Goal: Task Accomplishment & Management: Manage account settings

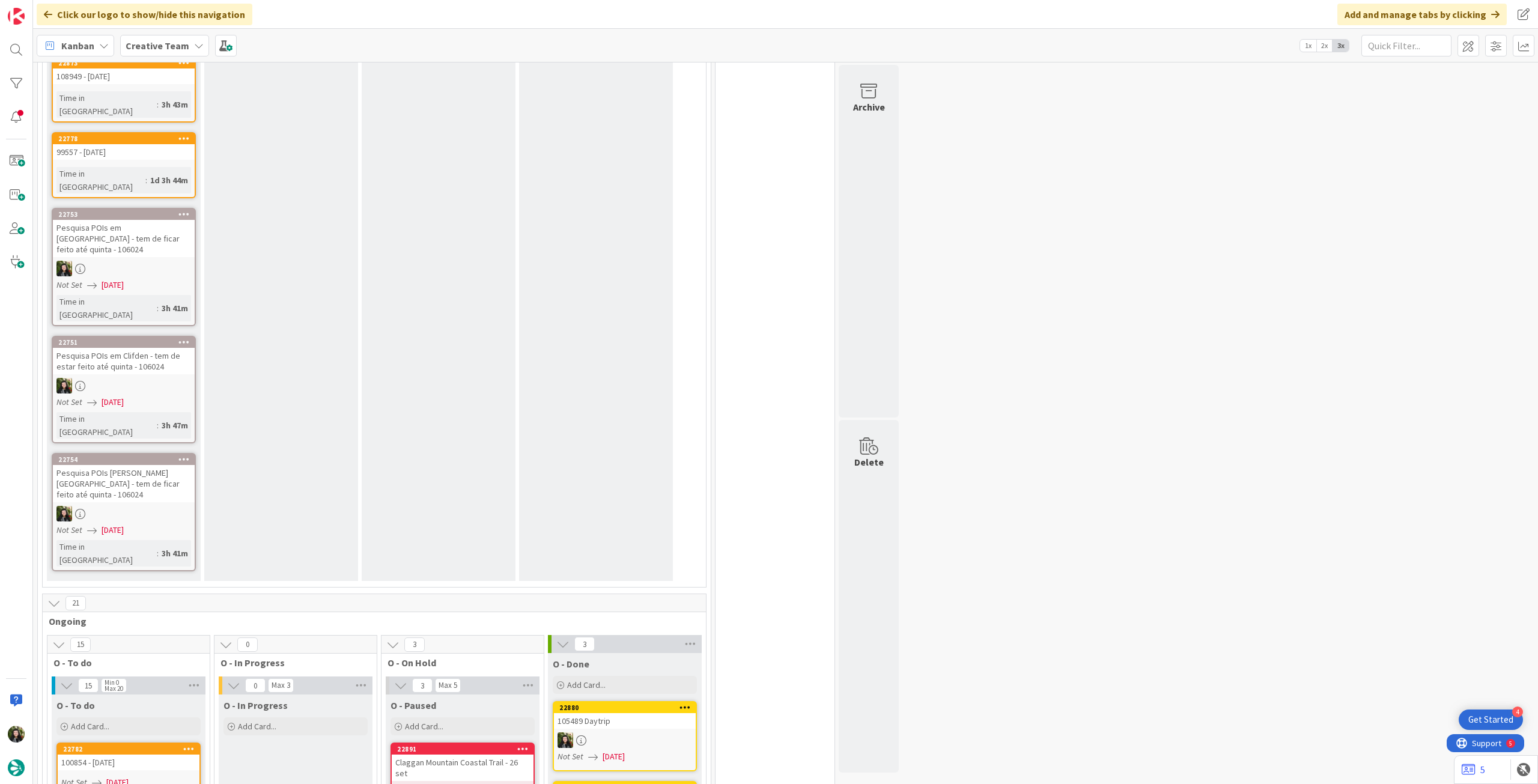
scroll to position [1470, 0]
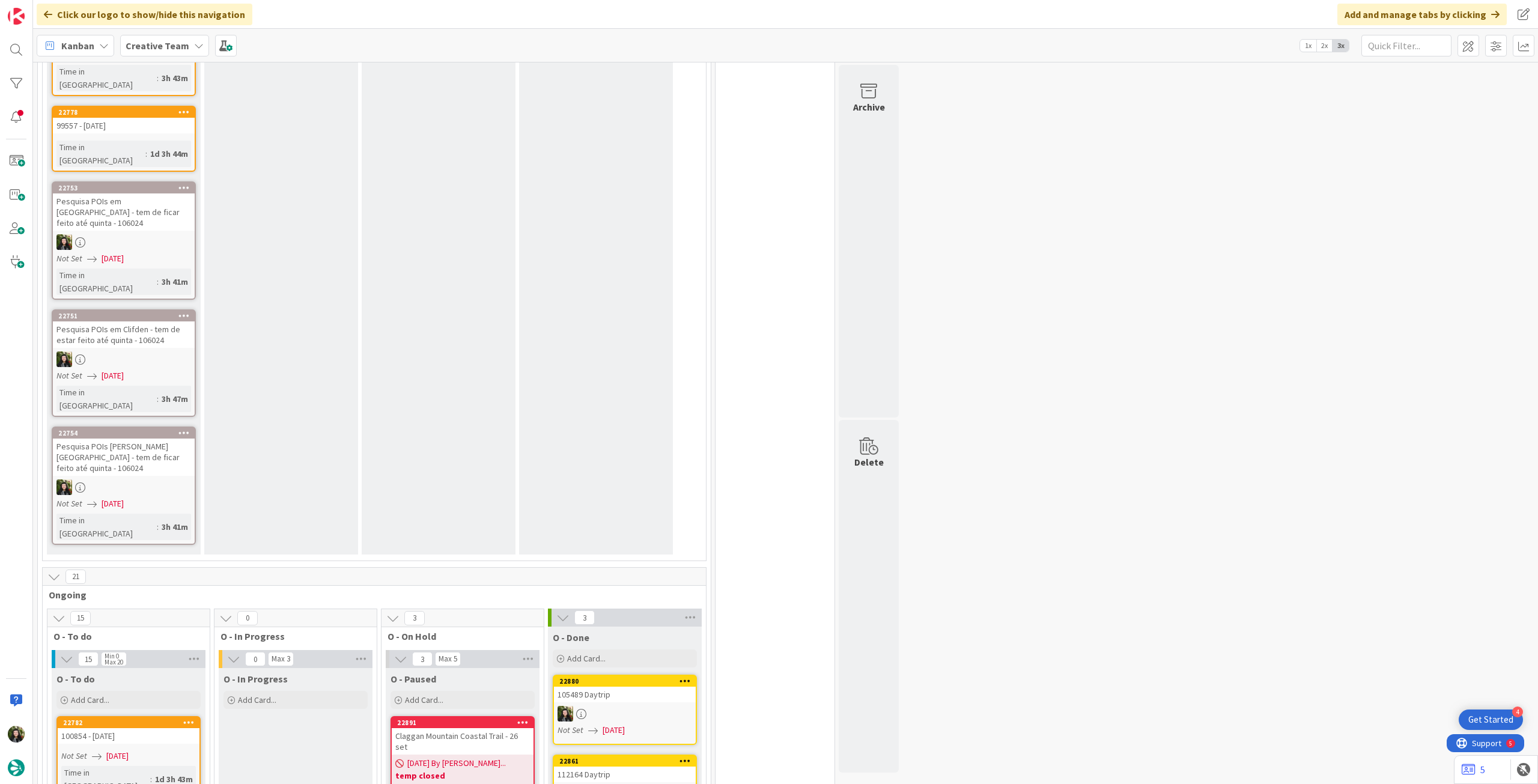
click at [460, 770] on b "temp closed" at bounding box center [463, 776] width 135 height 12
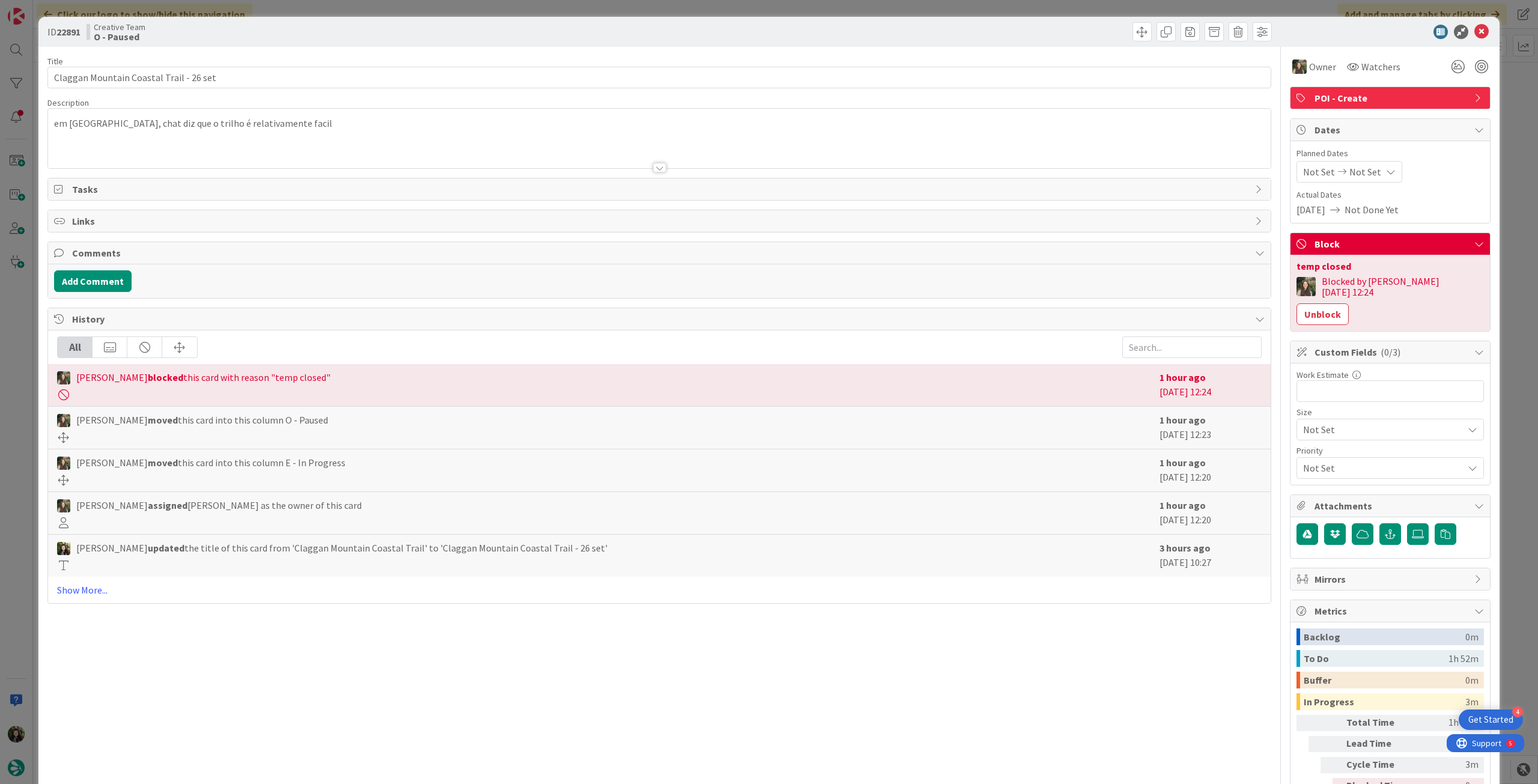
click at [269, 139] on div at bounding box center [660, 153] width 1223 height 31
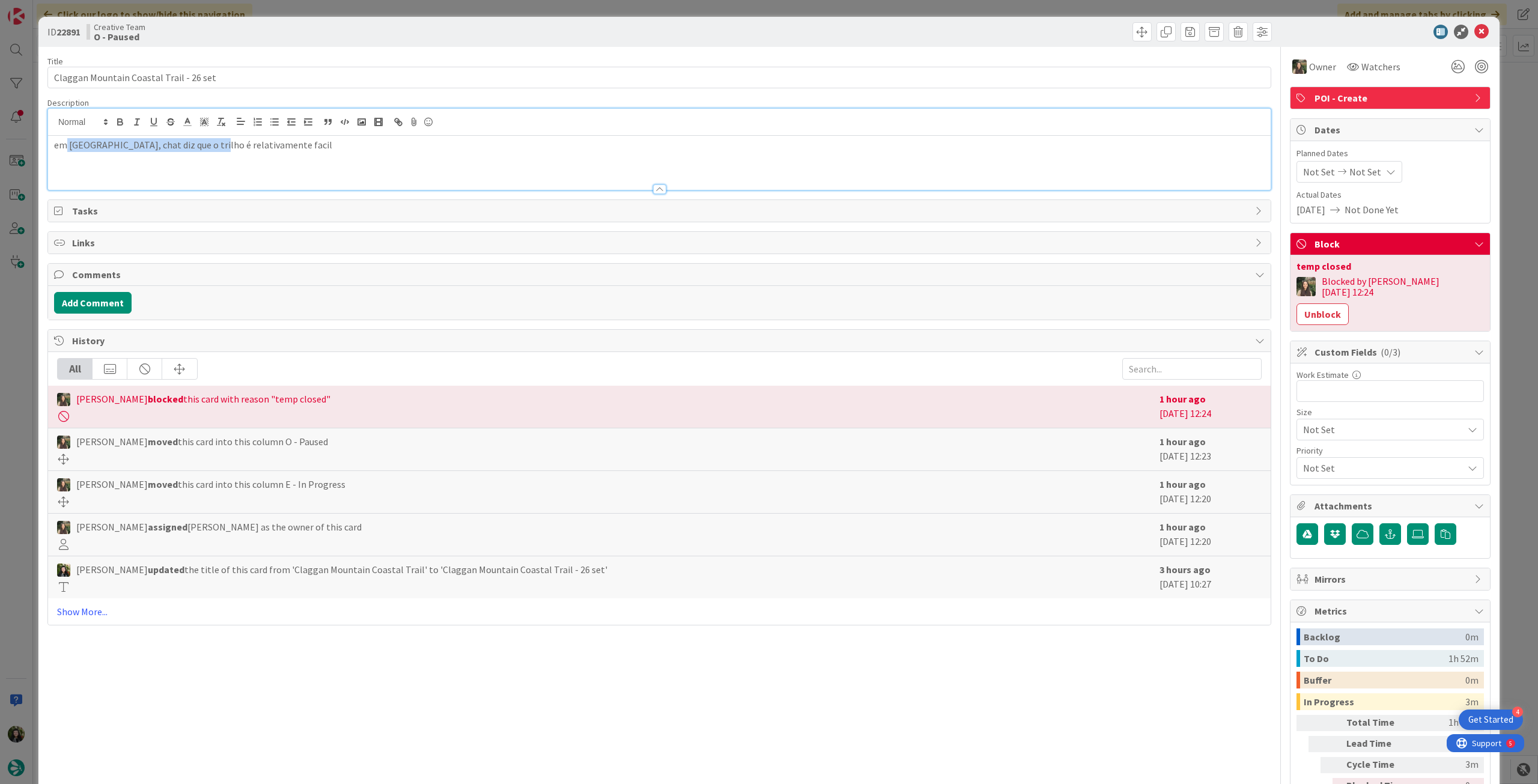
drag, startPoint x: 67, startPoint y: 147, endPoint x: 221, endPoint y: 147, distance: 154.0
click at [216, 146] on p "em [GEOGRAPHIC_DATA], chat diz que o trilho é relativamente facil" at bounding box center [659, 145] width 1211 height 14
drag, startPoint x: 1476, startPoint y: 26, endPoint x: 1427, endPoint y: 41, distance: 51.2
click at [1477, 26] on icon at bounding box center [1482, 31] width 14 height 14
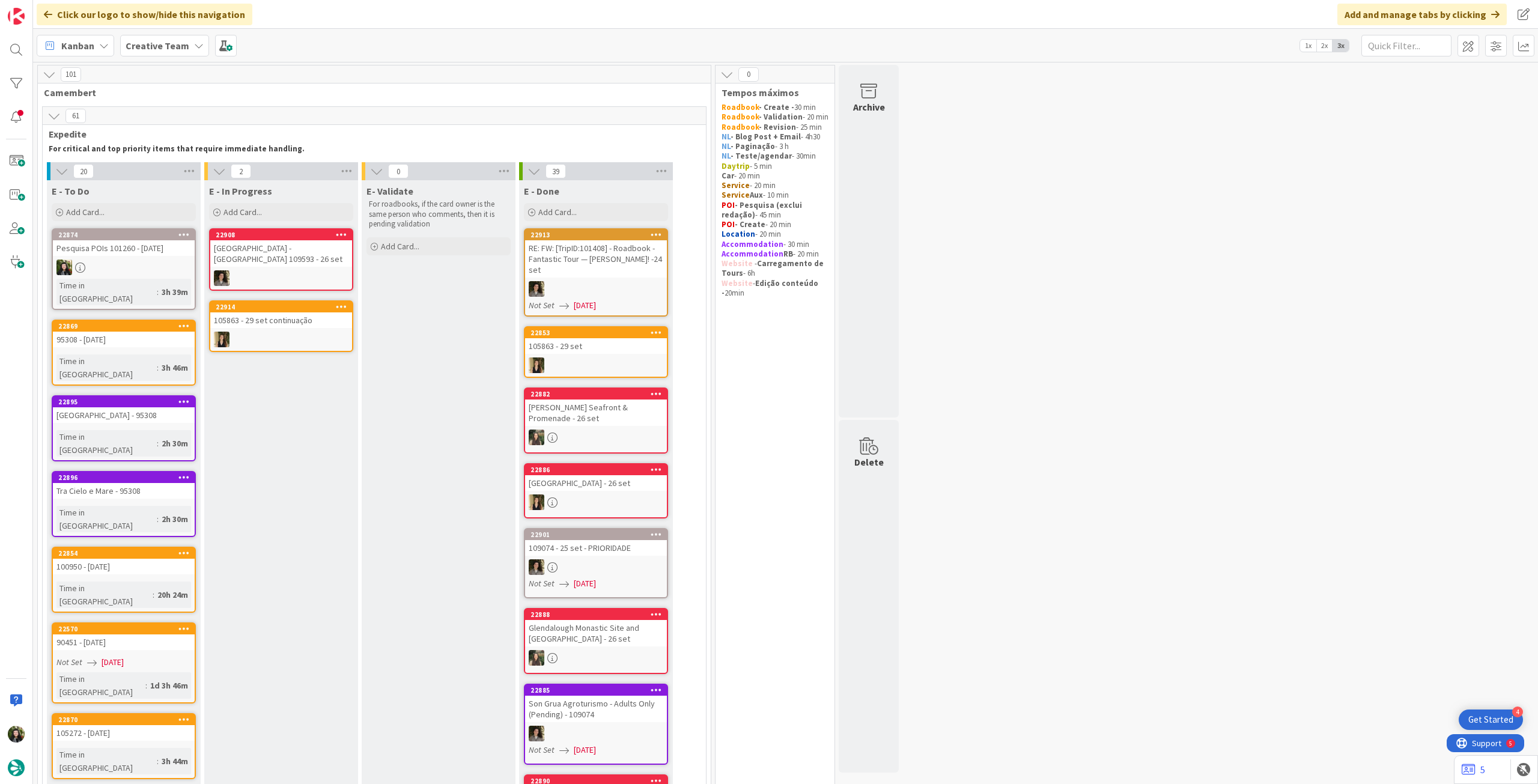
click at [339, 269] on link "[GEOGRAPHIC_DATA] - [GEOGRAPHIC_DATA] 109593 - 26 set" at bounding box center [281, 259] width 144 height 62
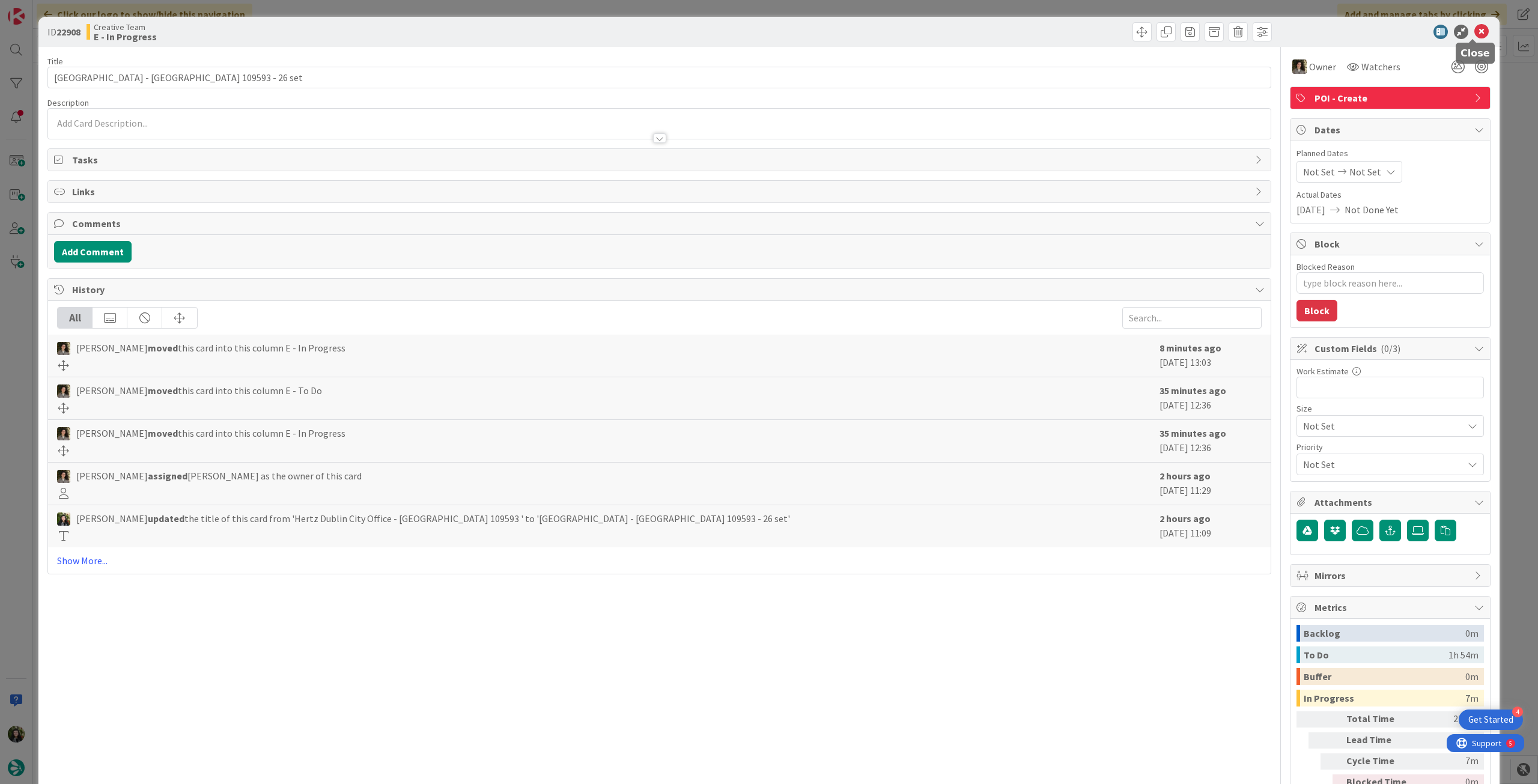
drag, startPoint x: 1476, startPoint y: 30, endPoint x: 1433, endPoint y: 53, distance: 48.8
click at [1475, 30] on icon at bounding box center [1482, 31] width 14 height 14
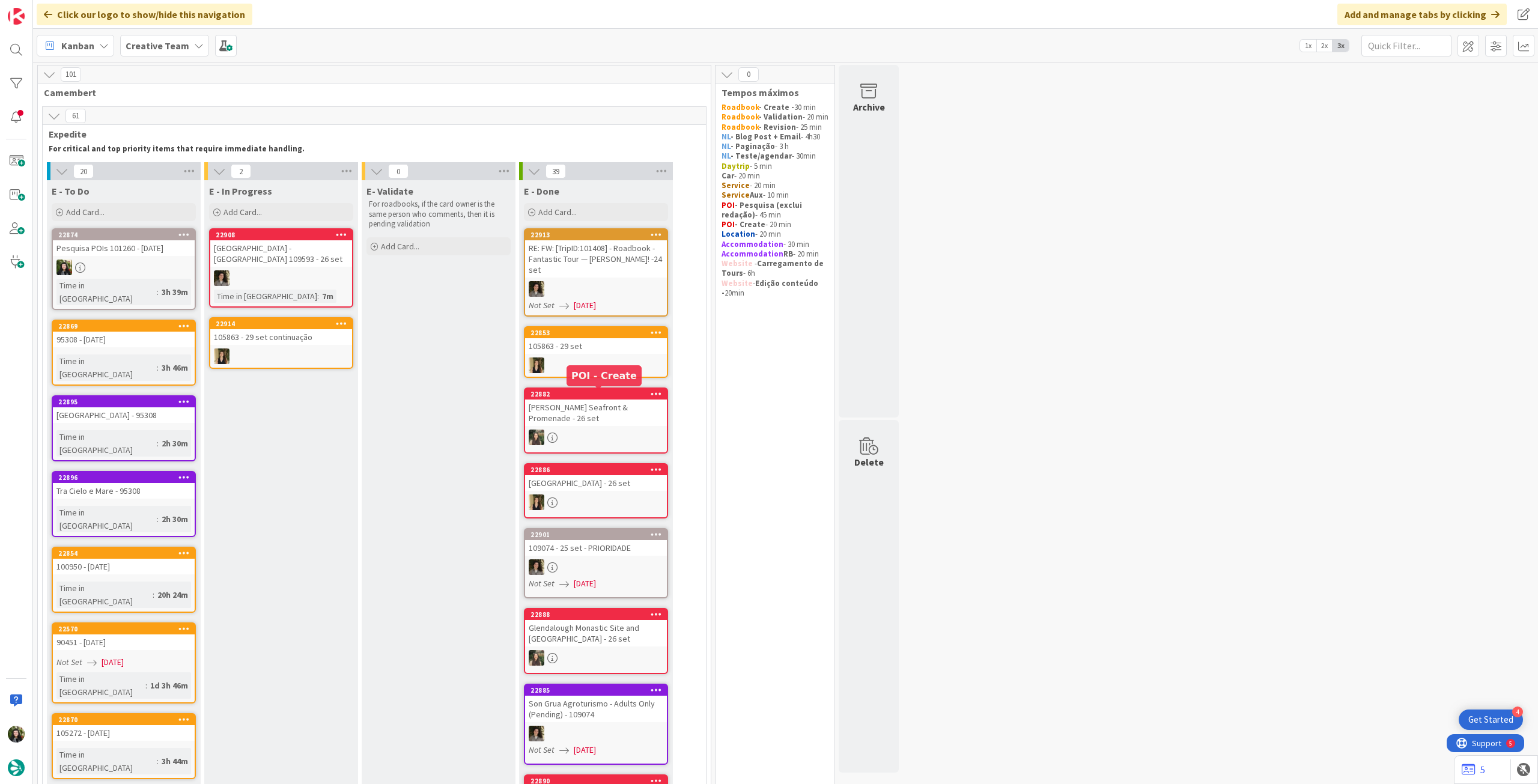
click at [629, 413] on div "[PERSON_NAME] Seafront & Promenade - 26 set" at bounding box center [595, 413] width 142 height 26
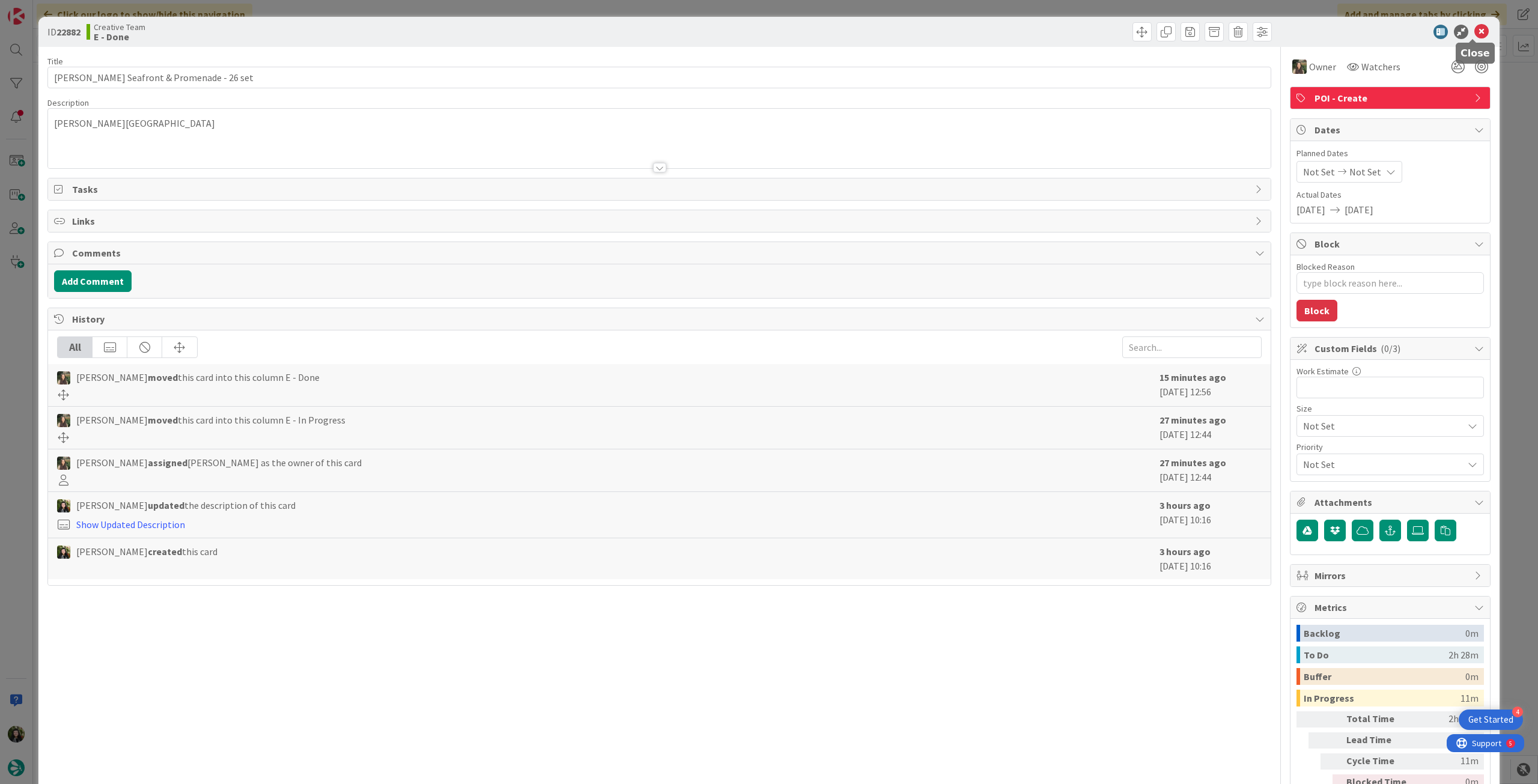
click at [1474, 33] on icon at bounding box center [1482, 31] width 14 height 14
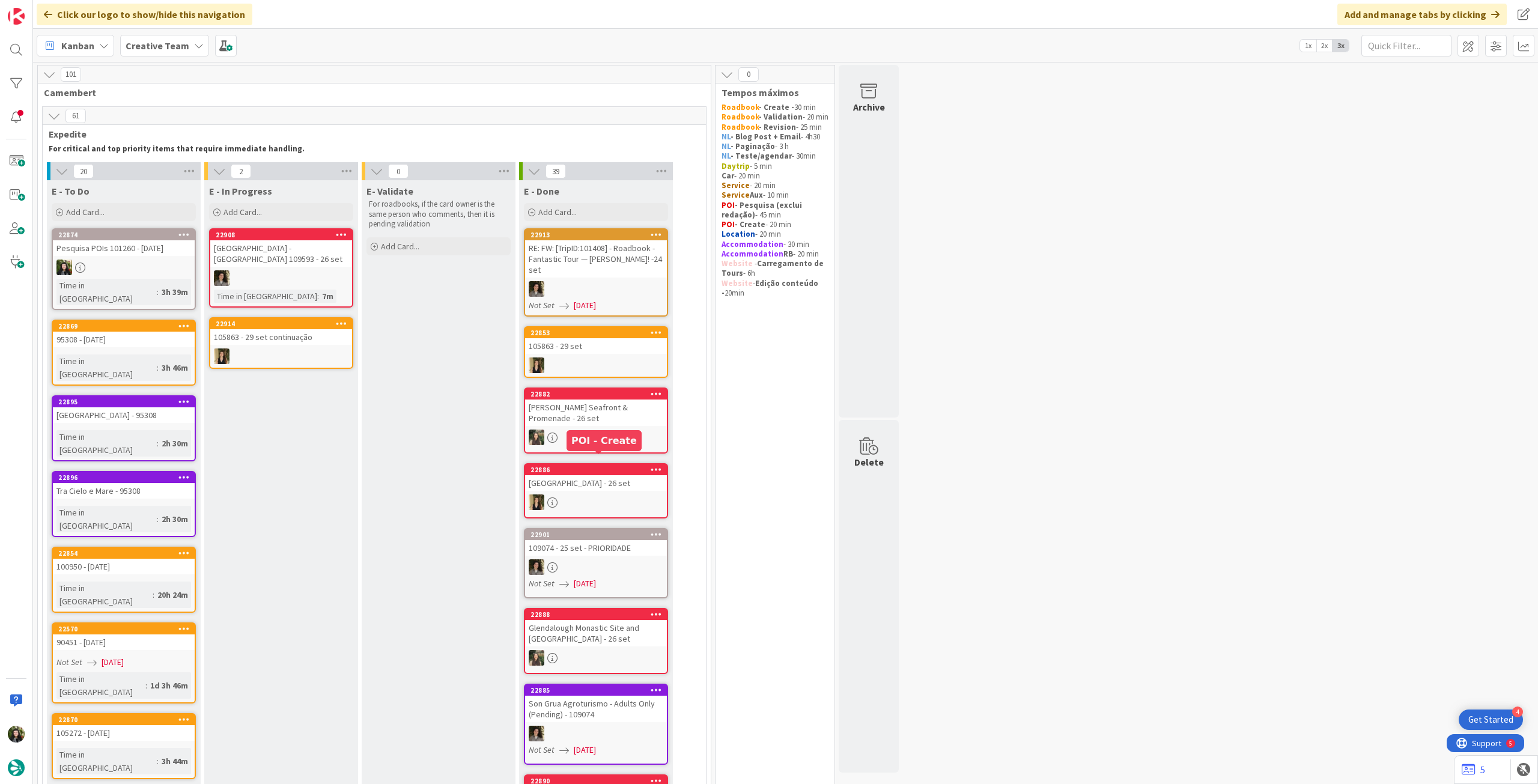
click at [592, 495] on div at bounding box center [595, 502] width 142 height 15
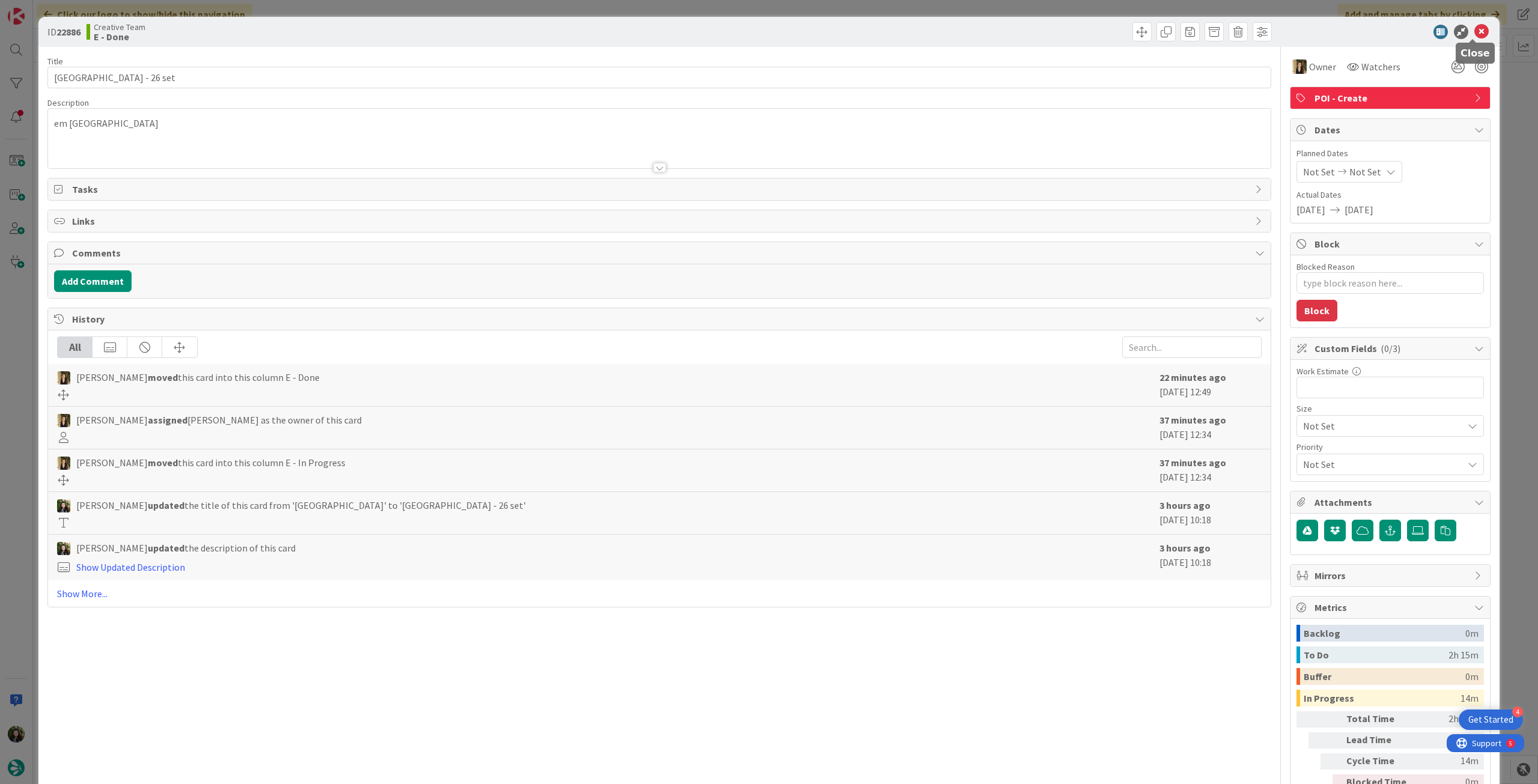
click at [1474, 30] on icon at bounding box center [1482, 31] width 14 height 14
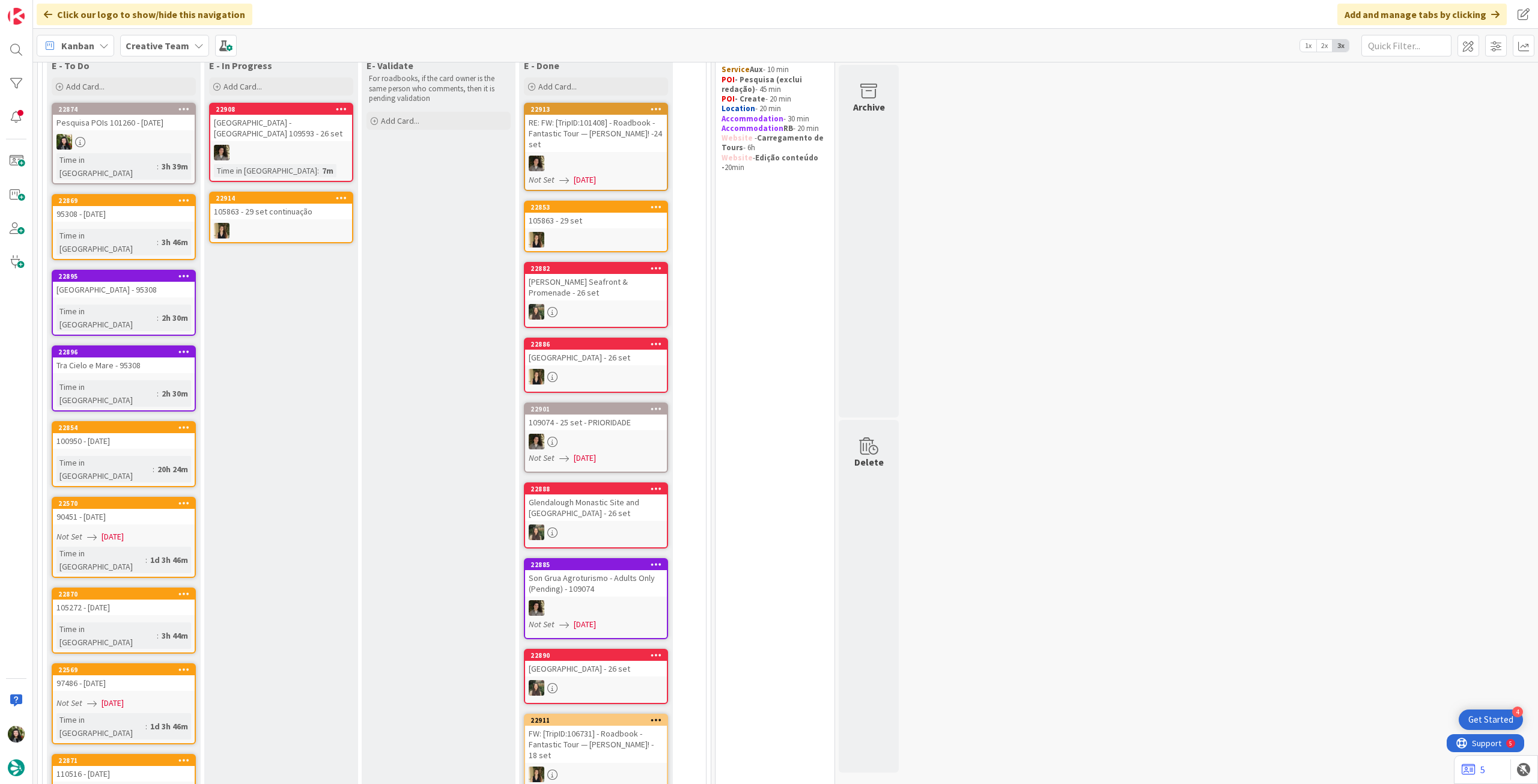
scroll to position [160, 0]
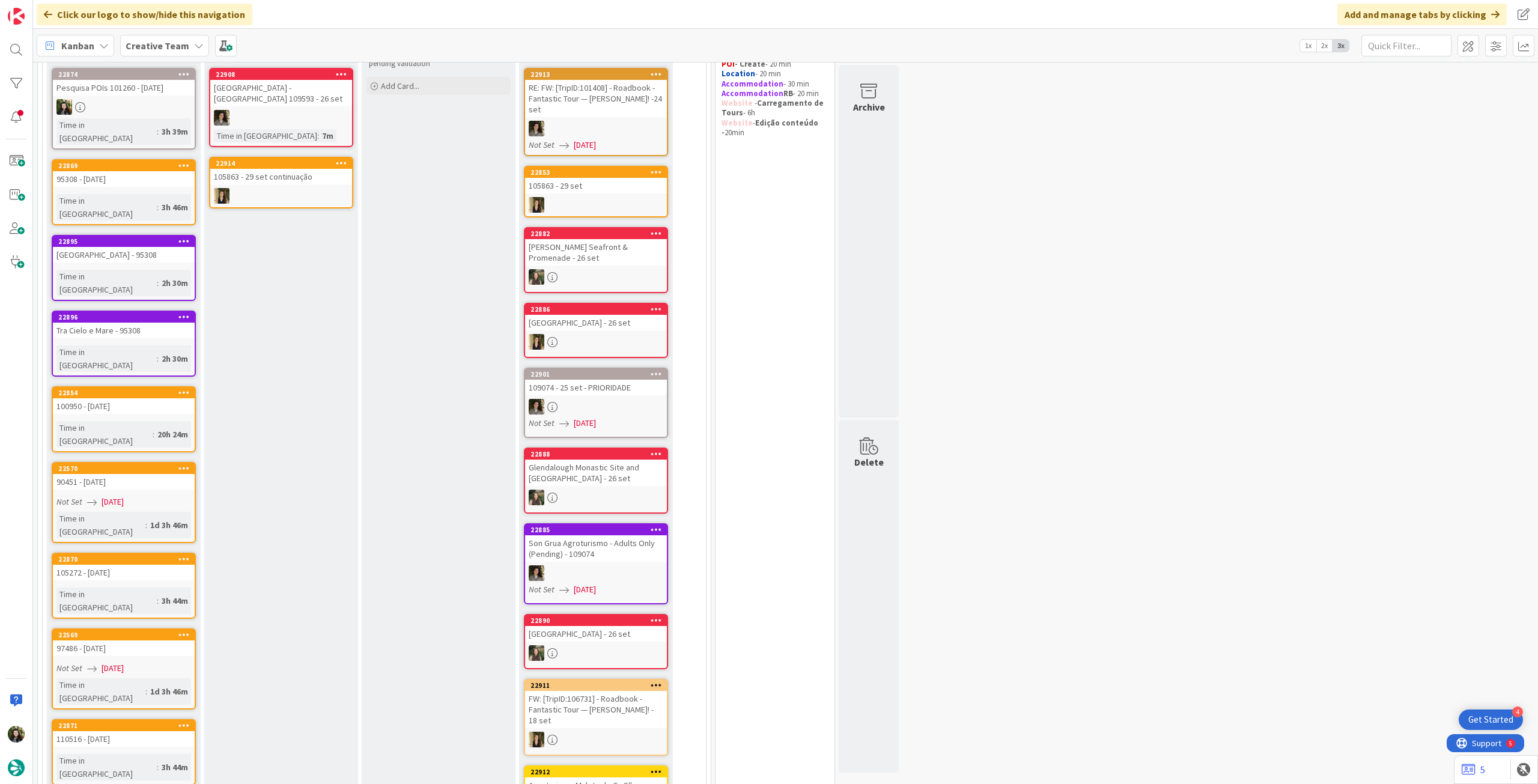
click at [607, 468] on div "Glendalough Monastic Site and [GEOGRAPHIC_DATA] - 26 set" at bounding box center [595, 472] width 142 height 26
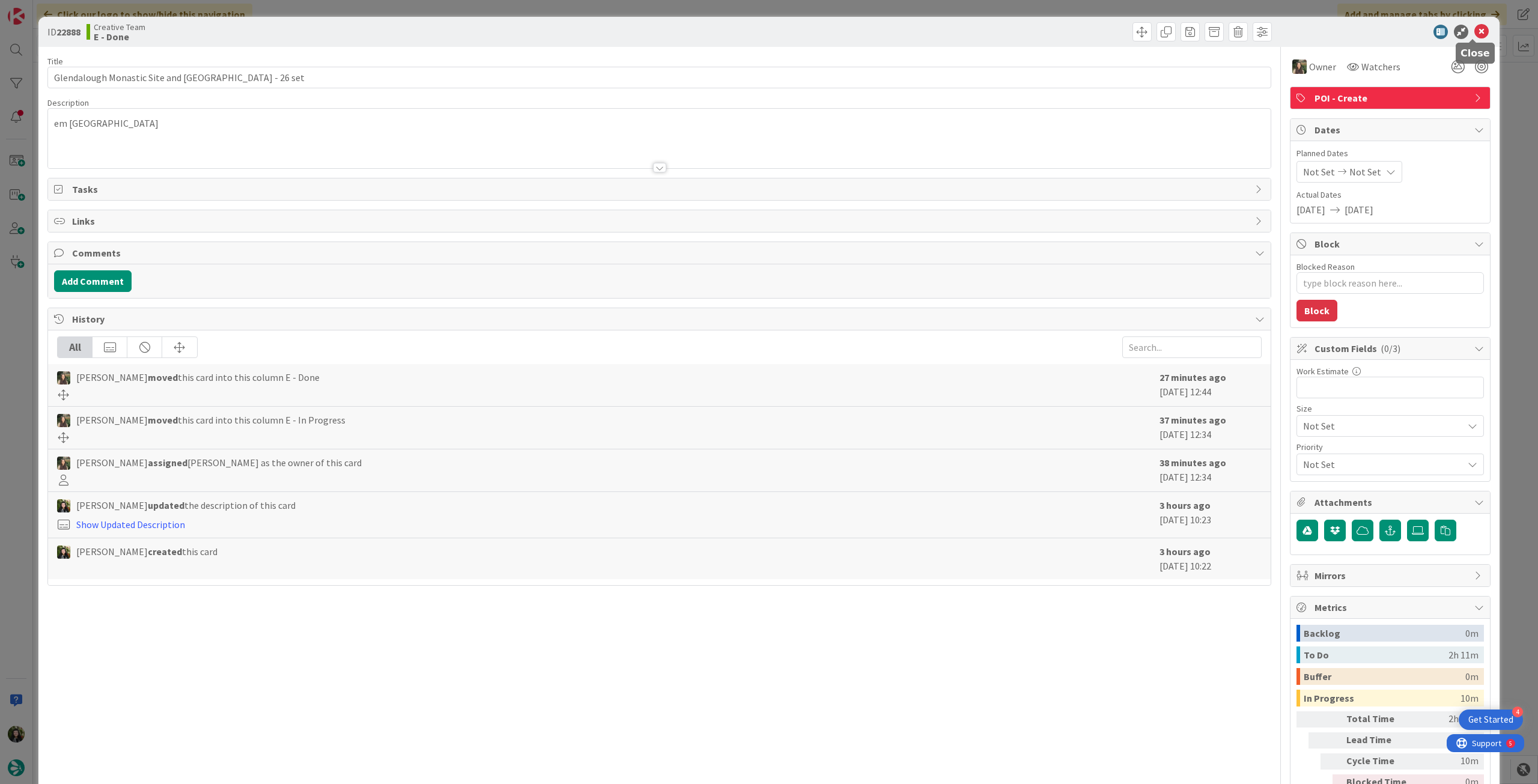
click at [1474, 30] on icon at bounding box center [1482, 31] width 14 height 14
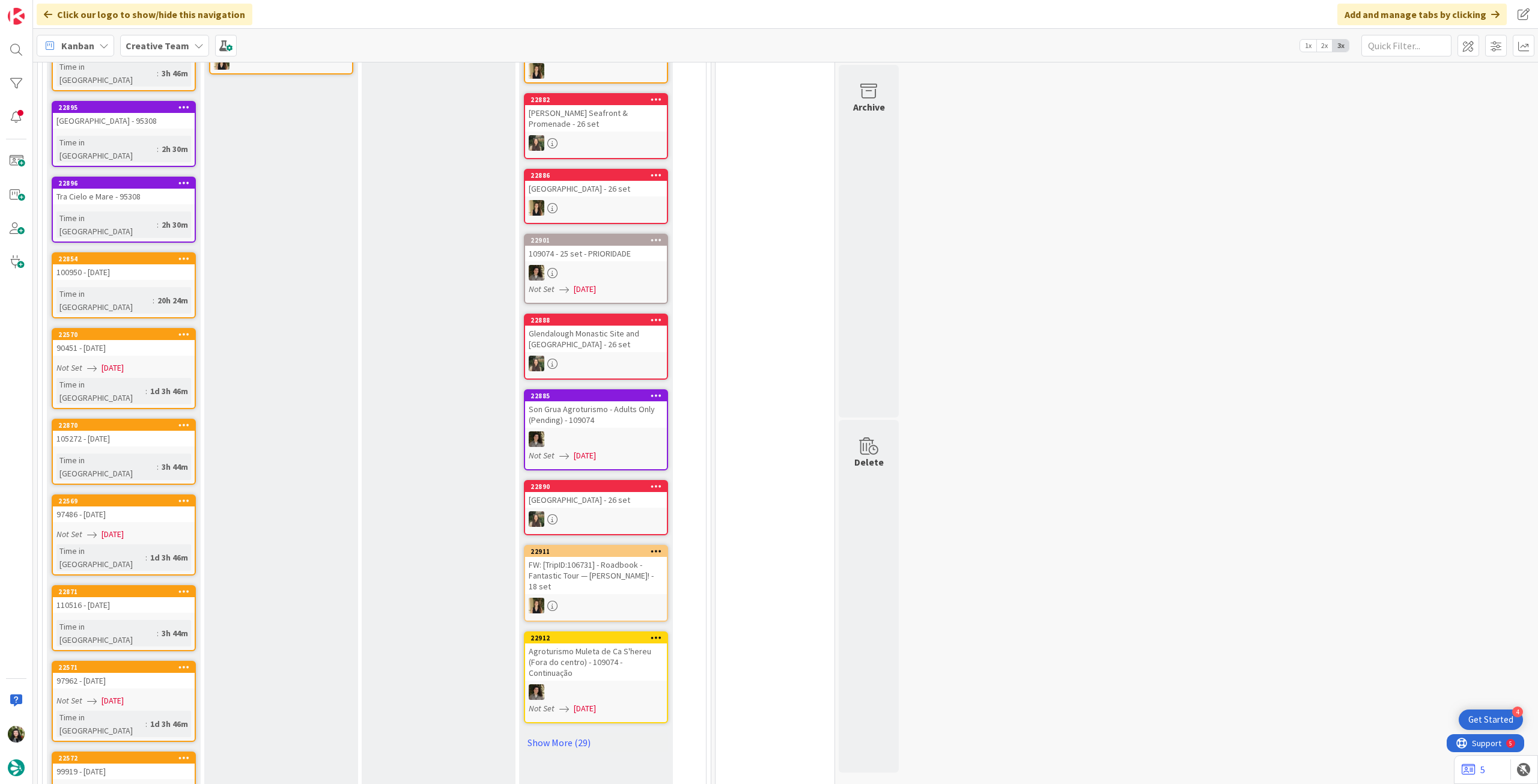
scroll to position [320, 0]
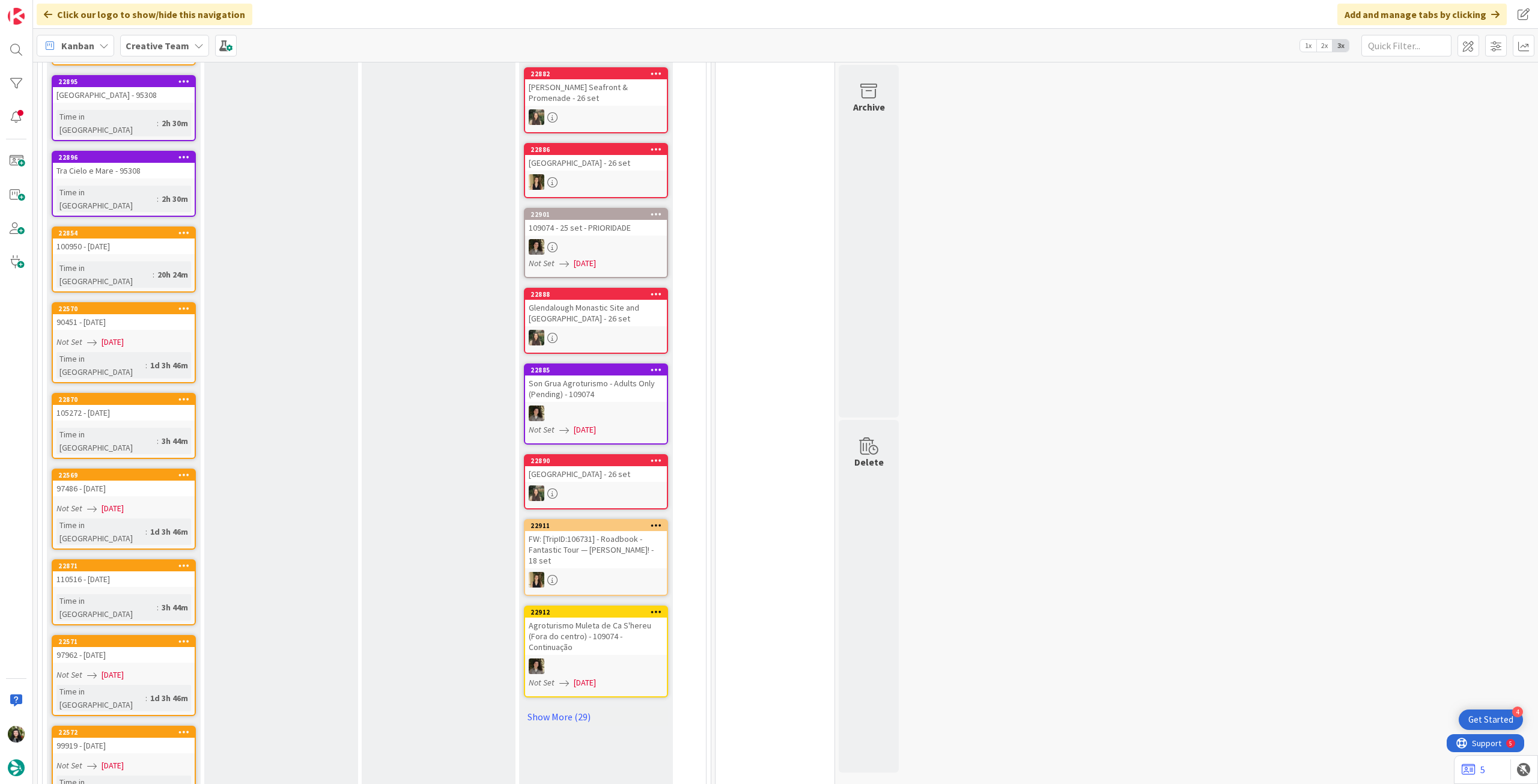
click at [620, 488] on div at bounding box center [595, 493] width 142 height 15
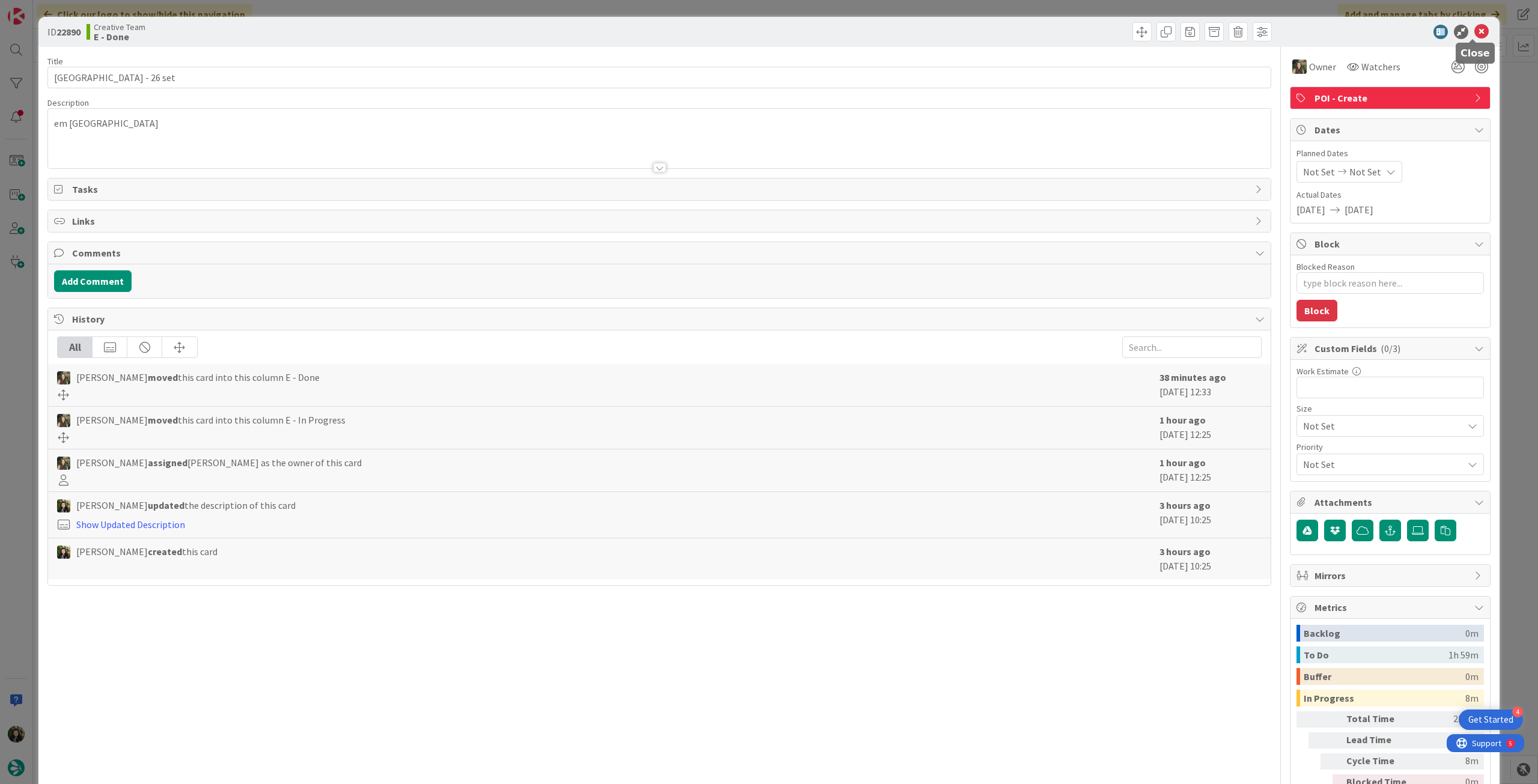
click at [1465, 50] on h5 "Close" at bounding box center [1476, 53] width 30 height 12
click at [1474, 33] on icon at bounding box center [1482, 31] width 14 height 14
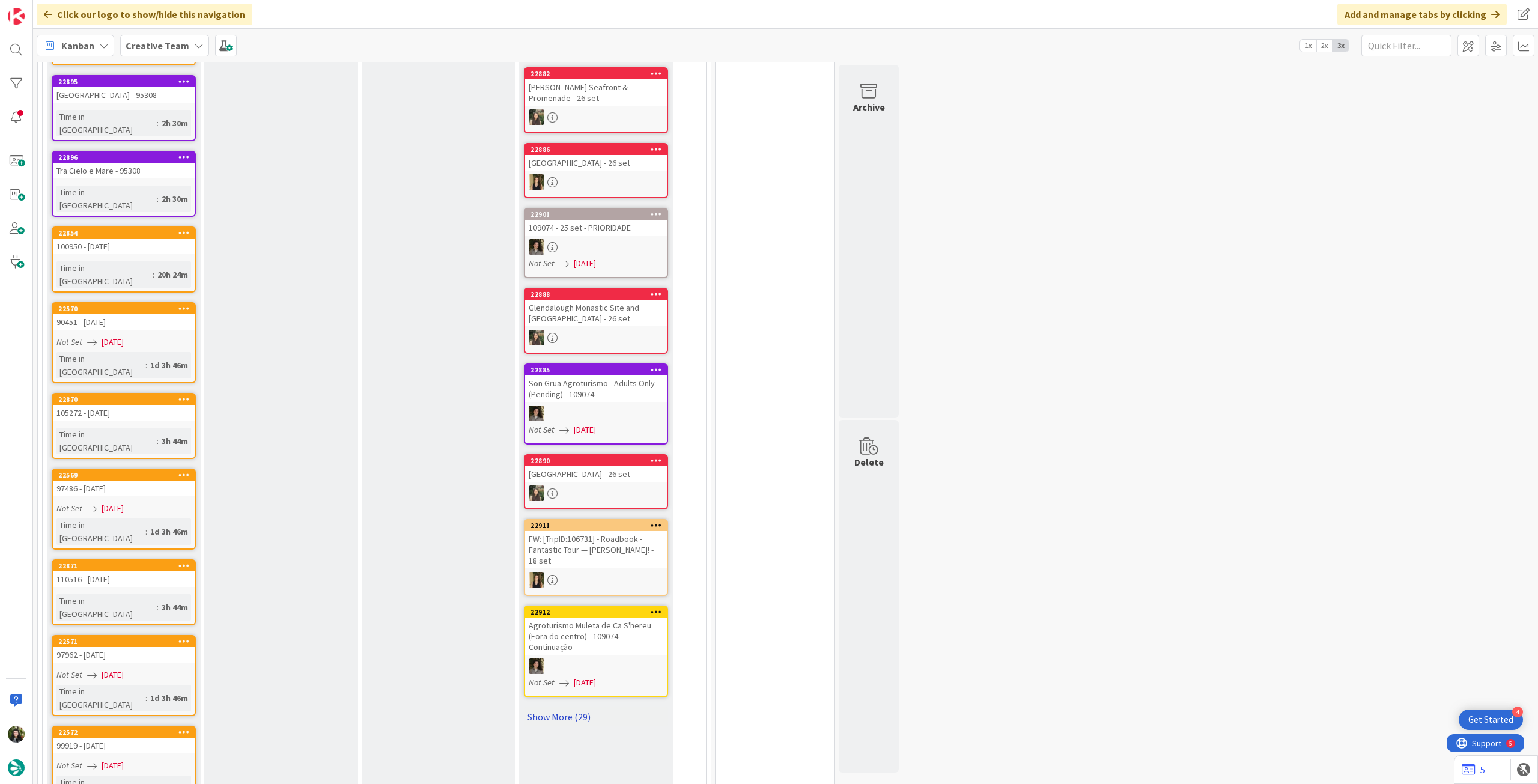
drag, startPoint x: 558, startPoint y: 706, endPoint x: 569, endPoint y: 695, distance: 15.6
click at [559, 707] on link "Show More (29)" at bounding box center [596, 717] width 144 height 19
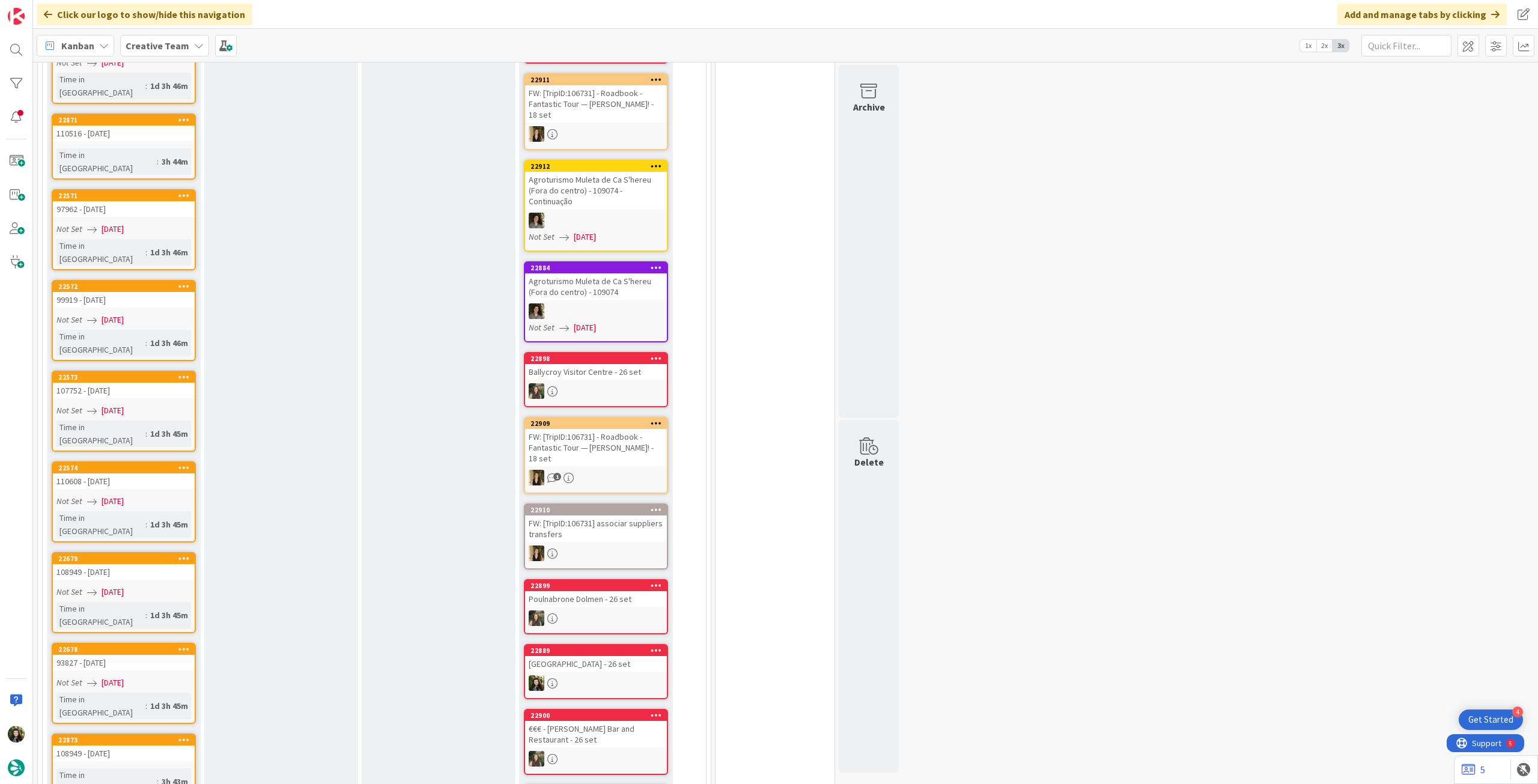
scroll to position [801, 0]
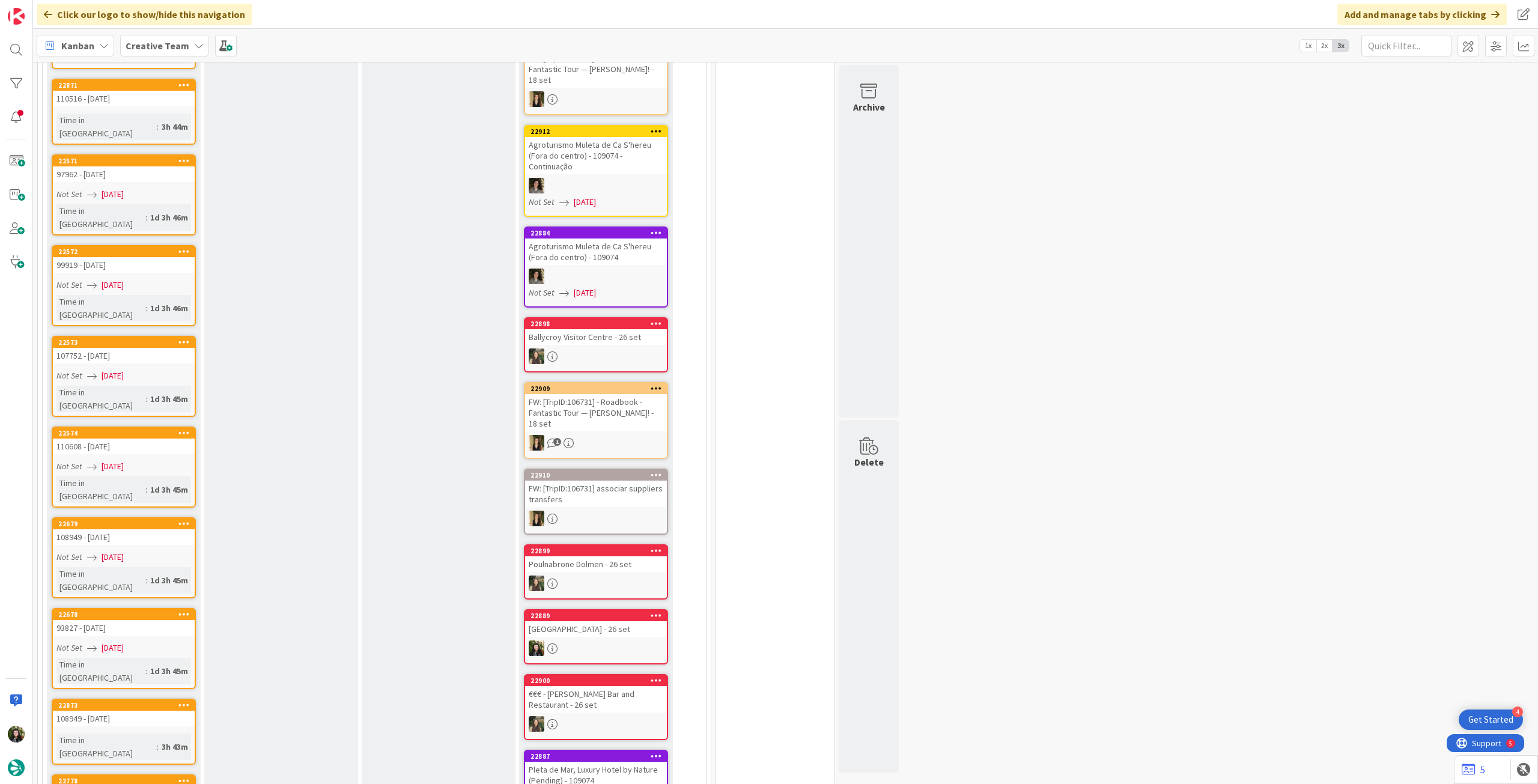
click at [595, 563] on link "22899 Poulnabrone Dolmen - 26 set" at bounding box center [596, 572] width 144 height 55
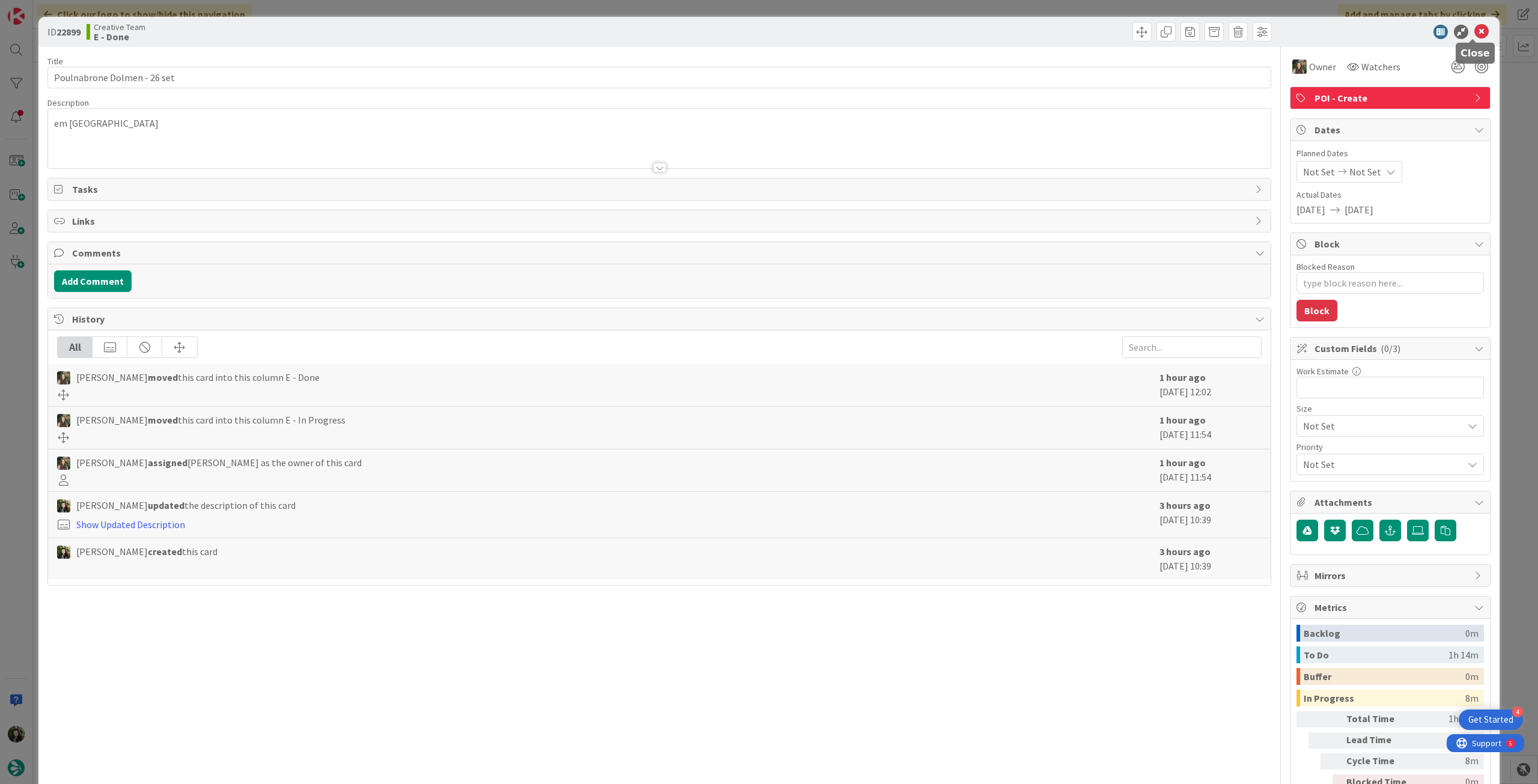
click at [1474, 24] on icon at bounding box center [1482, 31] width 14 height 14
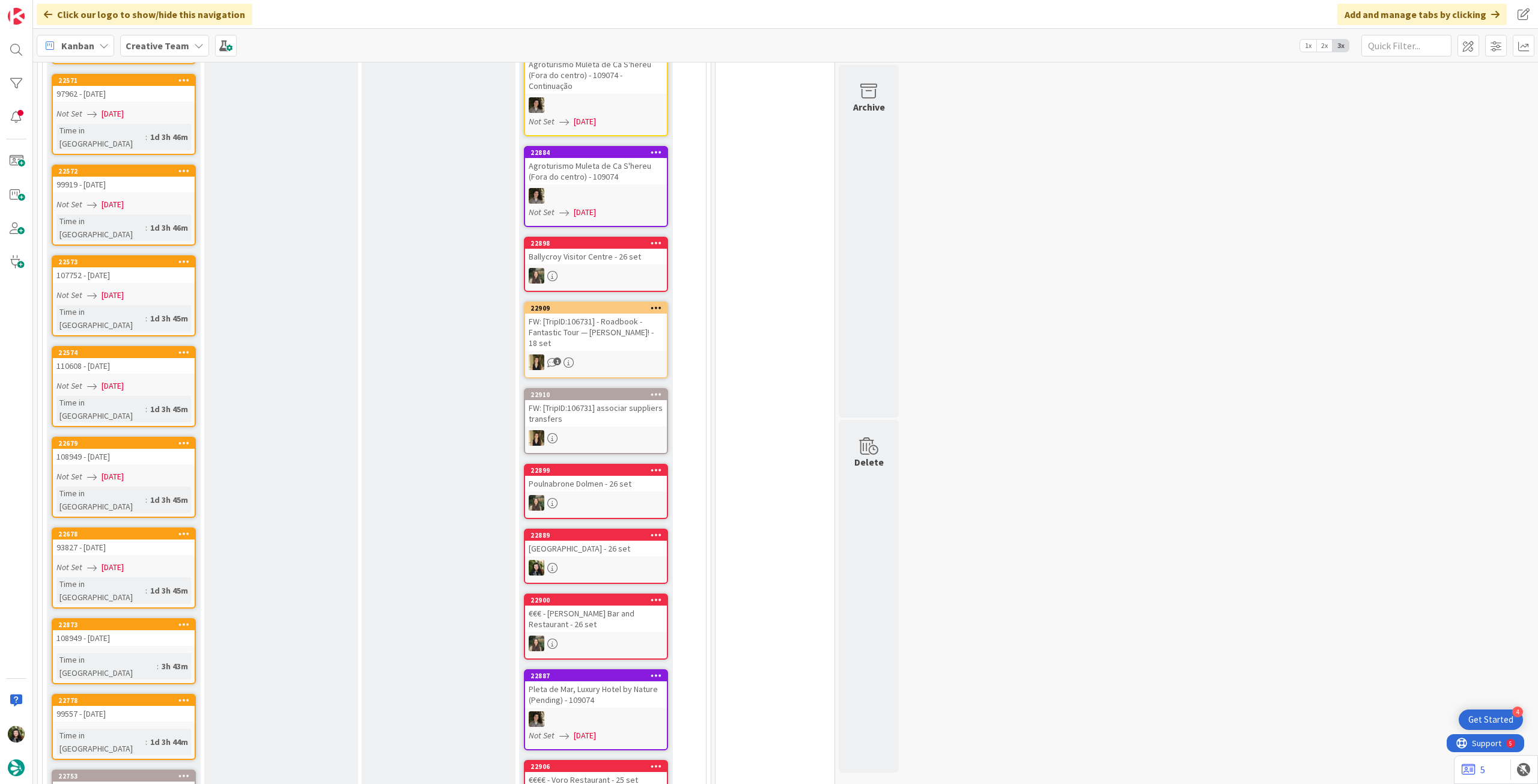
click at [619, 560] on div at bounding box center [595, 568] width 142 height 15
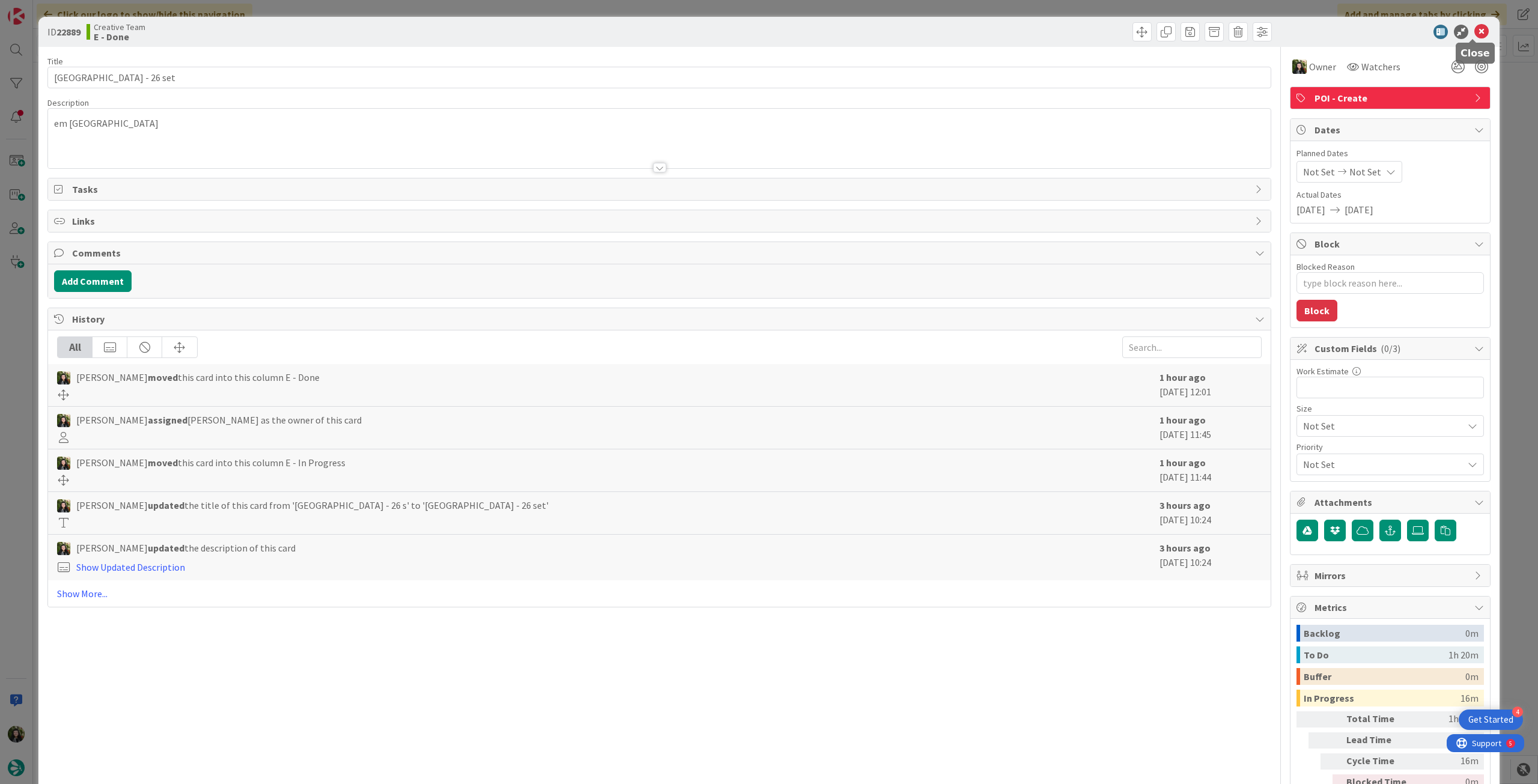
click at [1479, 30] on icon at bounding box center [1482, 31] width 14 height 14
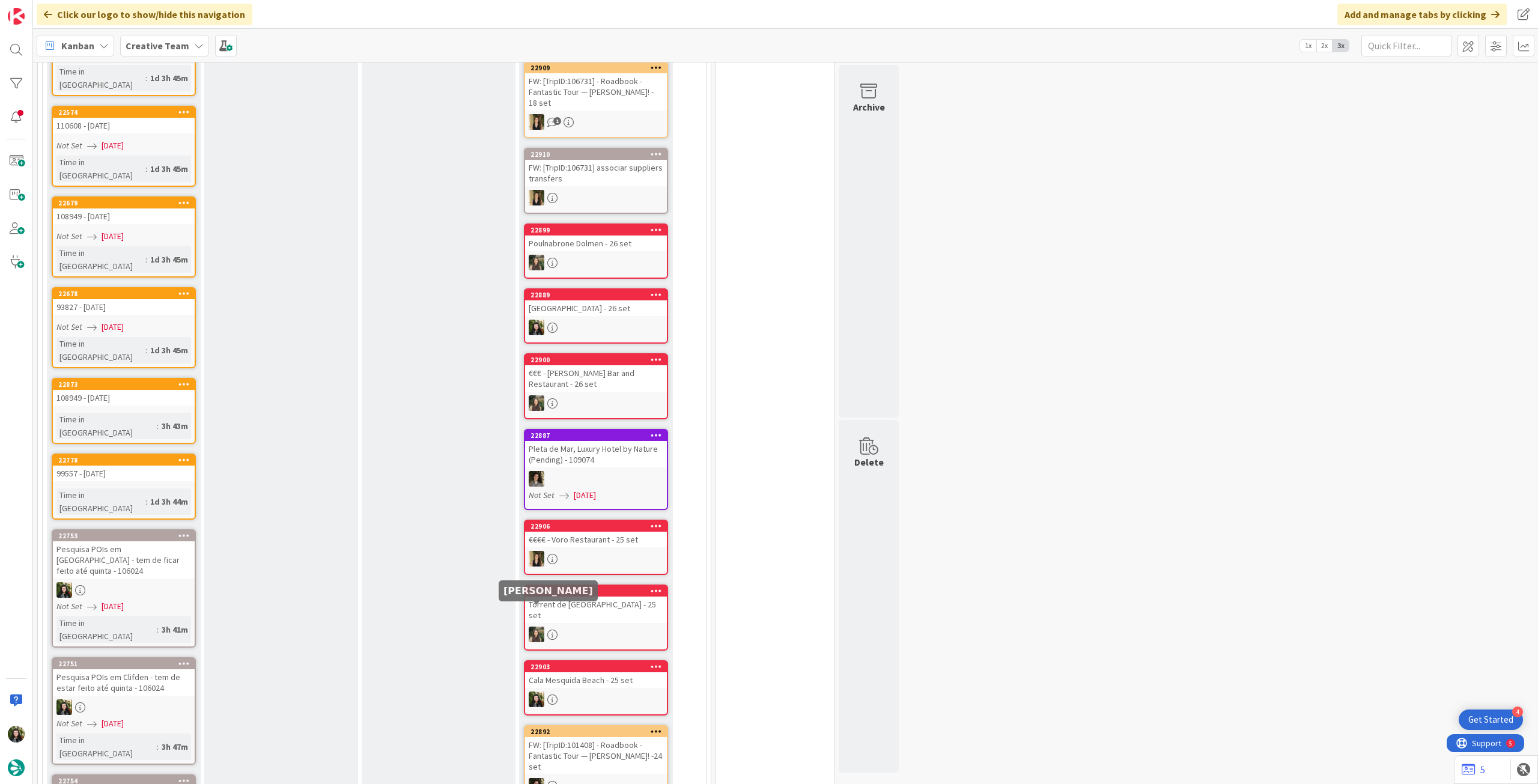
click at [543, 627] on img at bounding box center [536, 635] width 15 height 15
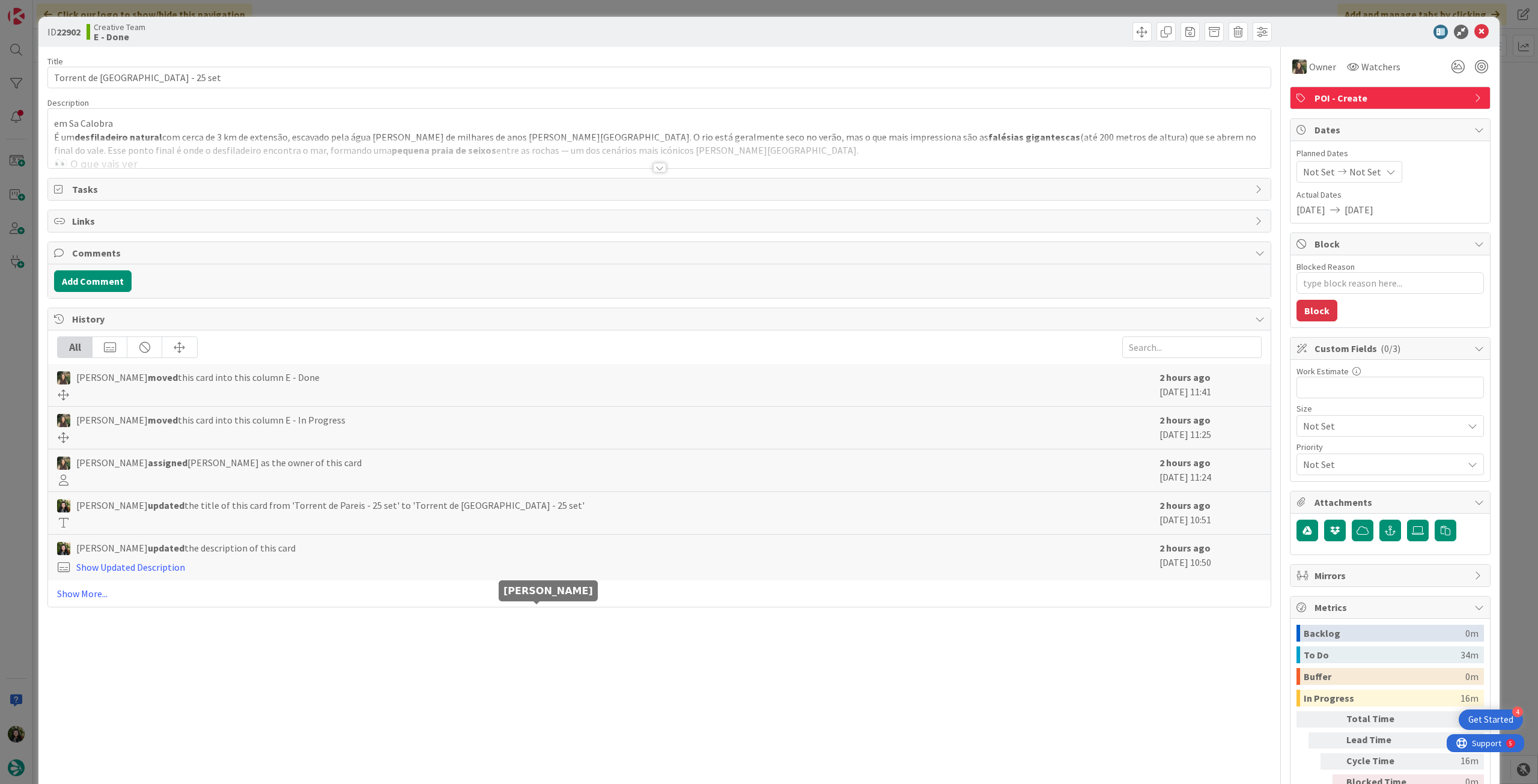
type textarea "x"
drag, startPoint x: 1474, startPoint y: 29, endPoint x: 1439, endPoint y: 52, distance: 41.9
click at [1474, 29] on icon at bounding box center [1482, 31] width 14 height 14
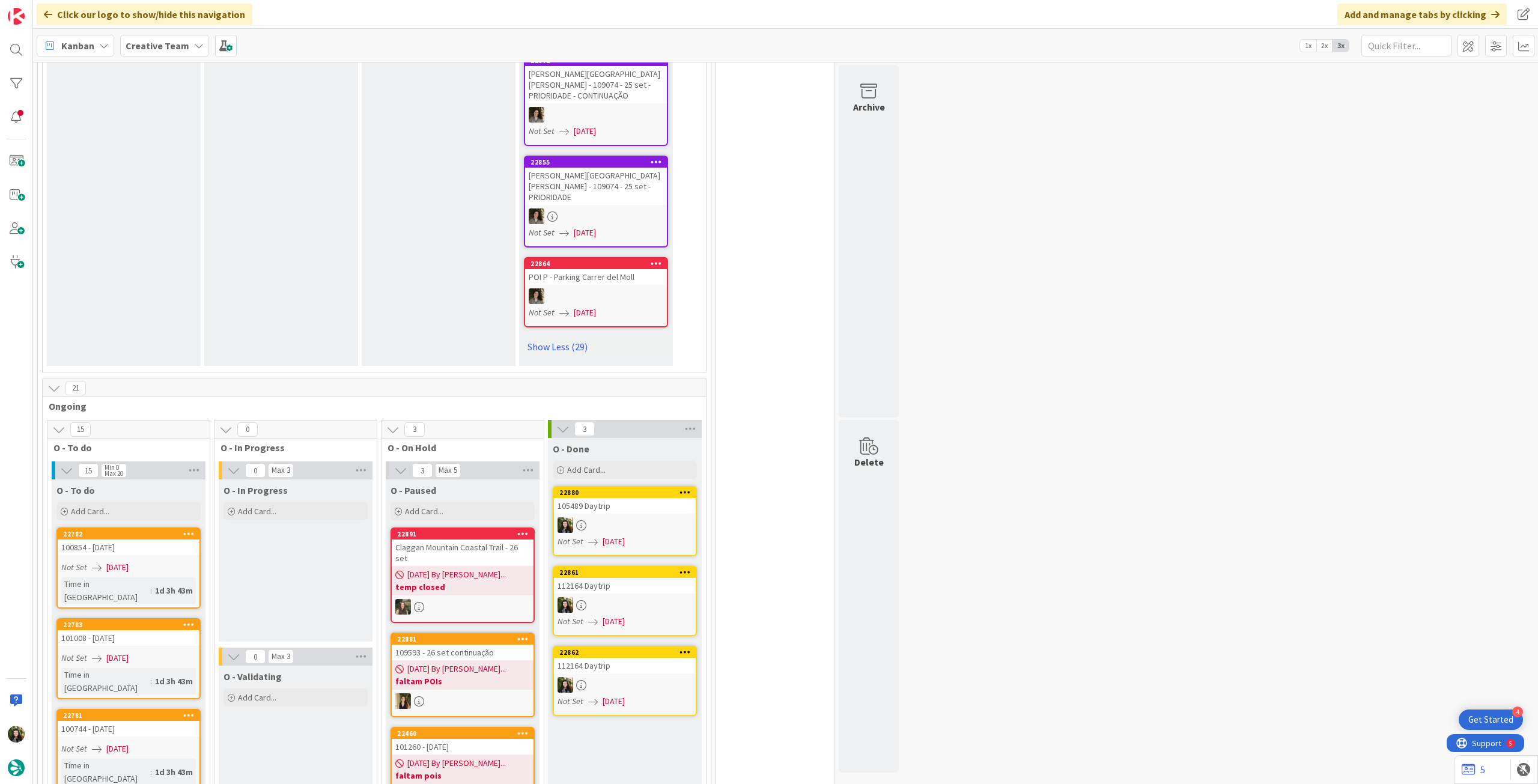
click at [465, 599] on div at bounding box center [463, 607] width 142 height 15
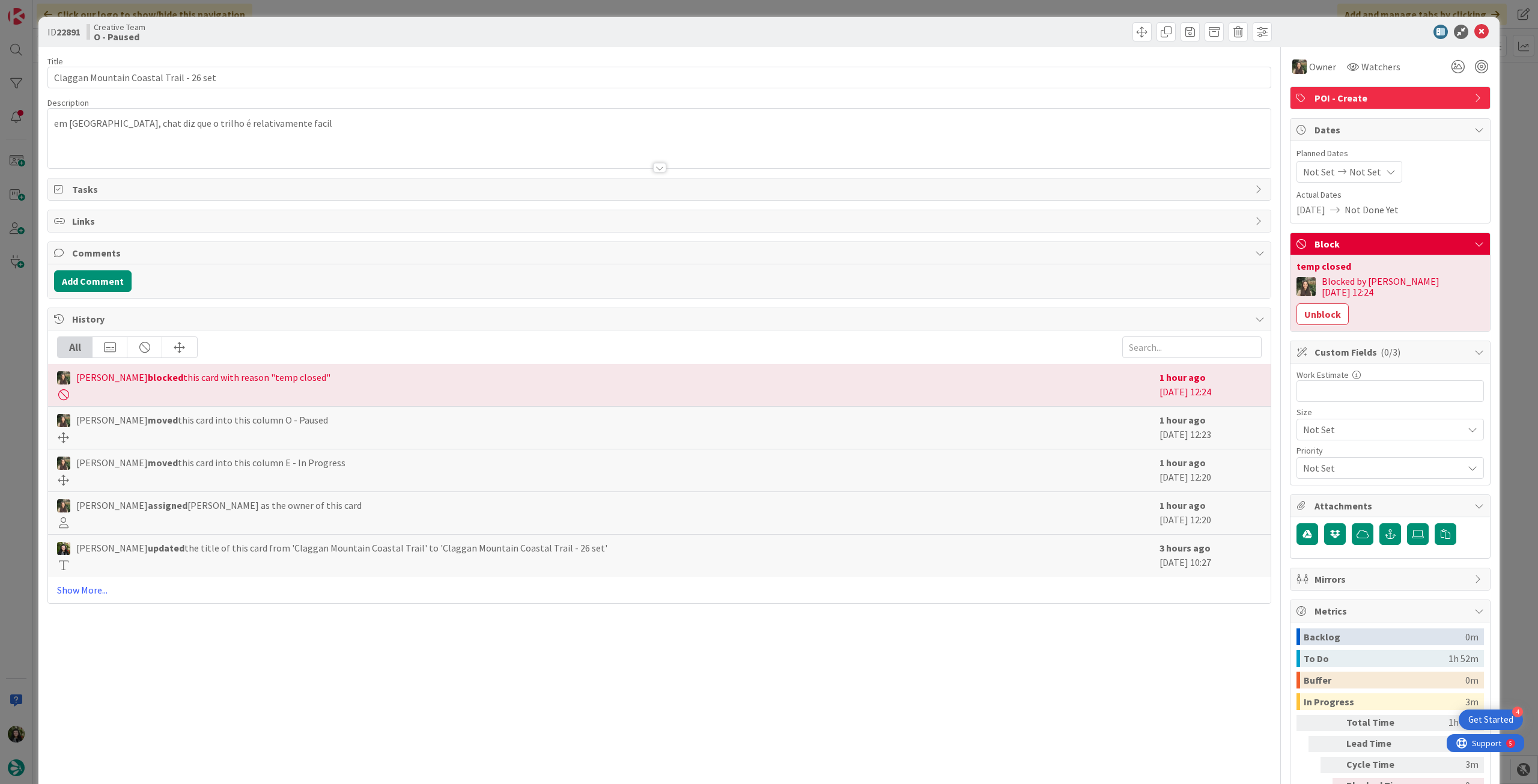
click at [255, 161] on div at bounding box center [660, 153] width 1223 height 31
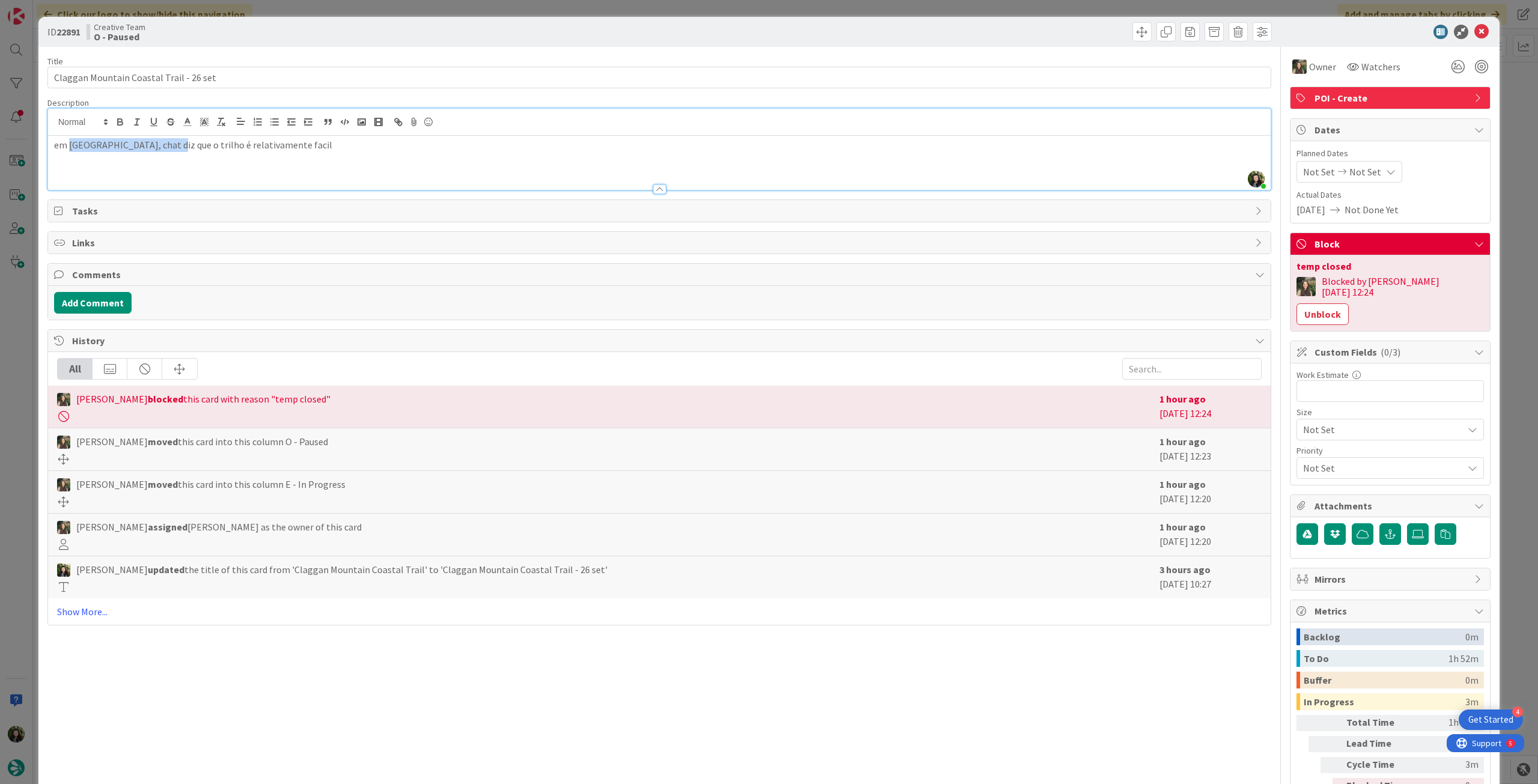
drag, startPoint x: 83, startPoint y: 145, endPoint x: 173, endPoint y: 144, distance: 90.0
click at [173, 144] on p "em [GEOGRAPHIC_DATA], chat diz que o trilho é relativamente facil" at bounding box center [659, 145] width 1211 height 14
copy p "[GEOGRAPHIC_DATA]"
drag, startPoint x: 180, startPoint y: 76, endPoint x: 26, endPoint y: 71, distance: 154.1
click at [26, 71] on div "ID 22891 Creative Team O - Paused Title 39 / 128 Claggan Mountain Coastal Trail…" at bounding box center [769, 392] width 1538 height 784
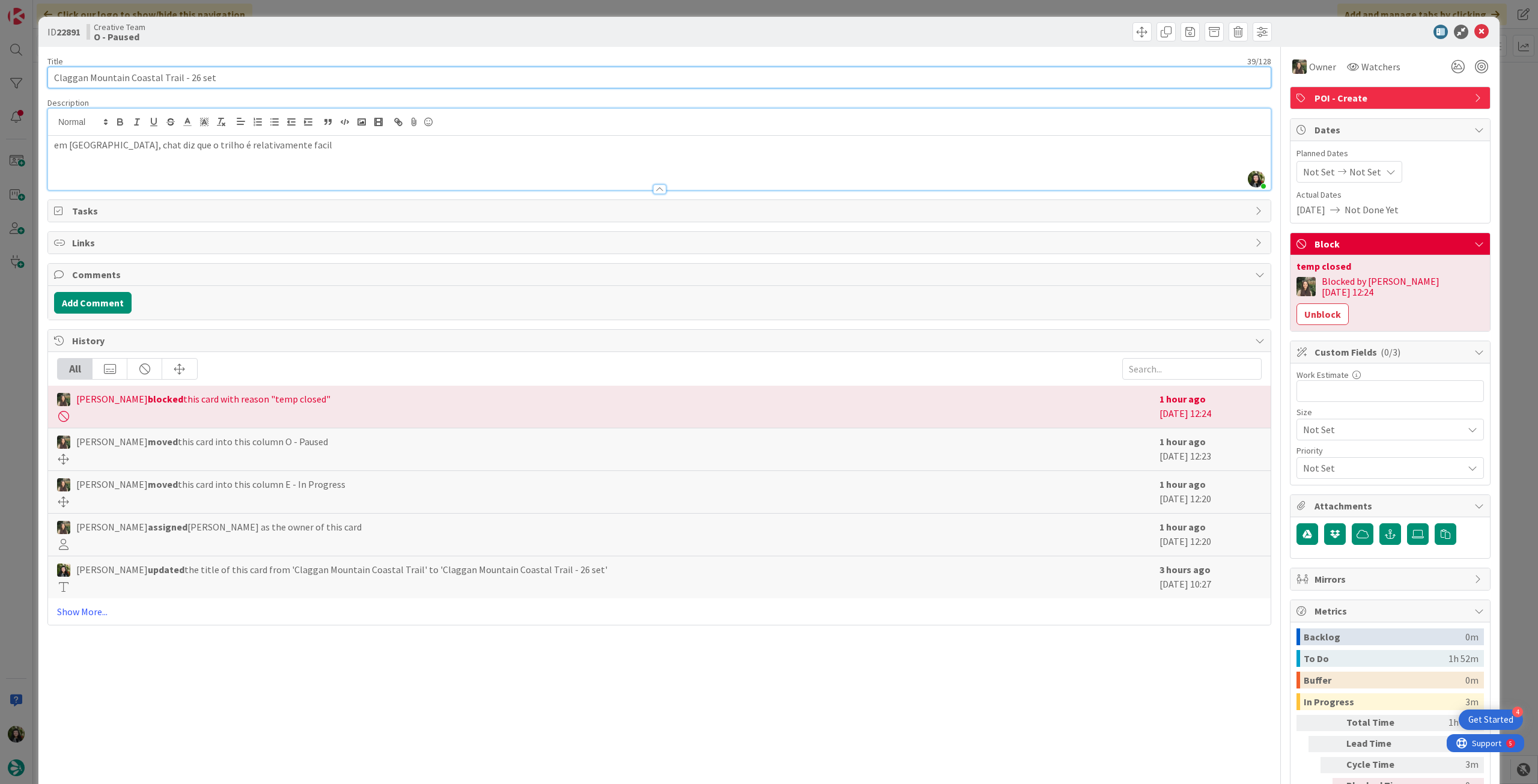
paste input "Tóchar Daithí Bán Trail"
type input "Tóchar Daithí Bán Trail - 26 set"
click at [1476, 33] on icon at bounding box center [1482, 31] width 14 height 14
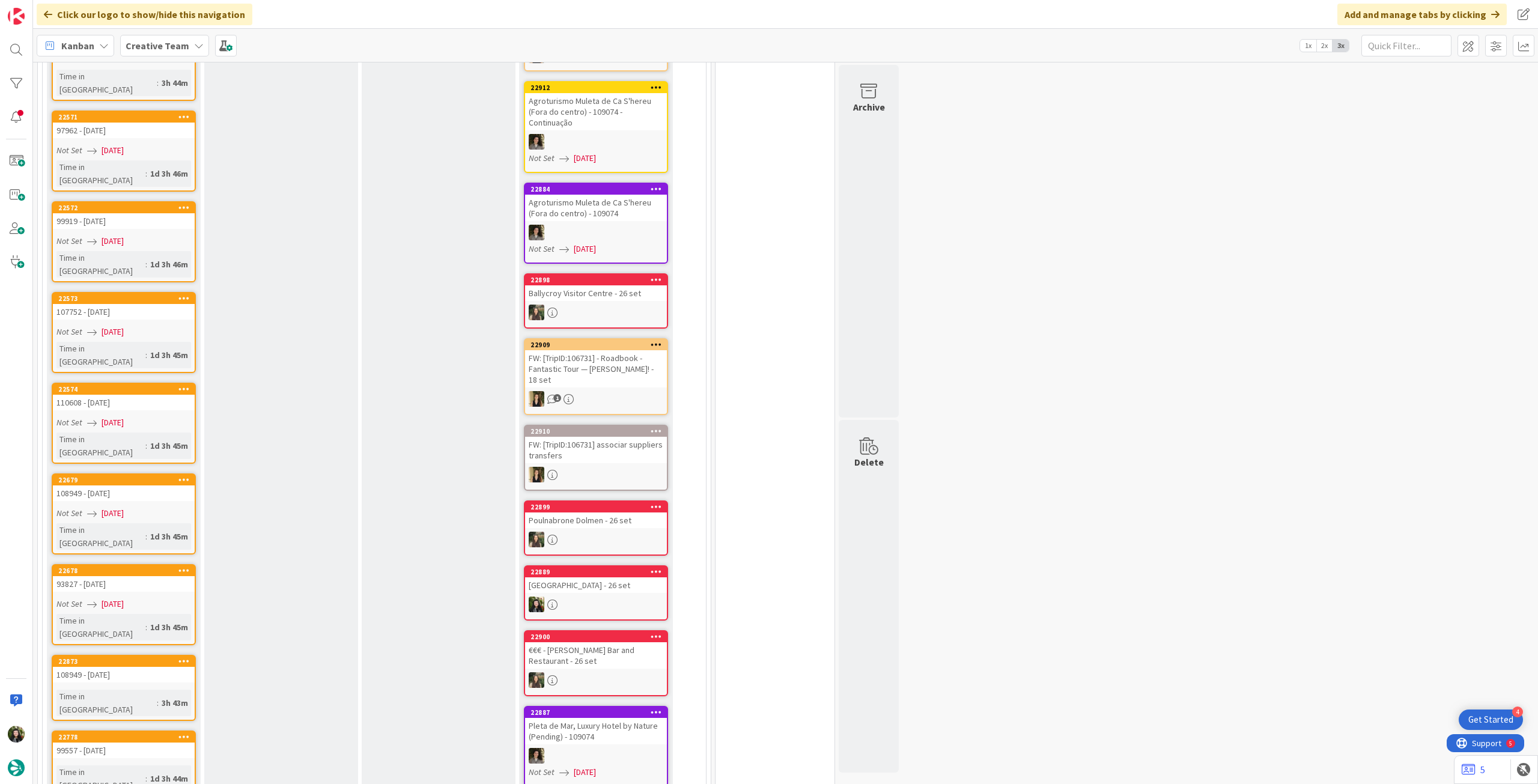
scroll to position [961, 0]
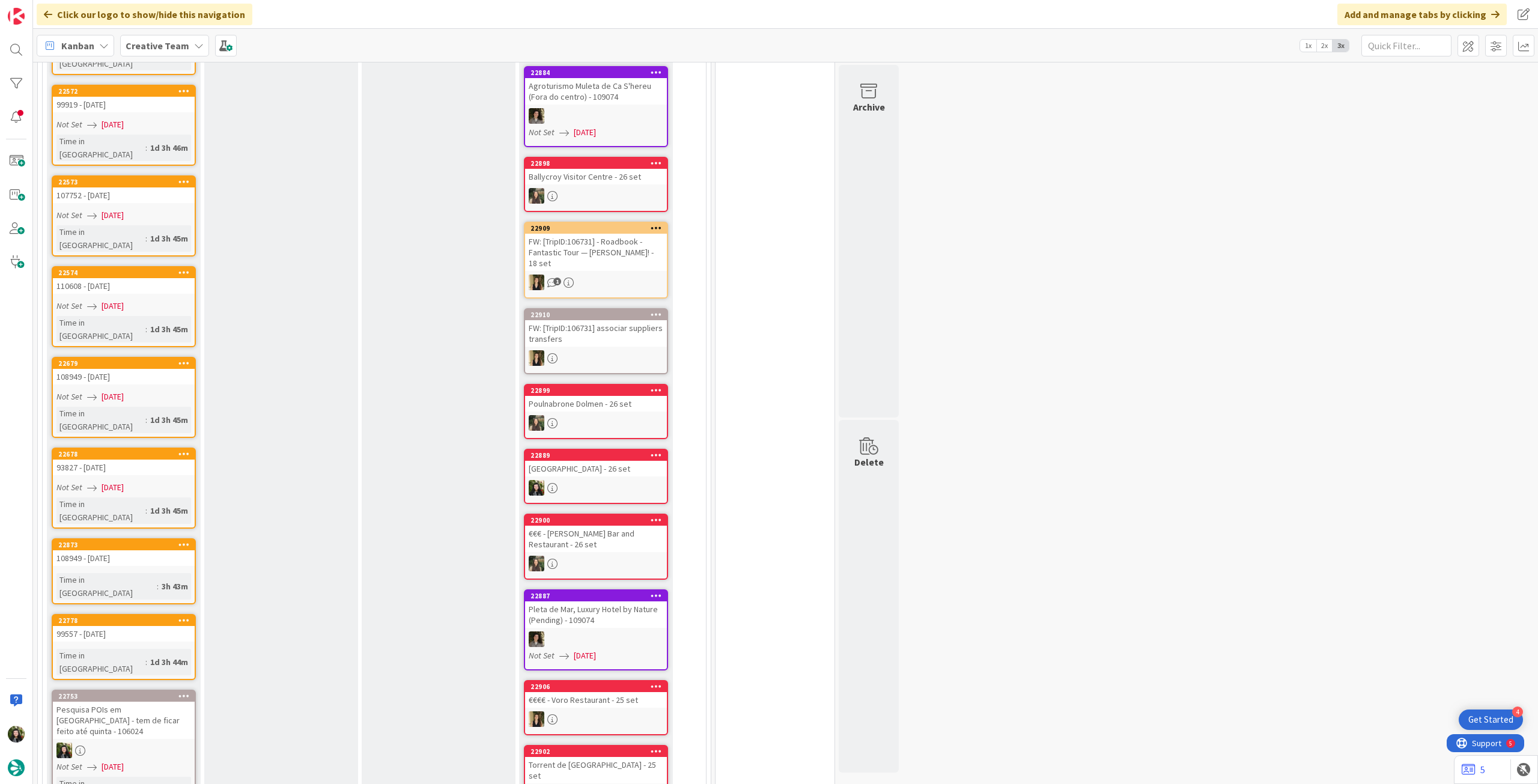
click at [185, 692] on icon at bounding box center [184, 695] width 12 height 8
click at [185, 711] on icon at bounding box center [183, 714] width 8 height 7
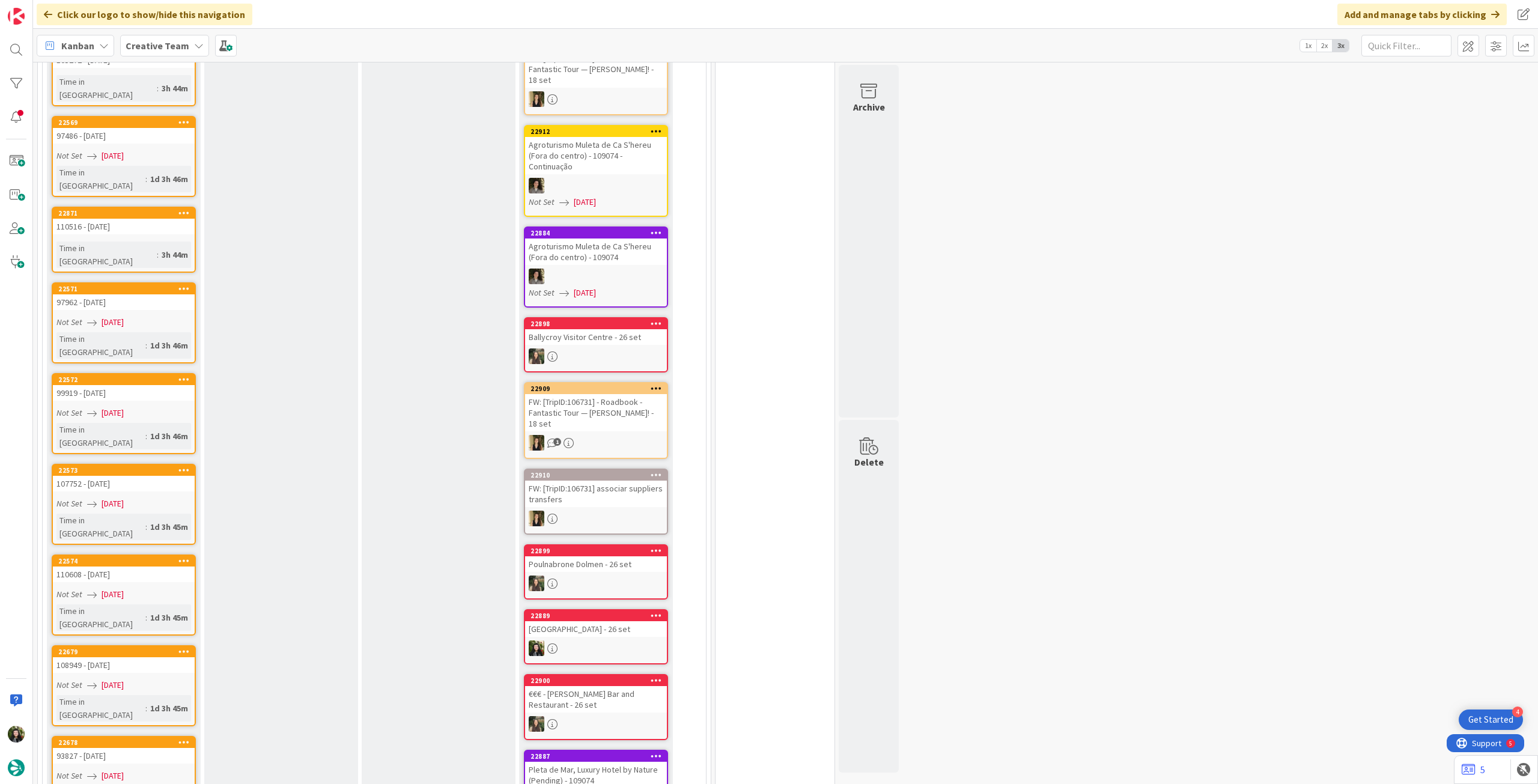
scroll to position [1202, 0]
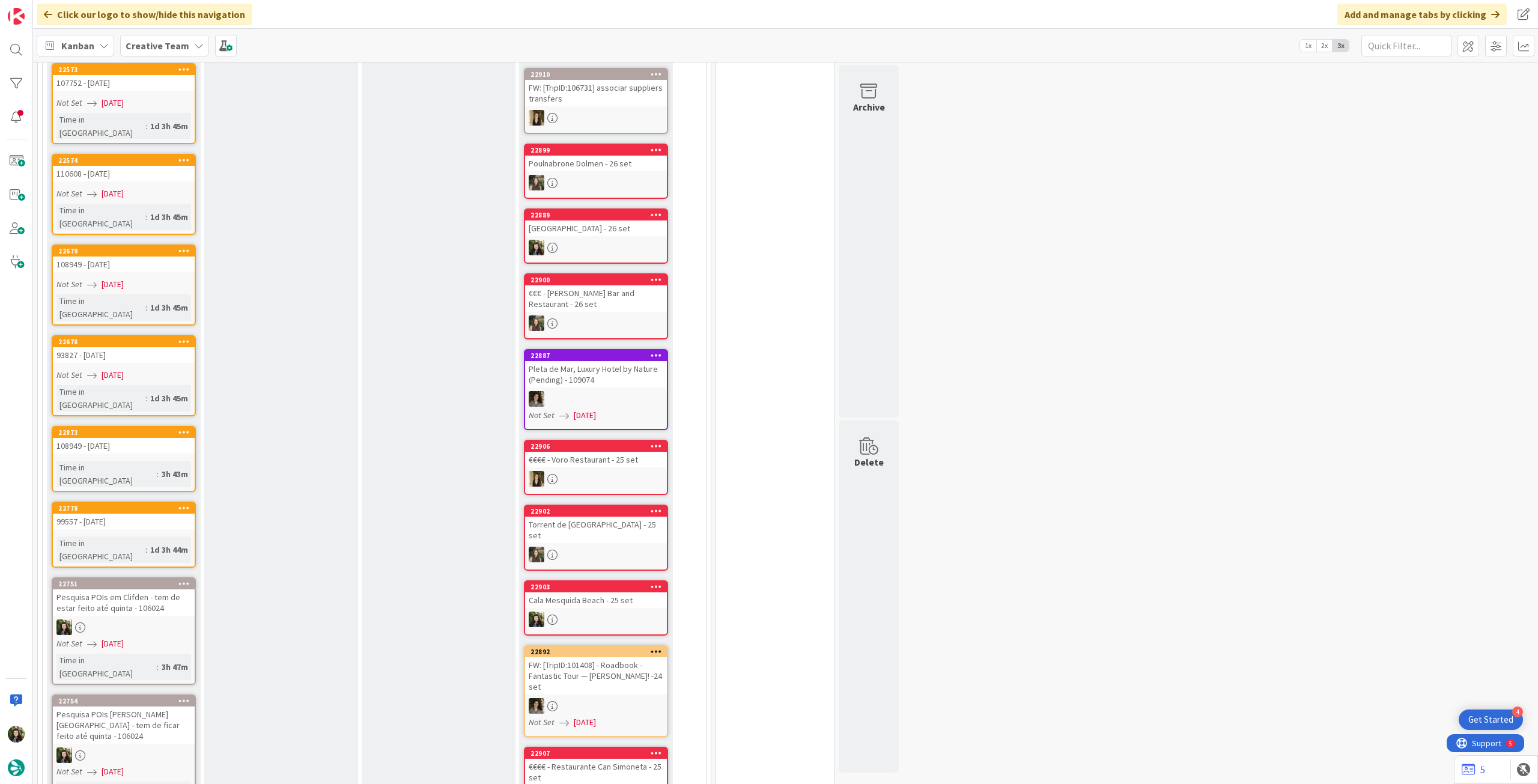
click at [182, 579] on icon at bounding box center [184, 583] width 12 height 8
click at [174, 593] on link "Move to Top" at bounding box center [254, 601] width 162 height 17
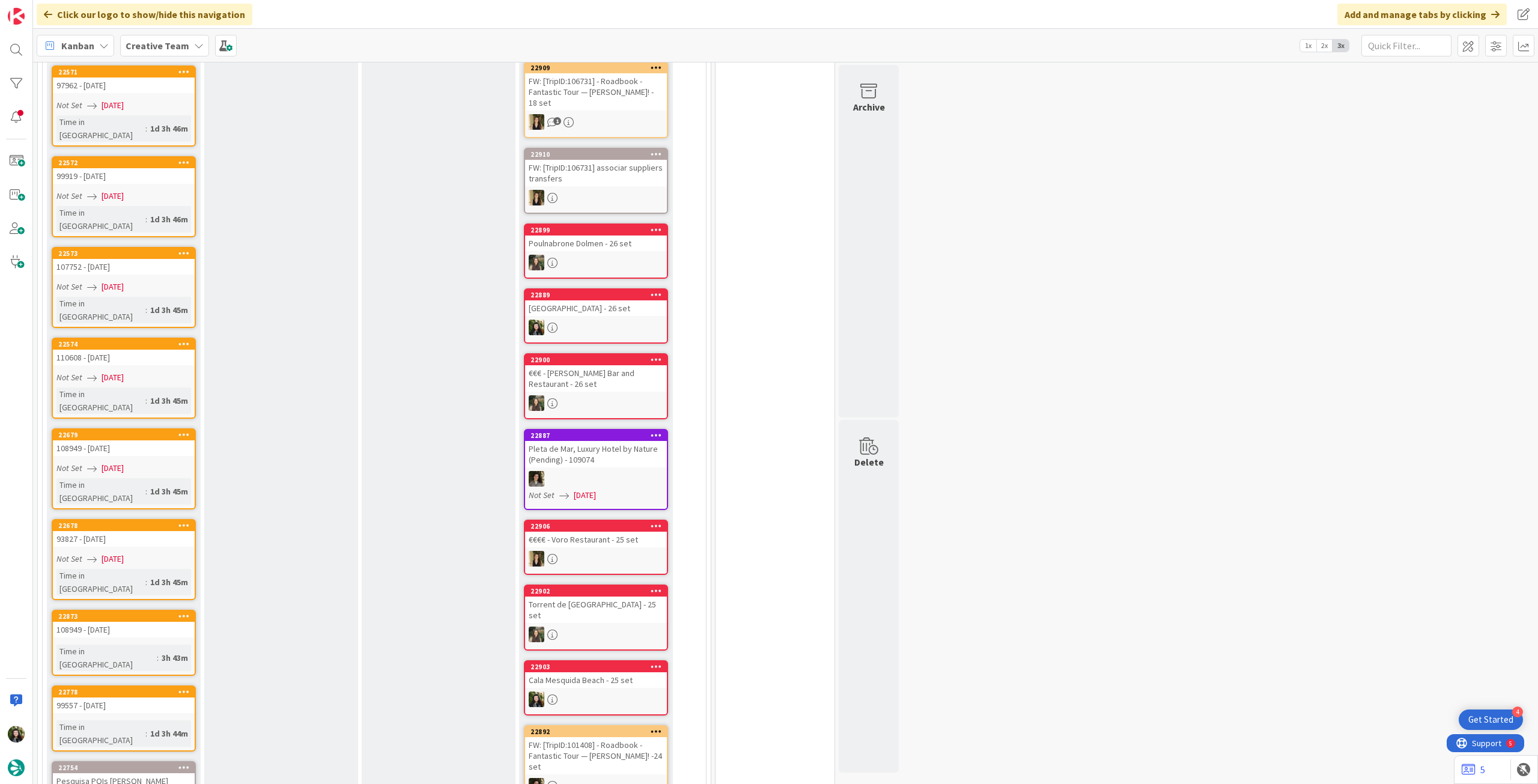
scroll to position [1362, 0]
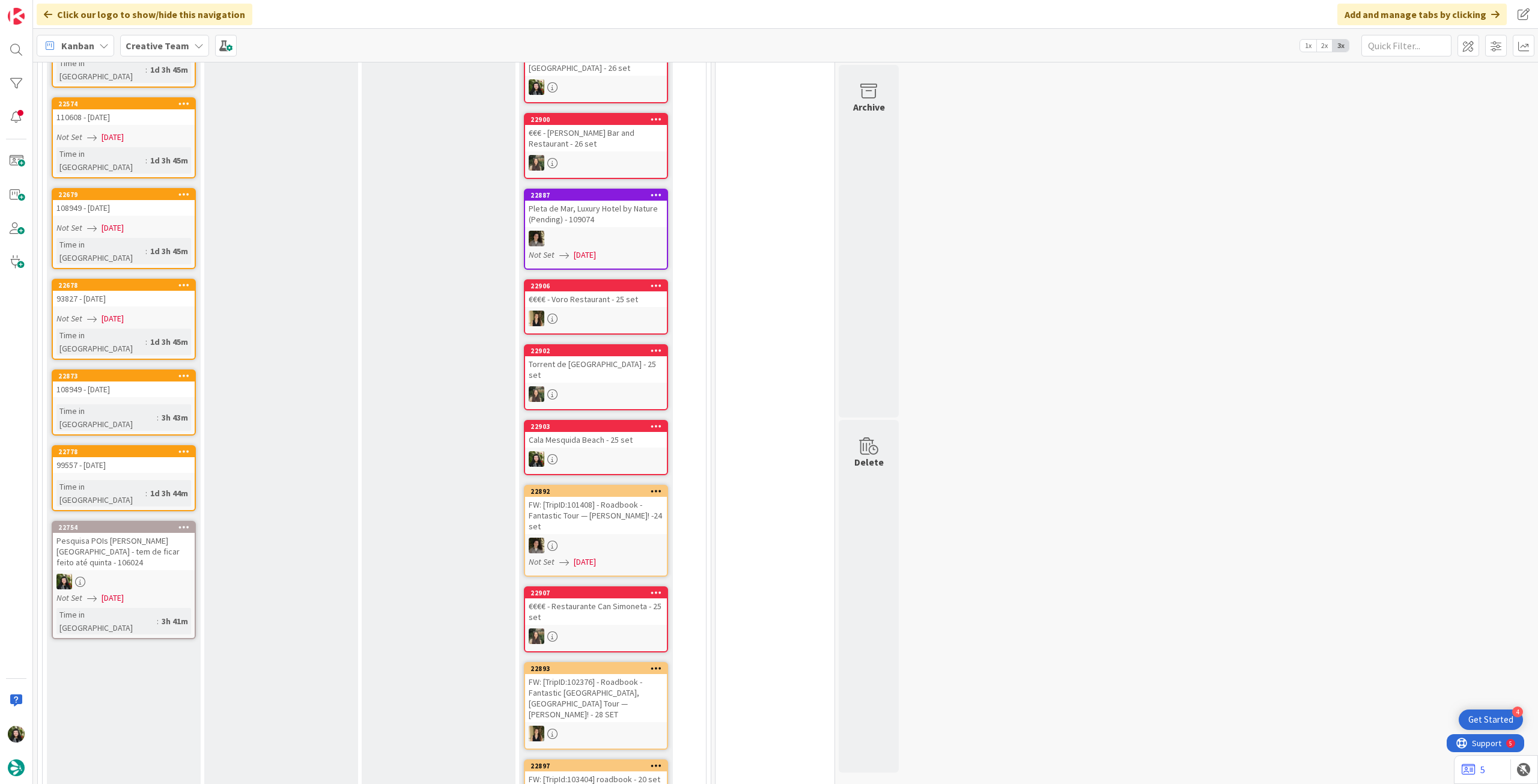
click at [180, 523] on icon at bounding box center [184, 527] width 12 height 8
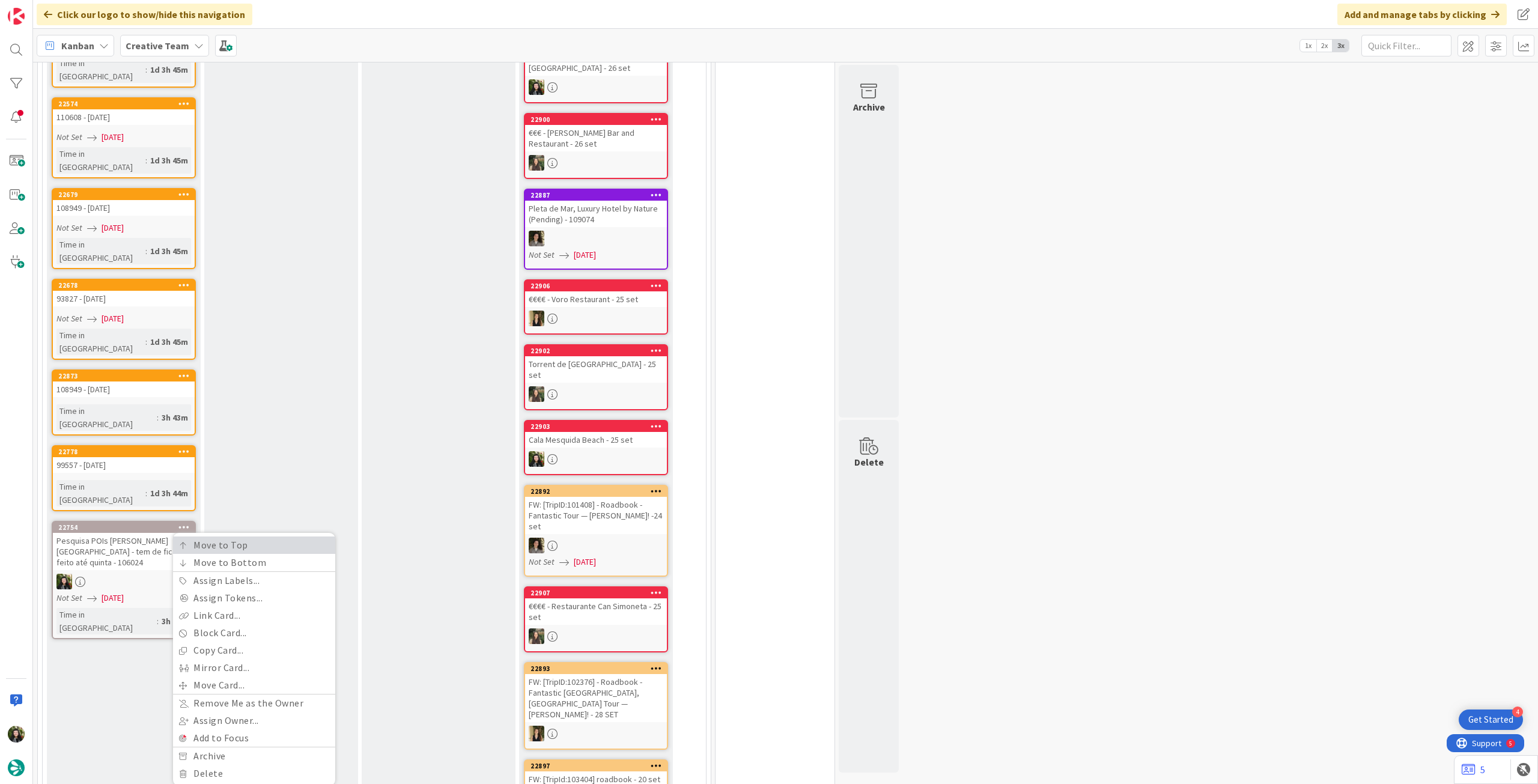
click at [178, 536] on link "Move to Top" at bounding box center [254, 545] width 162 height 17
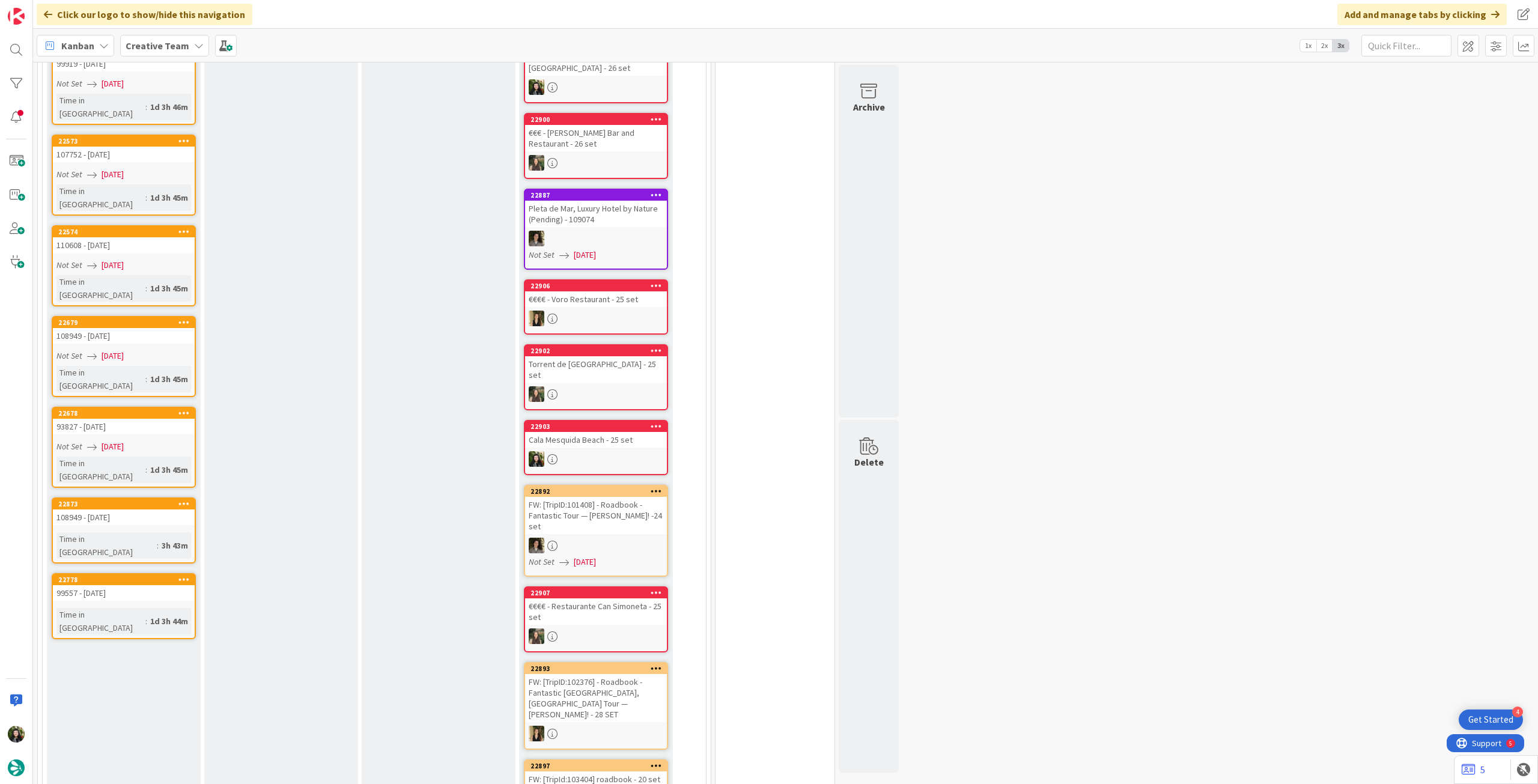
scroll to position [0, 0]
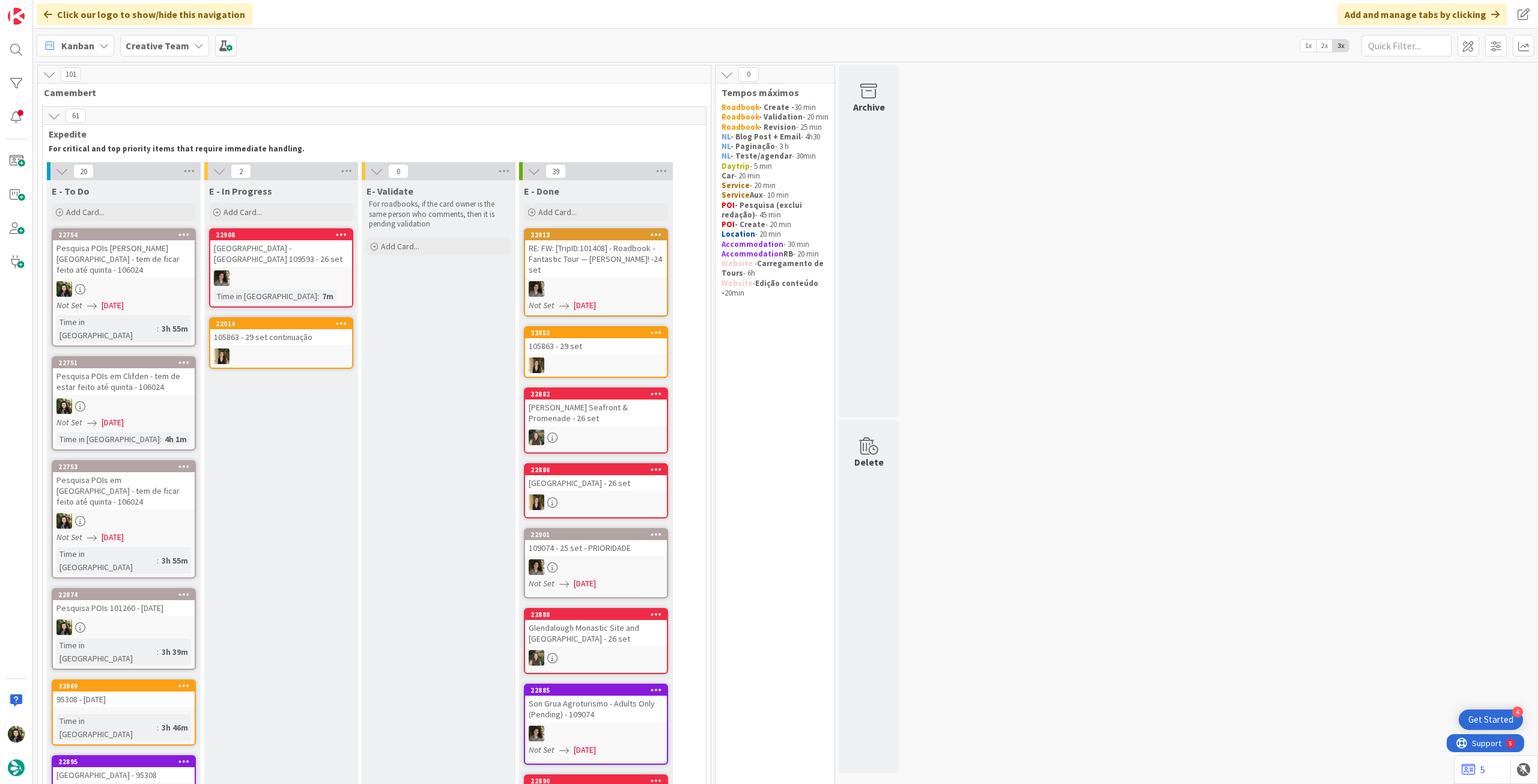
click at [162, 287] on link "22754 Move to Top Move to Bottom Assign Labels... Assign Tokens... Link Card...…" at bounding box center [124, 287] width 144 height 118
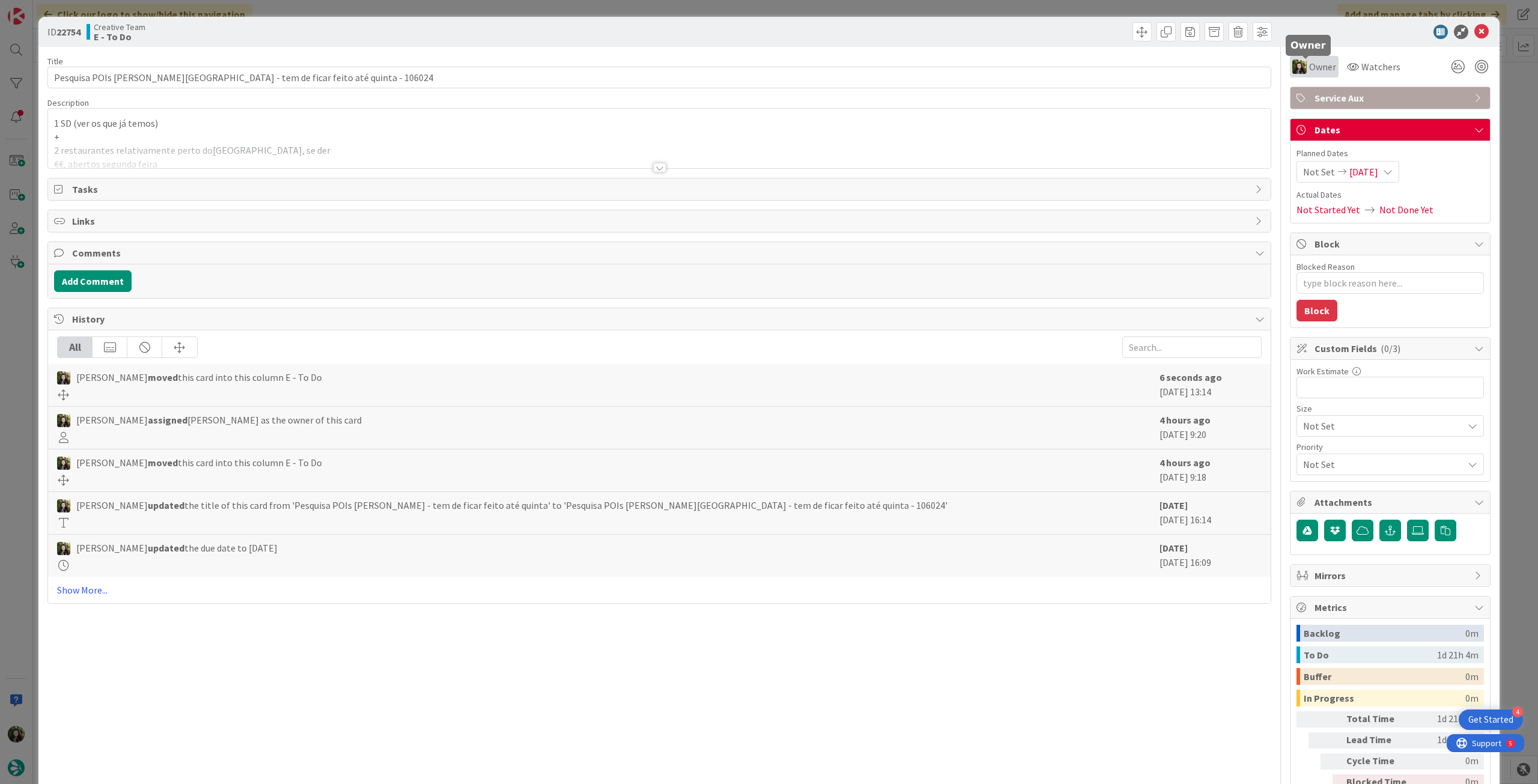
click at [1310, 67] on span "Owner" at bounding box center [1323, 67] width 27 height 14
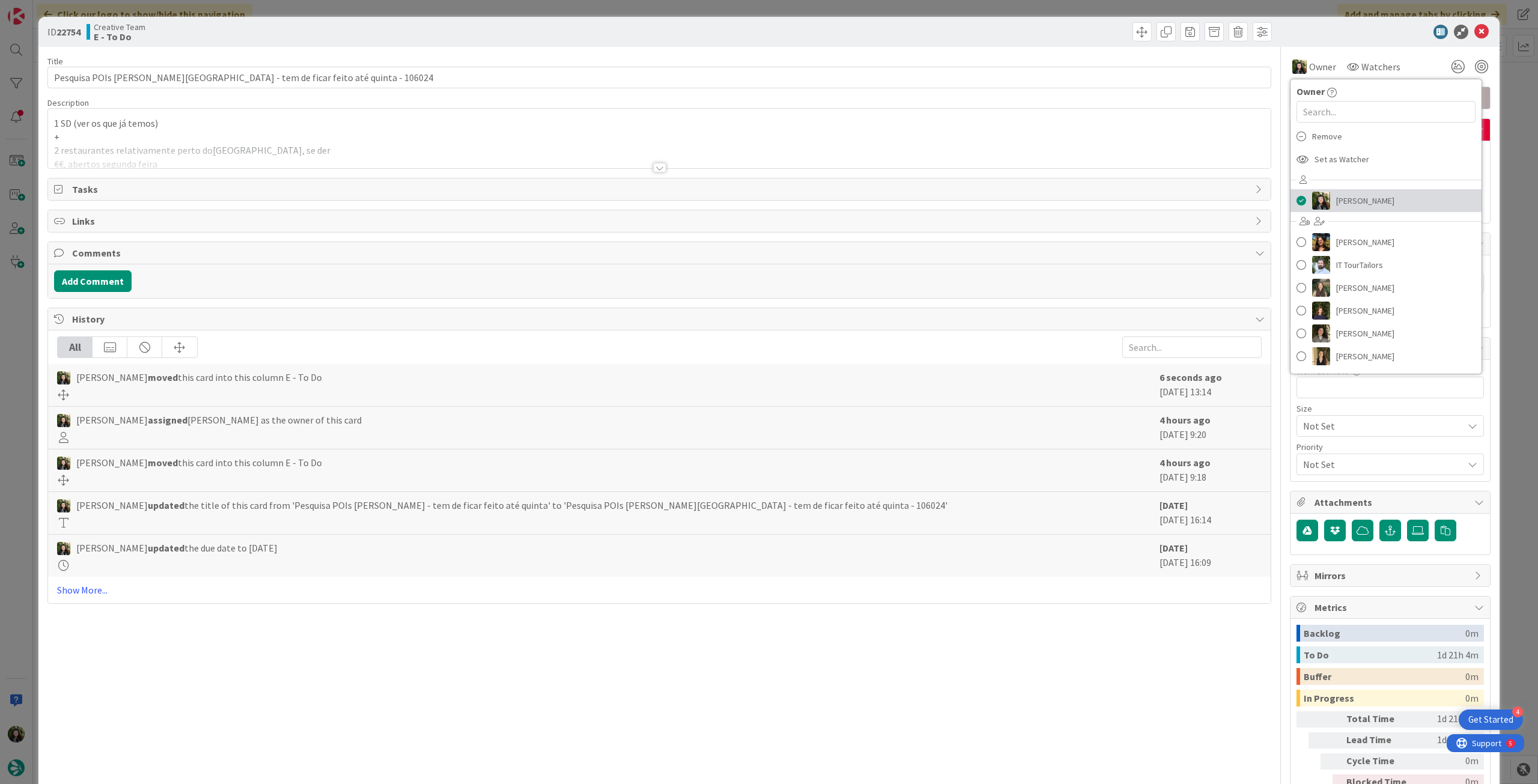
click at [1347, 200] on span "[PERSON_NAME]" at bounding box center [1365, 201] width 58 height 18
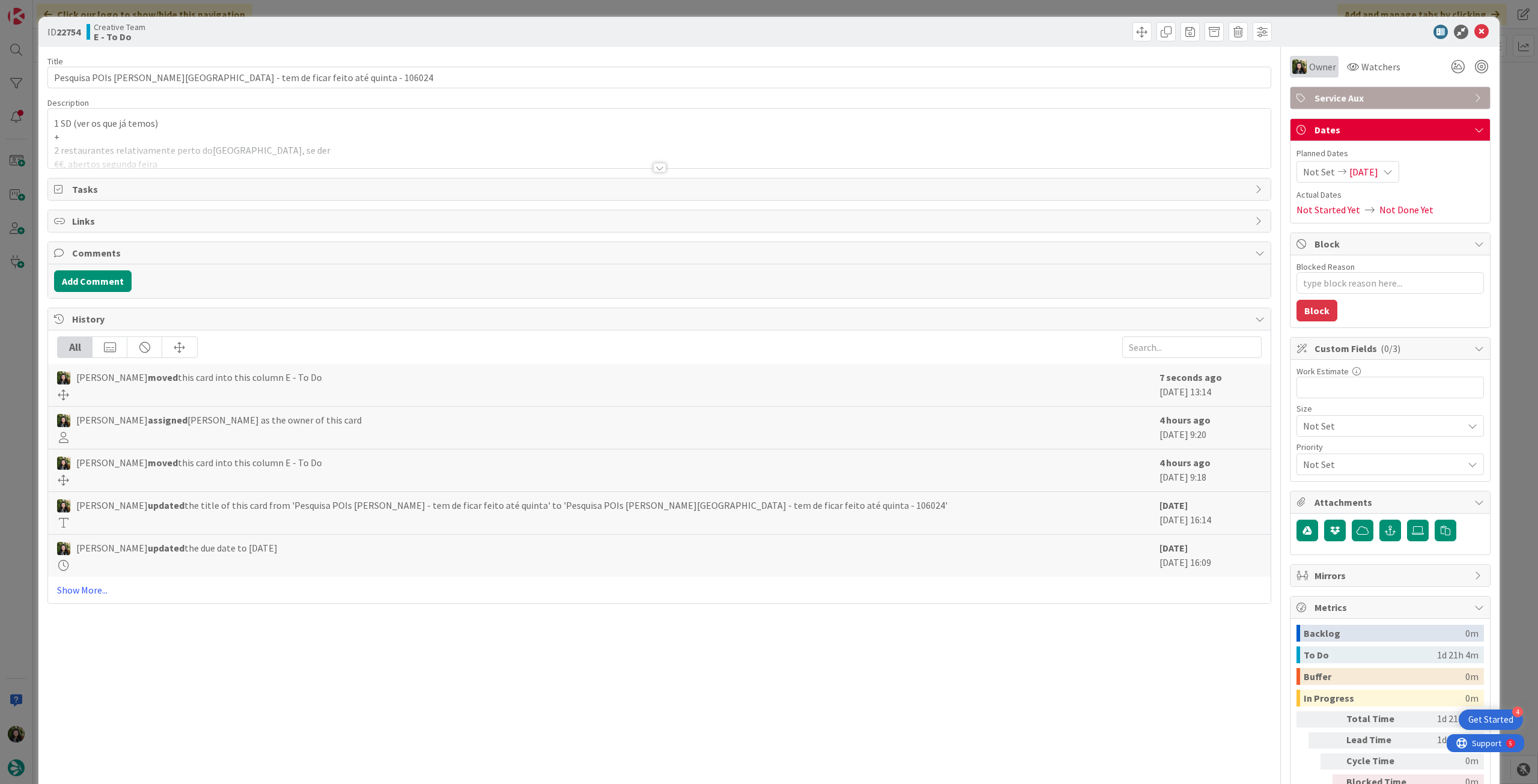
click at [1319, 74] on div "Owner" at bounding box center [1315, 67] width 49 height 22
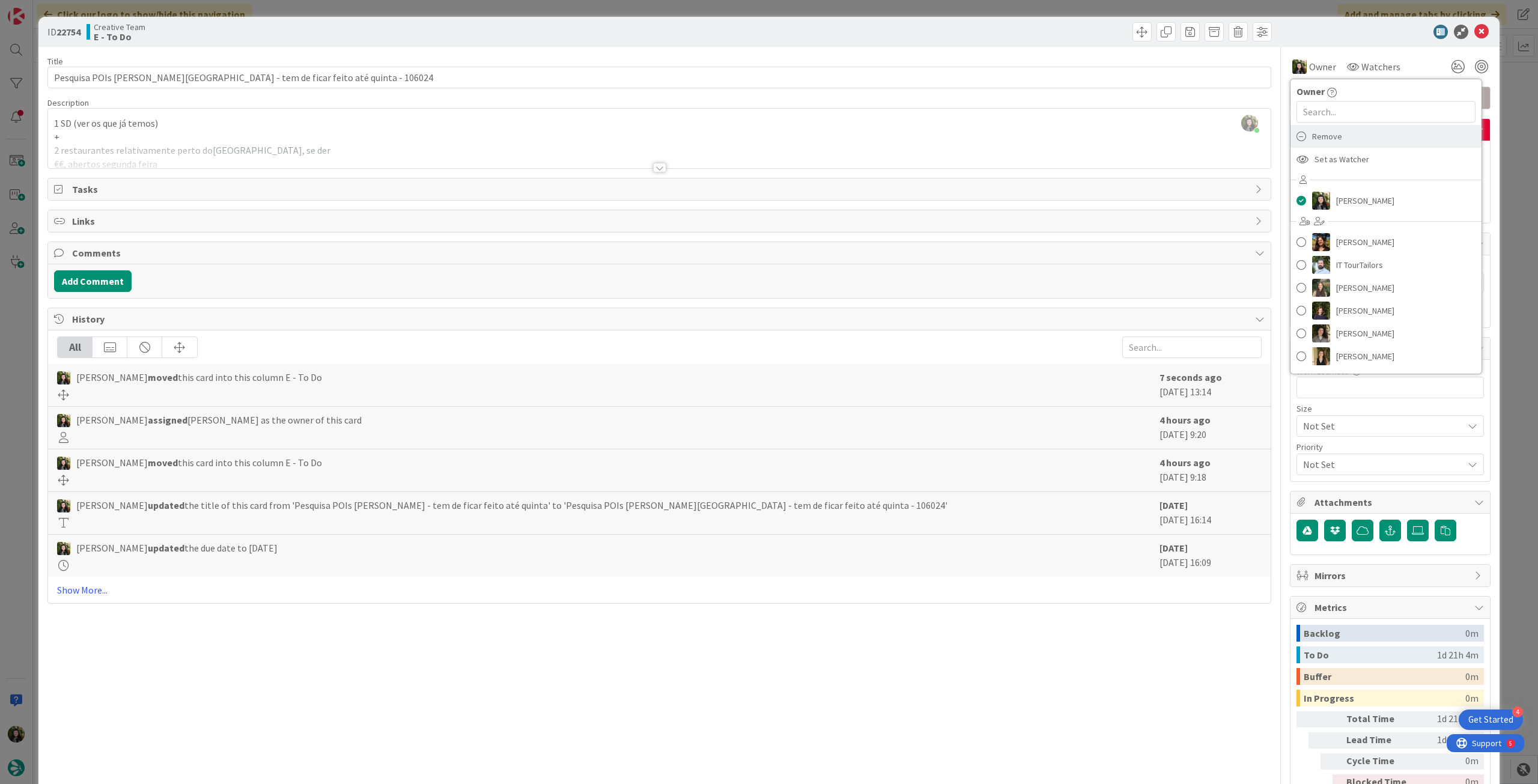
drag, startPoint x: 1334, startPoint y: 135, endPoint x: 1455, endPoint y: 57, distance: 144.0
click at [1335, 134] on div "Remove" at bounding box center [1387, 137] width 191 height 23
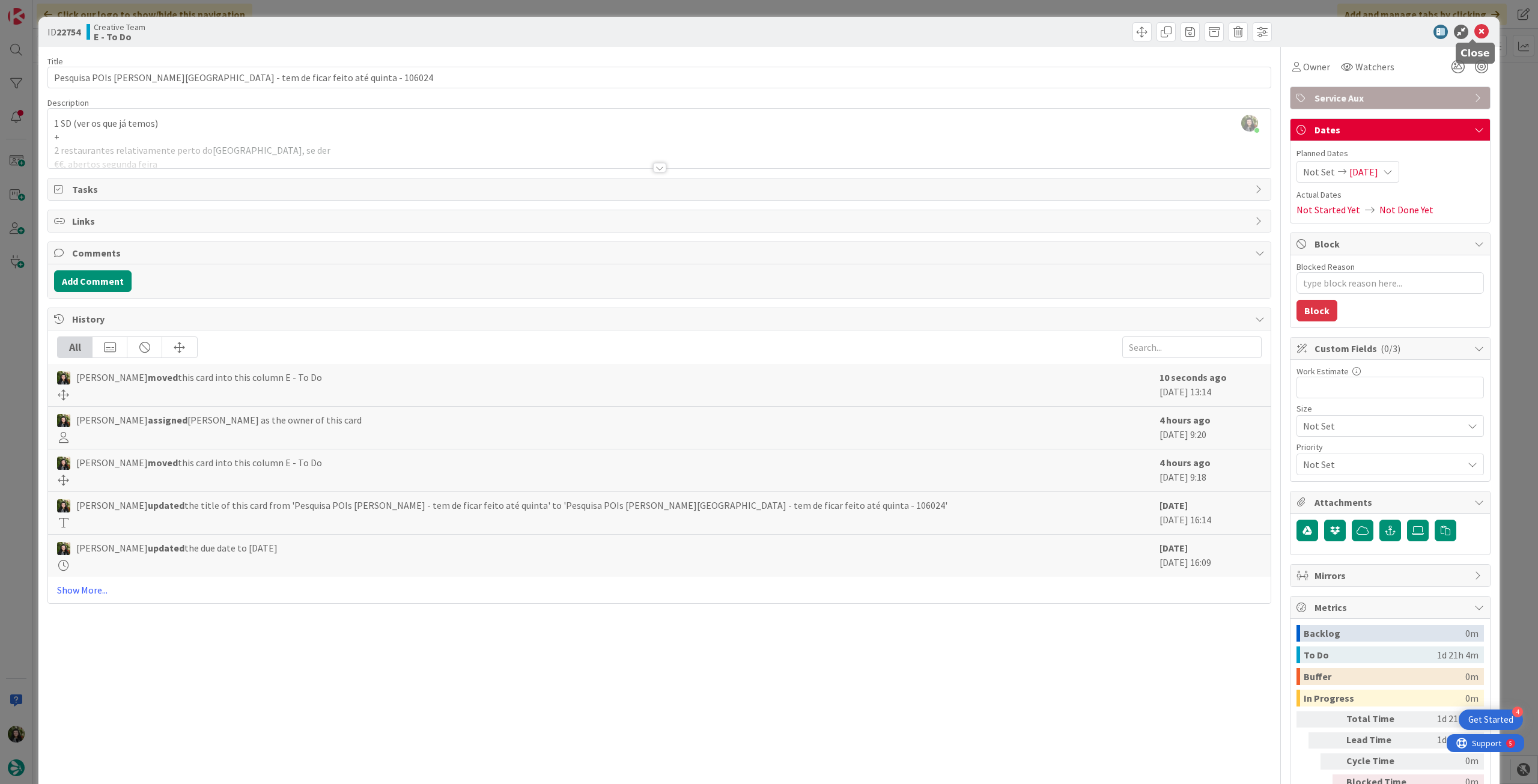
drag, startPoint x: 1480, startPoint y: 28, endPoint x: 1430, endPoint y: 49, distance: 54.2
click at [1477, 31] on icon at bounding box center [1482, 31] width 14 height 14
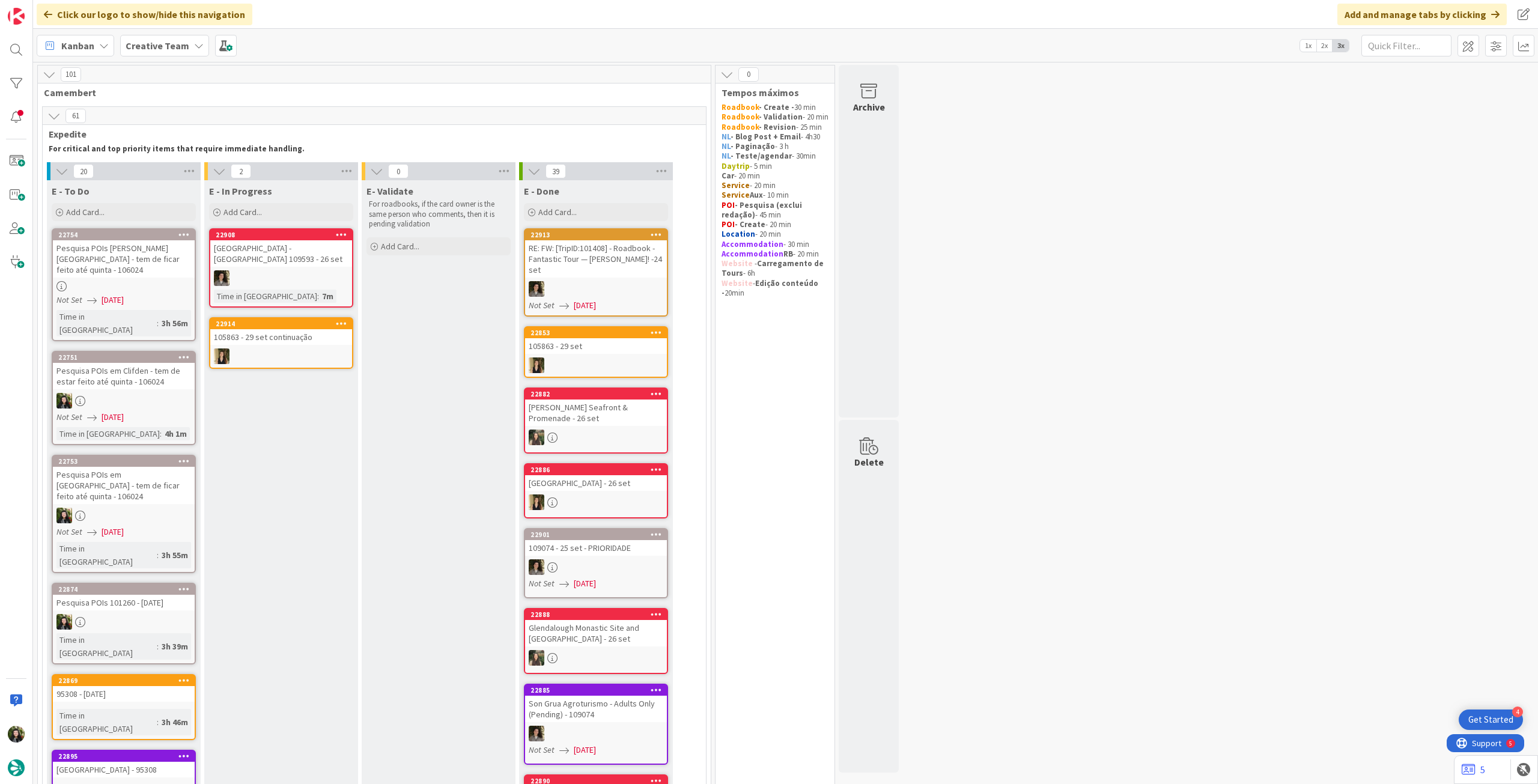
click at [154, 363] on div "Pesquisa POIs em Clifden - tem de estar feito até quinta - 106024" at bounding box center [123, 376] width 142 height 26
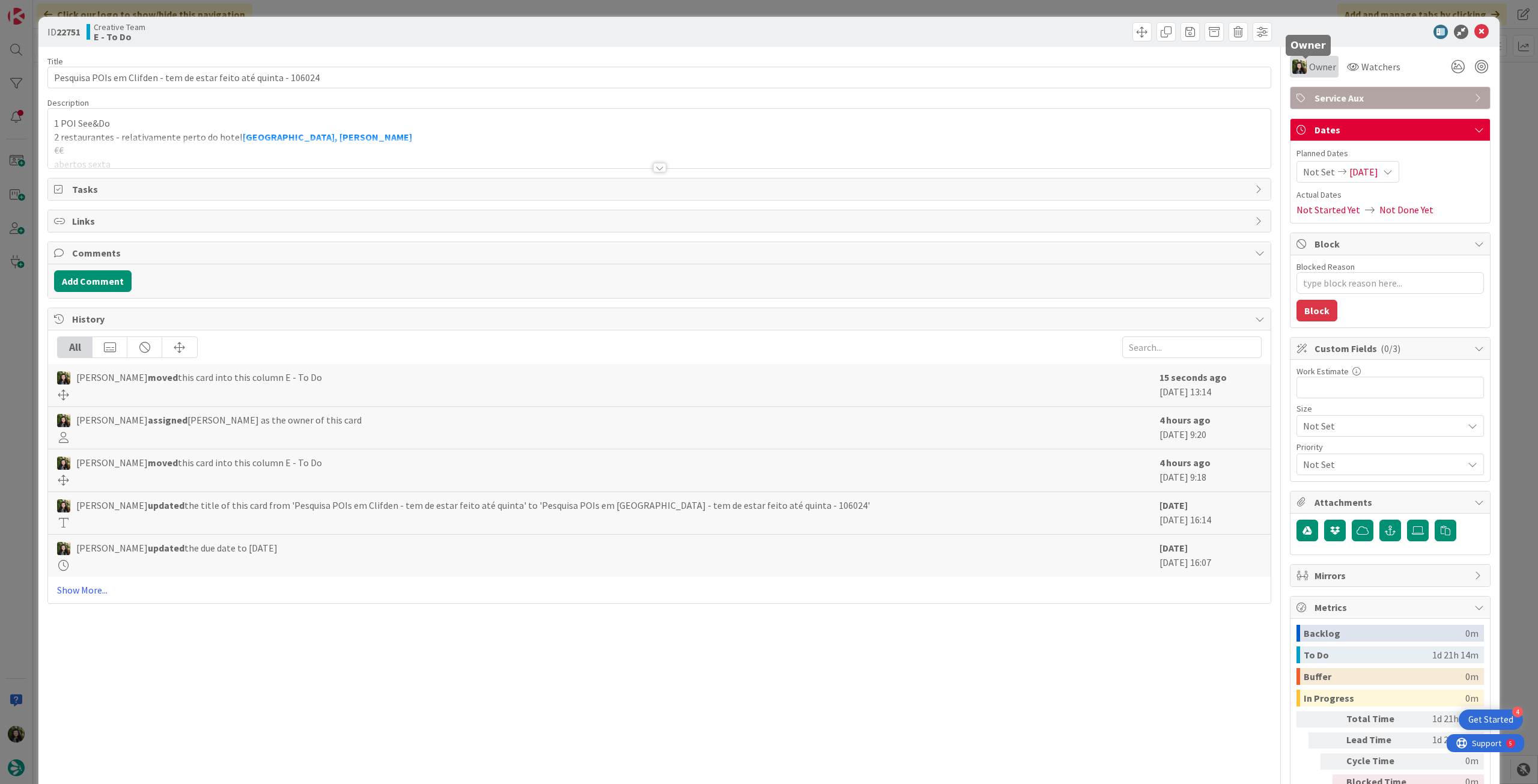
click at [1316, 72] on span "Owner" at bounding box center [1323, 67] width 27 height 14
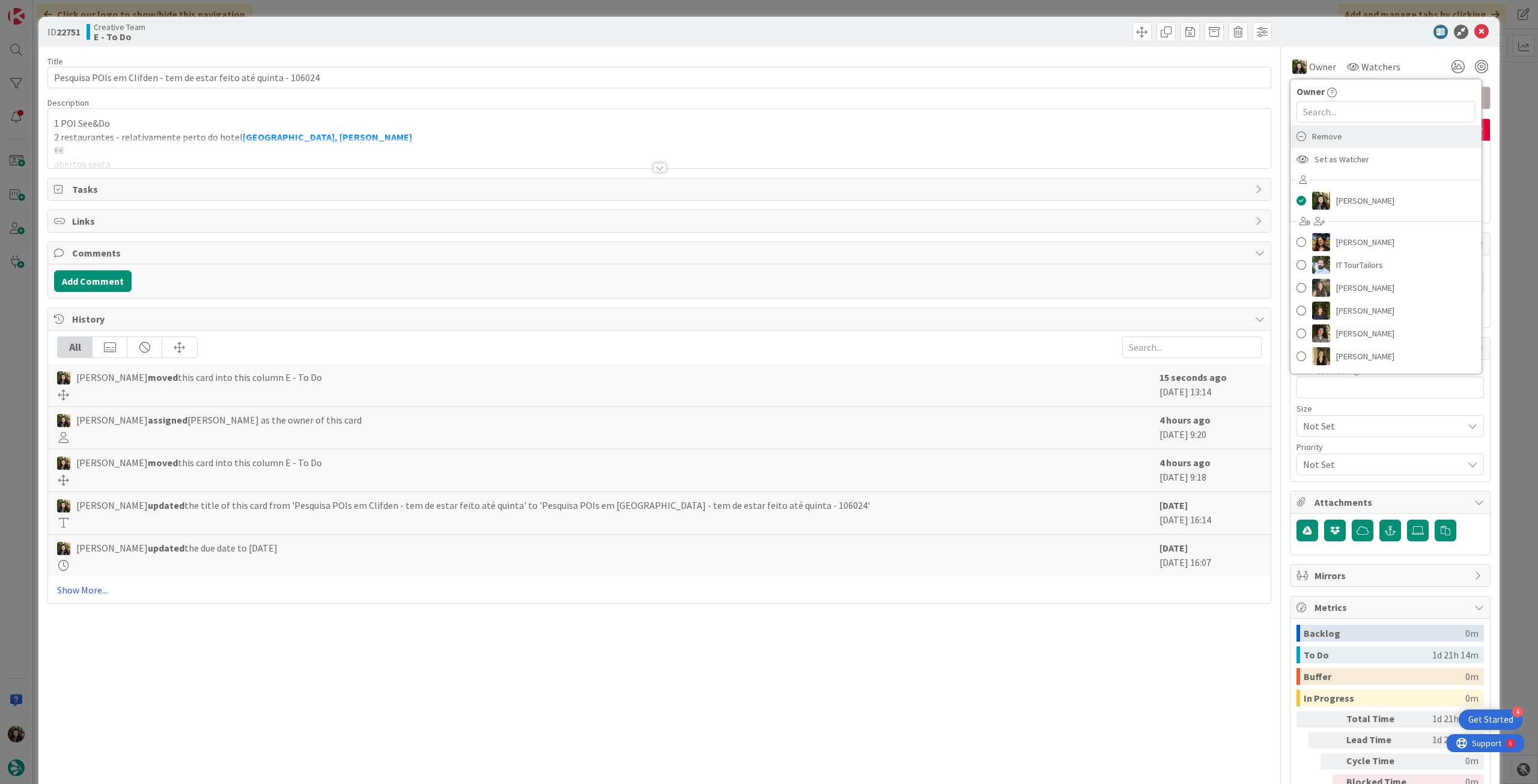
click at [1334, 140] on div "Remove" at bounding box center [1387, 137] width 191 height 23
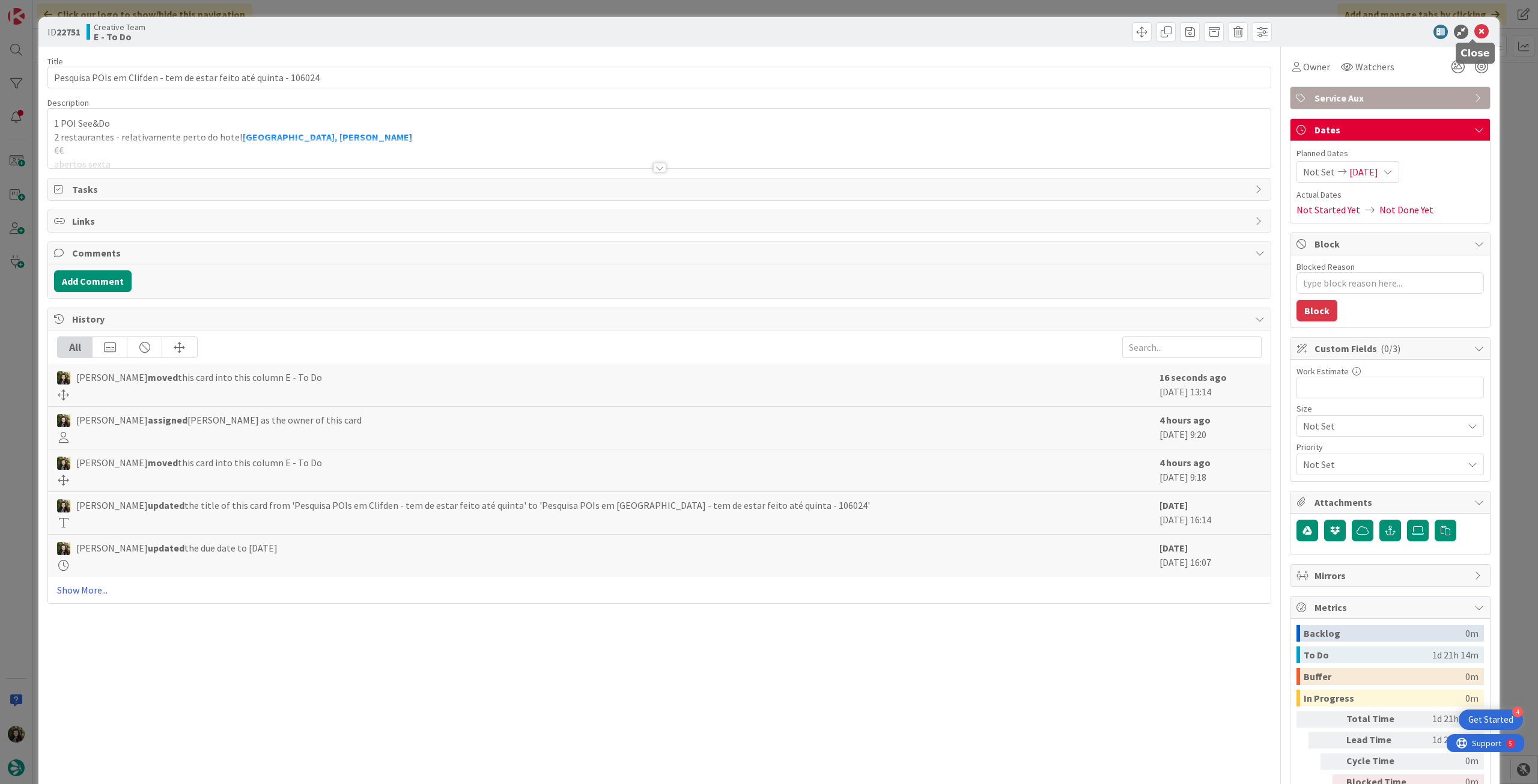
click at [1476, 35] on icon at bounding box center [1482, 31] width 14 height 14
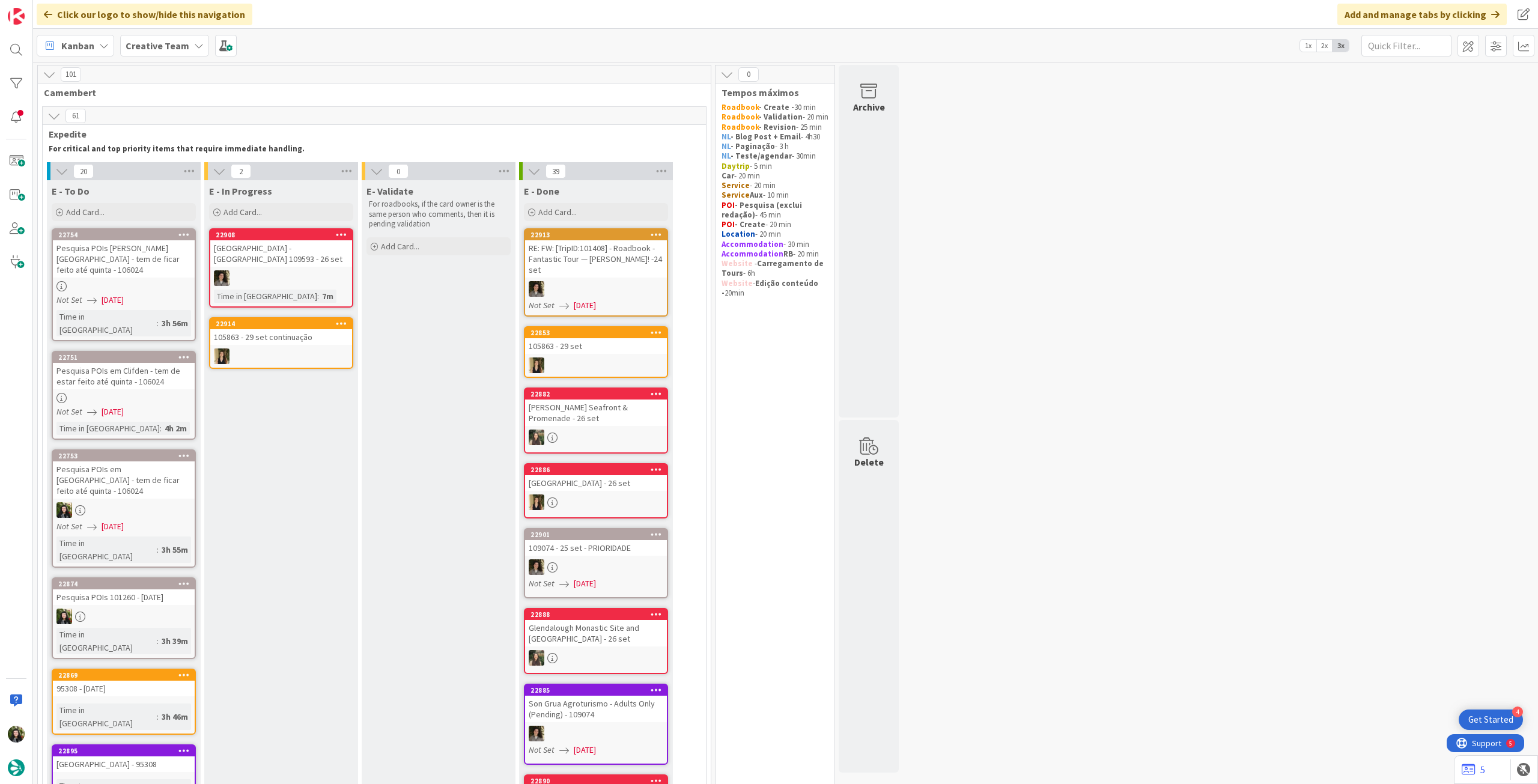
click at [134, 461] on div "Pesquisa POIs em [GEOGRAPHIC_DATA] - tem de ficar feito até quinta - 106024" at bounding box center [123, 480] width 142 height 37
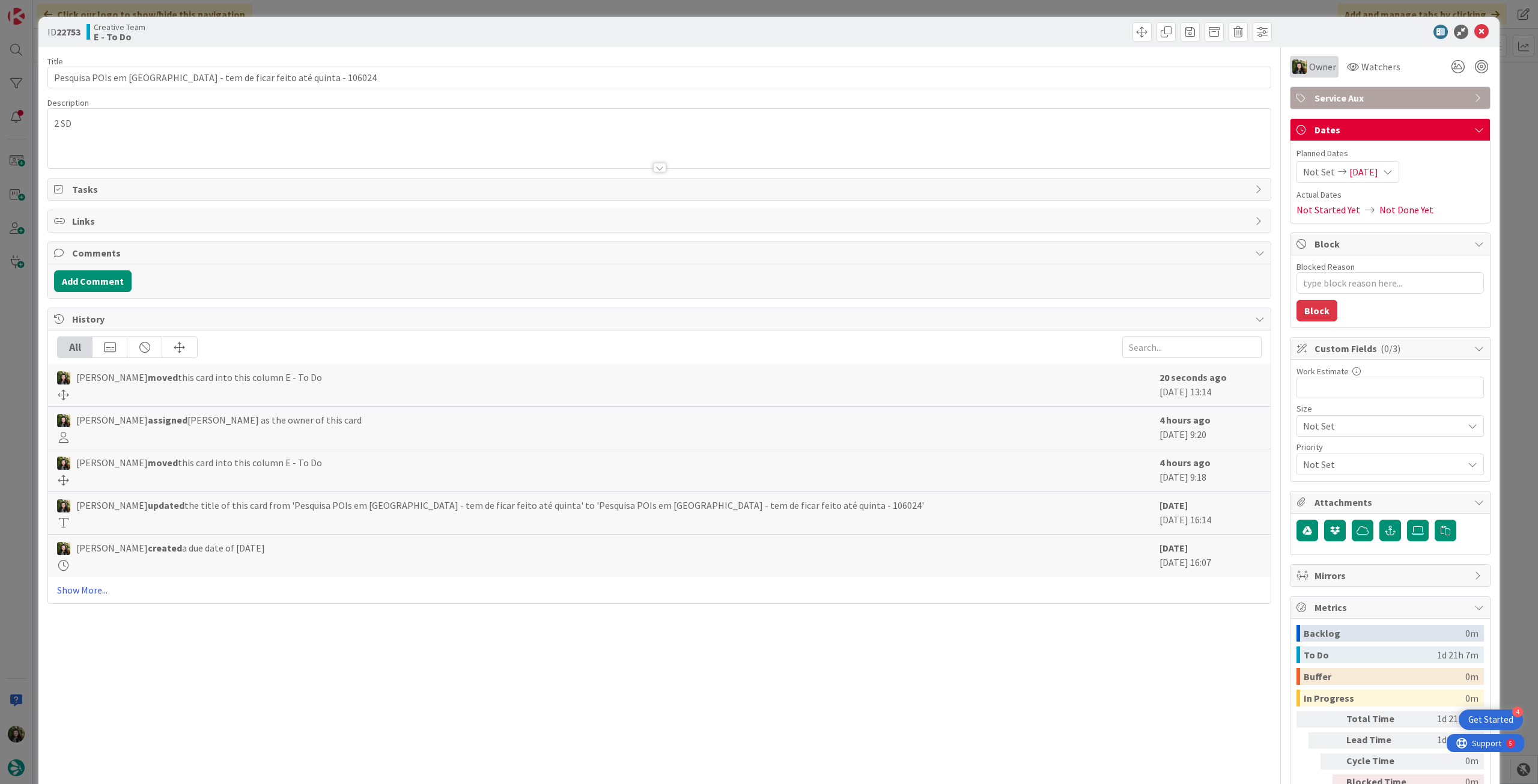
click at [1308, 74] on div "Owner" at bounding box center [1315, 67] width 49 height 22
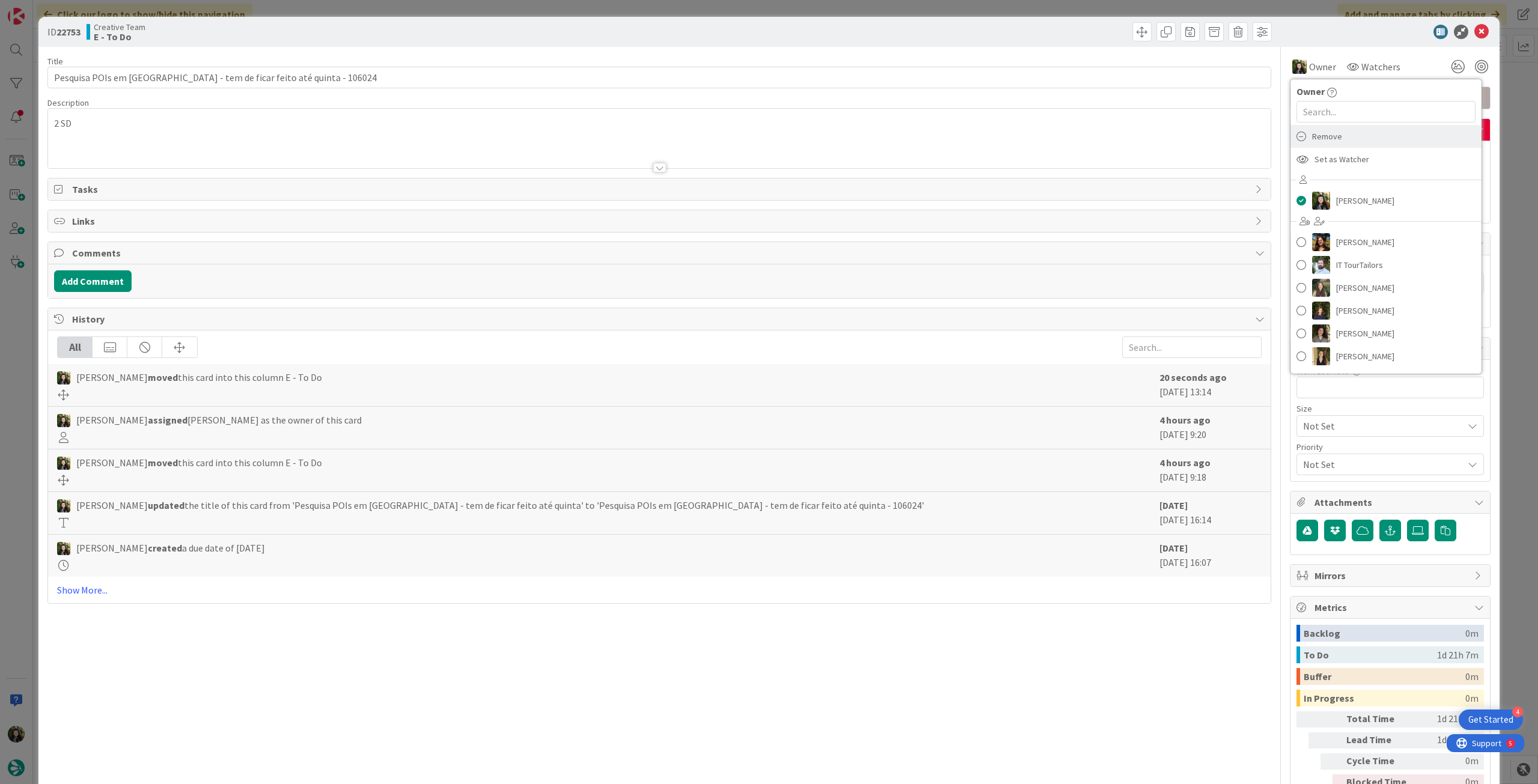
drag, startPoint x: 1327, startPoint y: 129, endPoint x: 1386, endPoint y: 78, distance: 78.0
click at [1328, 128] on span "Remove" at bounding box center [1327, 137] width 30 height 18
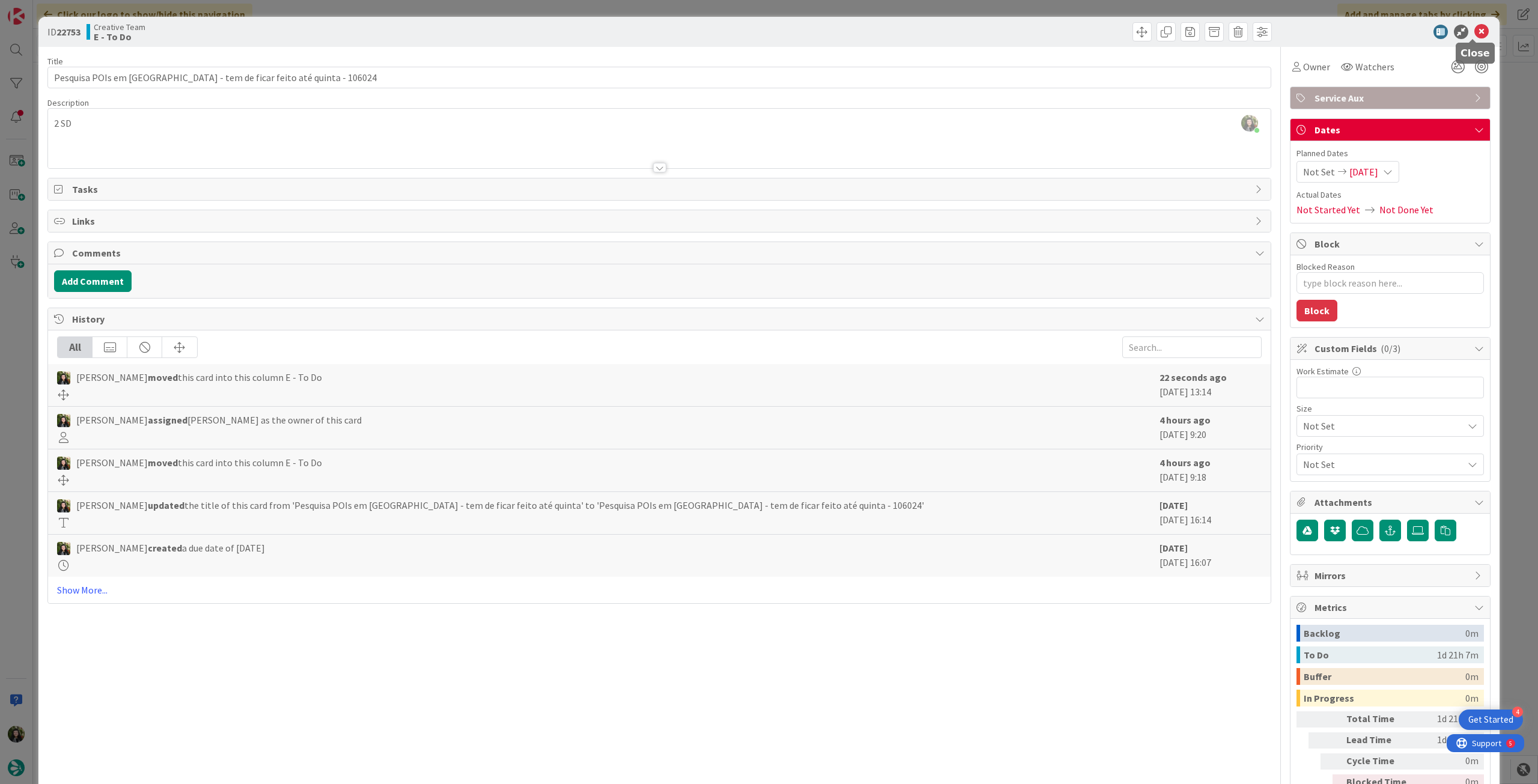
click at [1474, 34] on icon at bounding box center [1482, 31] width 14 height 14
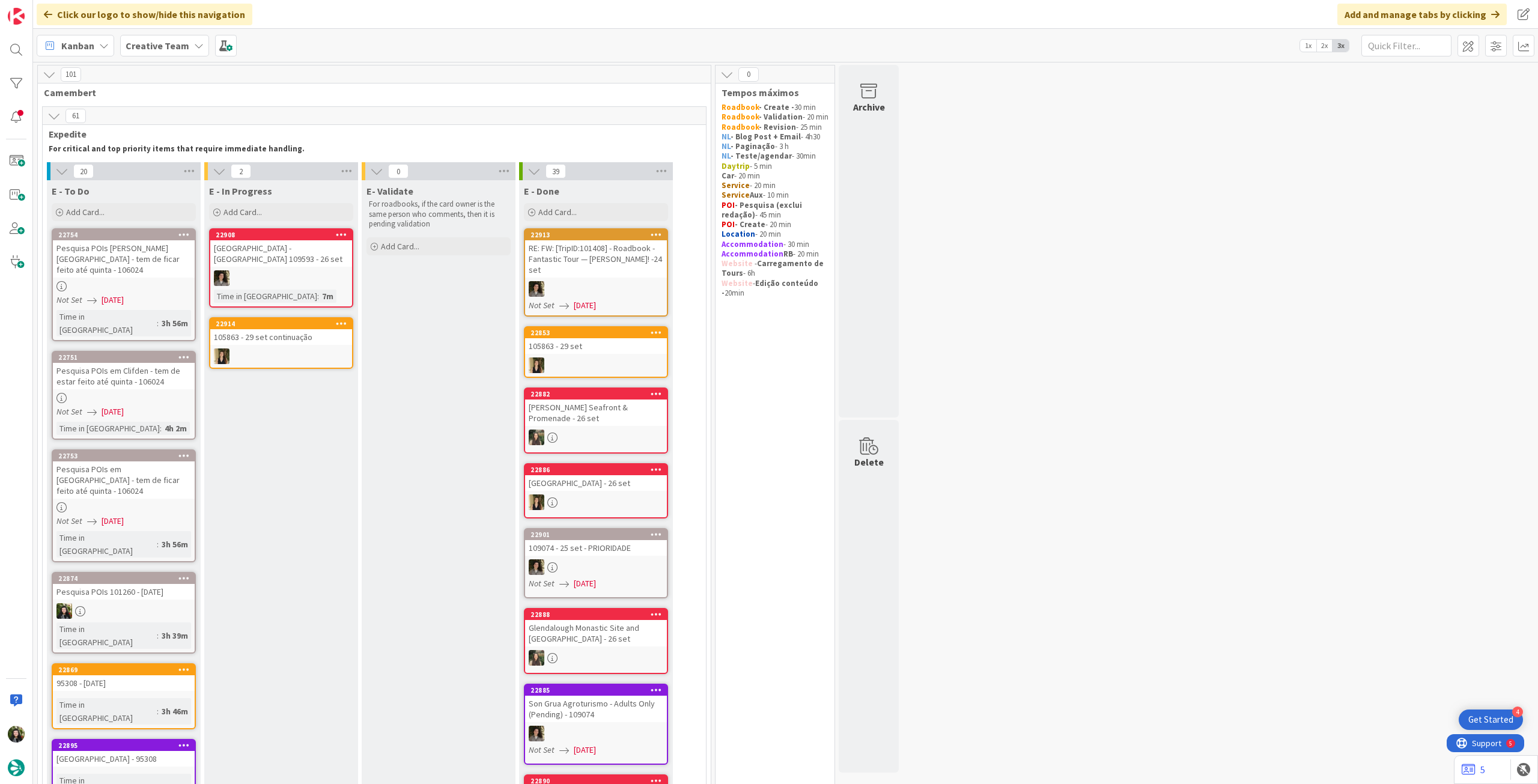
click at [170, 584] on div "Pesquisa POIs 101260 - [DATE]" at bounding box center [123, 592] width 142 height 15
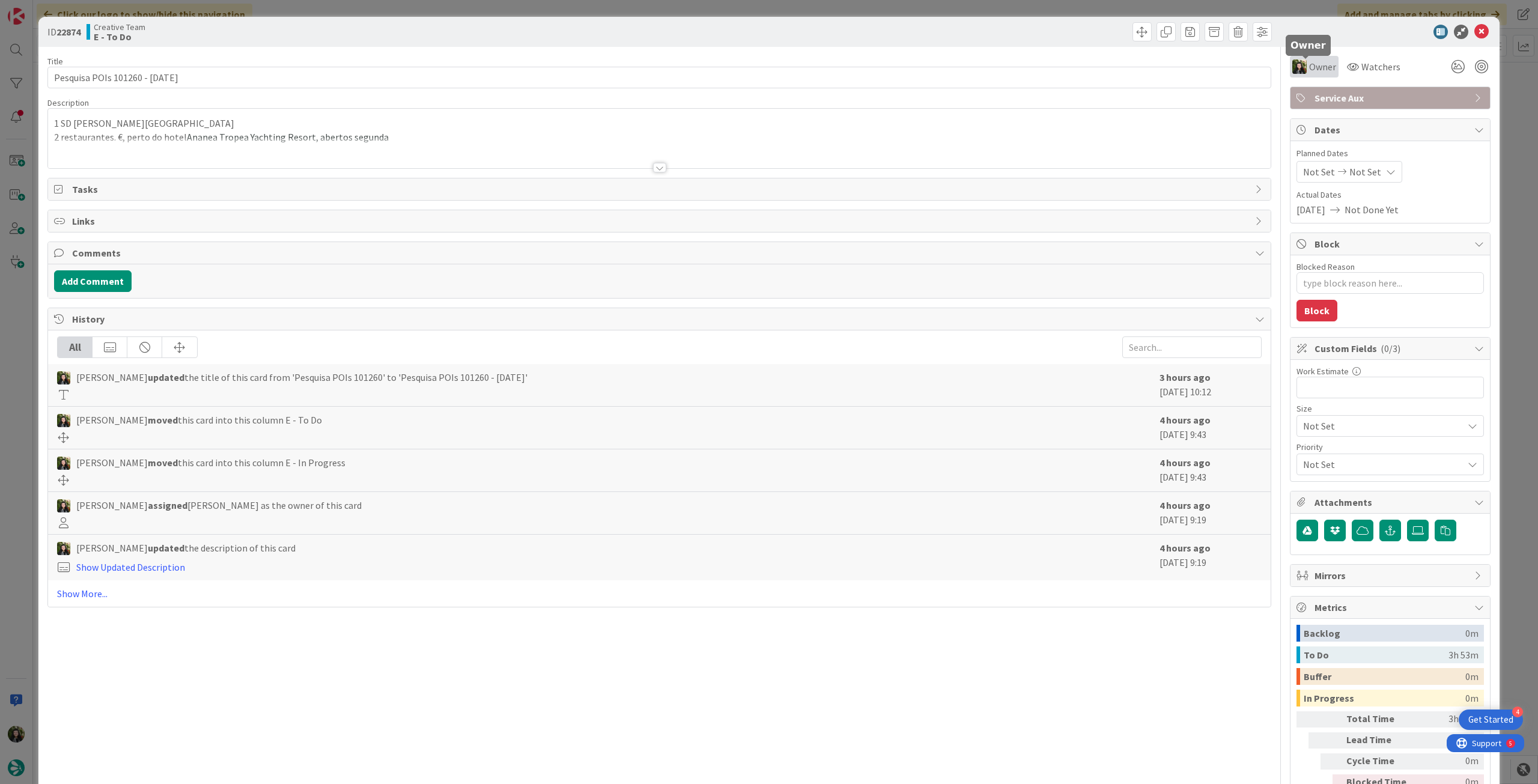
click at [1313, 62] on span "Owner" at bounding box center [1323, 67] width 27 height 14
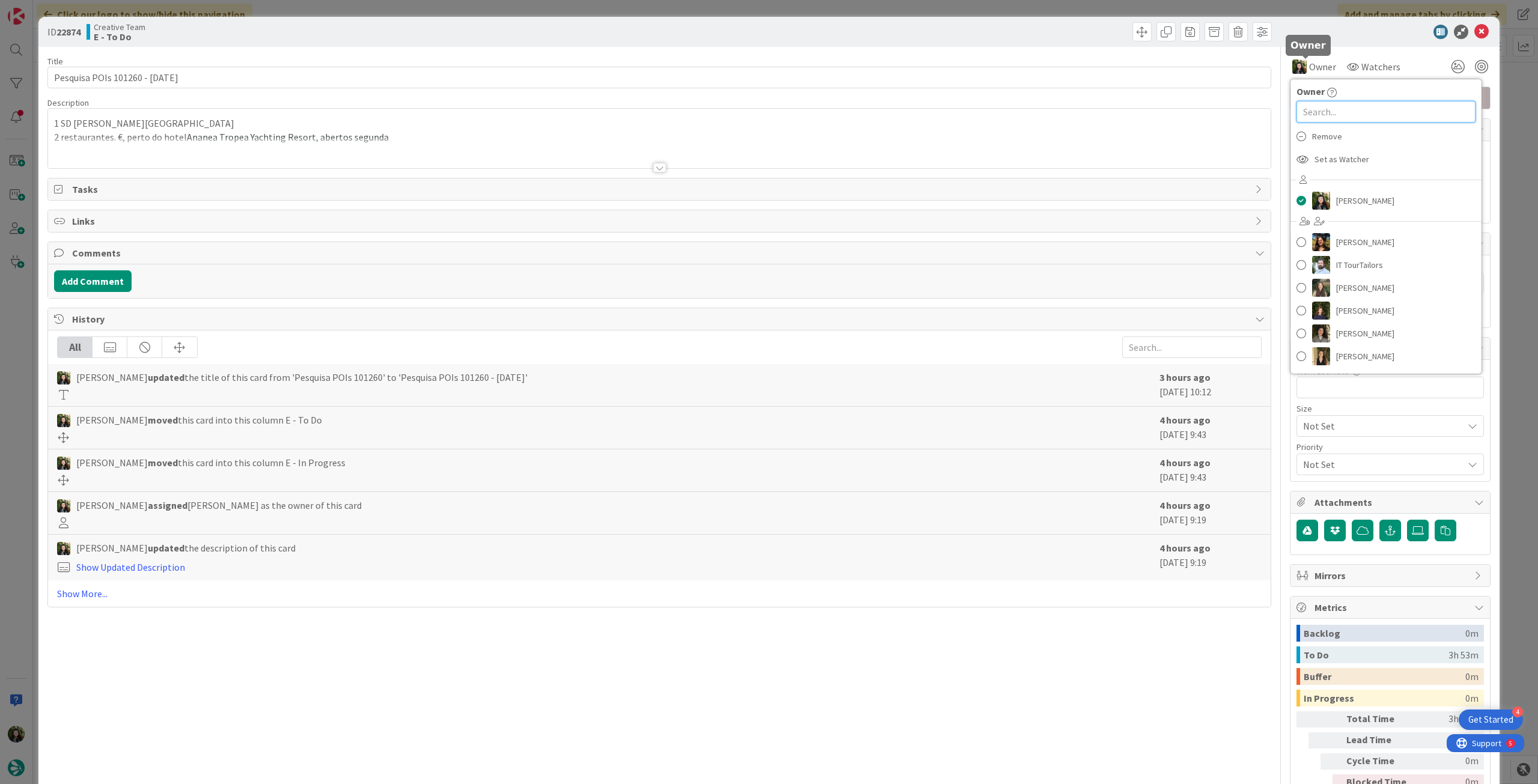
click at [1331, 103] on input "text" at bounding box center [1386, 112] width 179 height 22
click at [1329, 137] on span "Remove" at bounding box center [1327, 137] width 30 height 18
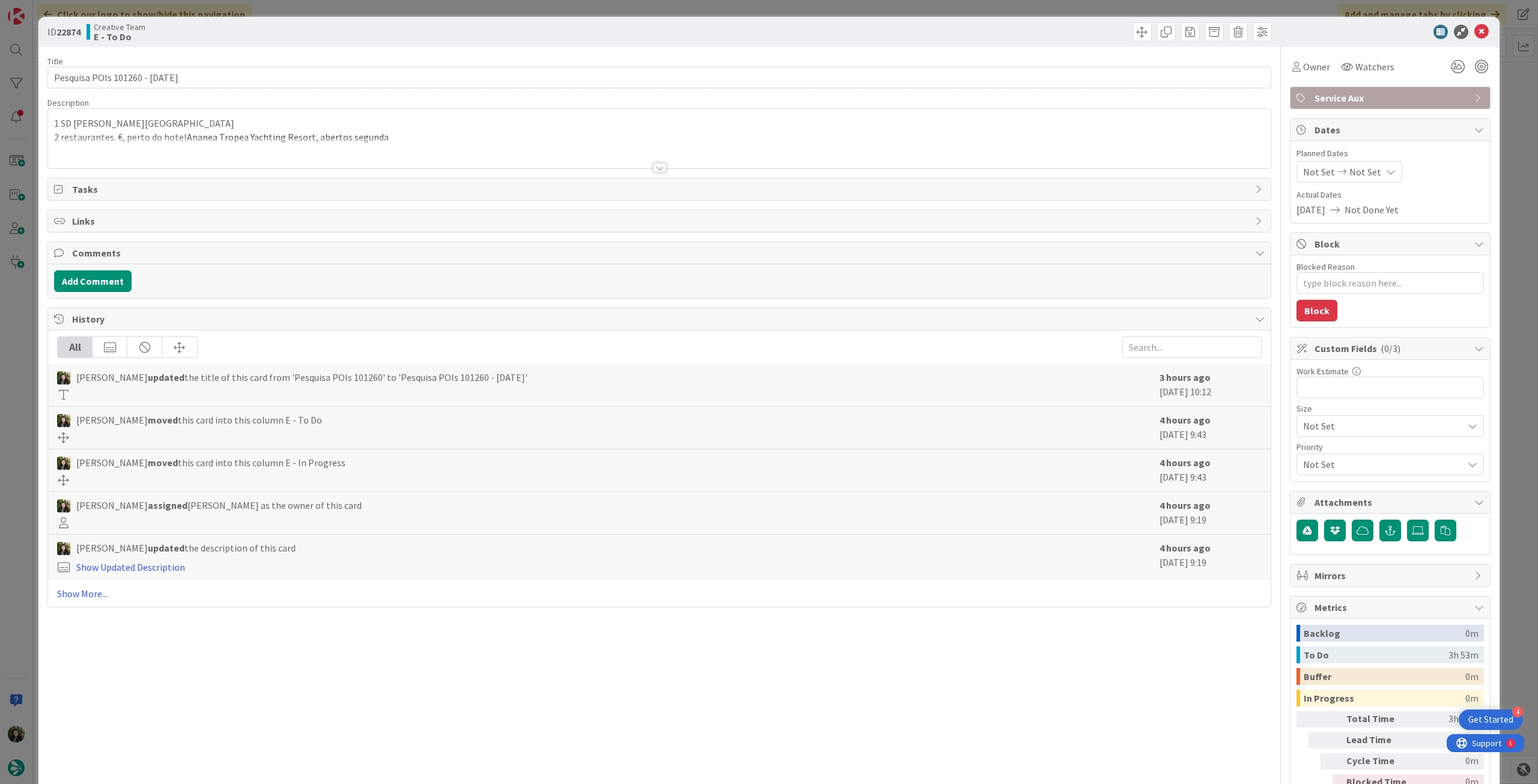
type textarea "x"
drag, startPoint x: 1476, startPoint y: 28, endPoint x: 1439, endPoint y: 52, distance: 44.1
click at [1476, 29] on icon at bounding box center [1482, 31] width 14 height 14
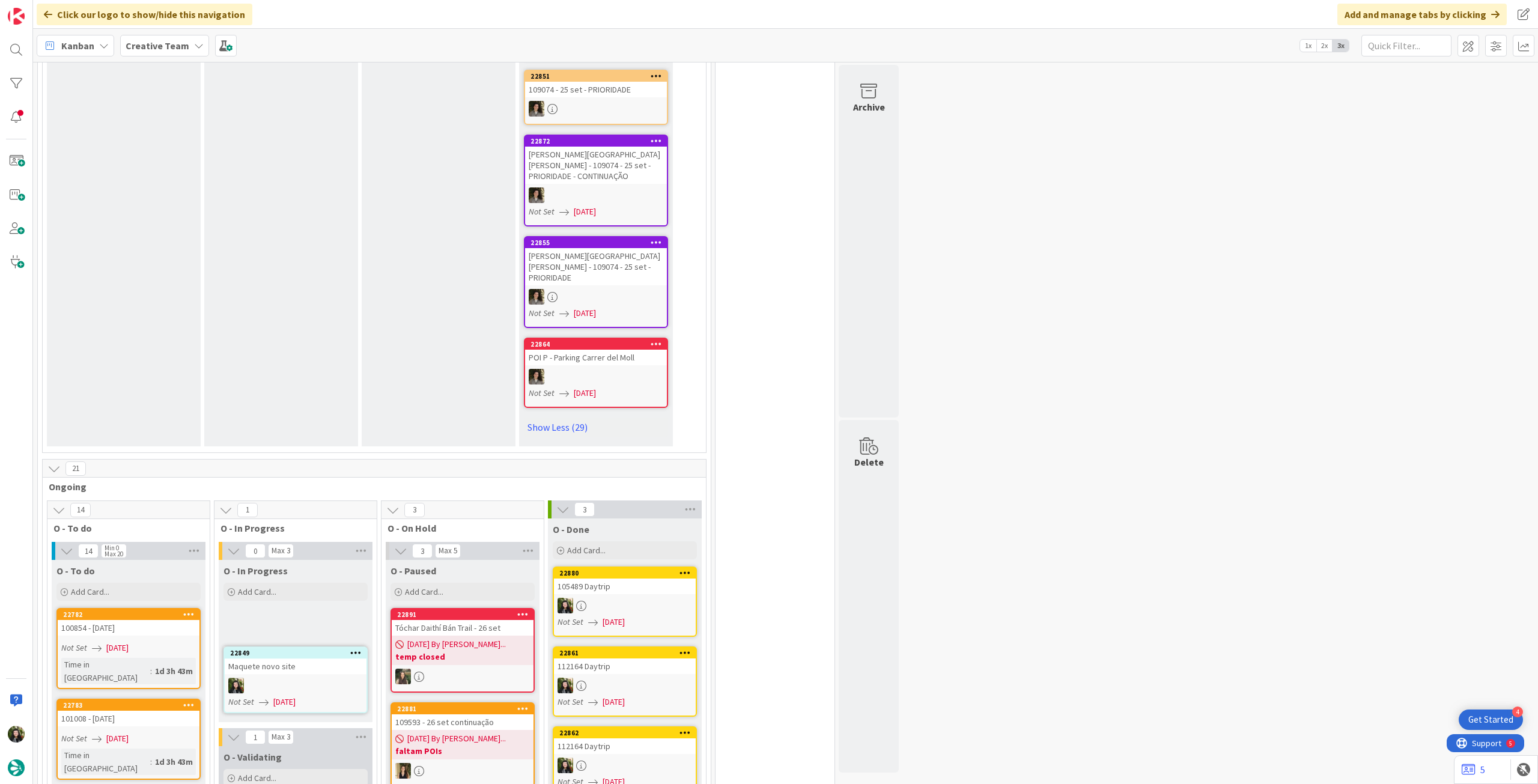
scroll to position [2987, 0]
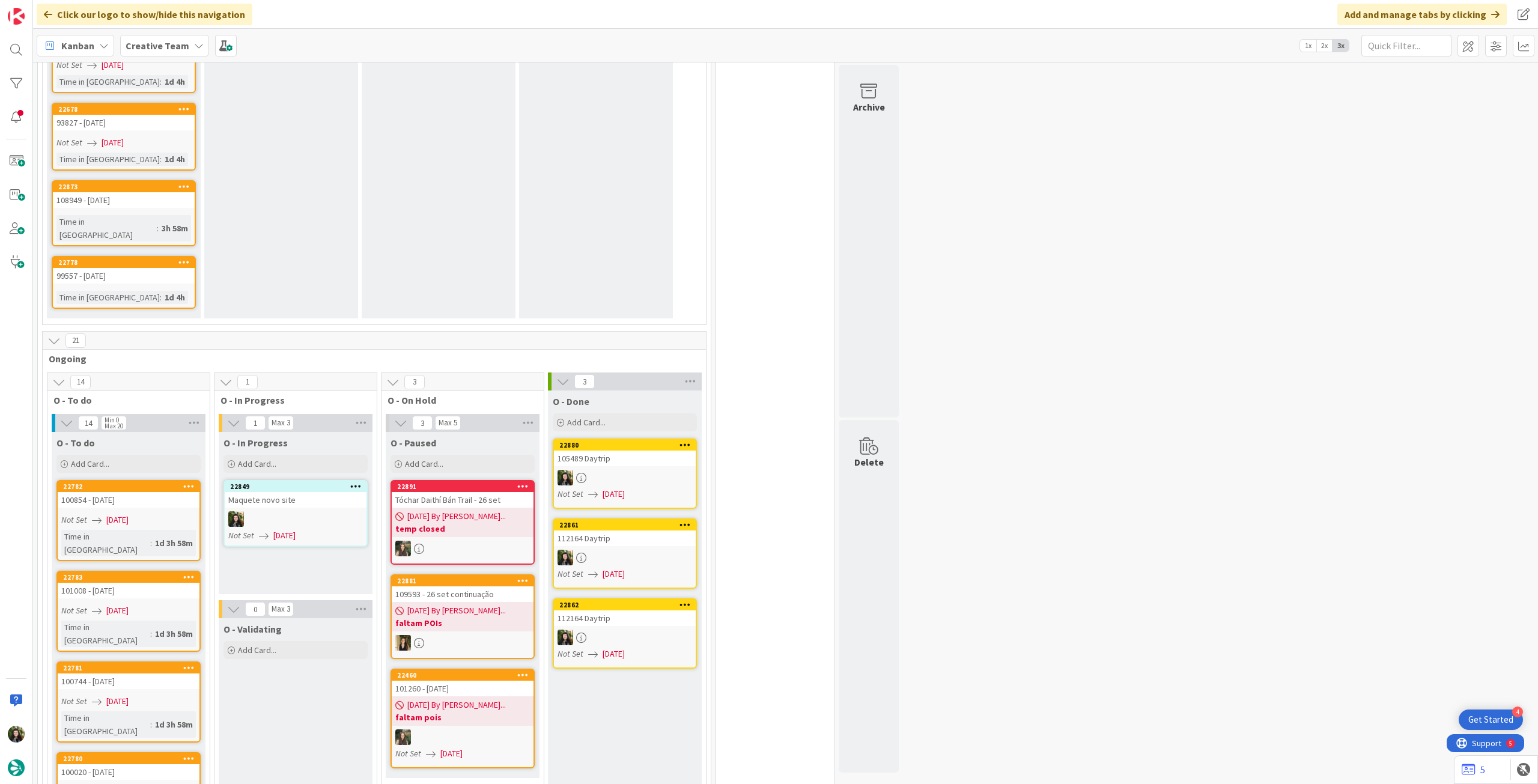
scroll to position [1522, 0]
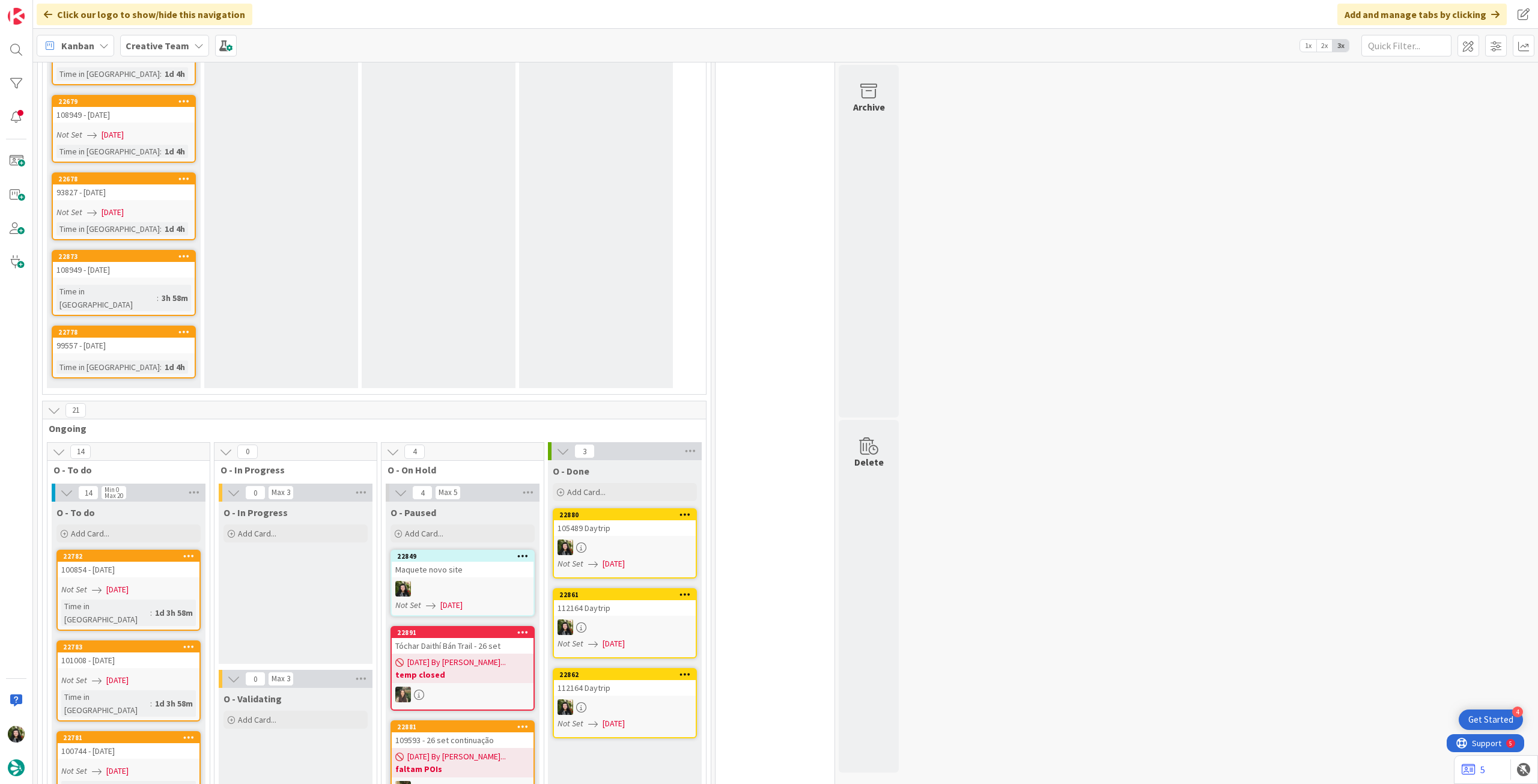
click at [180, 53] on div "Creative Team" at bounding box center [164, 46] width 89 height 22
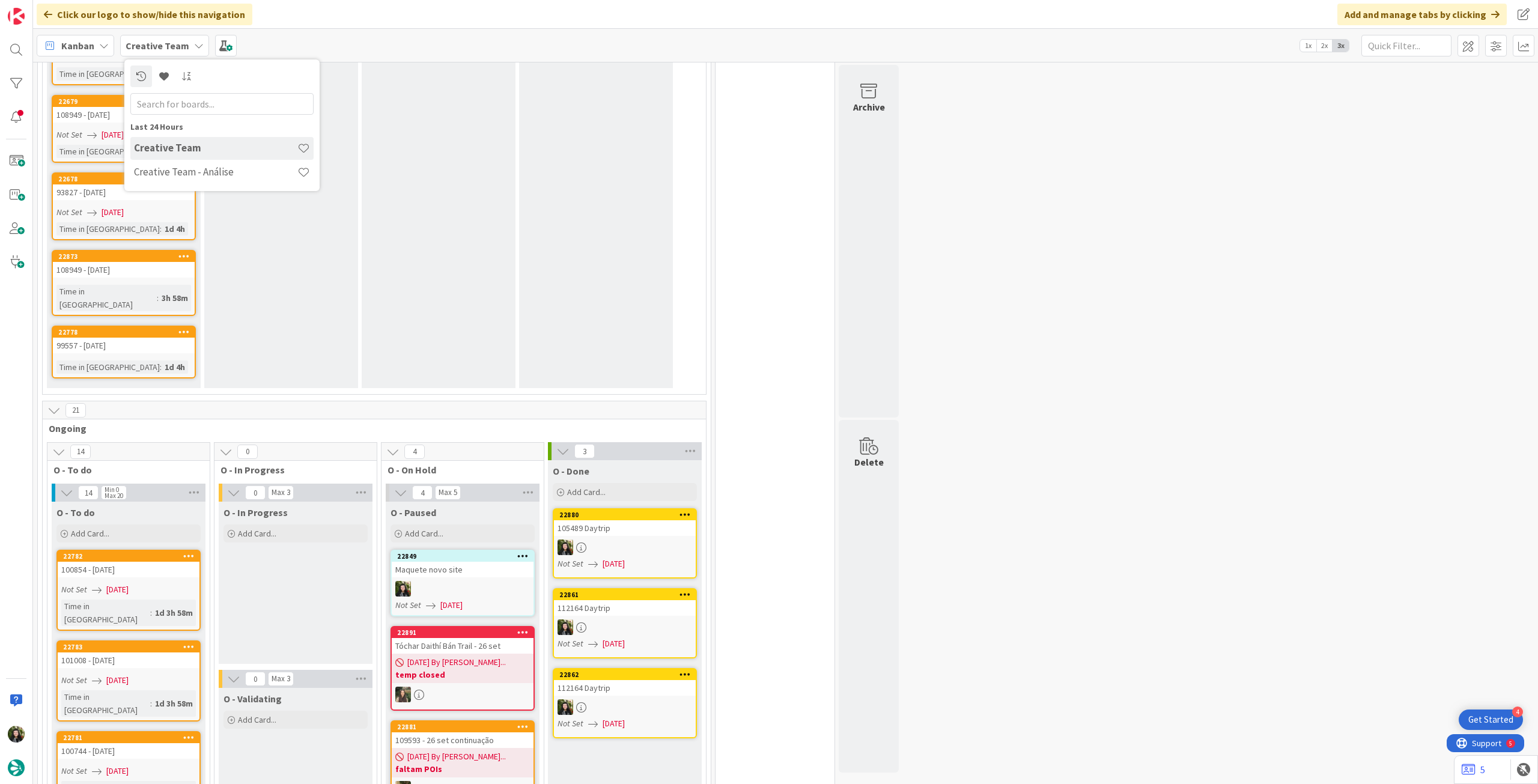
click at [176, 170] on h4 "Creative Team - Análise" at bounding box center [216, 171] width 164 height 12
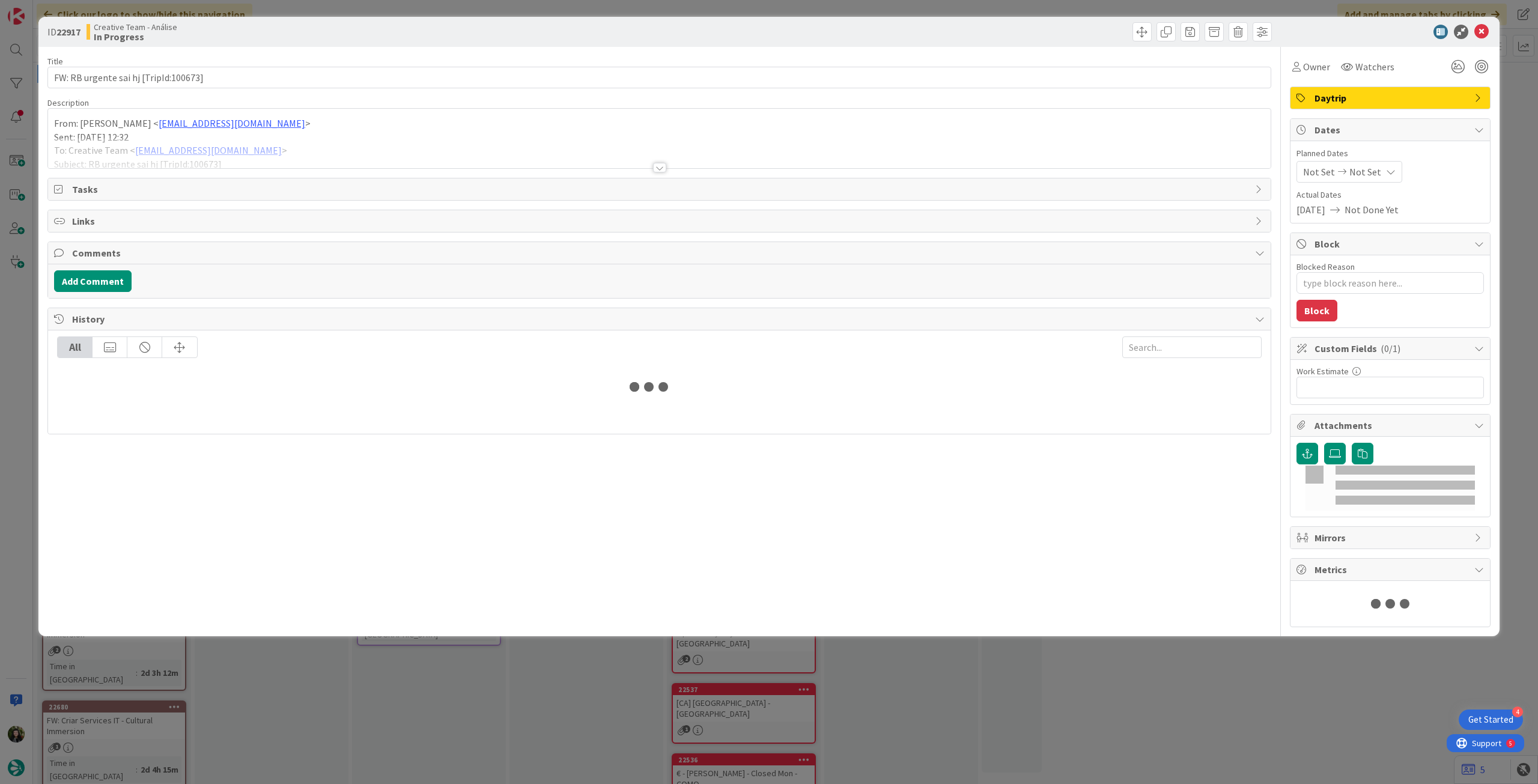
drag, startPoint x: 166, startPoint y: 137, endPoint x: 161, endPoint y: 140, distance: 5.8
click at [166, 137] on div "Description From: Inês Bastos < ines.bastos@tourtailors.com > Sent: Thursday, S…" at bounding box center [660, 133] width 1224 height 71
type textarea "x"
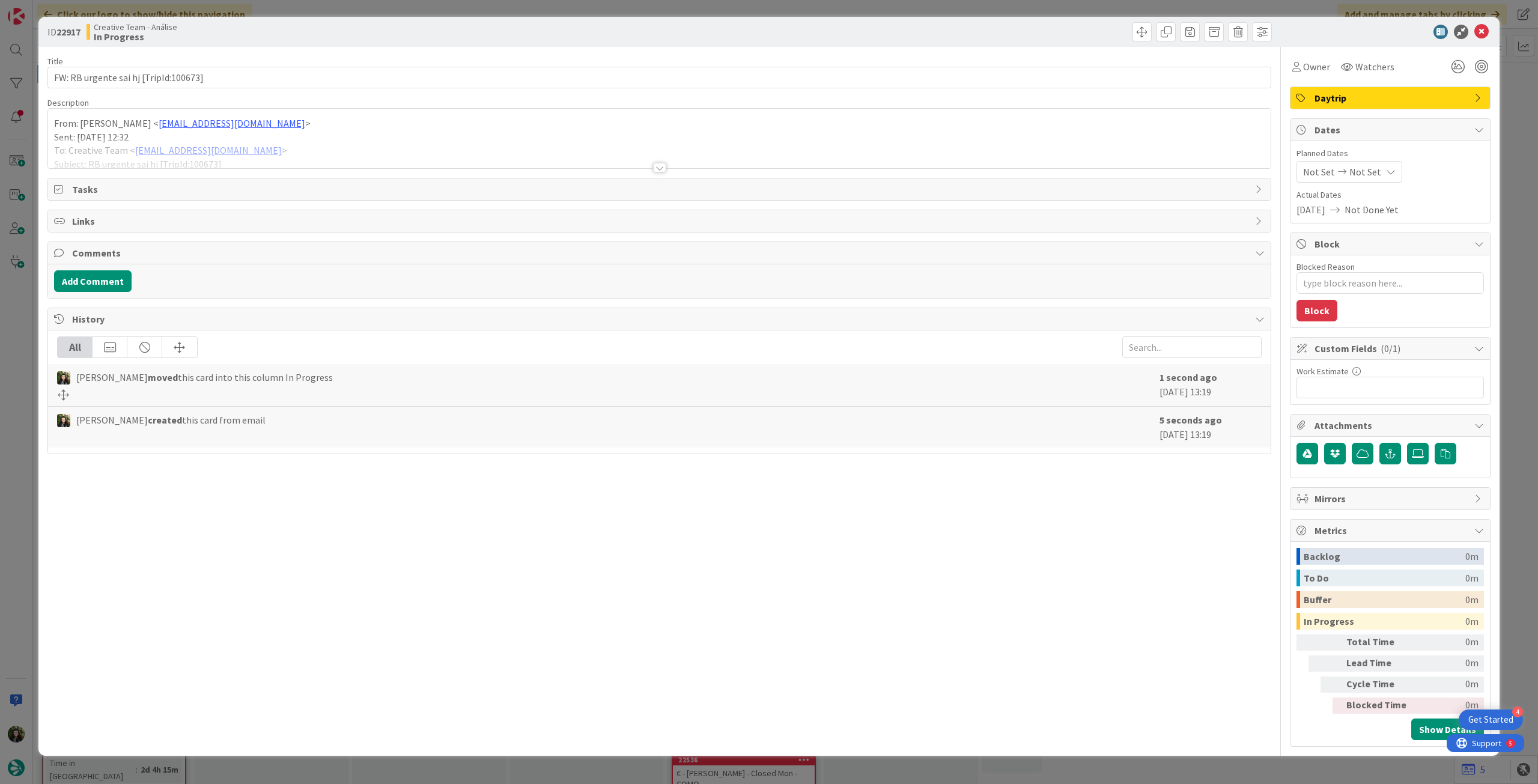
click at [55, 116] on div "From: Inês Bastos < ines.bastos@tourtailors.com > Sent: Thursday, September 11,…" at bounding box center [660, 139] width 1223 height 60
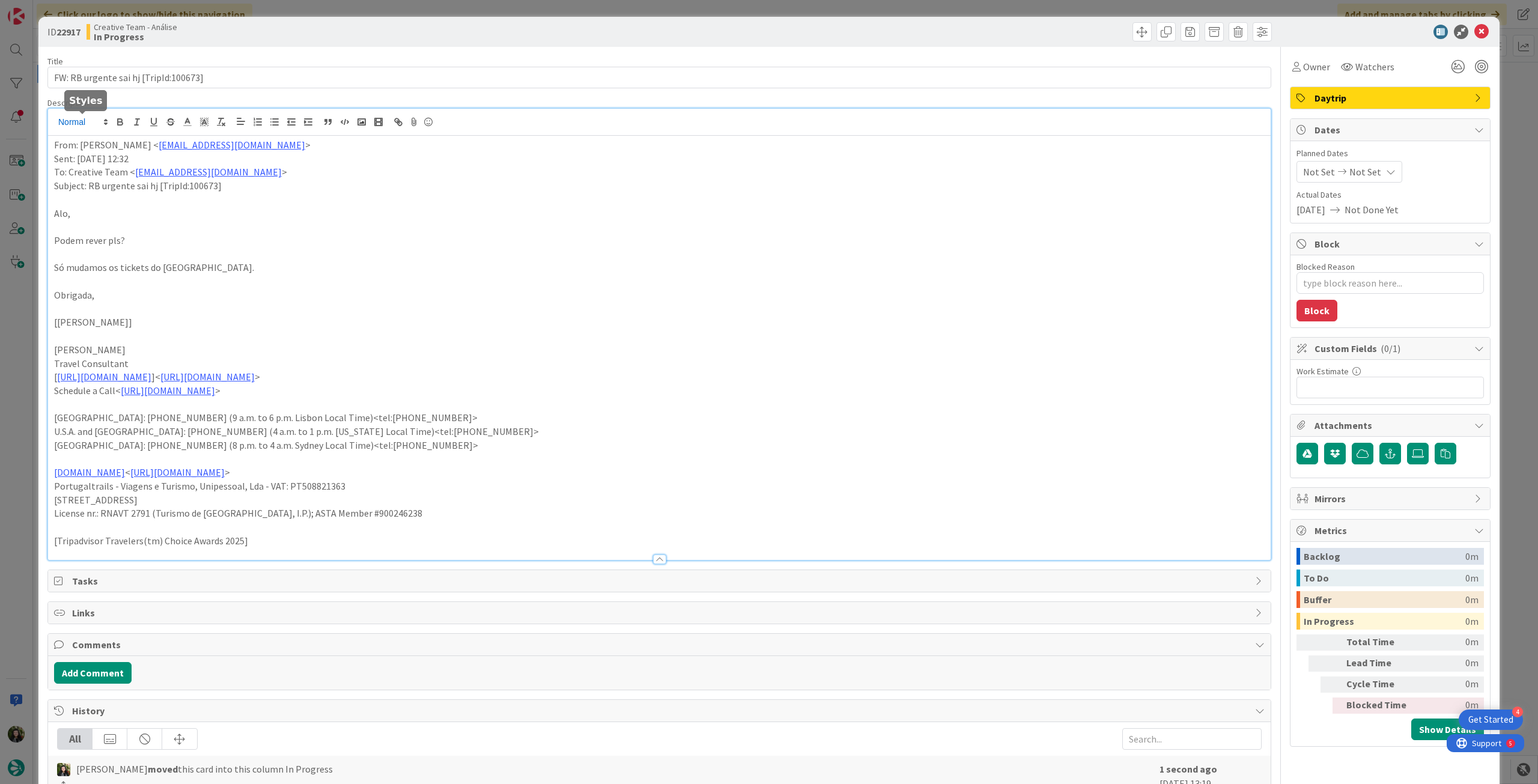
drag, startPoint x: 56, startPoint y: 125, endPoint x: 55, endPoint y: 136, distance: 11.0
click at [56, 126] on span at bounding box center [82, 122] width 59 height 14
click at [212, 187] on p "Subject: RB urgente sai hj [TripId:100673]" at bounding box center [659, 186] width 1211 height 14
click at [52, 146] on div "From: Inês Bastos < ines.bastos@tourtailors.com > Sent: Thursday, September 11,…" at bounding box center [660, 348] width 1223 height 424
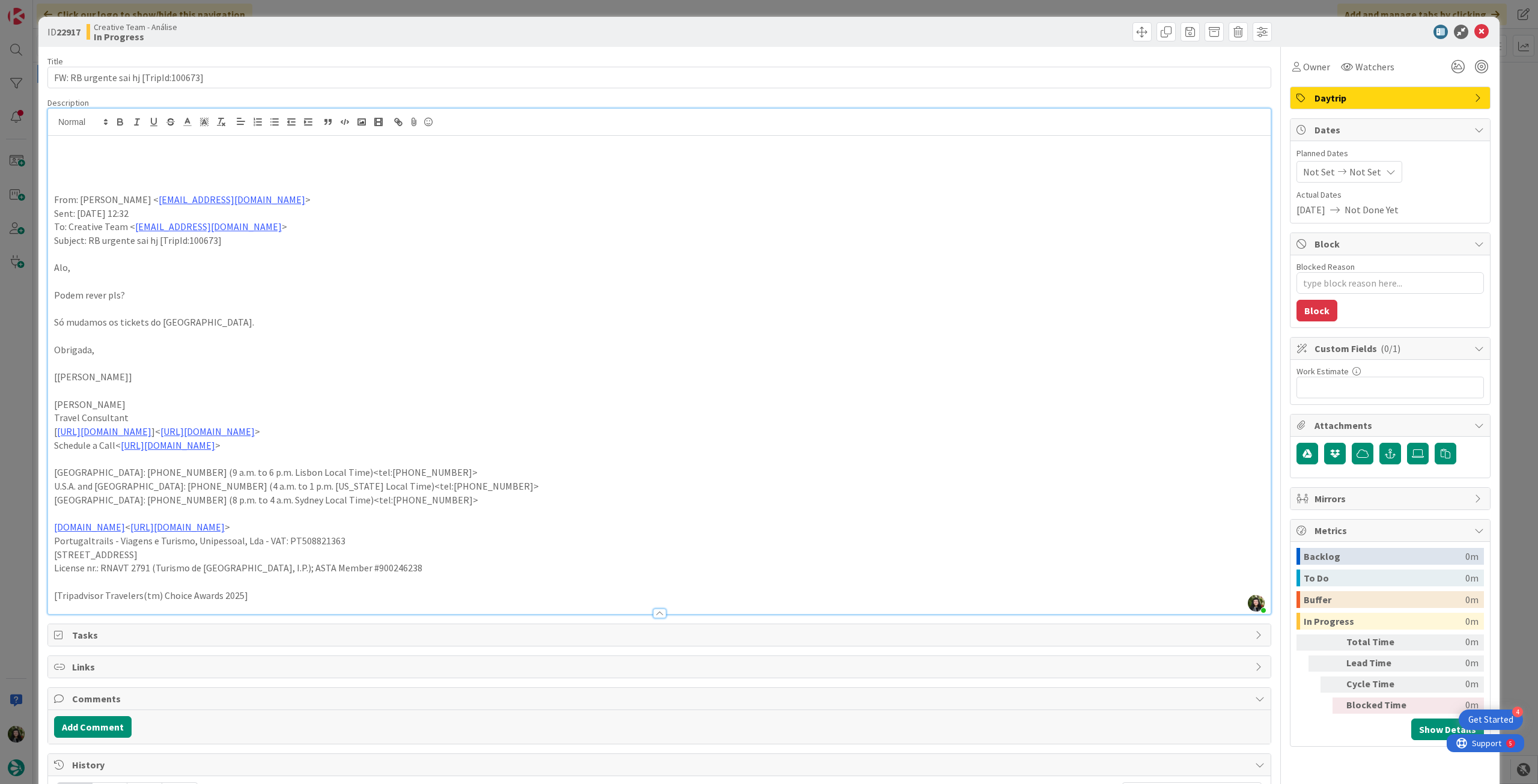
drag, startPoint x: 108, startPoint y: 160, endPoint x: 113, endPoint y: 167, distance: 8.6
click at [108, 159] on p at bounding box center [659, 159] width 1211 height 14
click at [89, 159] on p "já foi revisto, so esta questao dos tickets é que tinha ficado pendente" at bounding box center [659, 159] width 1211 height 14
drag, startPoint x: 89, startPoint y: 159, endPoint x: 104, endPoint y: 121, distance: 40.9
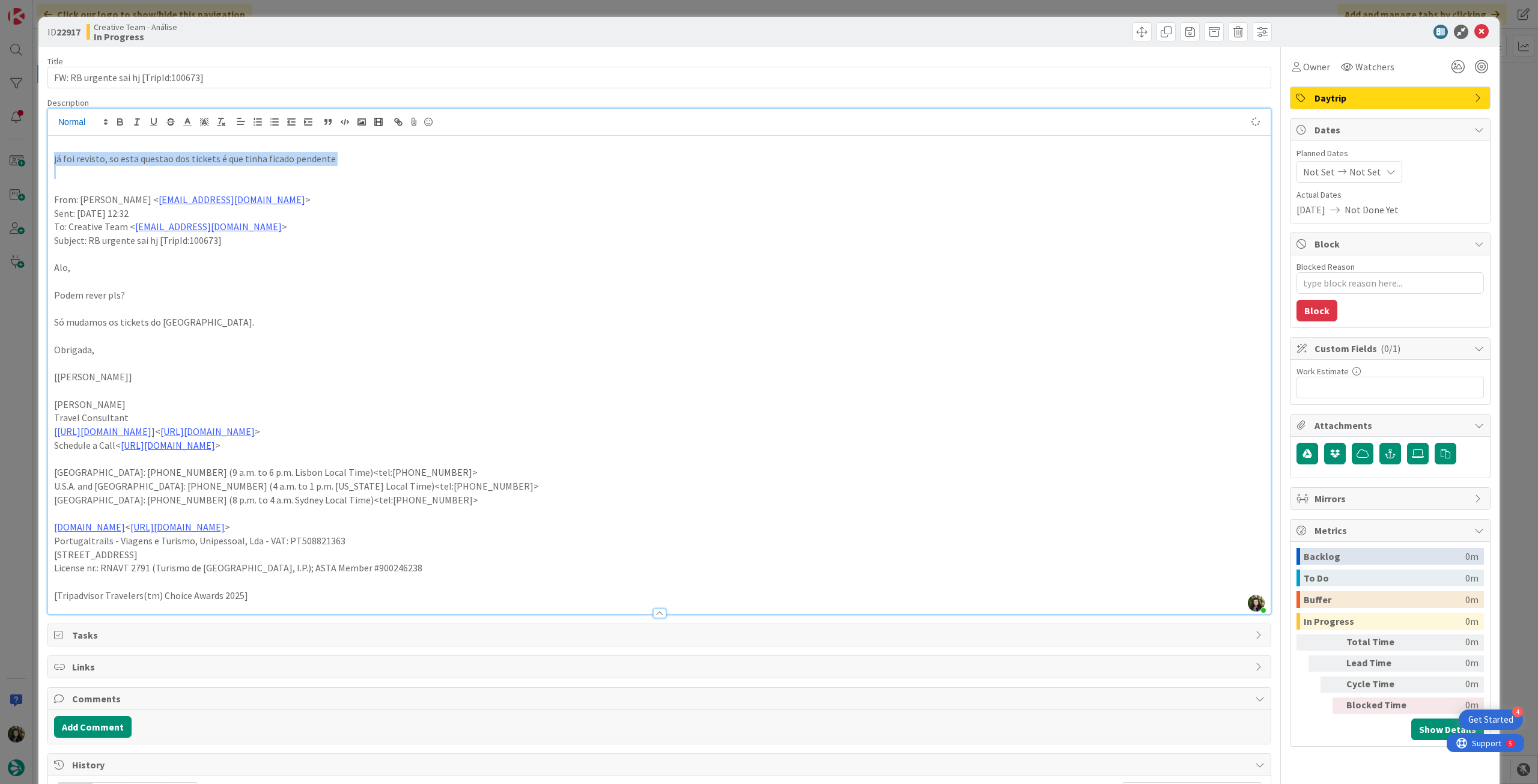
click at [89, 157] on p "já foi revisto, so esta questao dos tickets é que tinha ficado pendente" at bounding box center [659, 159] width 1211 height 14
click at [113, 117] on button "button" at bounding box center [120, 122] width 17 height 14
drag, startPoint x: 471, startPoint y: 202, endPoint x: 722, endPoint y: 251, distance: 255.7
click at [475, 203] on p "From: Inês Bastos < ines.bastos@tourtailors.com >" at bounding box center [659, 200] width 1211 height 14
click at [1474, 31] on icon at bounding box center [1482, 31] width 14 height 14
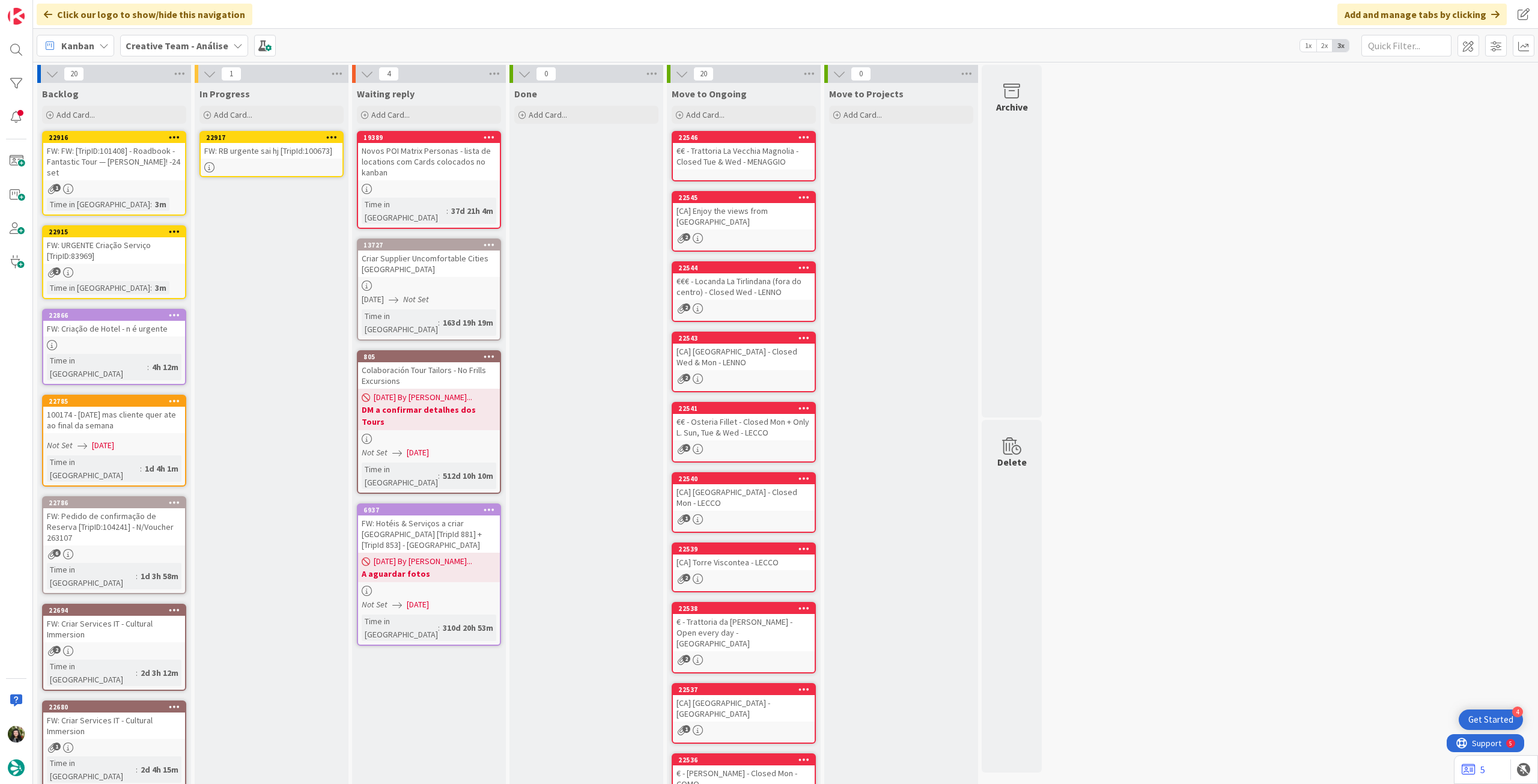
click at [330, 135] on icon at bounding box center [332, 137] width 12 height 8
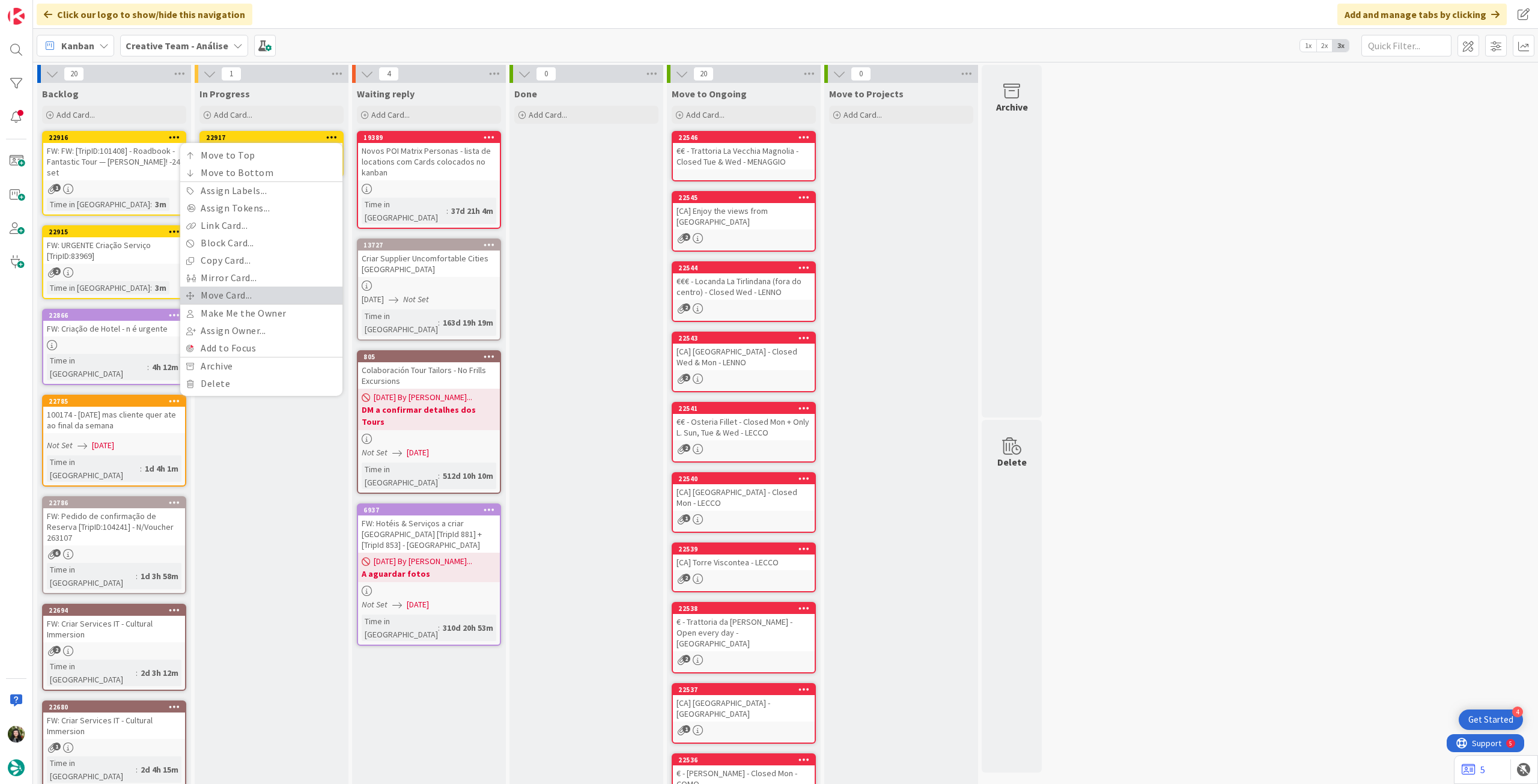
click at [243, 289] on link "Move Card..." at bounding box center [261, 295] width 162 height 17
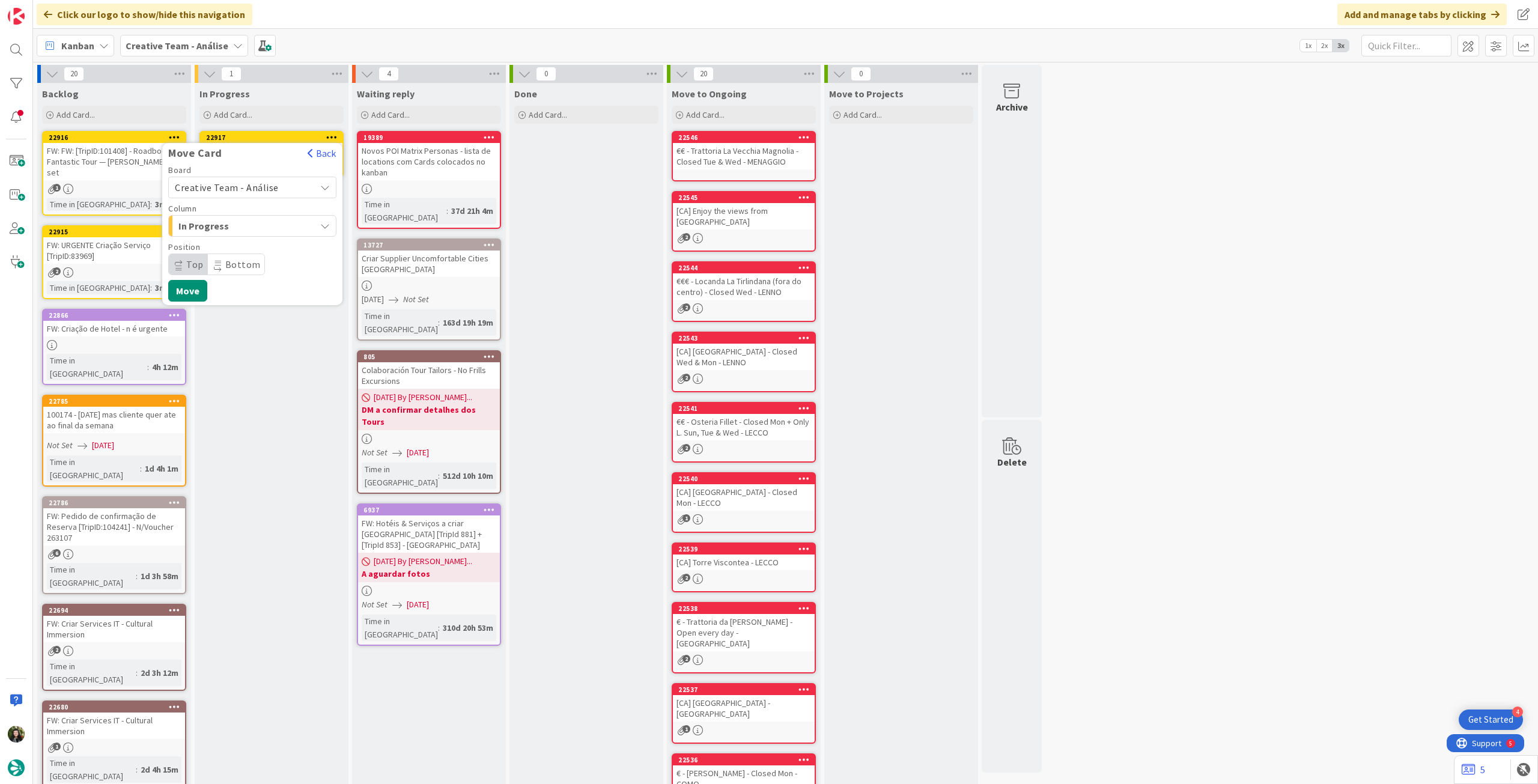
drag, startPoint x: 252, startPoint y: 184, endPoint x: 252, endPoint y: 192, distance: 8.0
click at [252, 184] on span "Creative Team - Análise" at bounding box center [227, 187] width 104 height 12
click at [246, 241] on span "Creative Team" at bounding box center [260, 244] width 139 height 18
click at [238, 257] on span "Daytrip" at bounding box center [252, 264] width 115 height 17
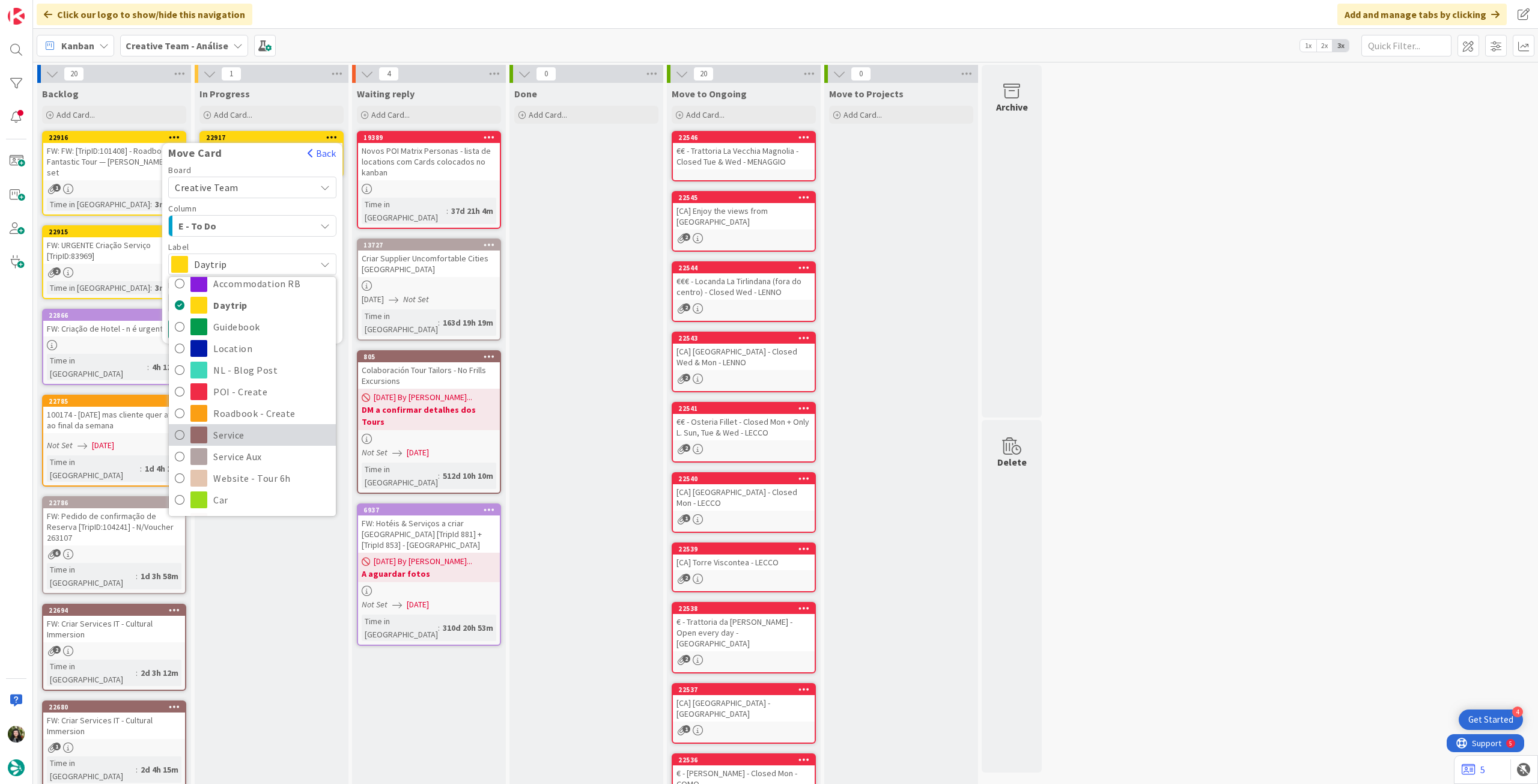
scroll to position [80, 0]
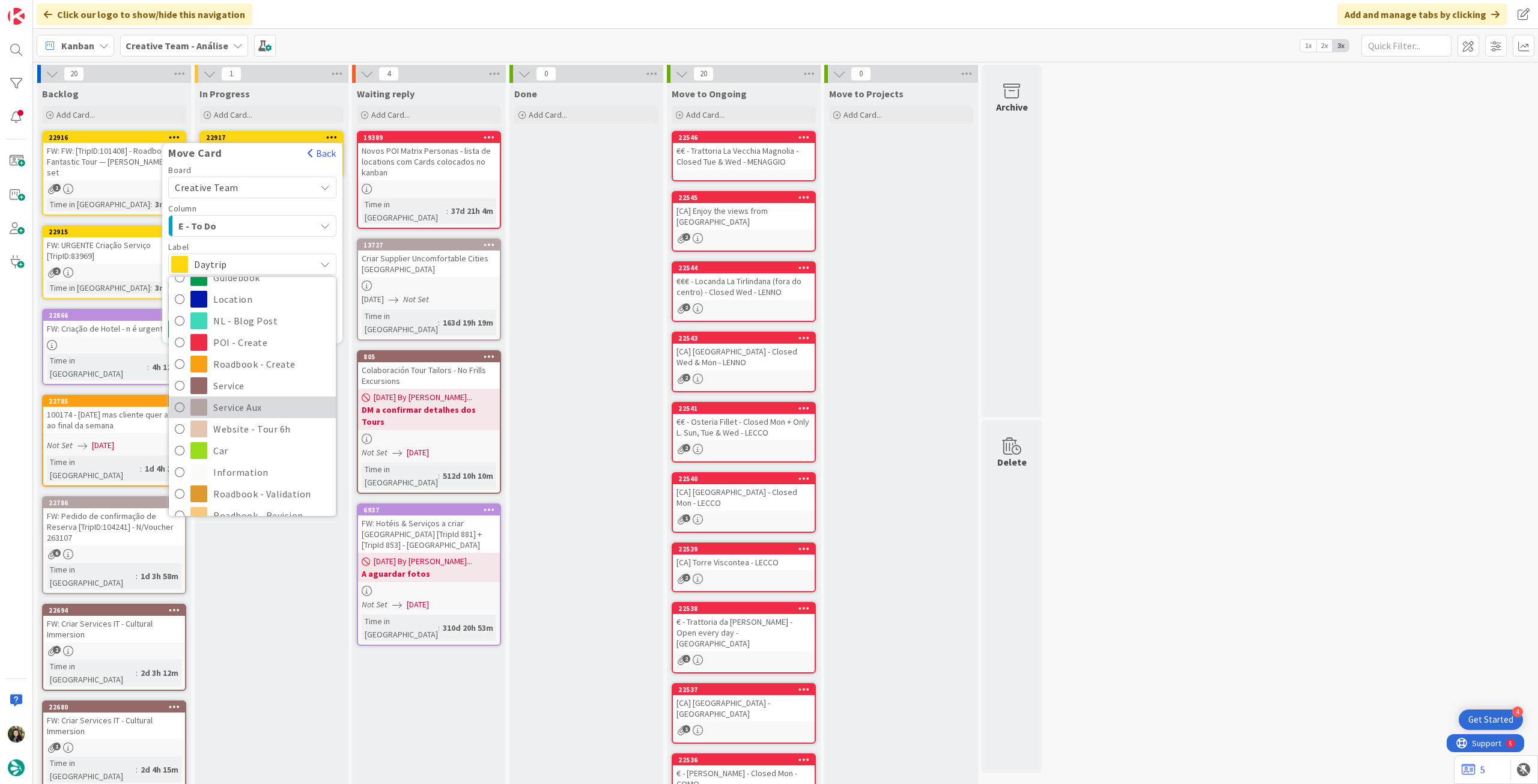
click at [253, 404] on span "Service Aux" at bounding box center [271, 407] width 117 height 18
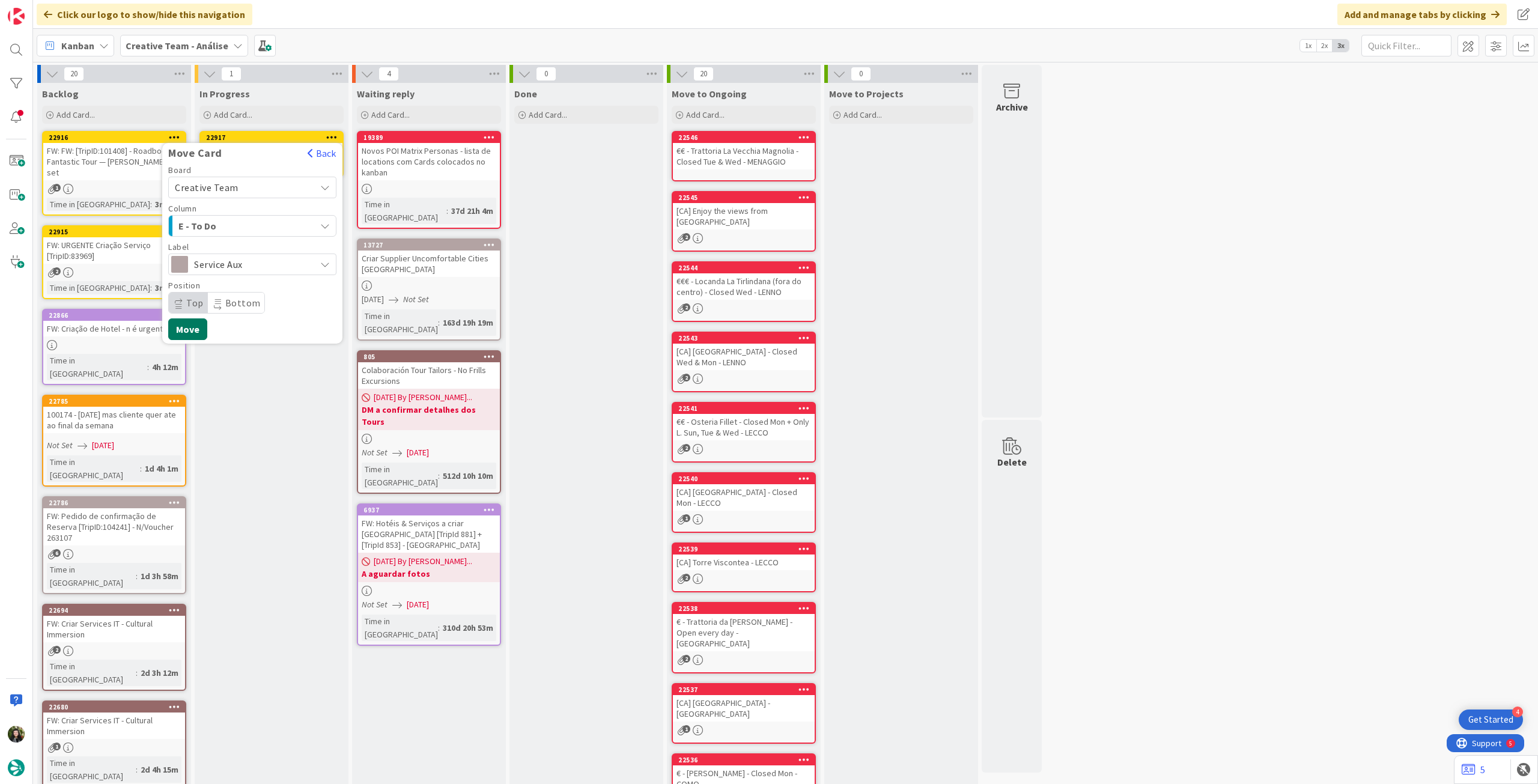
click at [194, 330] on button "Move" at bounding box center [187, 329] width 39 height 22
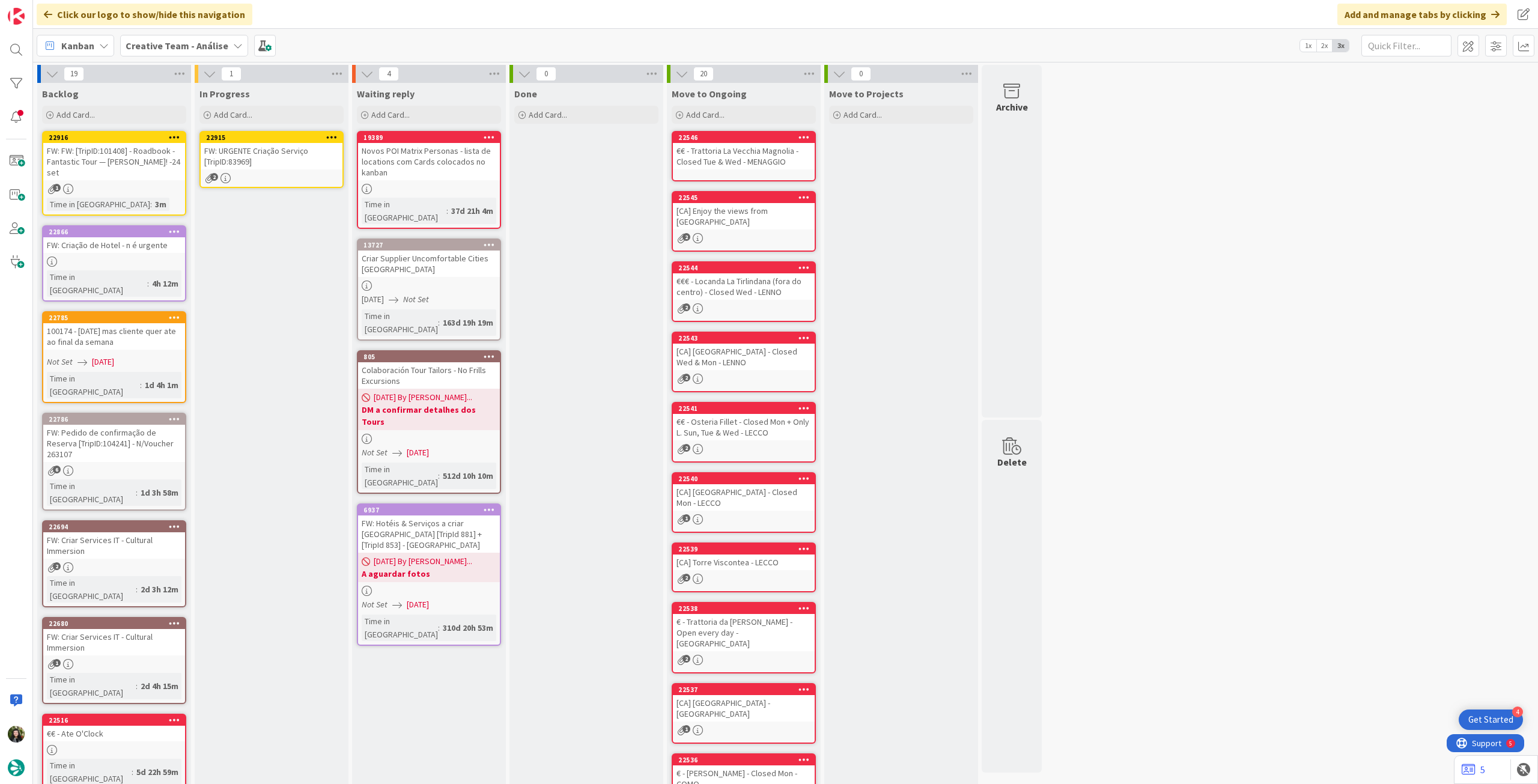
click at [296, 142] on div "22915" at bounding box center [271, 137] width 142 height 11
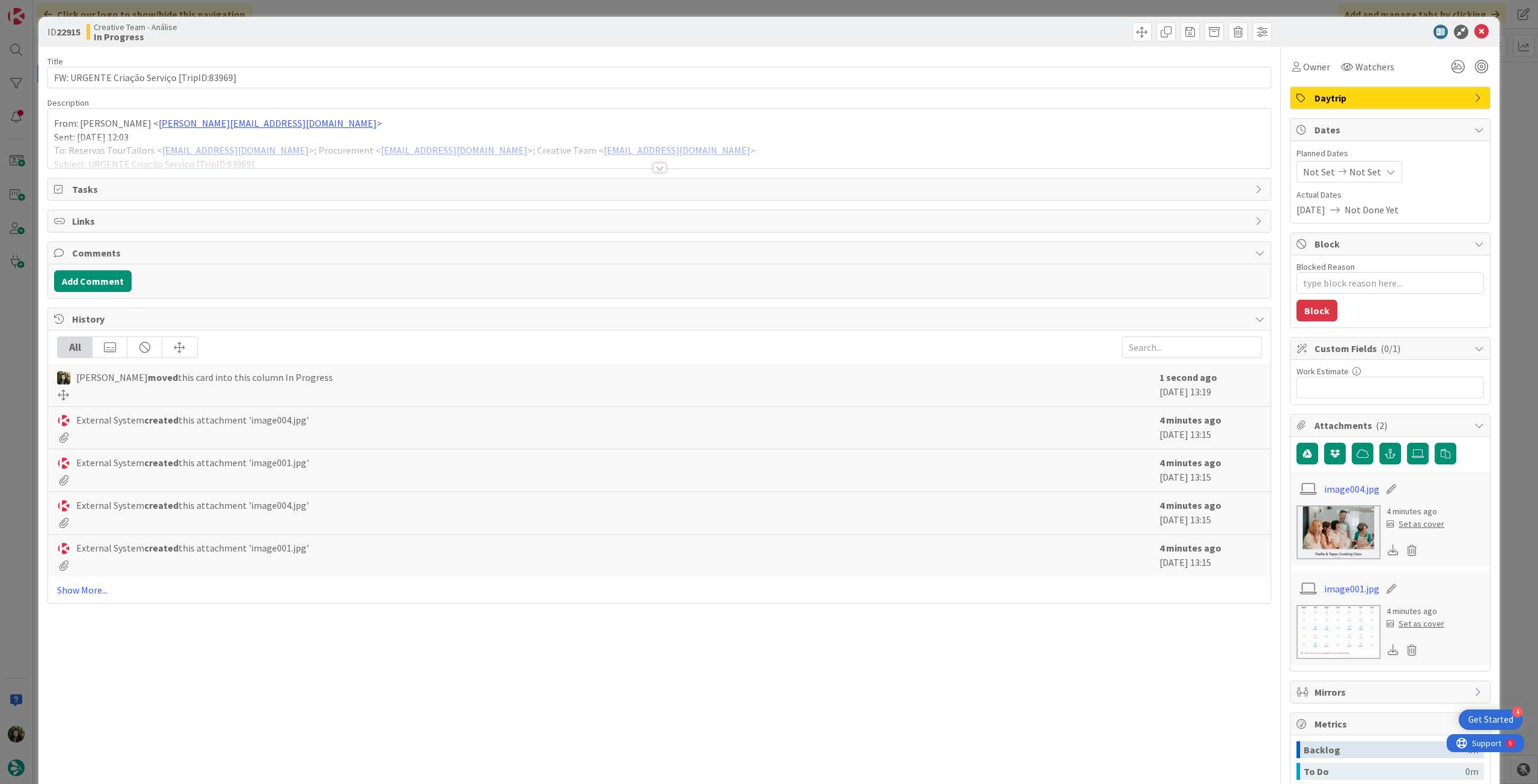
click at [288, 155] on div at bounding box center [660, 153] width 1223 height 31
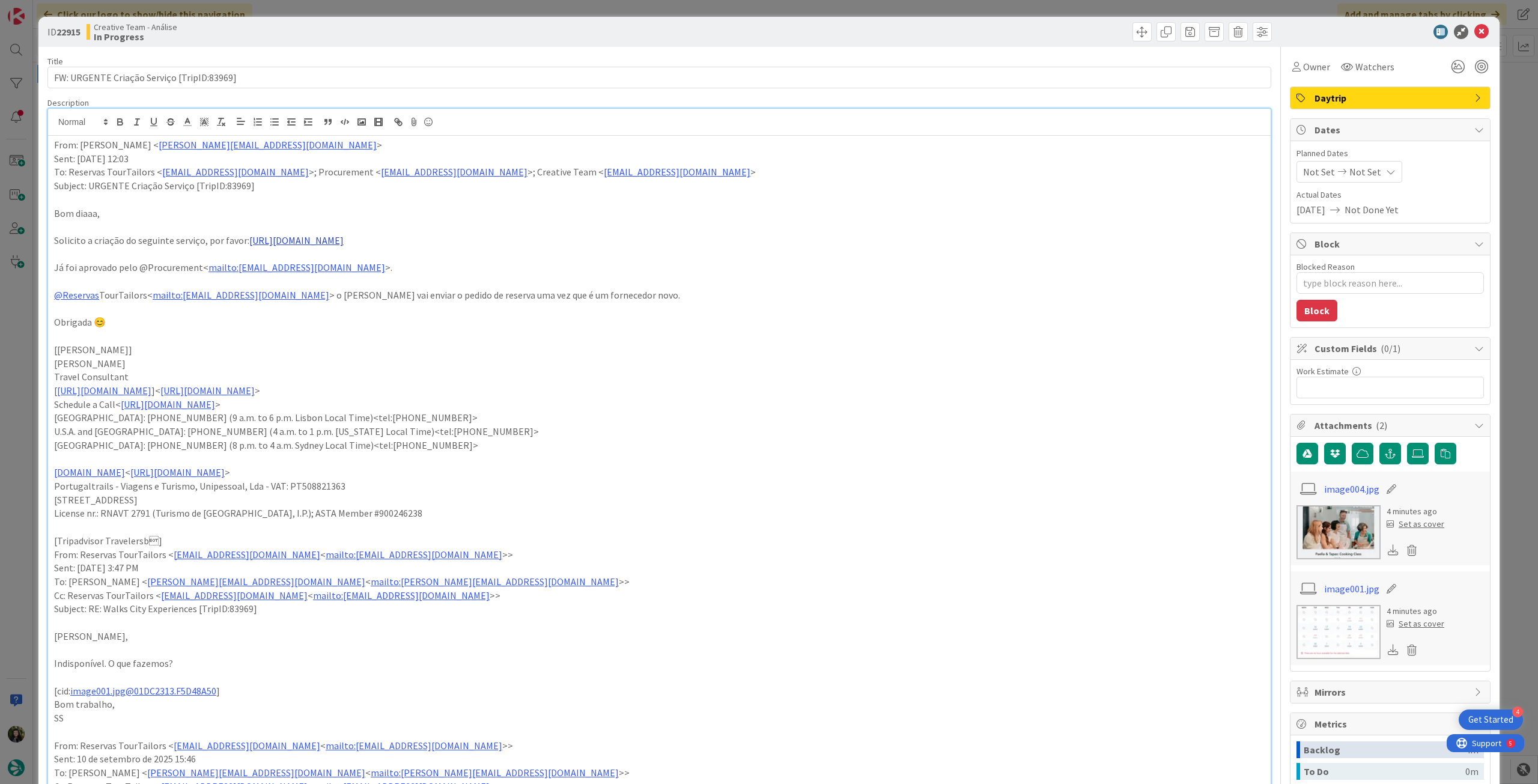
click at [307, 242] on link "https://cookingpoint.es/classes-paella-cooking-madrid-spain" at bounding box center [296, 240] width 94 height 12
click at [316, 268] on link "https://cookingpoint.es/classes-paella-cooking-madrid-spain" at bounding box center [339, 264] width 82 height 15
click at [54, 147] on p "From: Filipa Martins < filipa.martins@tourtailors.com >" at bounding box center [659, 145] width 1211 height 14
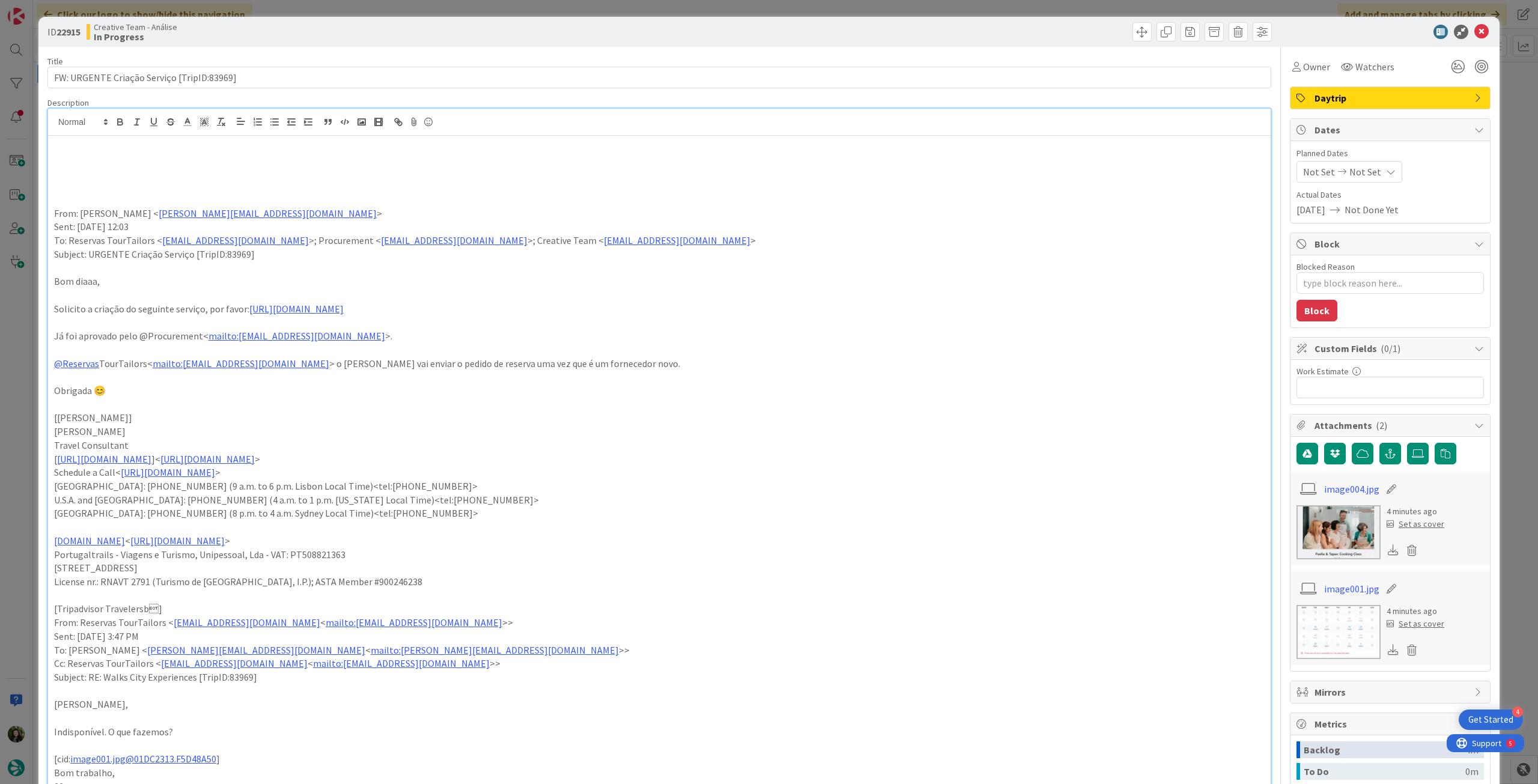
click at [96, 160] on p at bounding box center [659, 159] width 1211 height 14
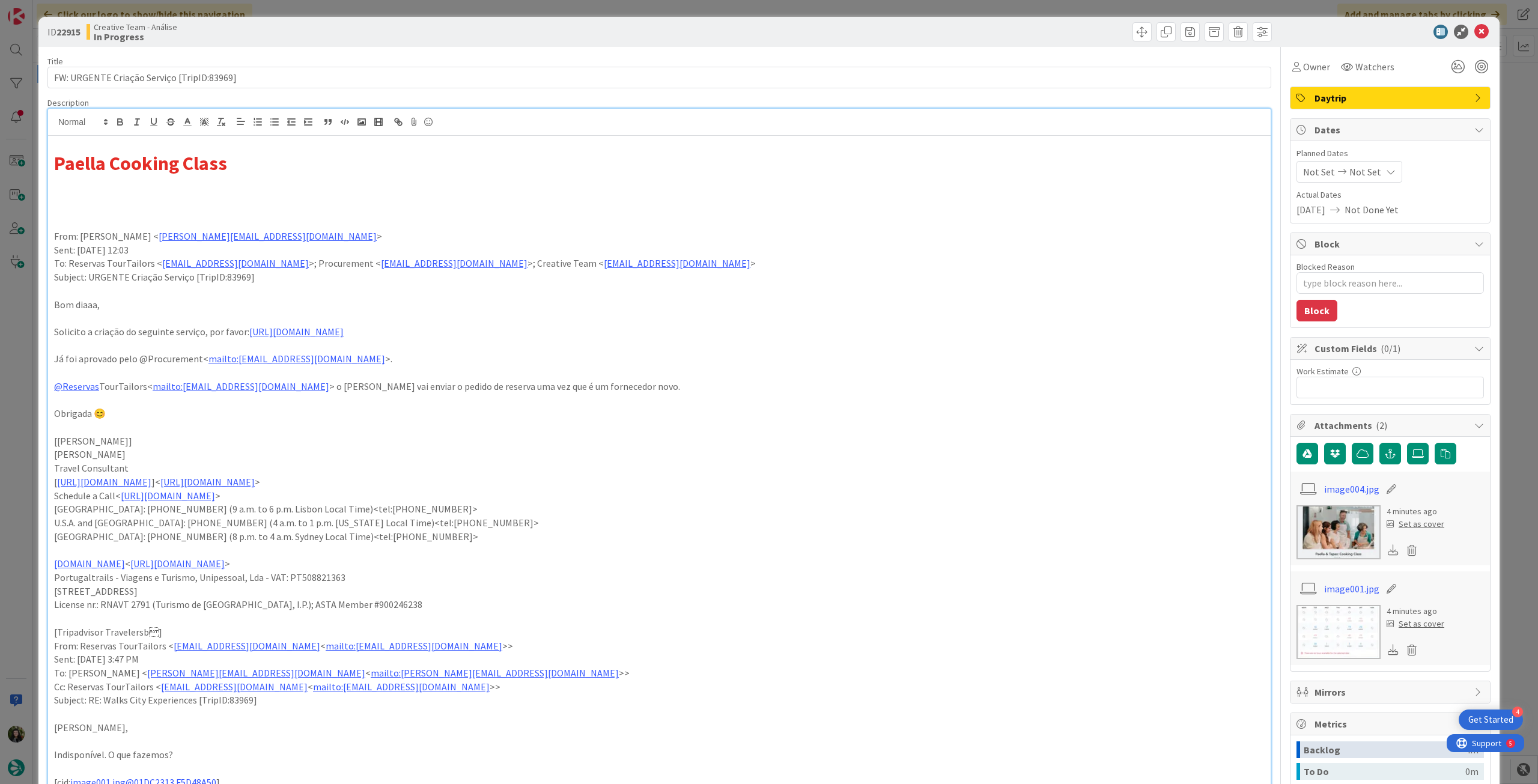
type textarea "x"
drag, startPoint x: 56, startPoint y: 165, endPoint x: 135, endPoint y: 160, distance: 79.2
click at [58, 165] on strong "Paella Cooking Class" at bounding box center [141, 163] width 173 height 24
click at [308, 171] on h1 "4h Paella Cooking Class" at bounding box center [659, 164] width 1211 height 23
click at [302, 175] on strong "4h Paella Cooking Class (Cooking Point)" at bounding box center [221, 163] width 334 height 24
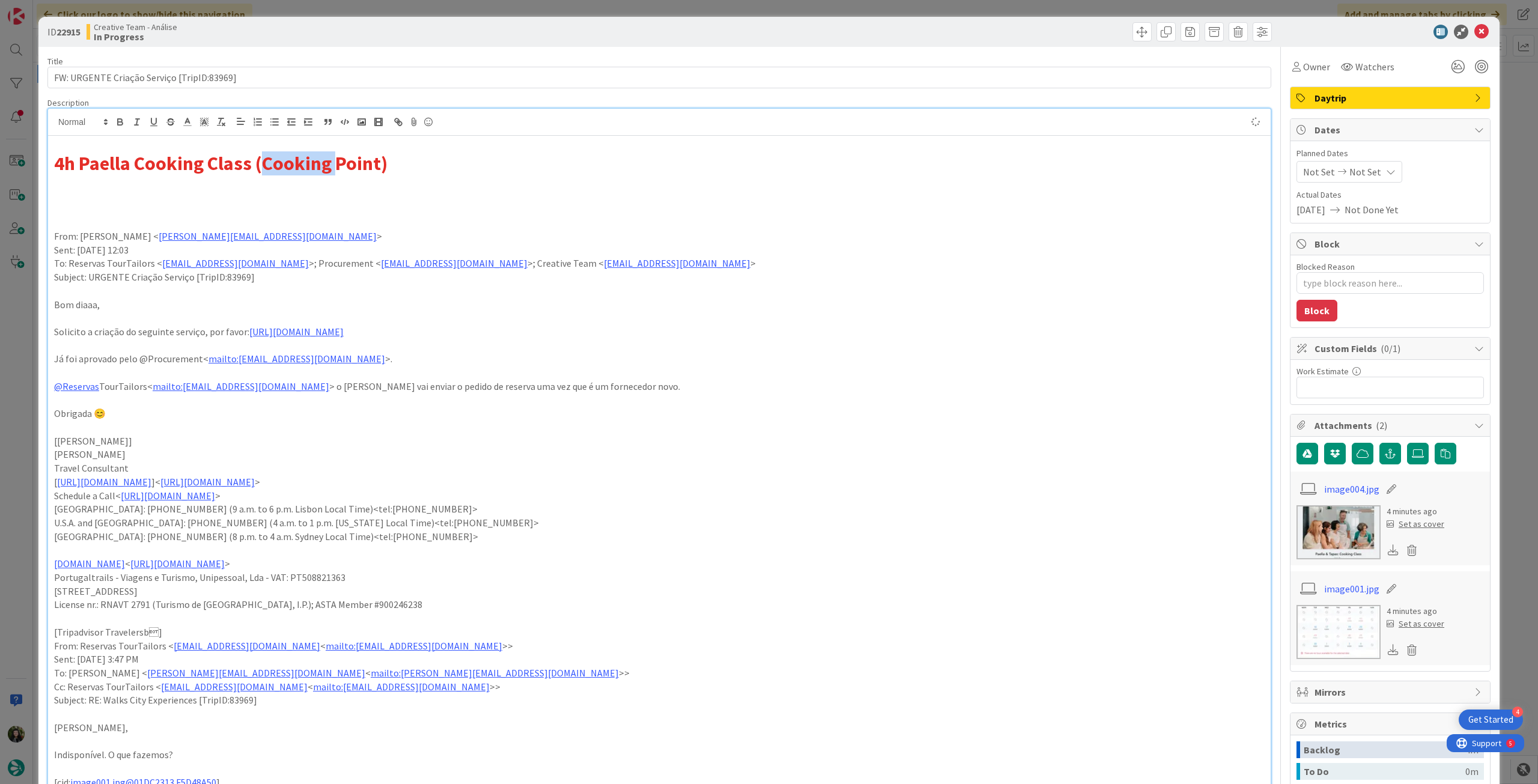
click at [302, 175] on strong "4h Paella Cooking Class (Cooking Point)" at bounding box center [221, 163] width 334 height 24
drag, startPoint x: 303, startPoint y: 174, endPoint x: 292, endPoint y: 160, distance: 17.8
click at [303, 173] on strong "4h Paella Cooking Class (Cooking Point)" at bounding box center [221, 163] width 334 height 24
click at [223, 119] on icon "button" at bounding box center [221, 122] width 11 height 11
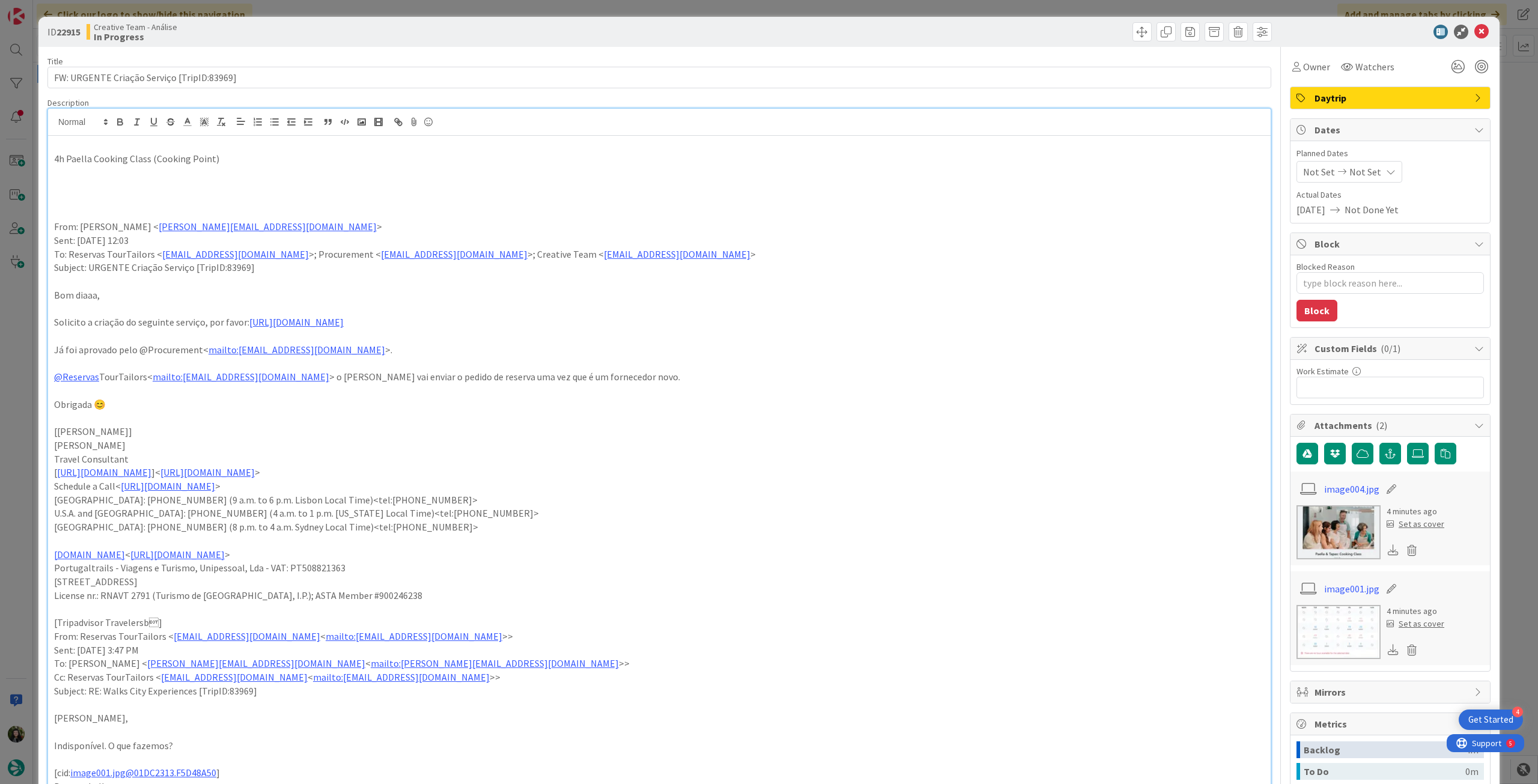
click at [304, 193] on p at bounding box center [659, 200] width 1211 height 14
click at [235, 158] on p "4h Paella Cooking Class (Cooking Point)" at bounding box center [659, 159] width 1211 height 14
drag, startPoint x: 221, startPoint y: 162, endPoint x: 291, endPoint y: 155, distance: 70.3
click at [291, 155] on p "4h Paella Cooking Class (Cooking Point) - Mon to Sat only" at bounding box center [659, 159] width 1211 height 14
click at [123, 174] on p at bounding box center [659, 173] width 1211 height 14
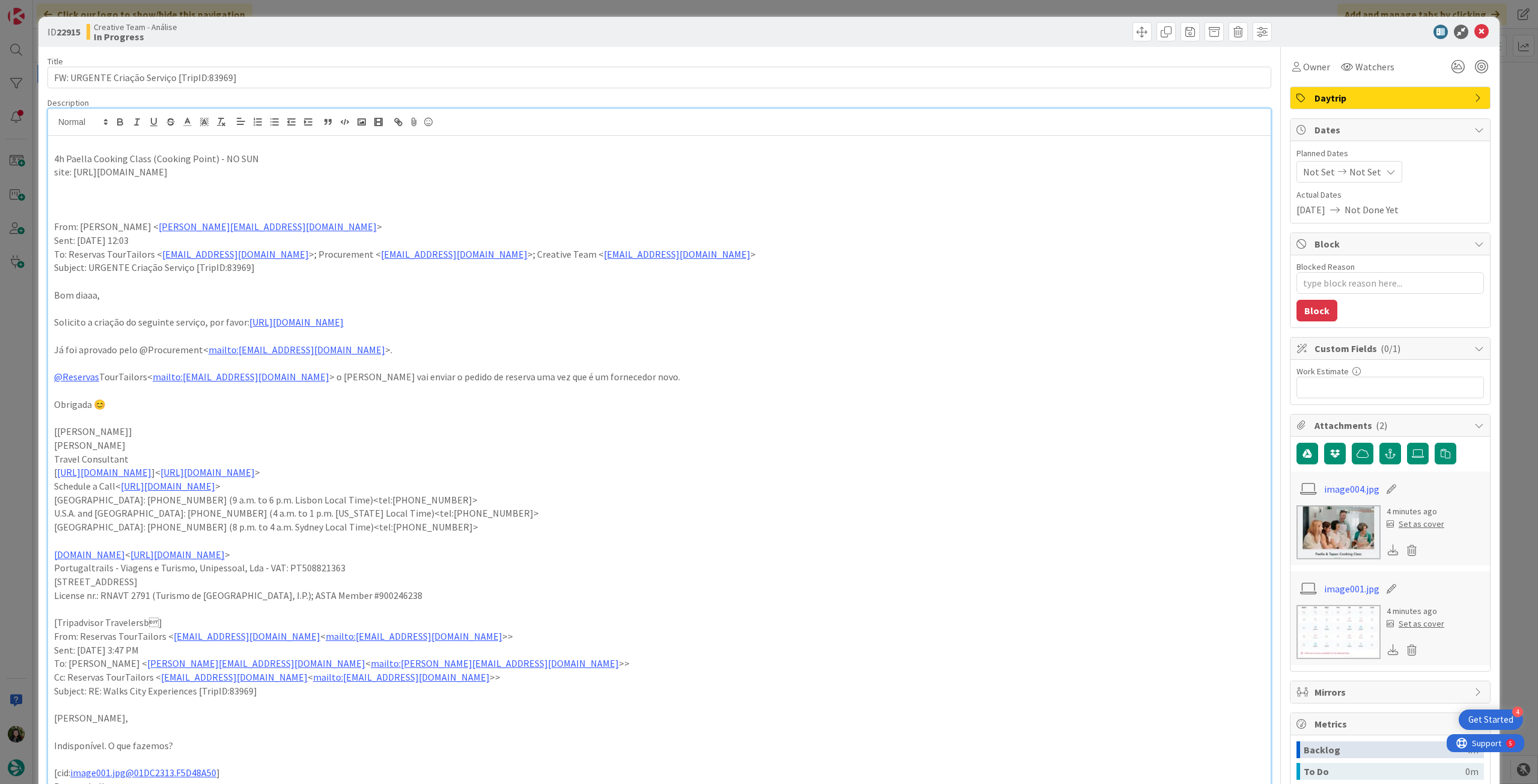
drag, startPoint x: 332, startPoint y: 178, endPoint x: 24, endPoint y: 160, distance: 308.5
click at [19, 160] on div "ID 22915 Creative Team - Análise In Progress Title 42 / 128 FW: URGENTE Criação…" at bounding box center [769, 392] width 1538 height 784
click at [116, 123] on icon "button" at bounding box center [120, 122] width 11 height 11
click at [156, 175] on strong "site: https://cookingpoint.es/classes-paella-cooking-madrid-spain" at bounding box center [112, 171] width 116 height 12
click at [278, 159] on p "4h Paella Cooking Class (Cooking Point) - NO SUN" at bounding box center [659, 159] width 1211 height 14
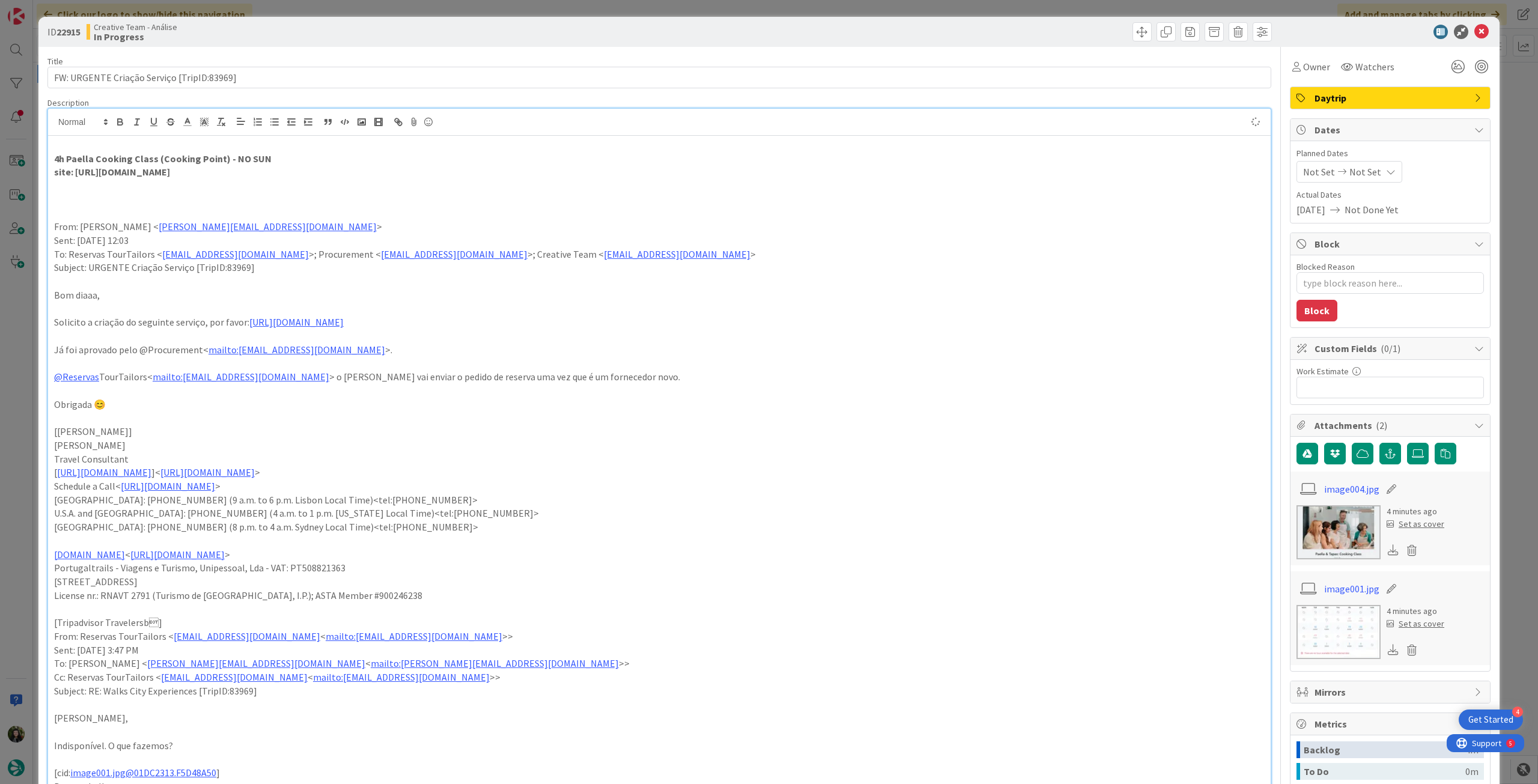
click at [295, 164] on p "4h Paella Cooking Class (Cooking Point) - NO SUN" at bounding box center [659, 159] width 1211 height 14
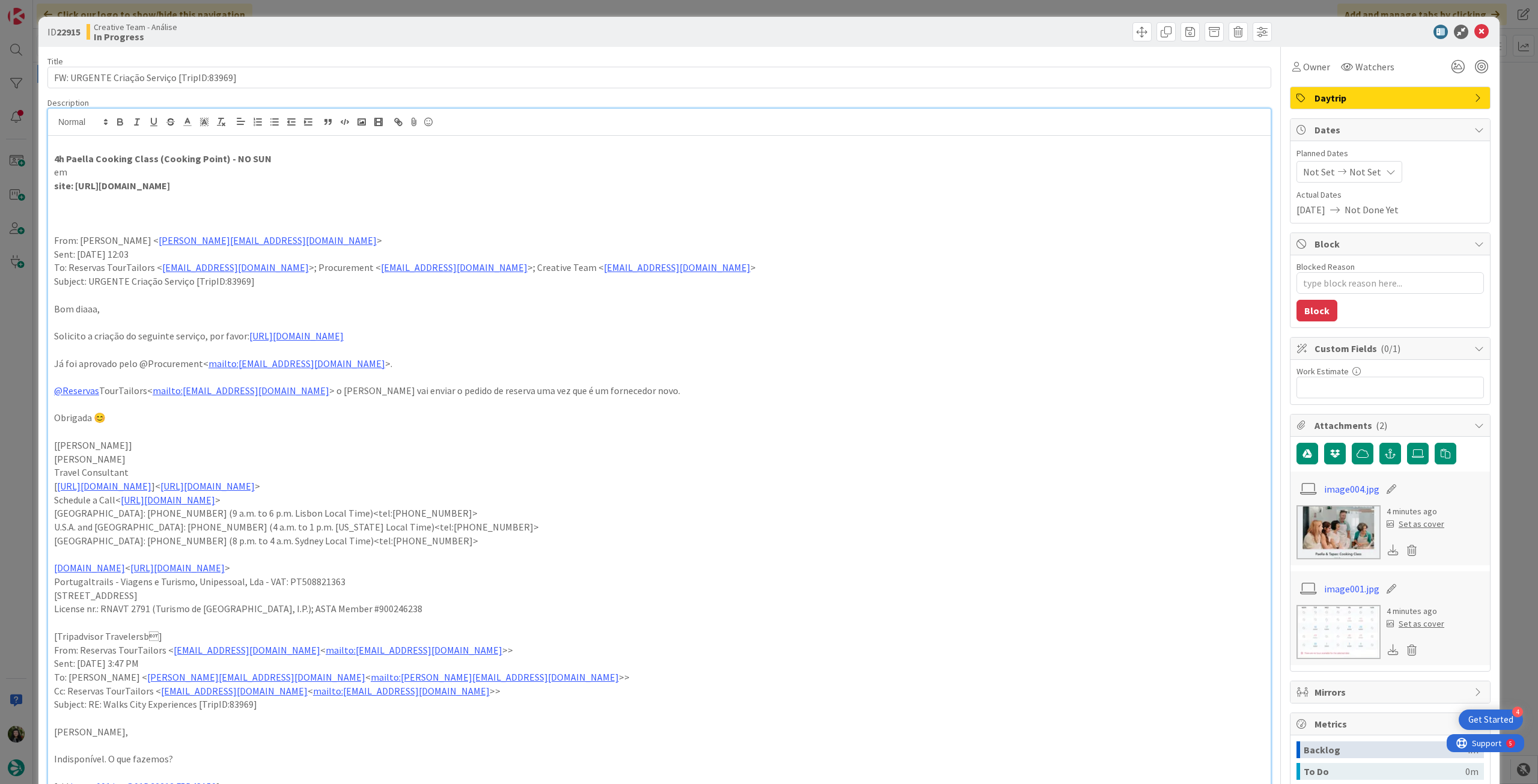
click at [353, 183] on p "site: https://cookingpoint.es/classes-paella-cooking-madrid-spain" at bounding box center [659, 186] width 1211 height 14
click at [162, 171] on p "em" at bounding box center [659, 173] width 1211 height 14
click at [1474, 33] on icon at bounding box center [1482, 31] width 14 height 14
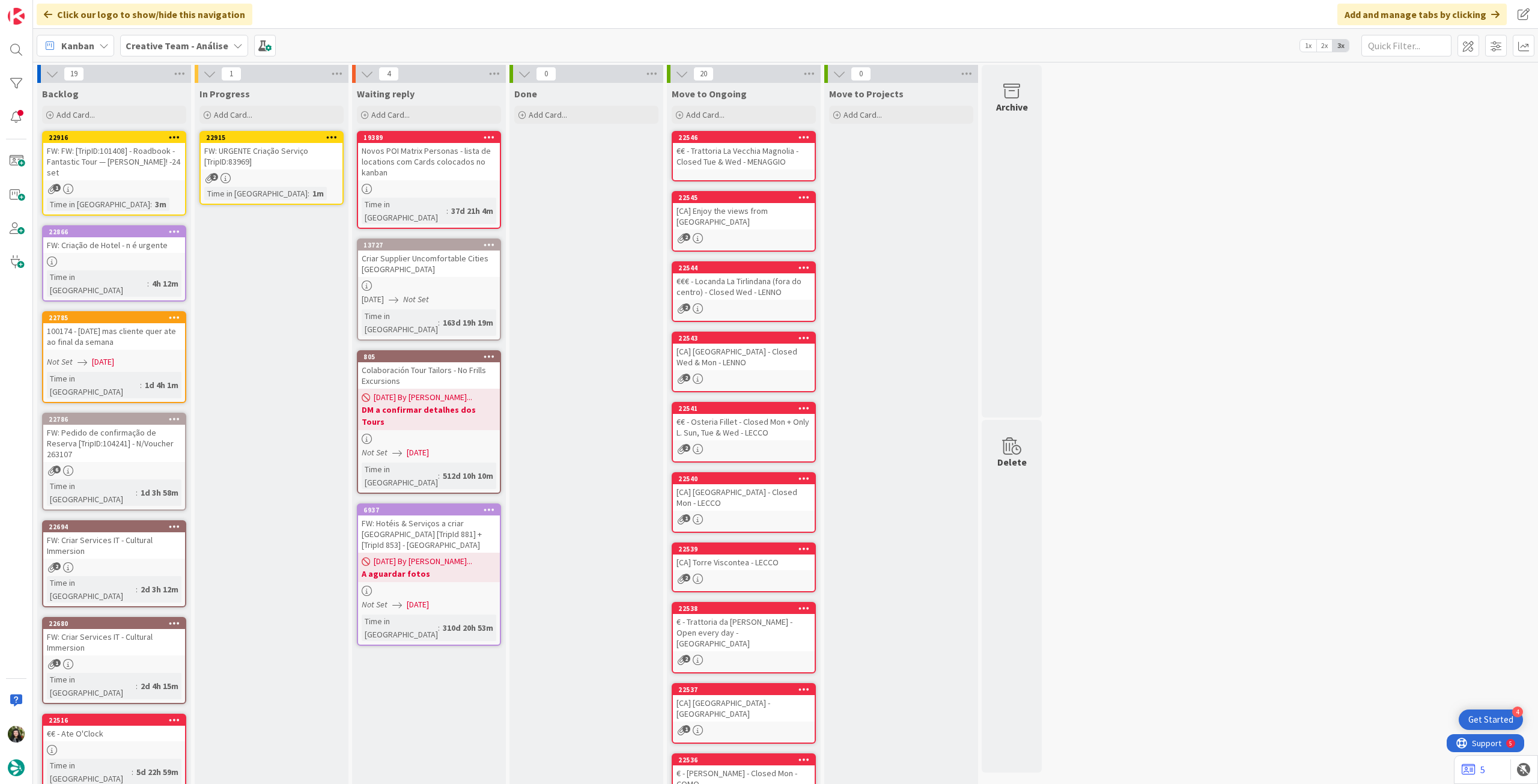
drag, startPoint x: 336, startPoint y: 133, endPoint x: 334, endPoint y: 141, distance: 8.2
click at [336, 133] on icon at bounding box center [332, 137] width 12 height 8
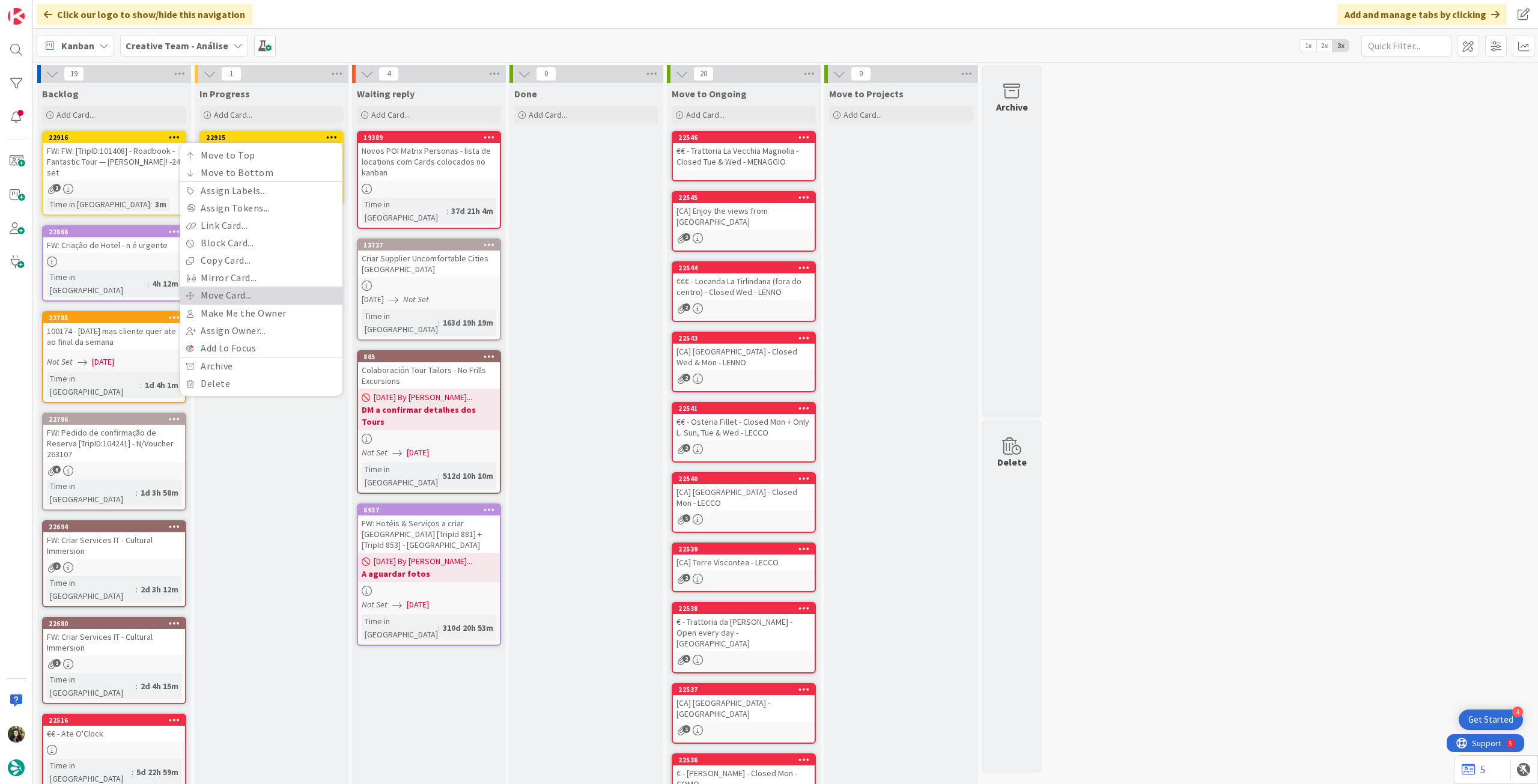
click at [282, 288] on link "Move Card..." at bounding box center [261, 295] width 162 height 17
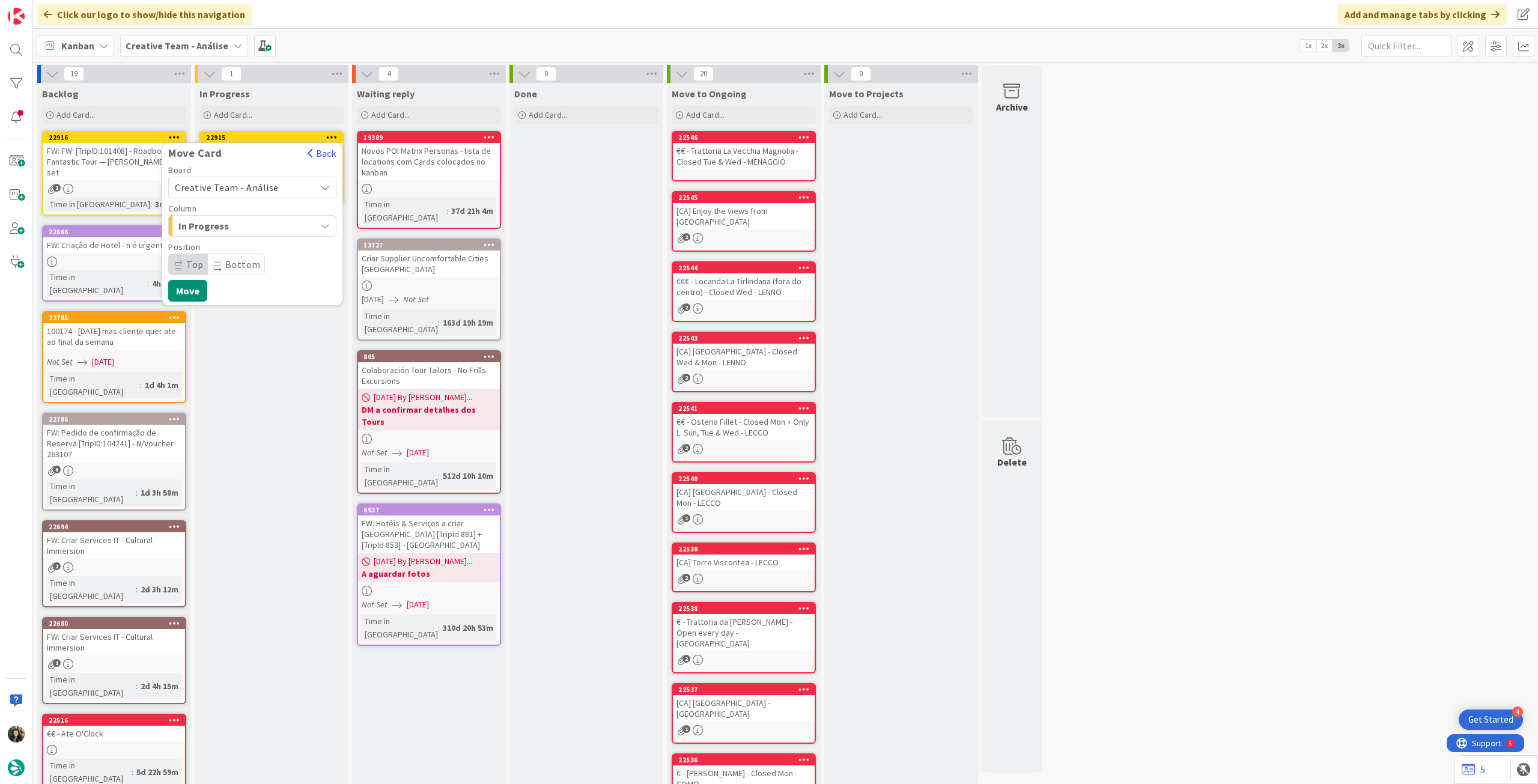
click at [268, 194] on span "Creative Team - Análise" at bounding box center [243, 187] width 135 height 17
click at [255, 241] on span "Creative Team" at bounding box center [260, 244] width 139 height 18
click at [242, 269] on span "Daytrip" at bounding box center [252, 264] width 115 height 17
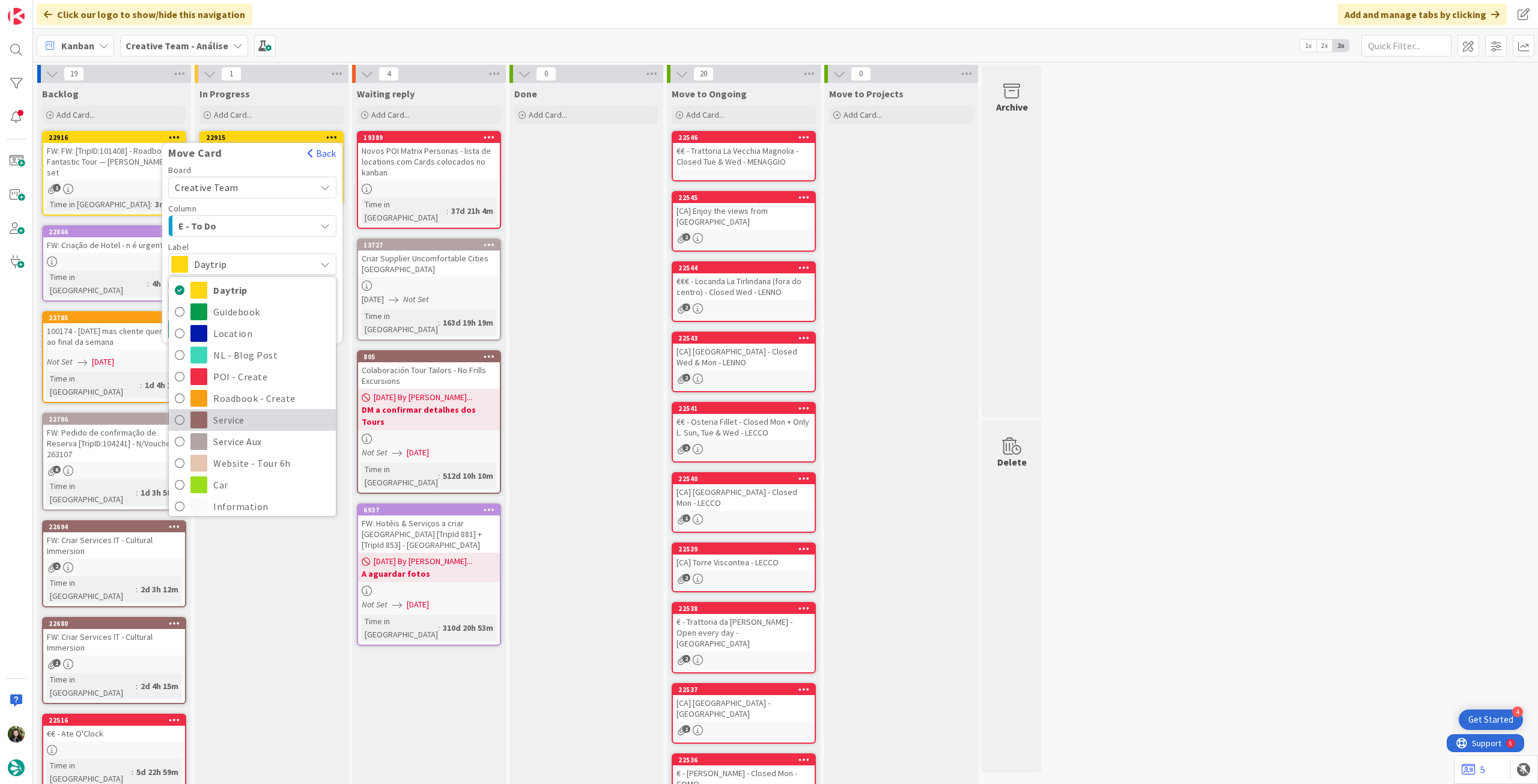
scroll to position [80, 0]
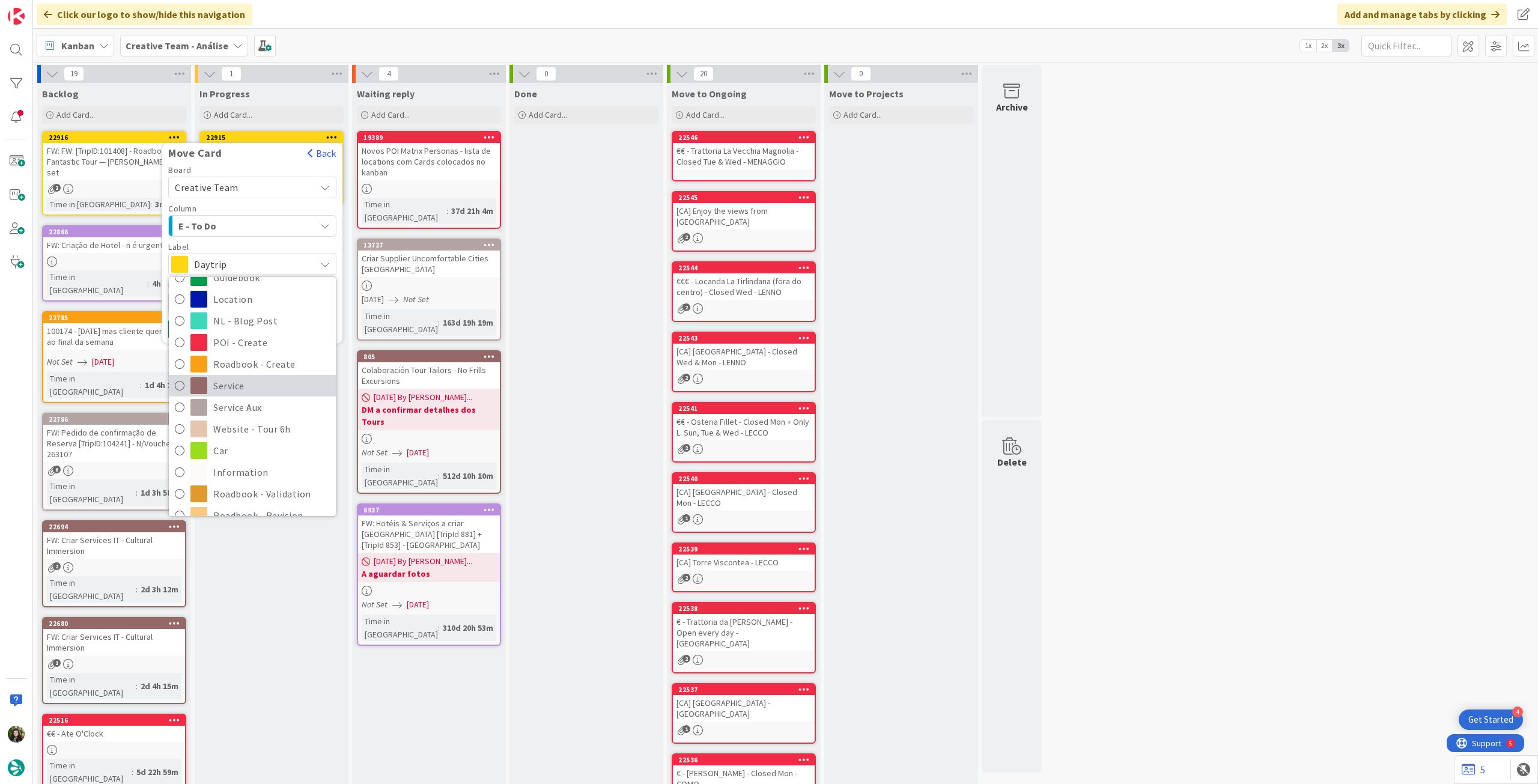
click at [252, 392] on span "Service" at bounding box center [271, 386] width 117 height 18
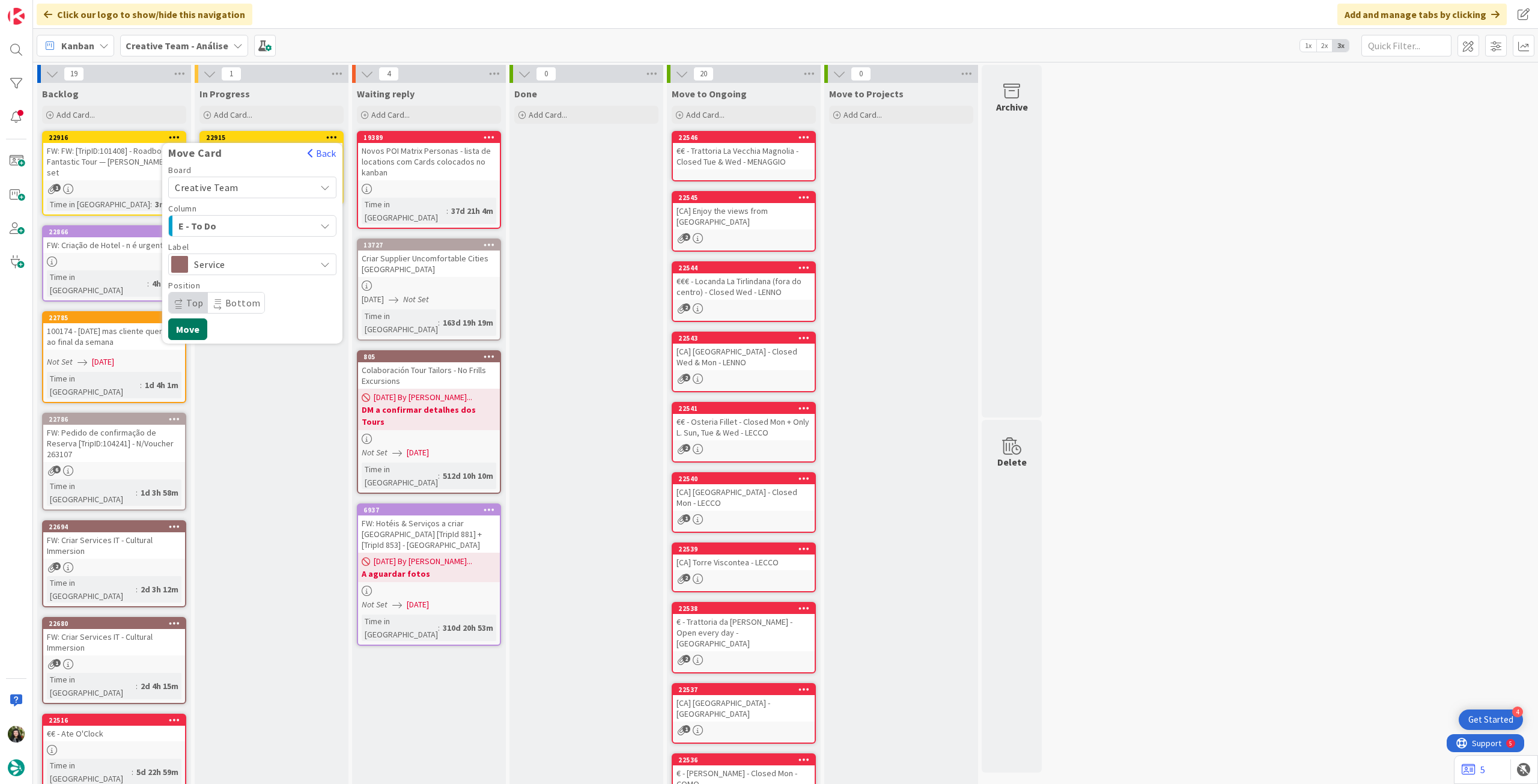
click at [191, 330] on button "Move" at bounding box center [187, 329] width 39 height 22
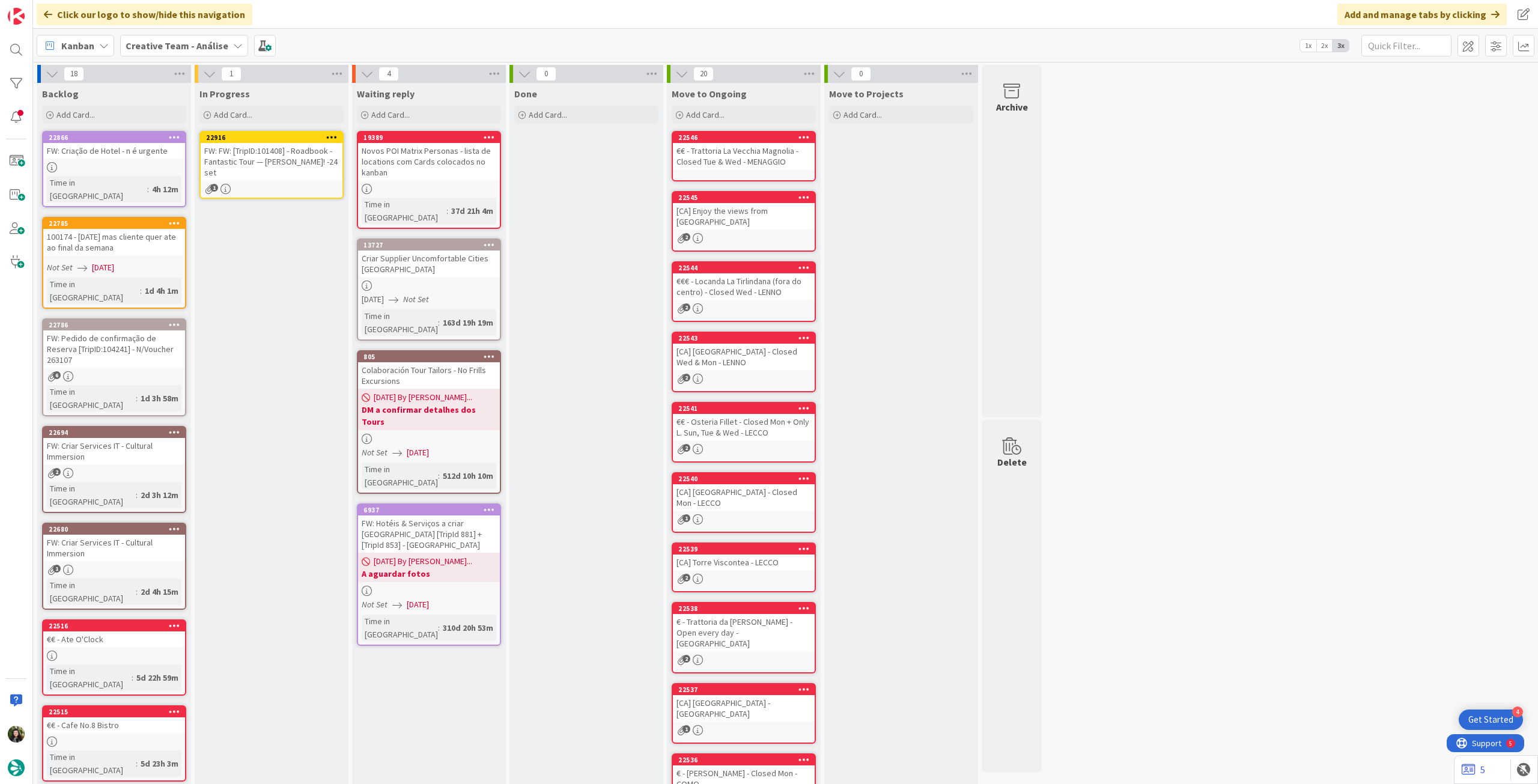
click at [250, 182] on link "22916 FW: FW: [TripID:101408] - Roadbook - Fantastic Tour — Harold O Phelps! -2…" at bounding box center [271, 165] width 144 height 68
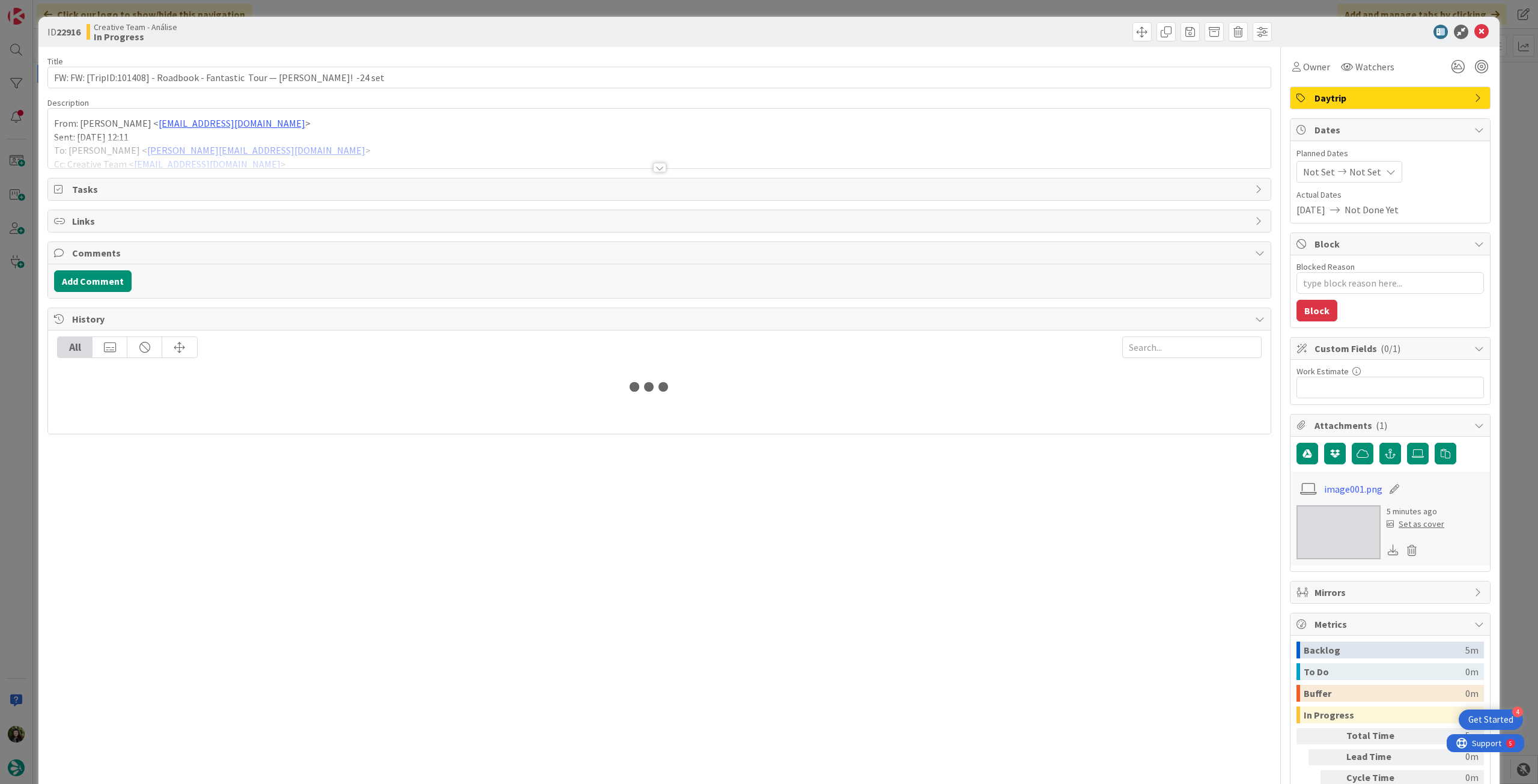
click at [285, 144] on div at bounding box center [660, 153] width 1223 height 31
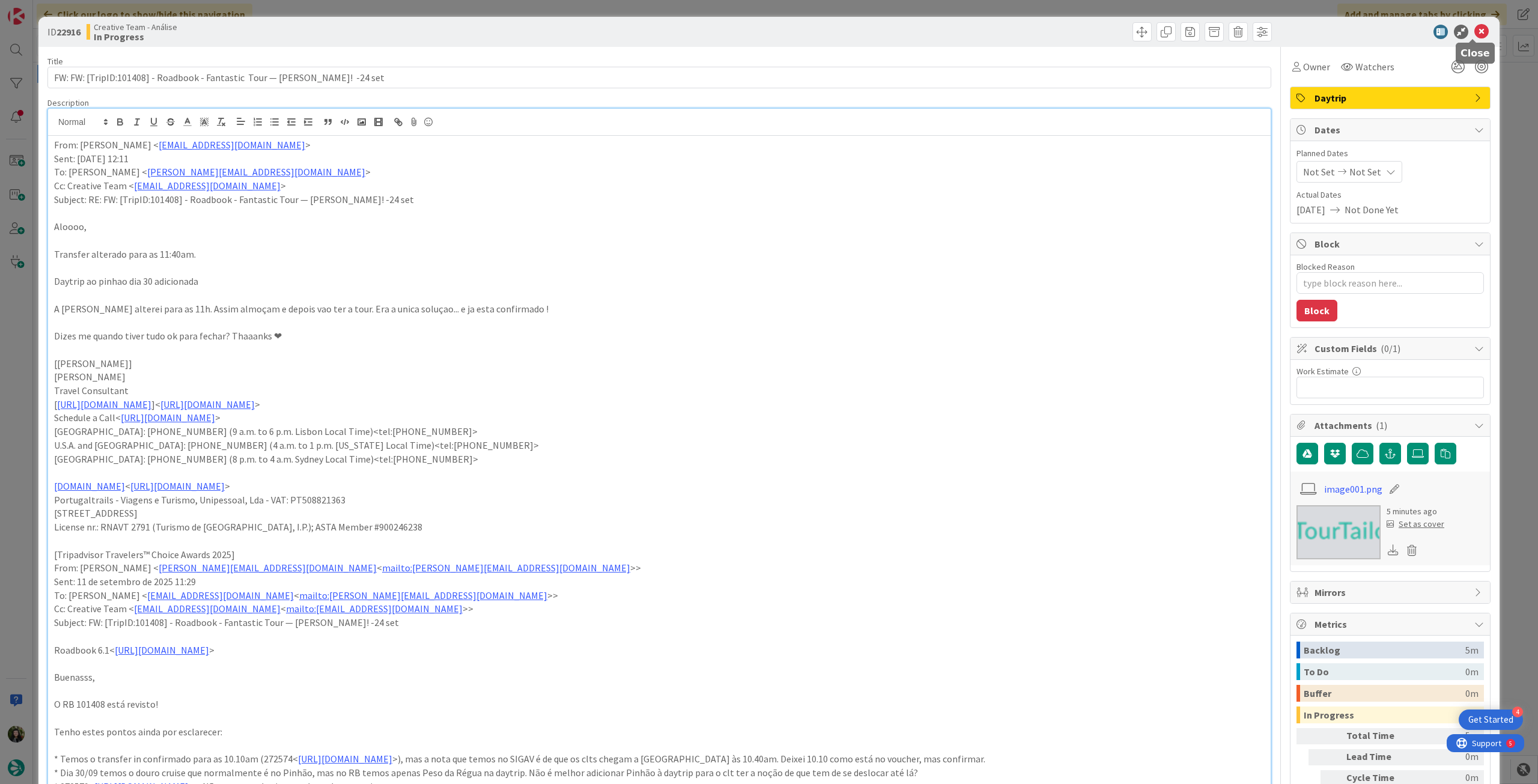
click at [1476, 31] on icon at bounding box center [1482, 31] width 14 height 14
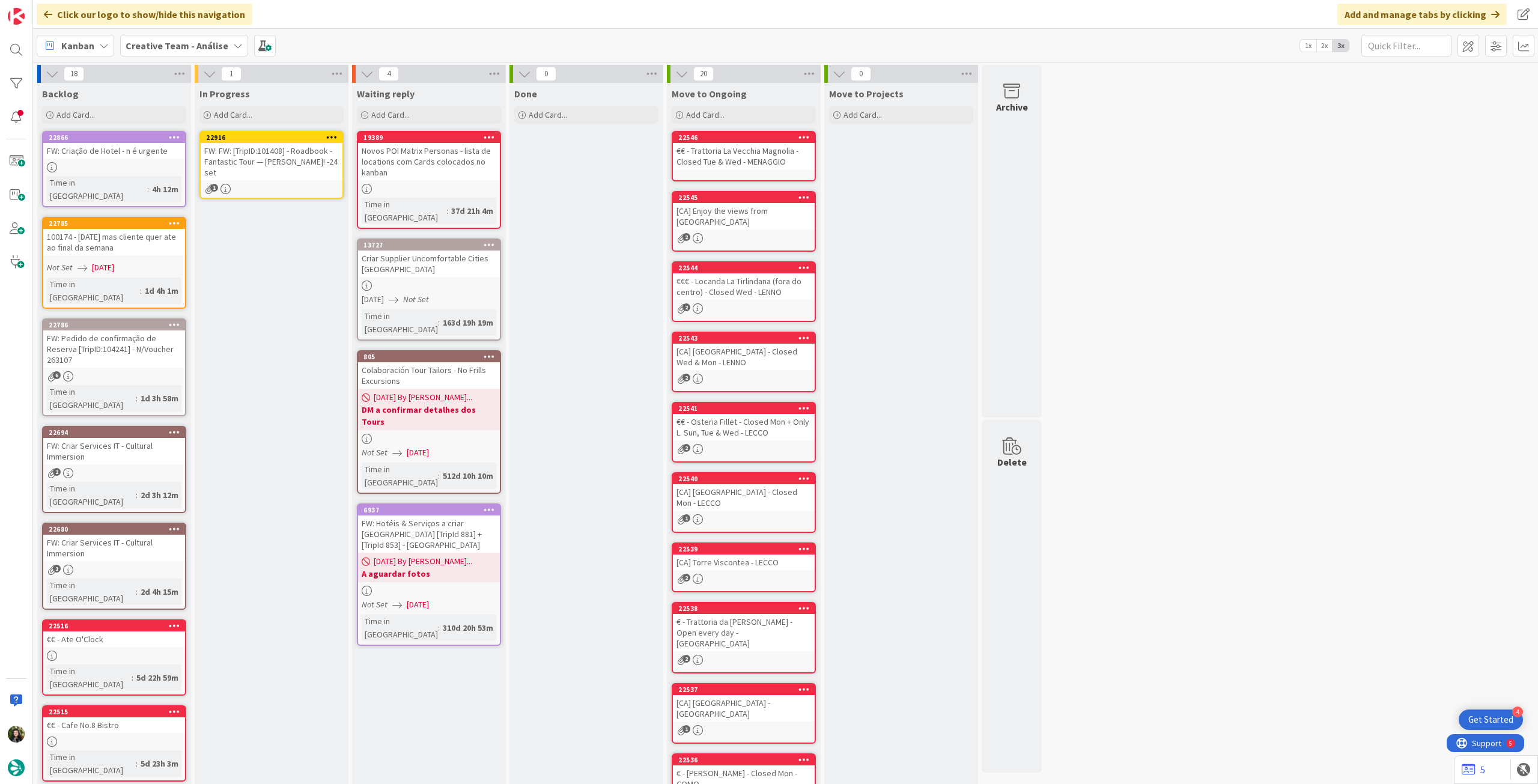
click at [335, 137] on icon at bounding box center [332, 137] width 12 height 8
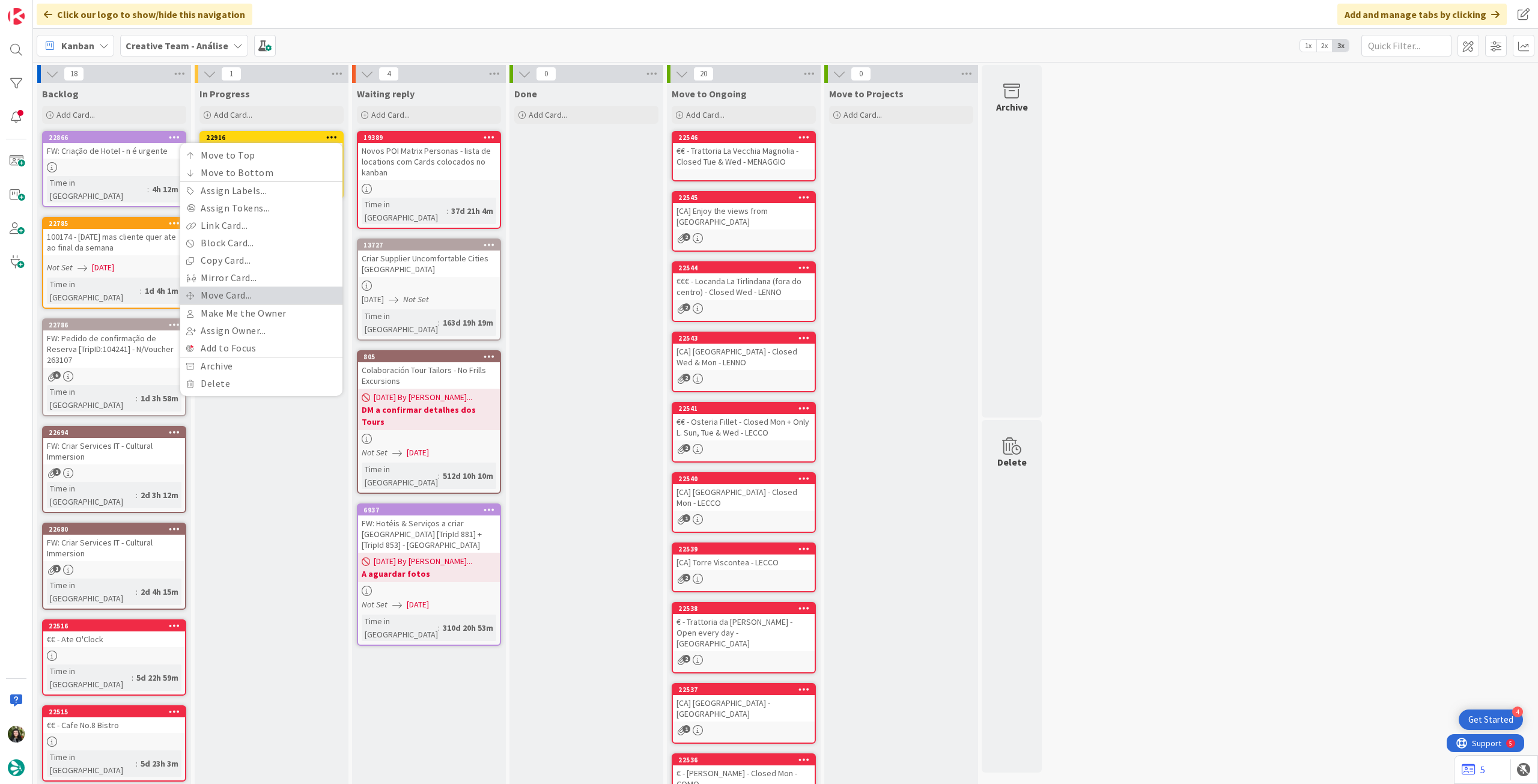
click at [244, 293] on link "Move Card..." at bounding box center [261, 295] width 162 height 17
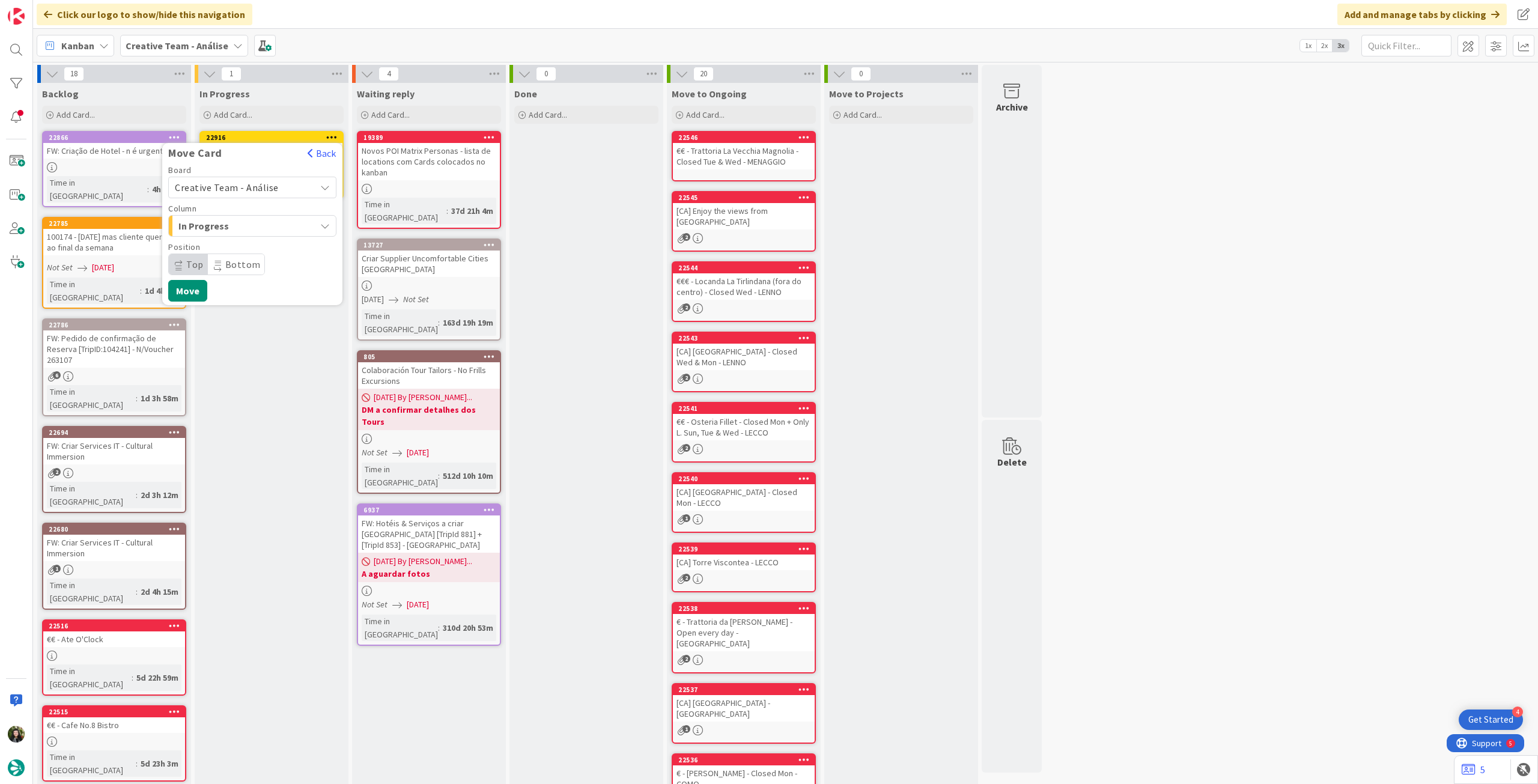
click at [255, 189] on span "Creative Team - Análise" at bounding box center [227, 187] width 104 height 12
click at [237, 257] on div "Creative Team - Análise Creative Team" at bounding box center [252, 230] width 168 height 61
click at [240, 241] on span "Creative Team" at bounding box center [260, 244] width 139 height 18
click at [238, 259] on span "Daytrip" at bounding box center [252, 264] width 115 height 17
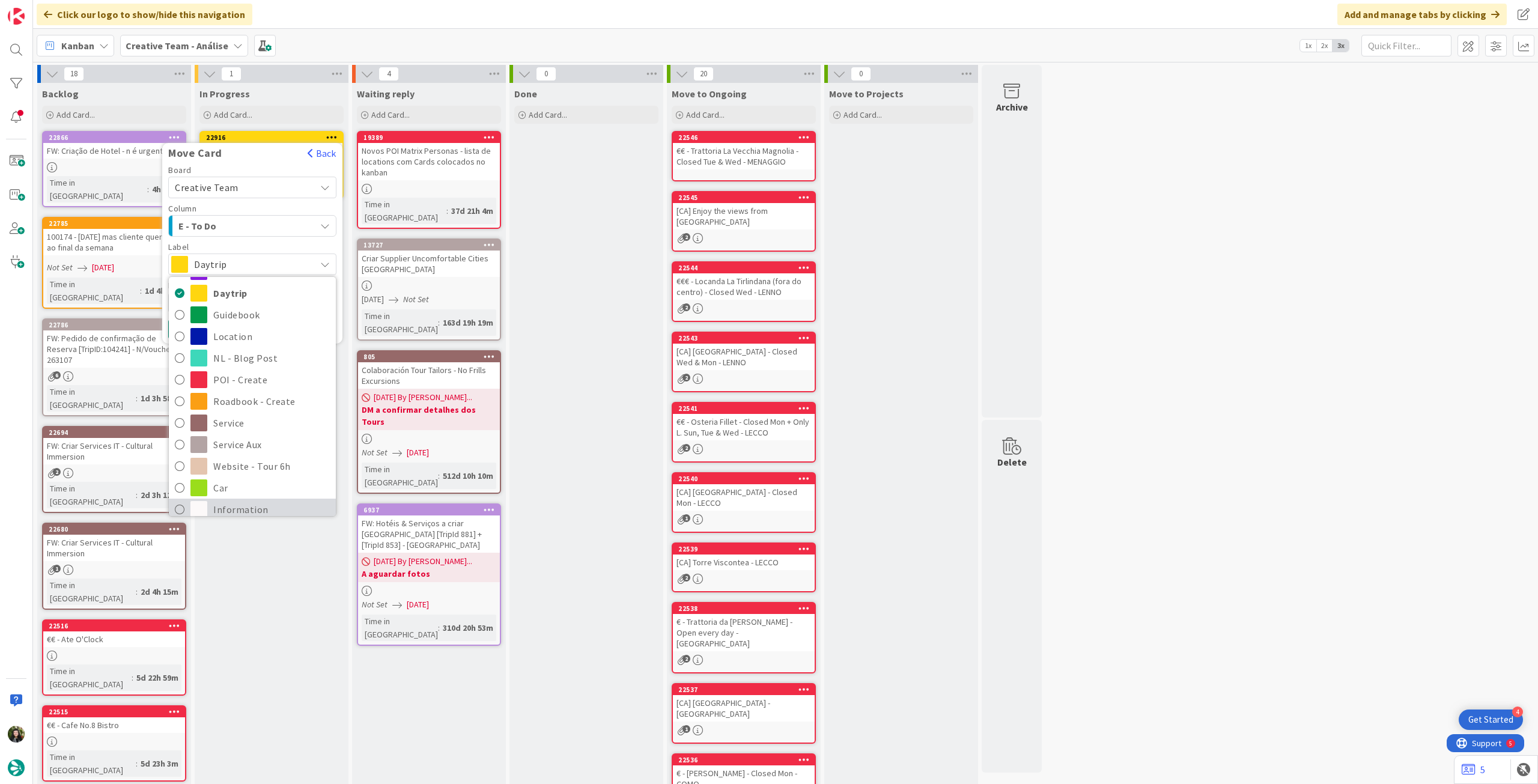
scroll to position [160, 0]
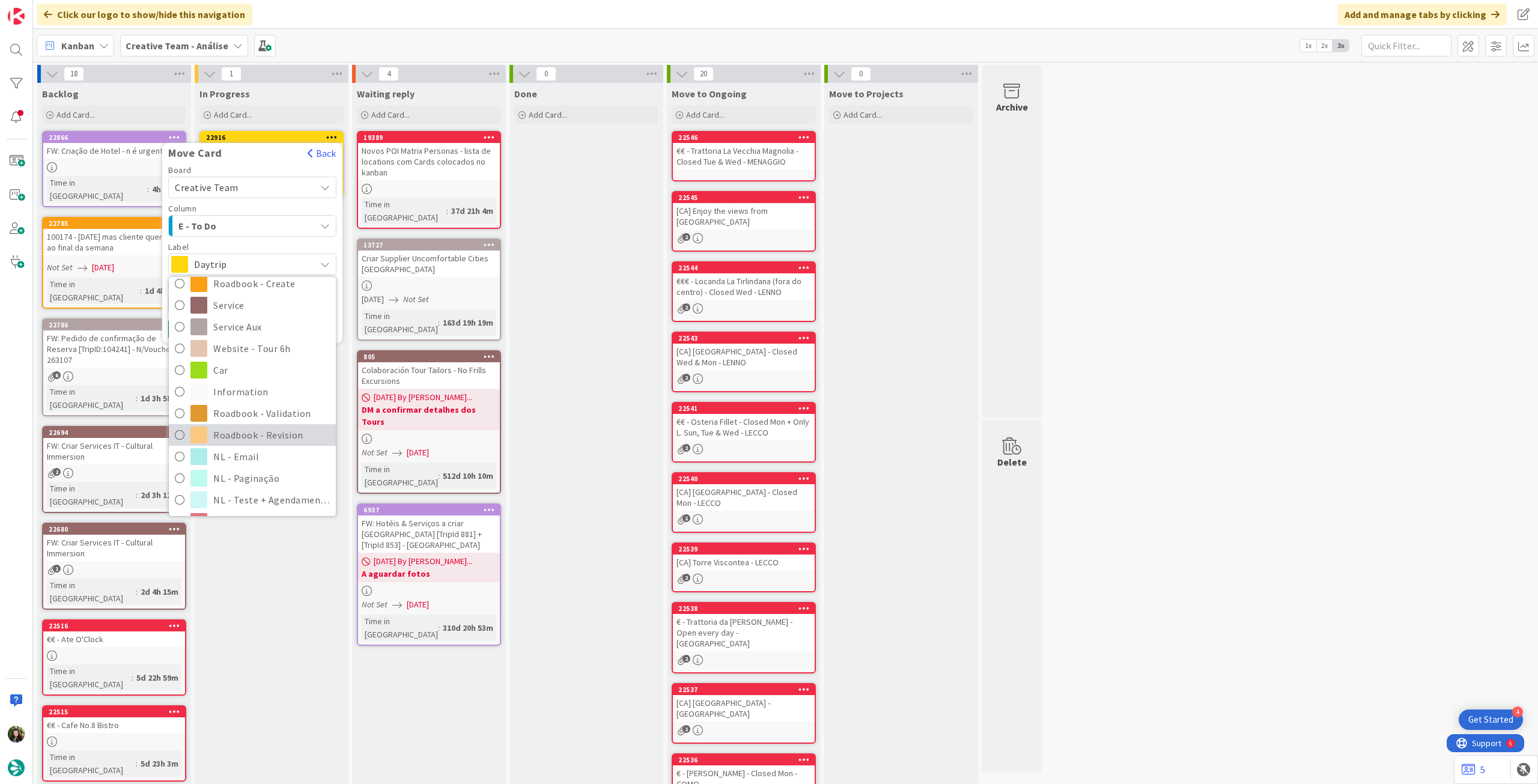
click at [237, 432] on span "Roadbook - Revision" at bounding box center [271, 435] width 117 height 18
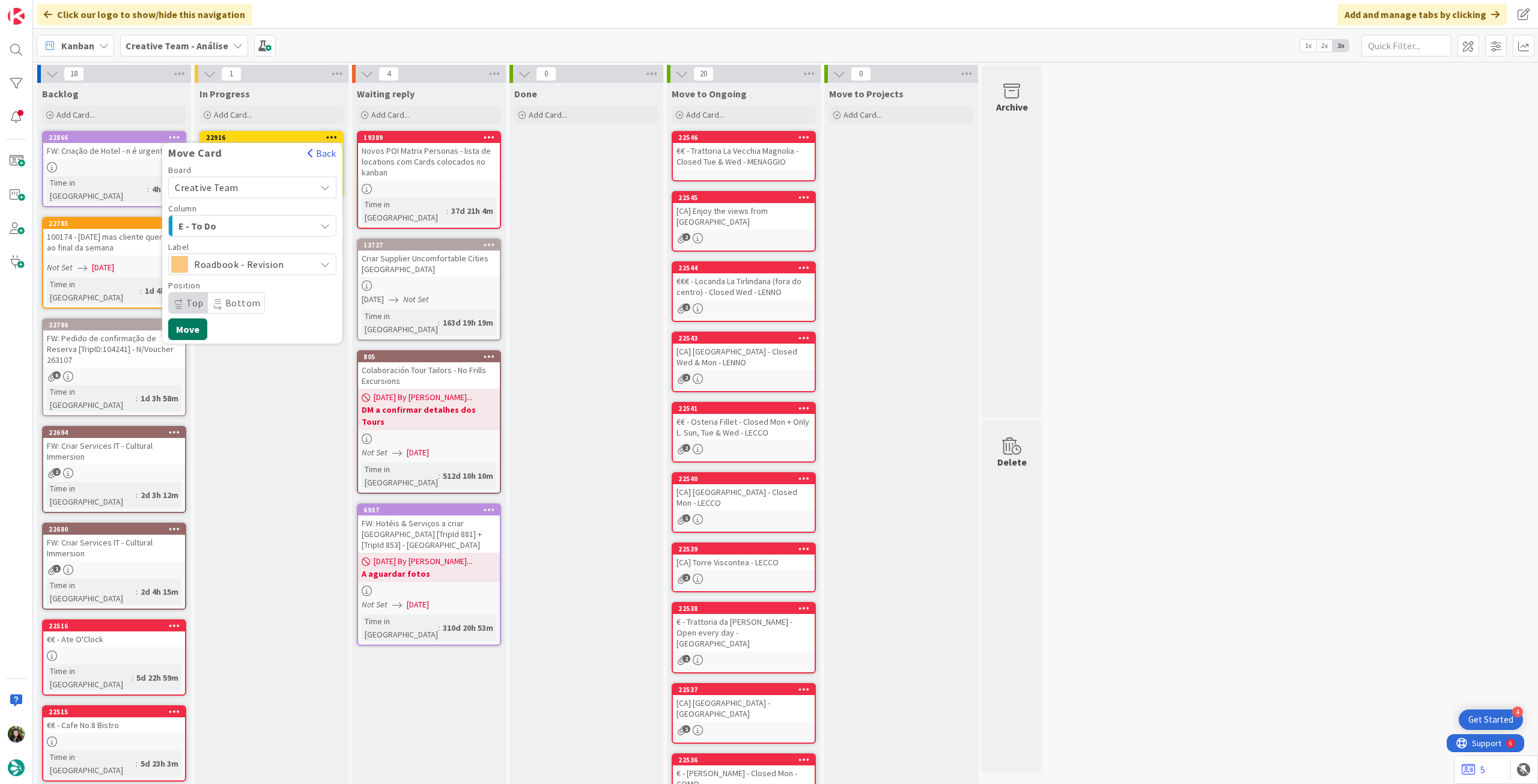
click at [197, 330] on button "Move" at bounding box center [187, 329] width 39 height 22
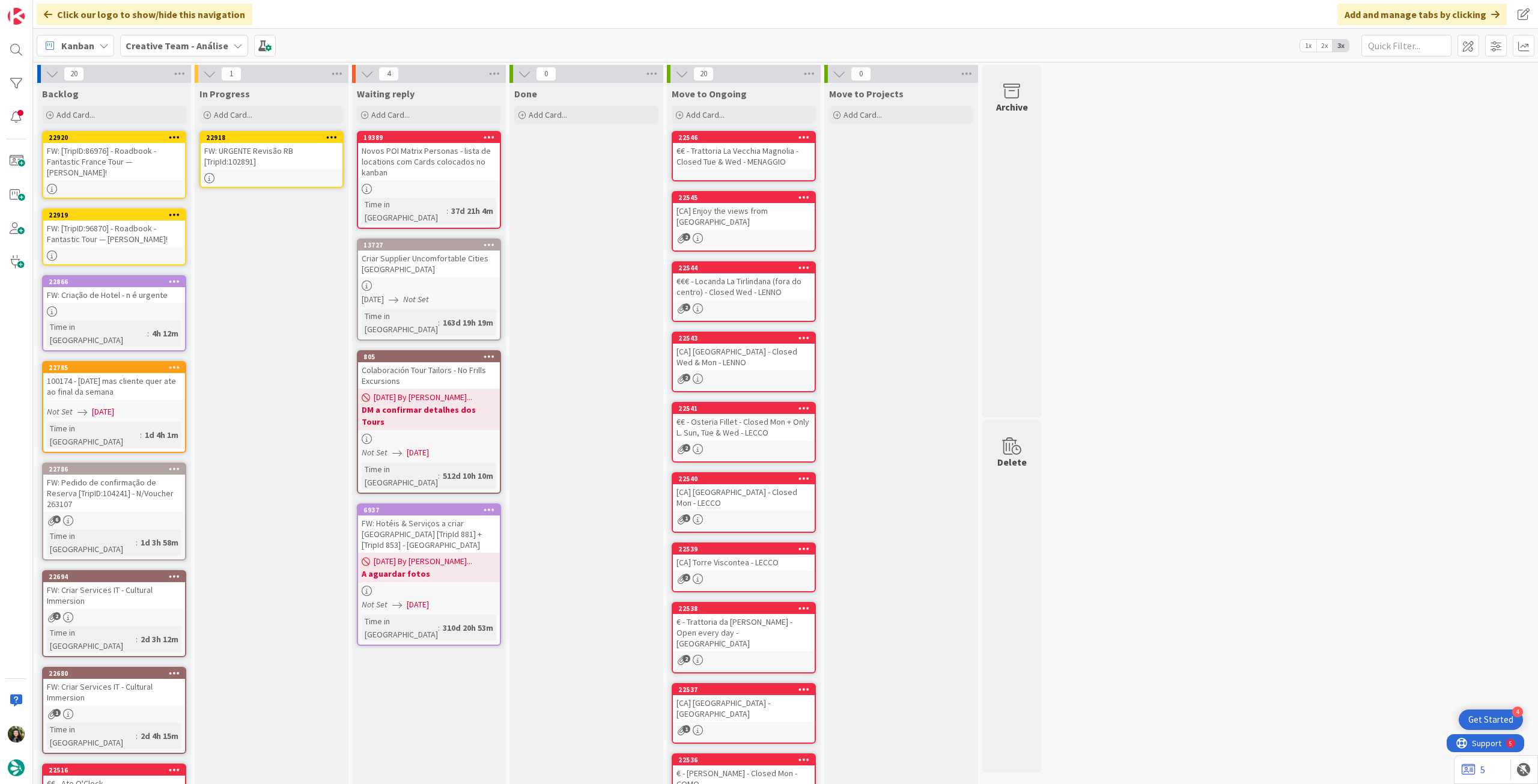
click at [279, 155] on div "FW: URGENTE Revisão RB [TripId:102891]" at bounding box center [271, 156] width 142 height 26
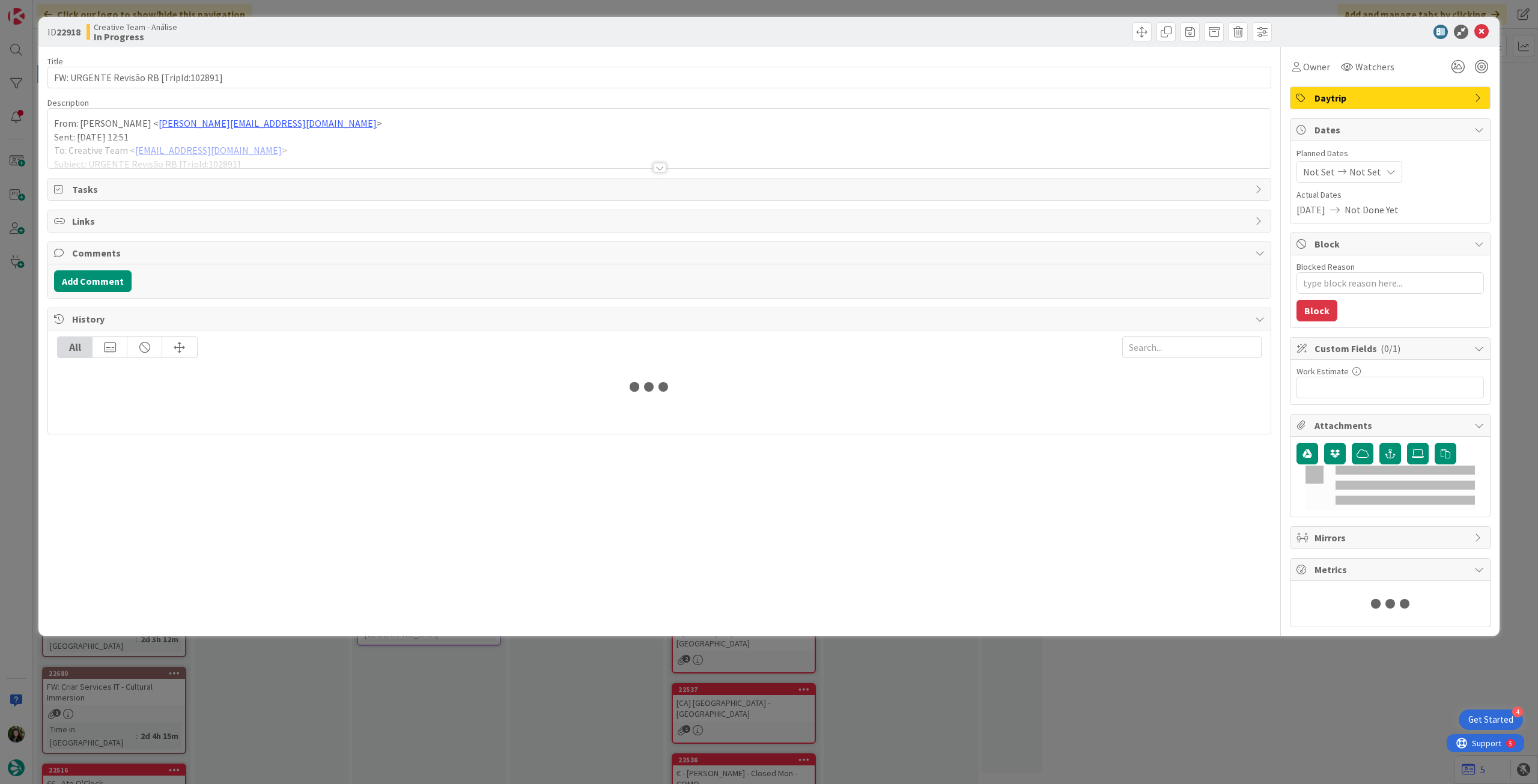
type textarea "x"
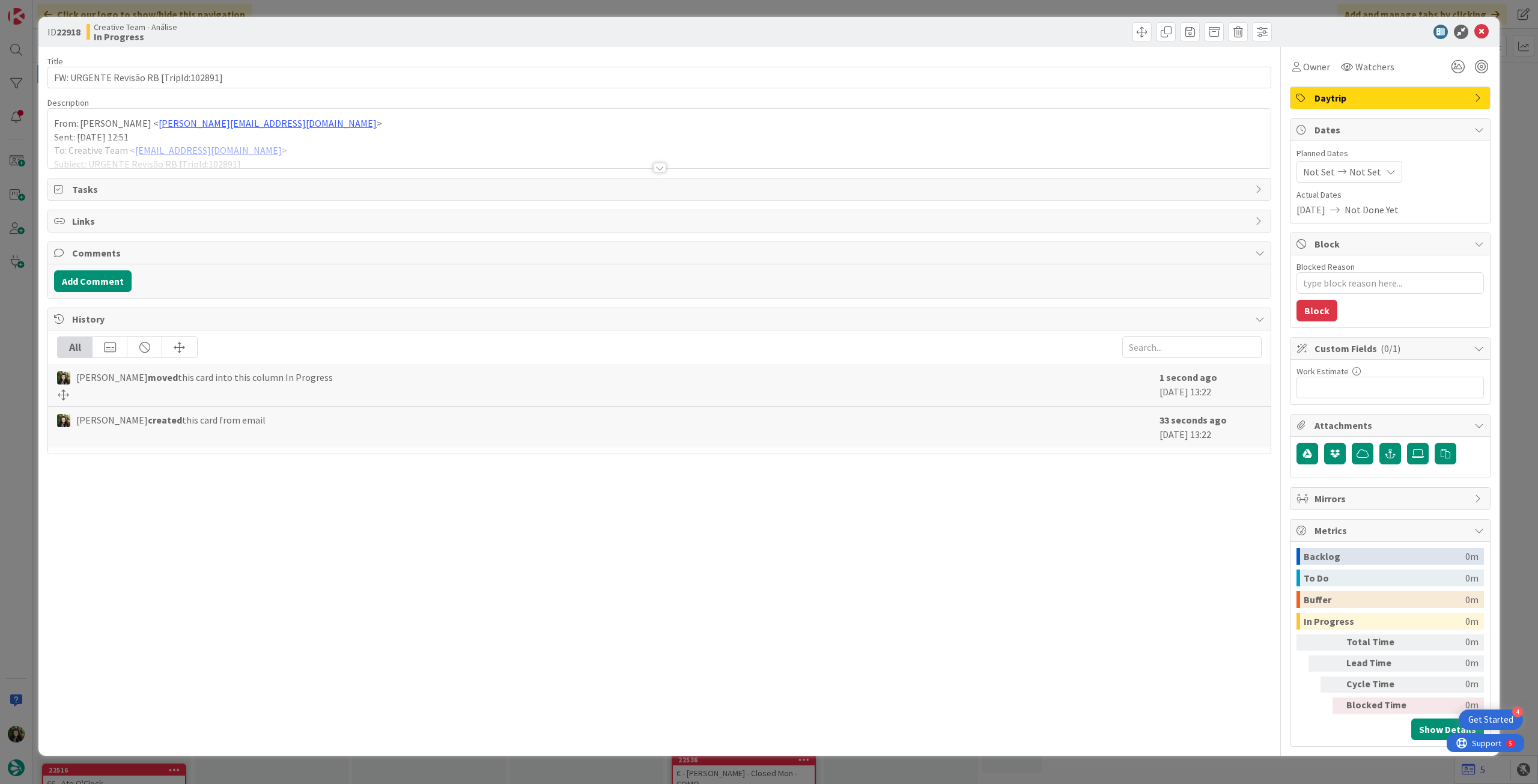
click at [262, 146] on div at bounding box center [660, 153] width 1223 height 31
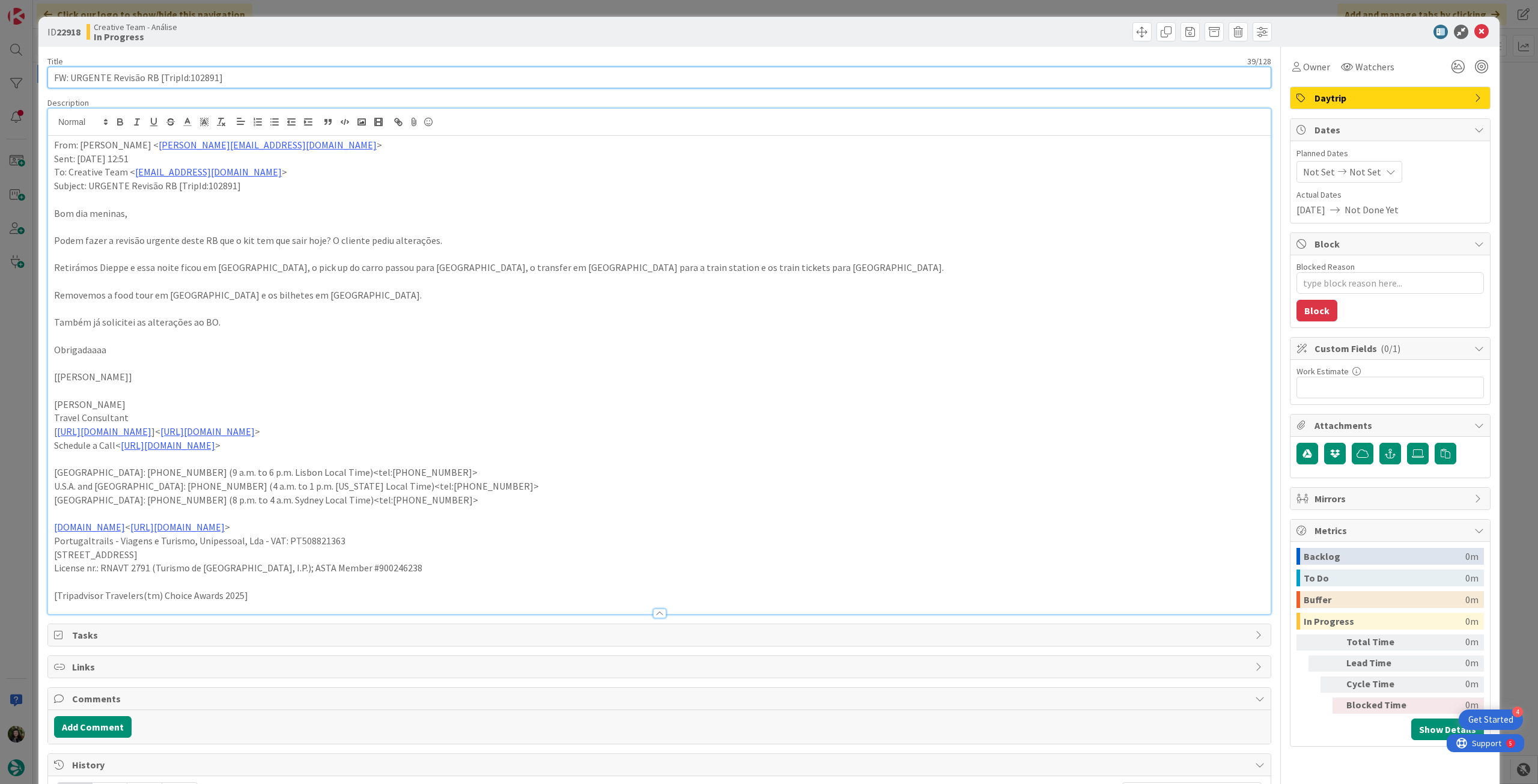
click at [310, 77] on input "FW: URGENTE Revisão RB [TripId:102891]" at bounding box center [660, 78] width 1224 height 22
type input "FW: URGENTE Revisão RB [TripId:102891] - KIUT SAI HOJE"
type textarea "x"
click at [243, 79] on input "FW: URGENTE Revisão RB [TripId:102891] - KIUT SAI HOJE" at bounding box center [660, 78] width 1224 height 22
type input "FW: URGENTE Revisão RB [TripId:102891] - KIT SAI HOJE"
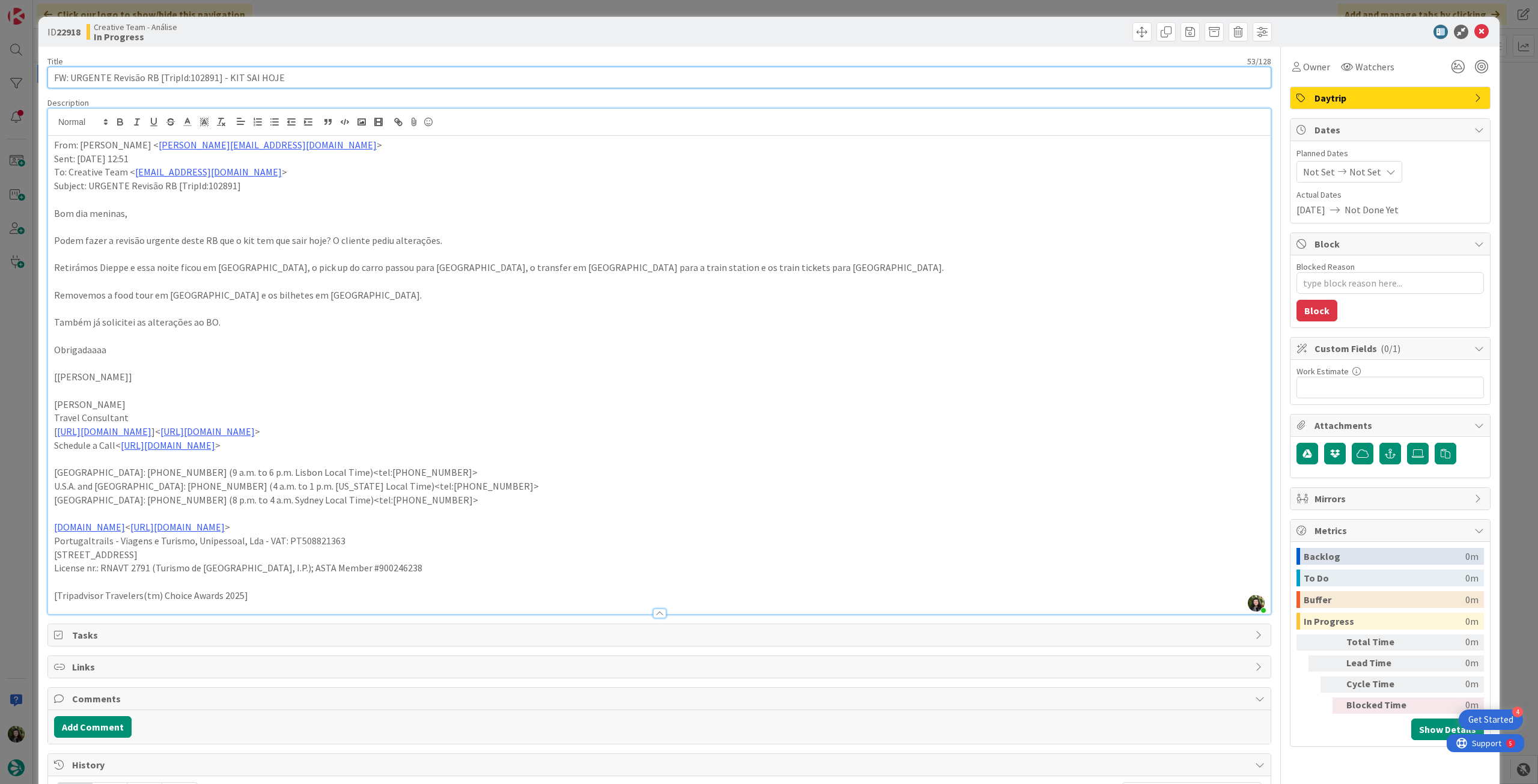
type textarea "x"
type input "FW: URGENTE Revisão RB [TripId:102891] - KIT SAI HOJE"
click at [1475, 32] on icon at bounding box center [1482, 31] width 14 height 14
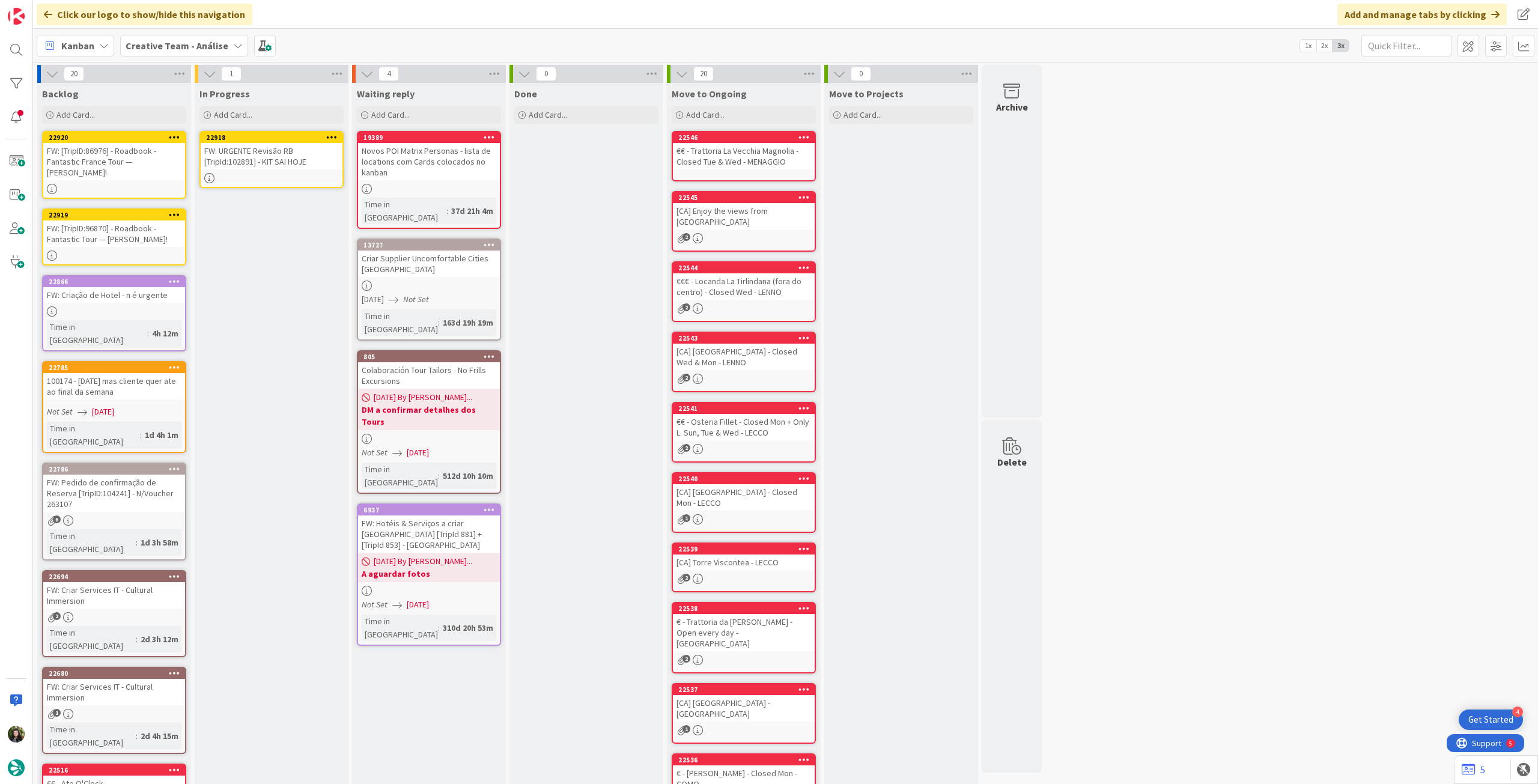
click at [335, 135] on icon at bounding box center [332, 137] width 12 height 8
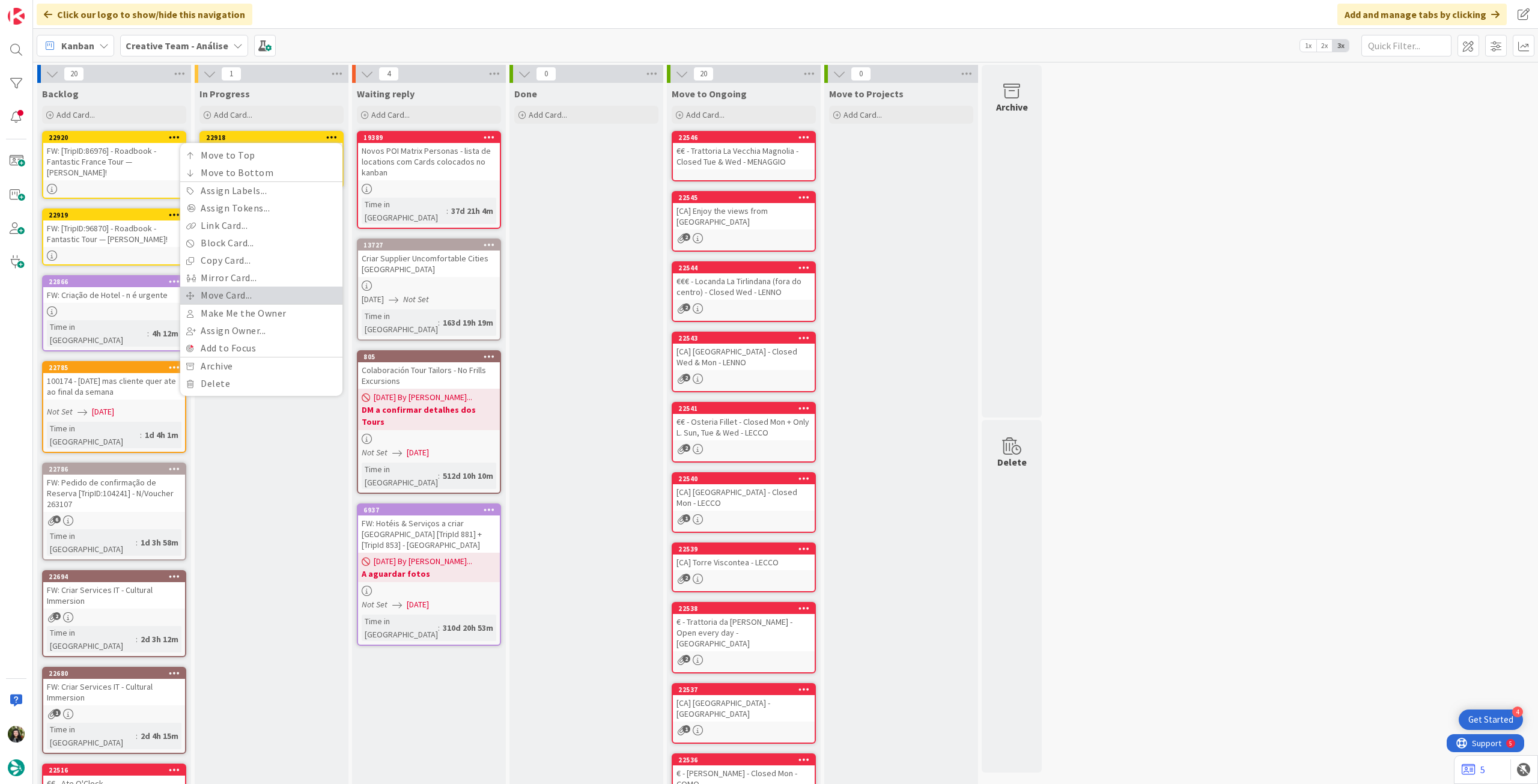
click at [250, 290] on link "Move Card..." at bounding box center [261, 295] width 162 height 17
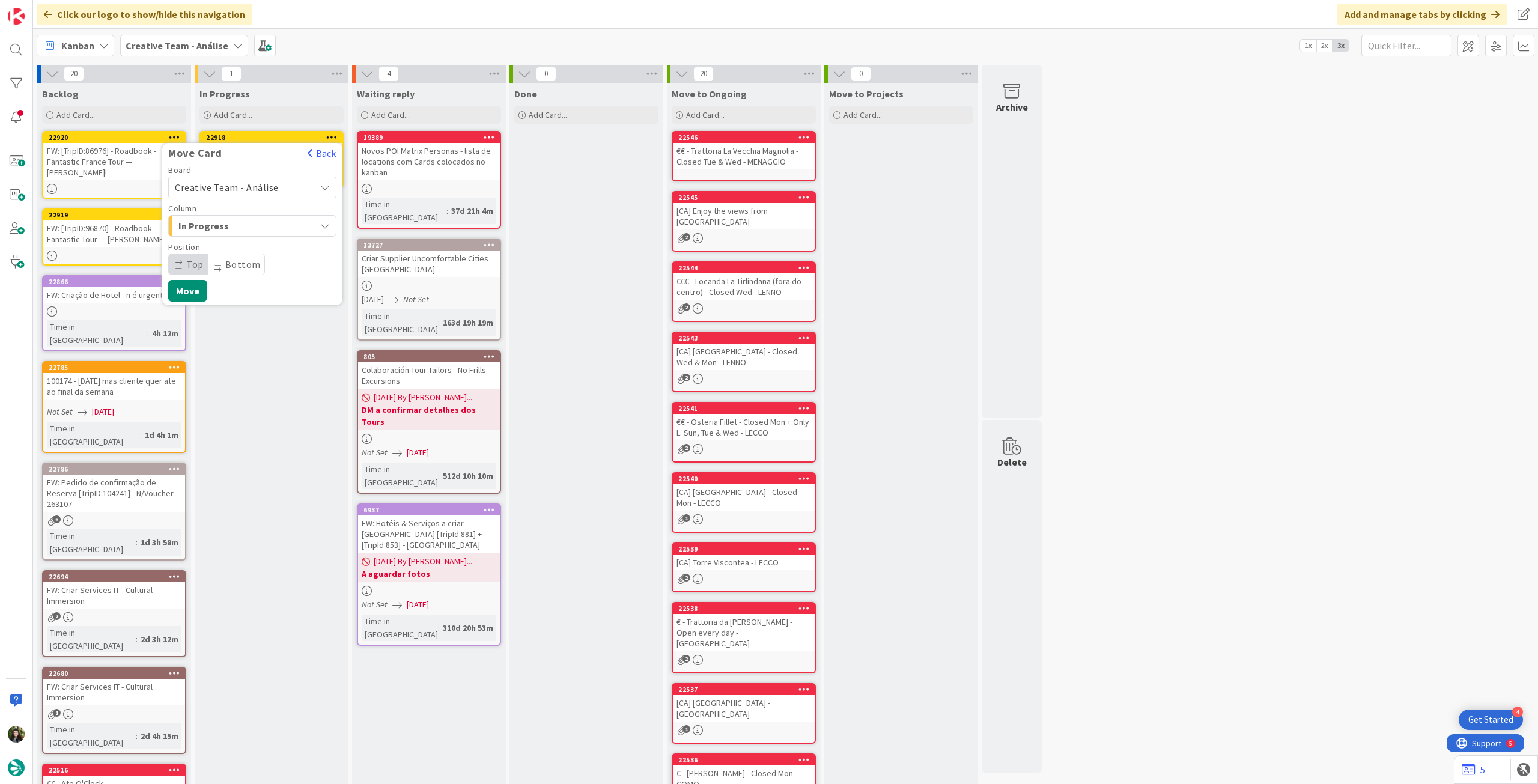
click at [268, 189] on span "Creative Team - Análise" at bounding box center [227, 187] width 104 height 12
click at [256, 234] on link "Creative Team" at bounding box center [252, 244] width 167 height 22
drag, startPoint x: 243, startPoint y: 260, endPoint x: 252, endPoint y: 269, distance: 12.7
click at [244, 260] on span "Daytrip" at bounding box center [252, 264] width 115 height 17
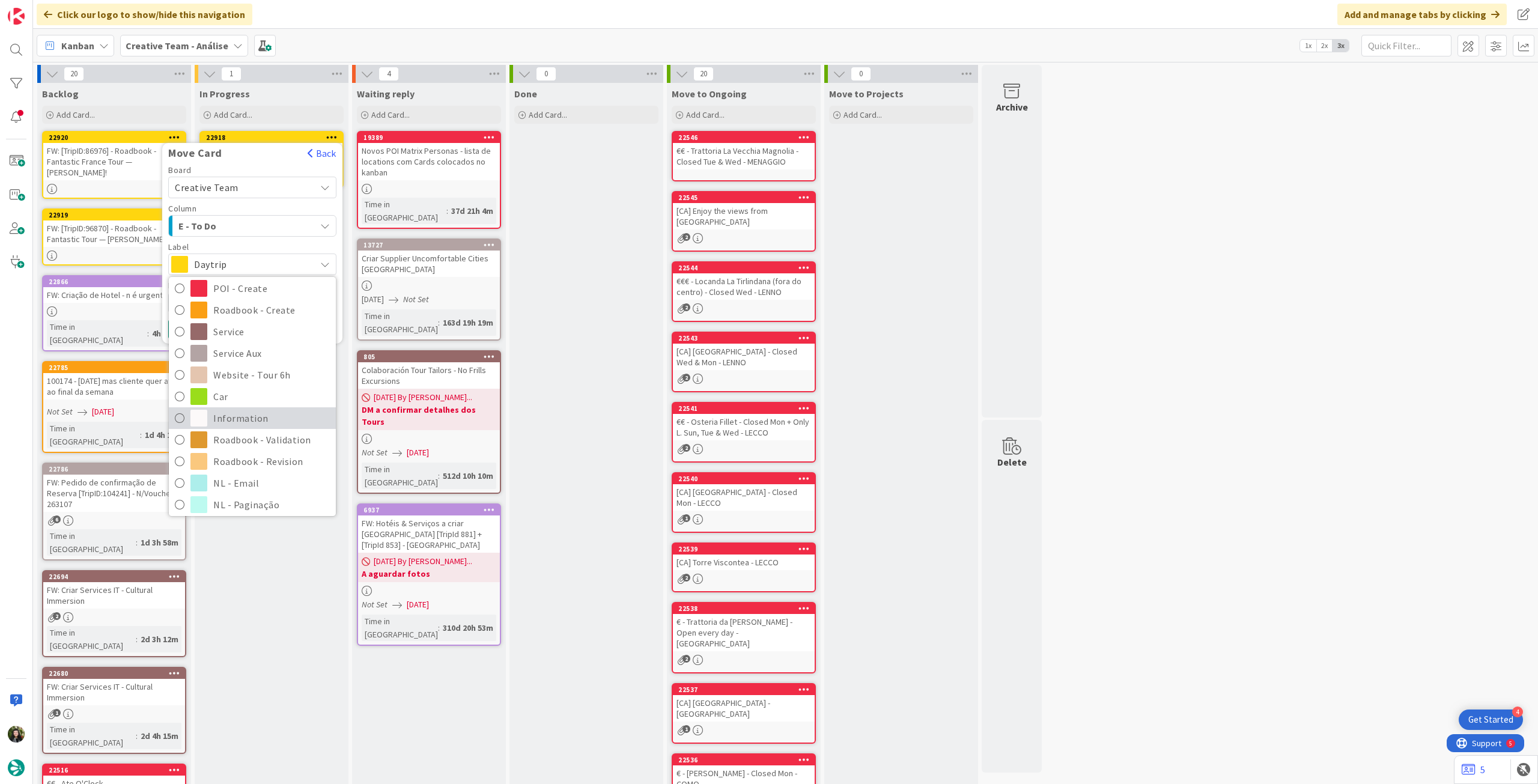
scroll to position [160, 0]
click at [246, 427] on span "Roadbook - Revision" at bounding box center [271, 435] width 117 height 18
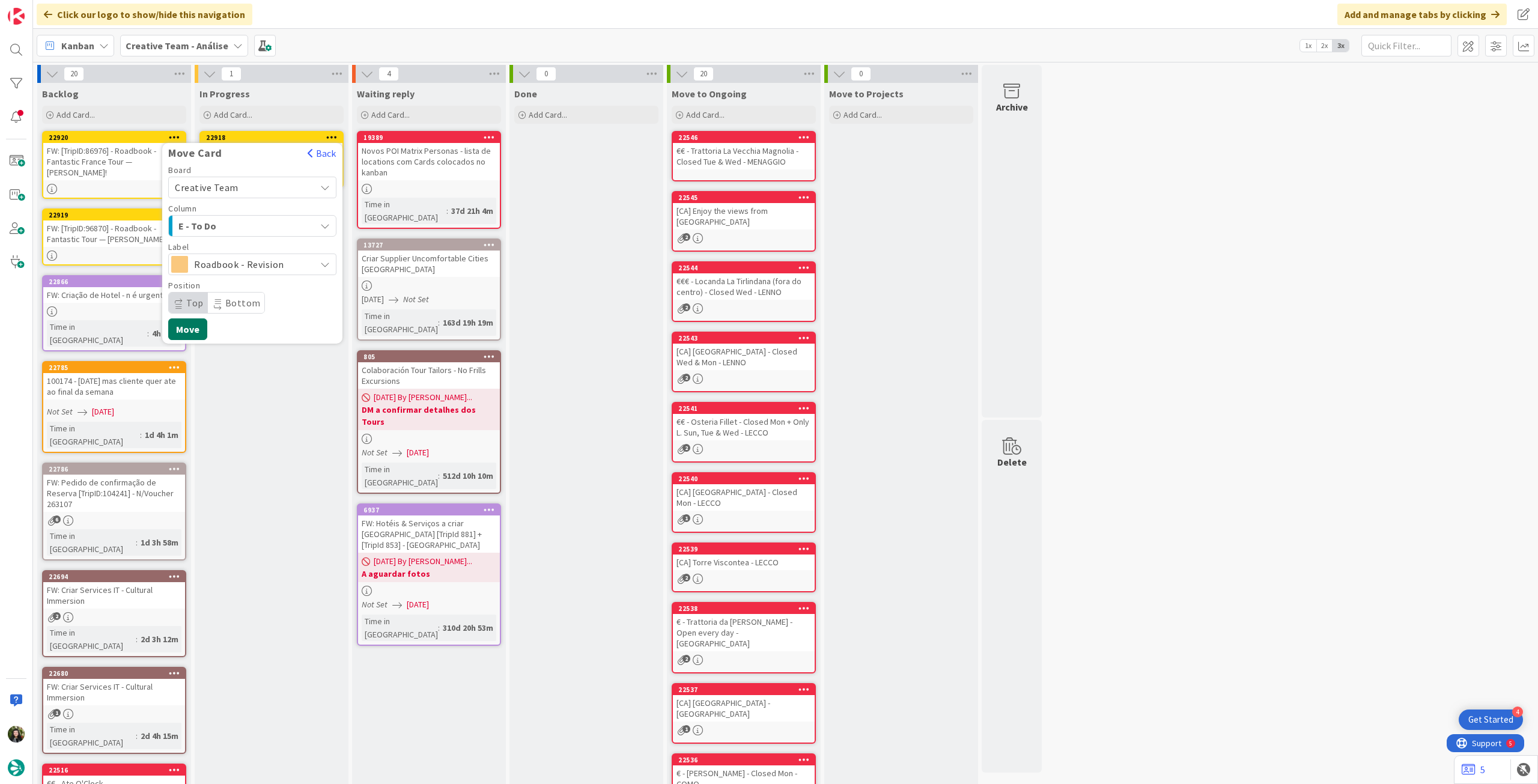
click at [193, 333] on button "Move" at bounding box center [187, 329] width 39 height 22
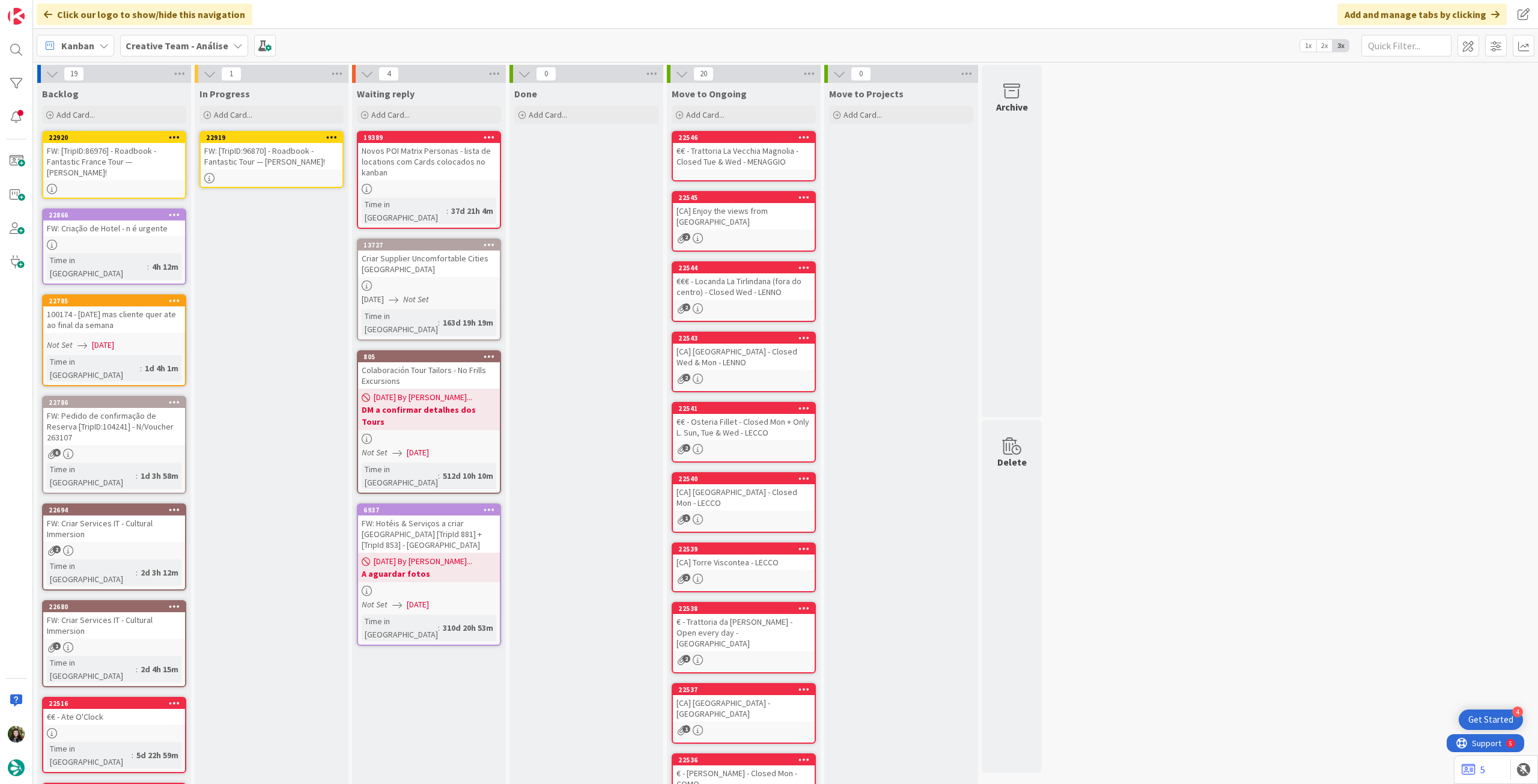
click at [282, 149] on div "FW: [TripID:96870] - Roadbook - Fantastic Tour — Laurelea Burritt!" at bounding box center [271, 156] width 142 height 26
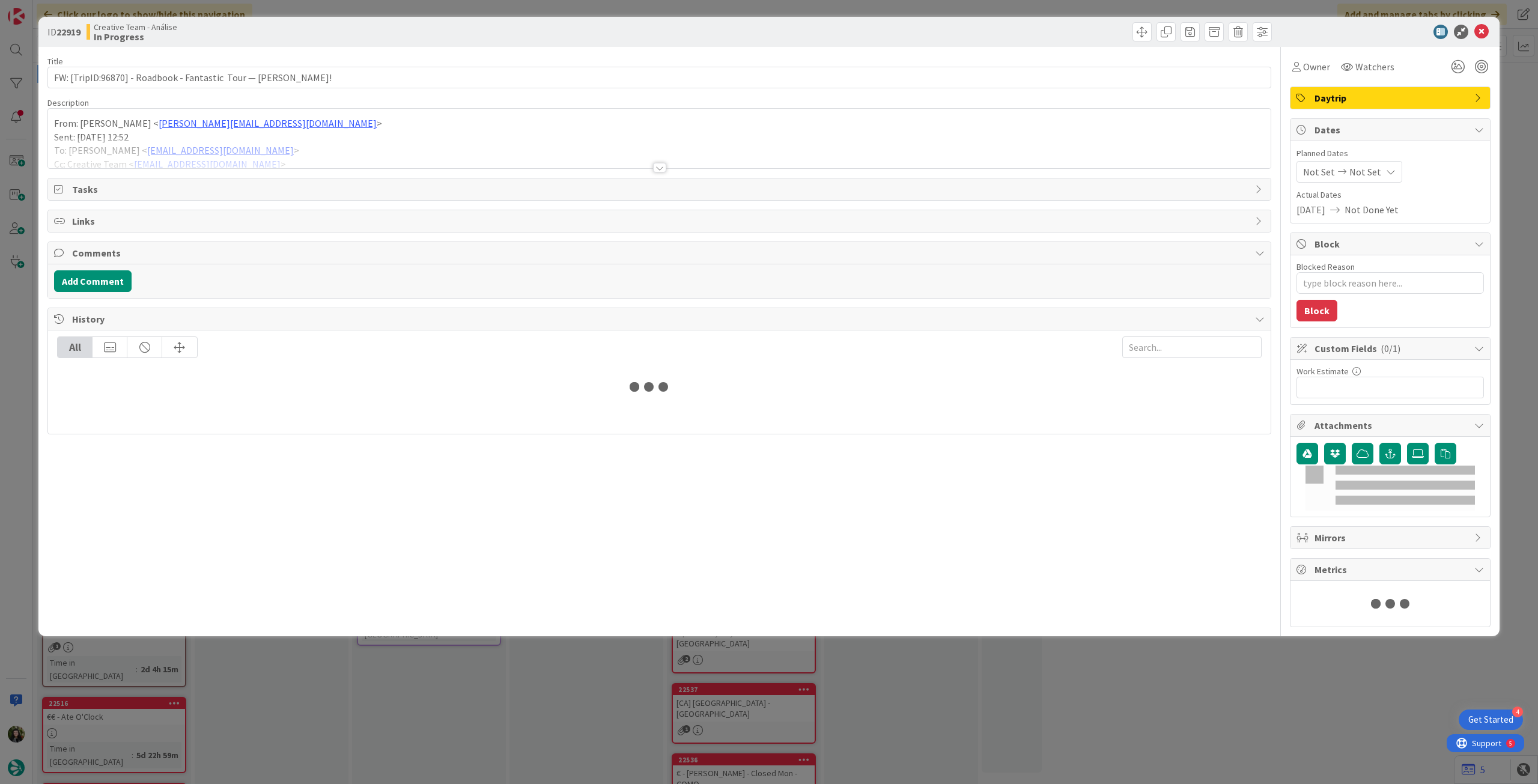
click at [283, 146] on div at bounding box center [660, 153] width 1223 height 31
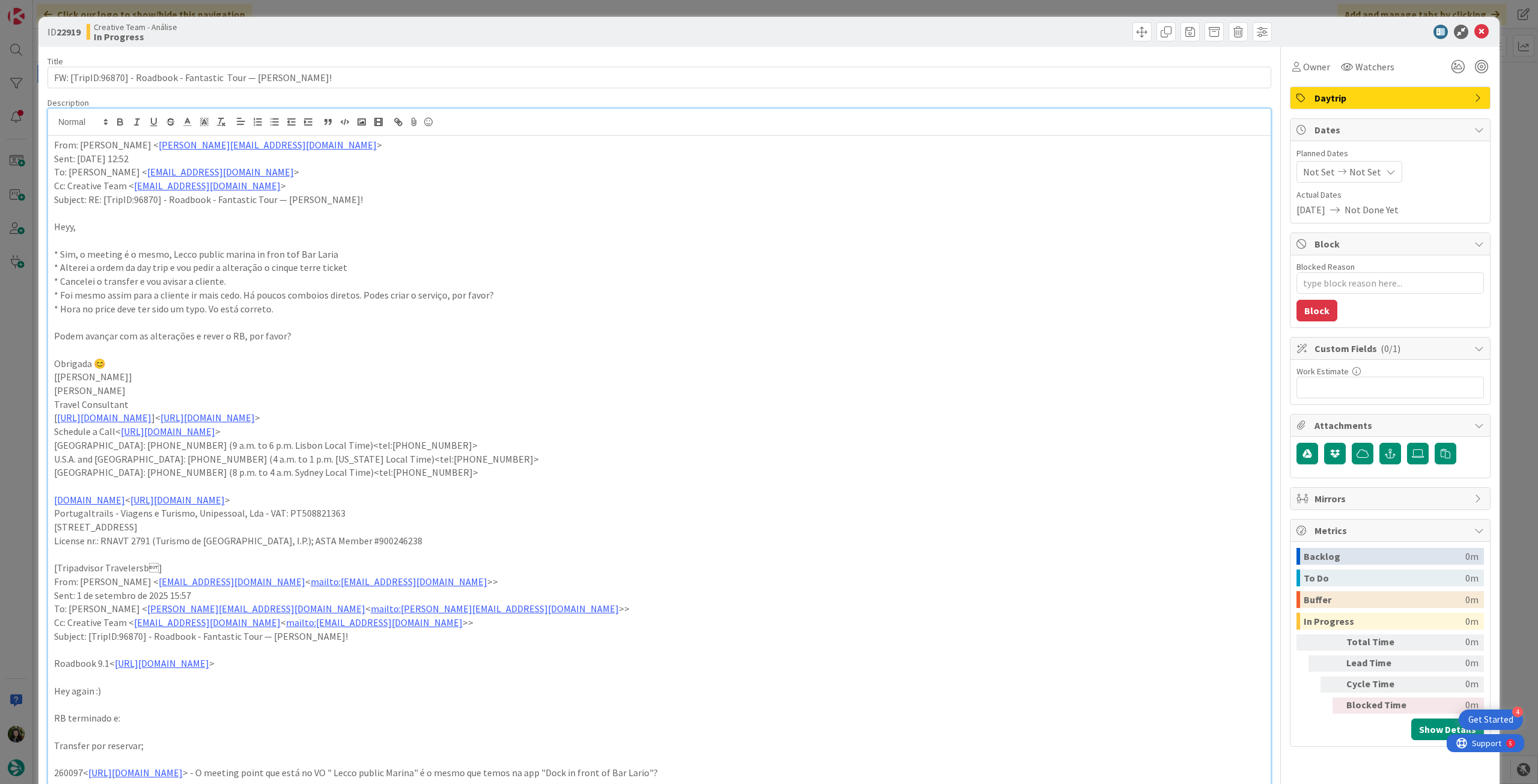
click at [1476, 27] on icon at bounding box center [1482, 31] width 14 height 14
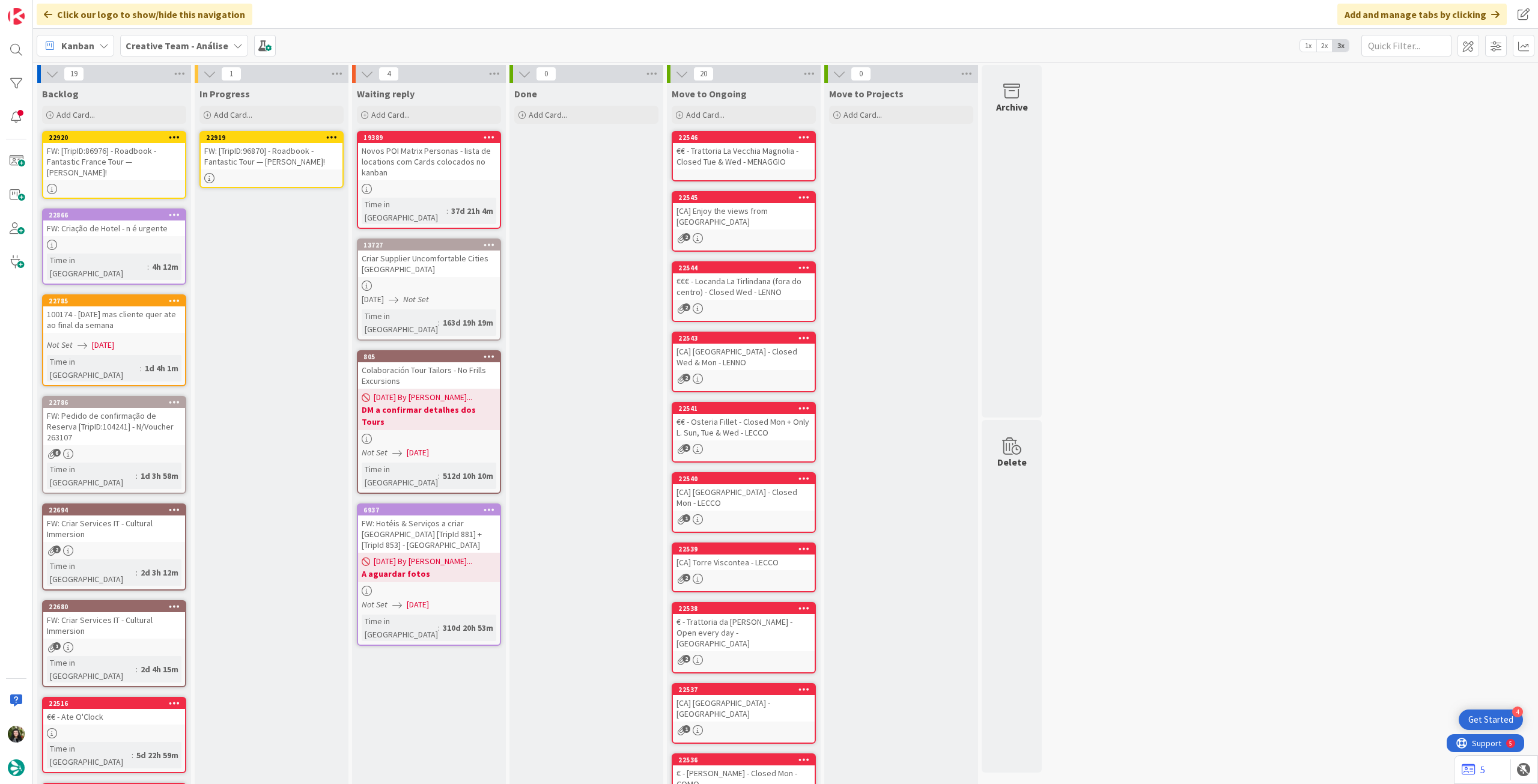
click at [334, 136] on icon at bounding box center [332, 137] width 12 height 8
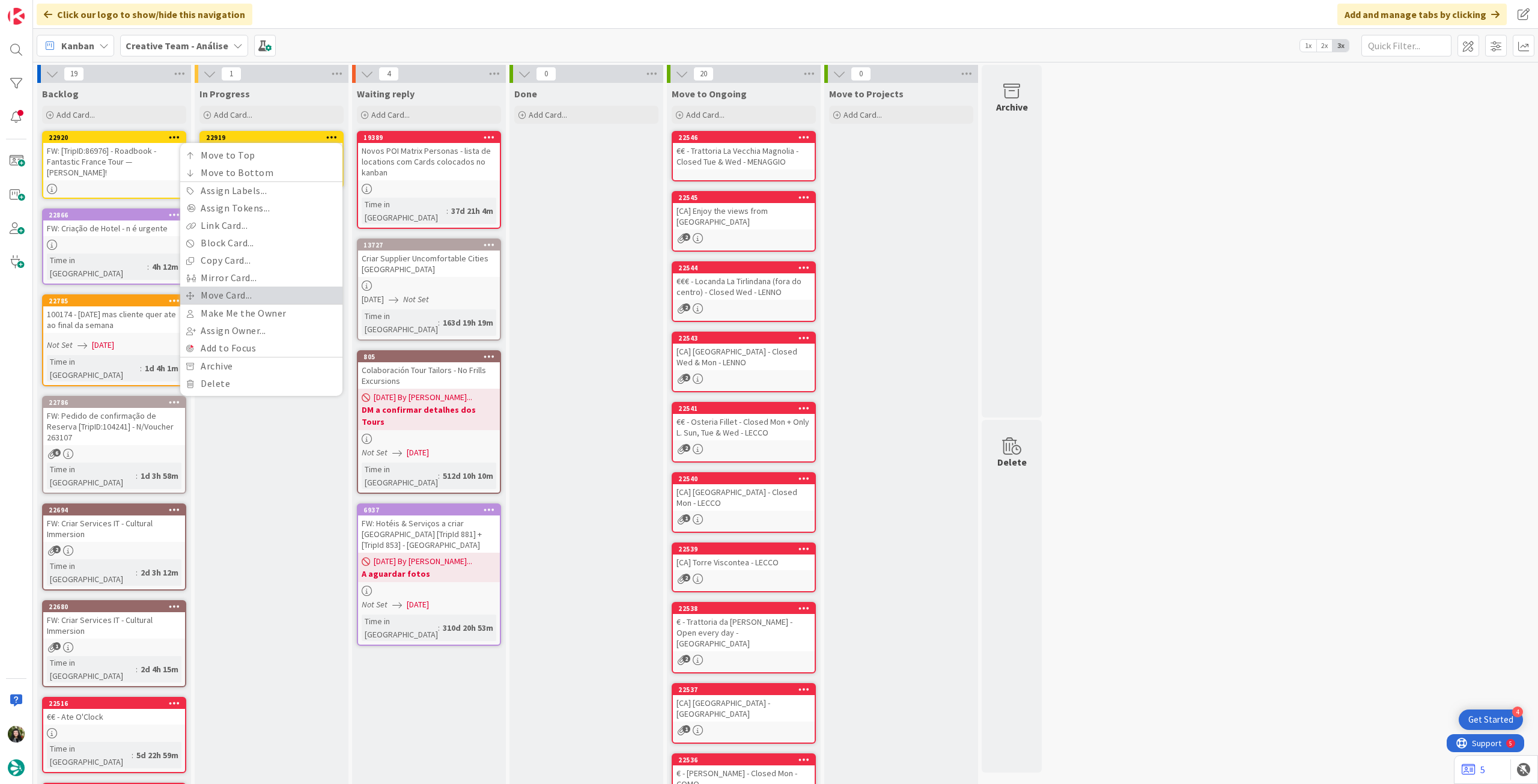
click at [241, 291] on link "Move Card..." at bounding box center [261, 295] width 162 height 17
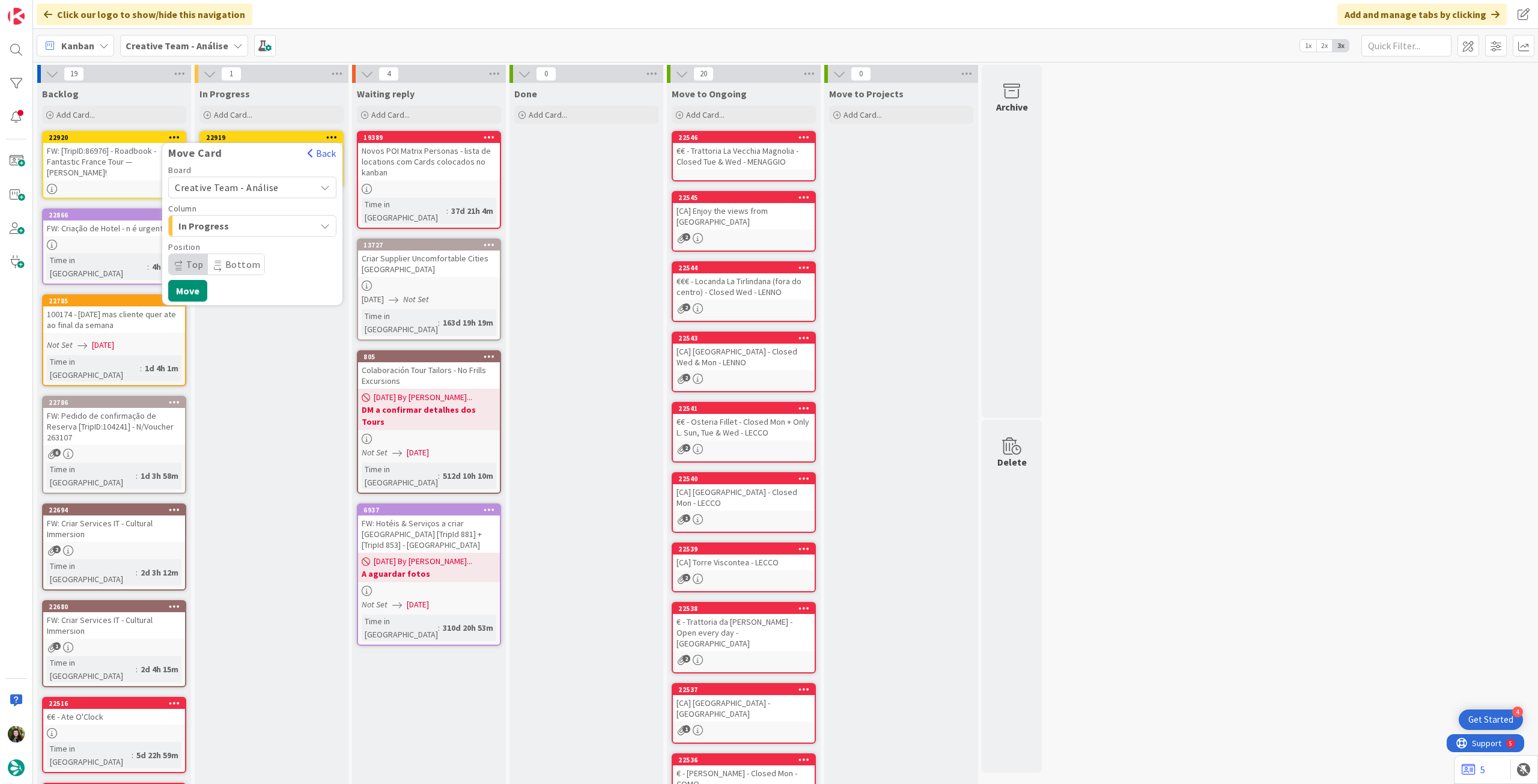
click at [262, 179] on div "Creative Team - Análise" at bounding box center [252, 187] width 168 height 22
click at [237, 244] on span "Creative Team" at bounding box center [260, 244] width 139 height 18
click at [226, 260] on span "Daytrip" at bounding box center [252, 264] width 115 height 17
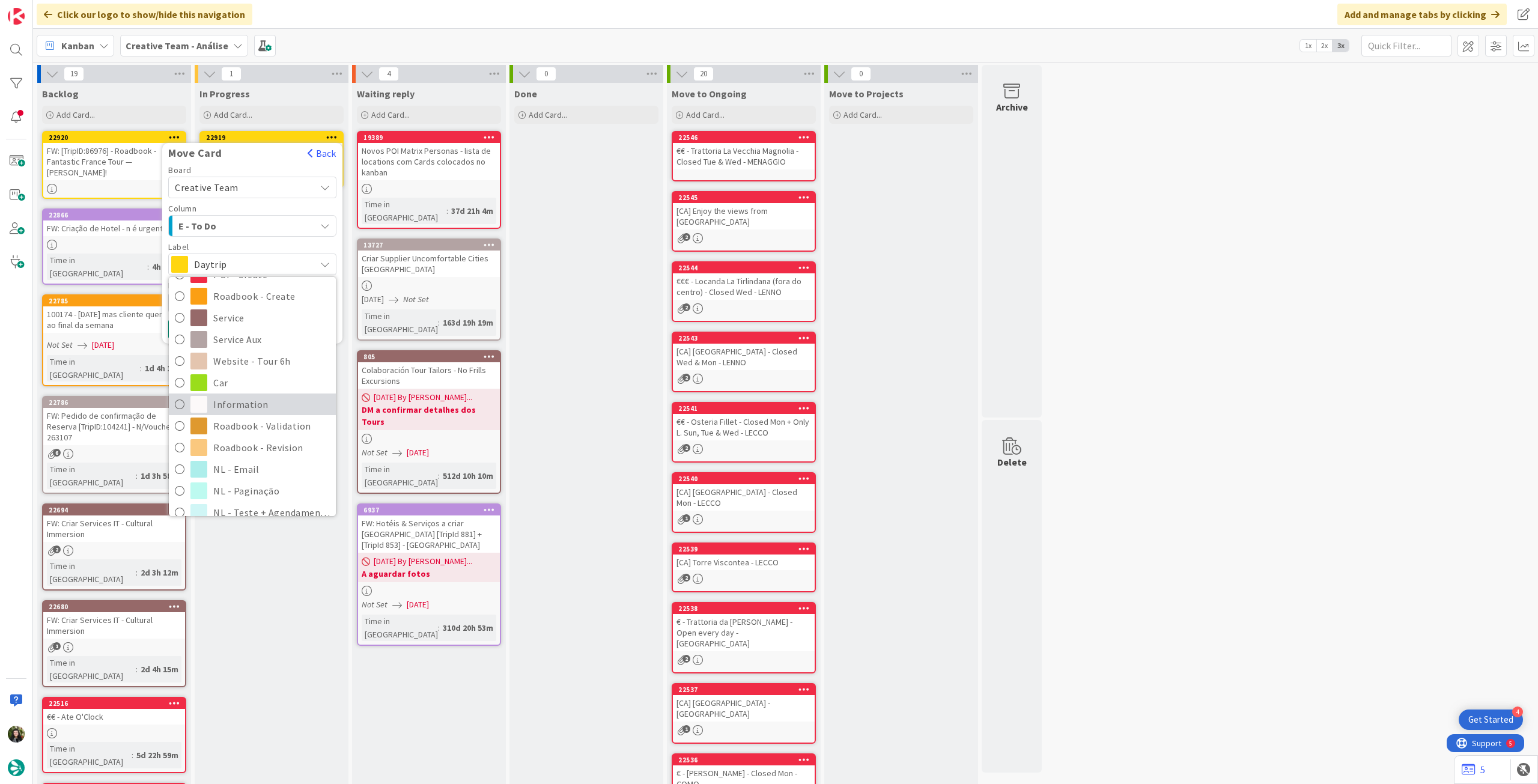
scroll to position [160, 0]
drag, startPoint x: 216, startPoint y: 429, endPoint x: 213, endPoint y: 419, distance: 10.4
click at [216, 430] on span "Roadbook - Revision" at bounding box center [271, 435] width 117 height 18
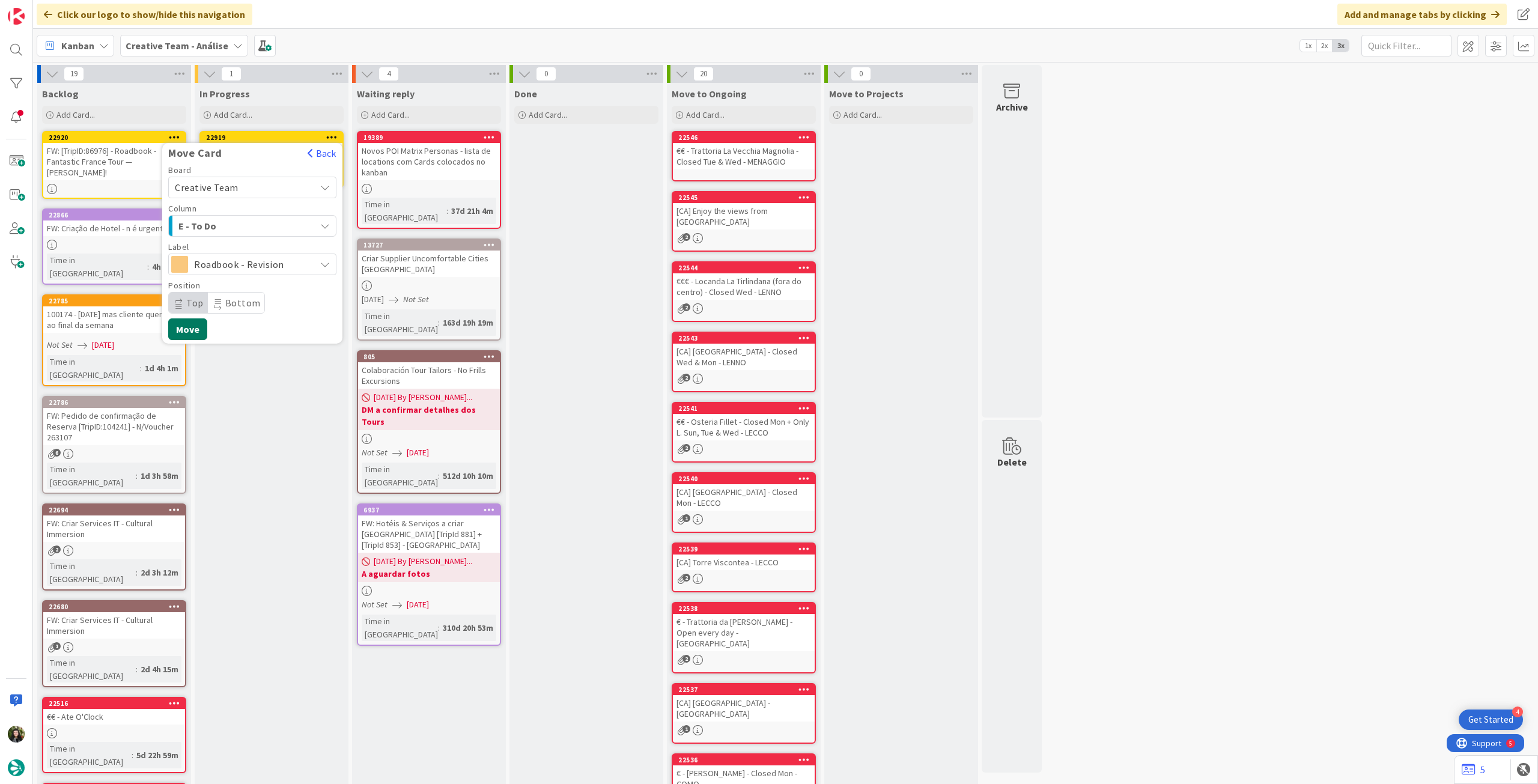
click at [184, 326] on button "Move" at bounding box center [187, 329] width 39 height 22
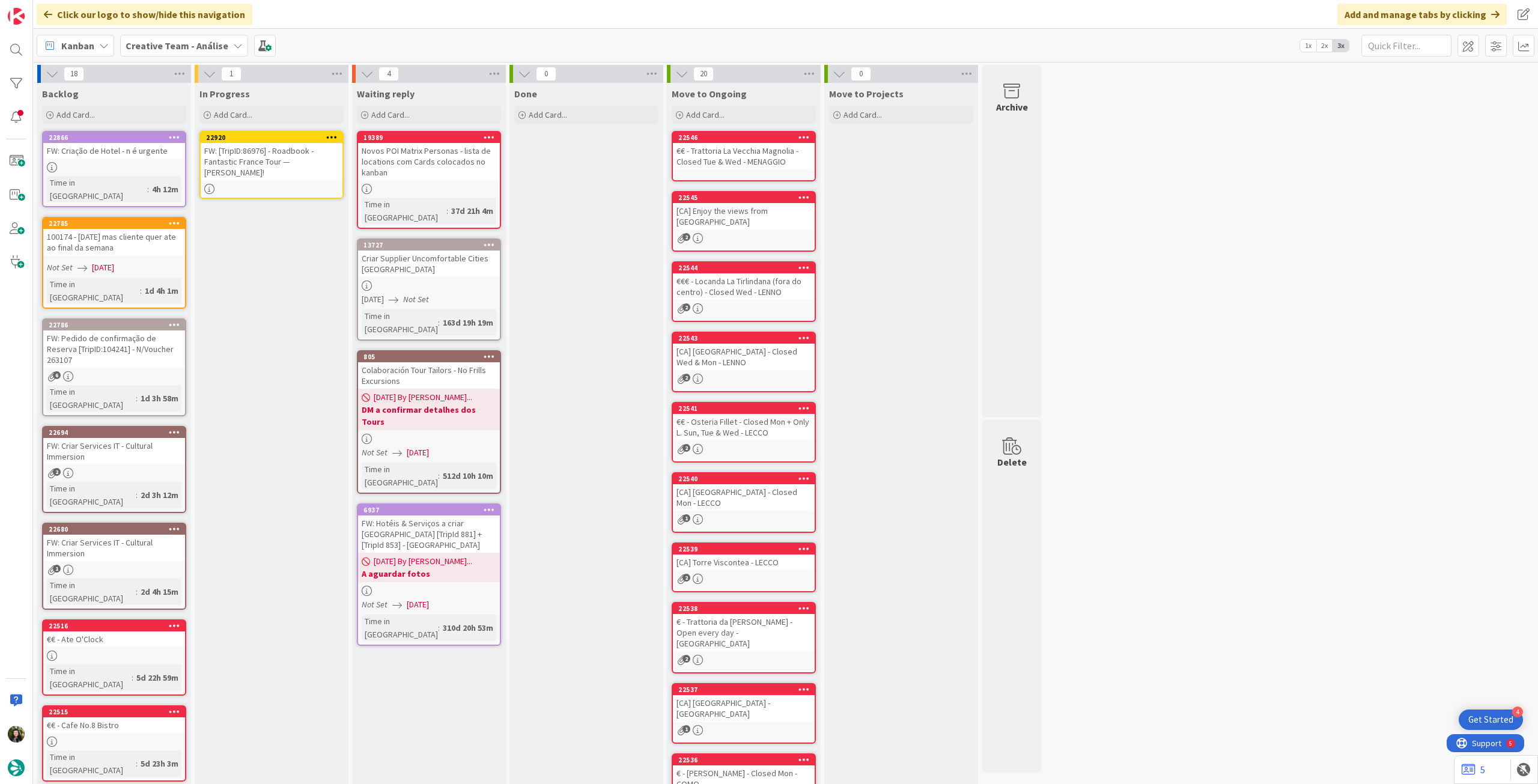
click at [275, 148] on div "FW: [TripID:86976] - Roadbook - Fantastic France Tour — Ernie Simon!" at bounding box center [271, 162] width 142 height 37
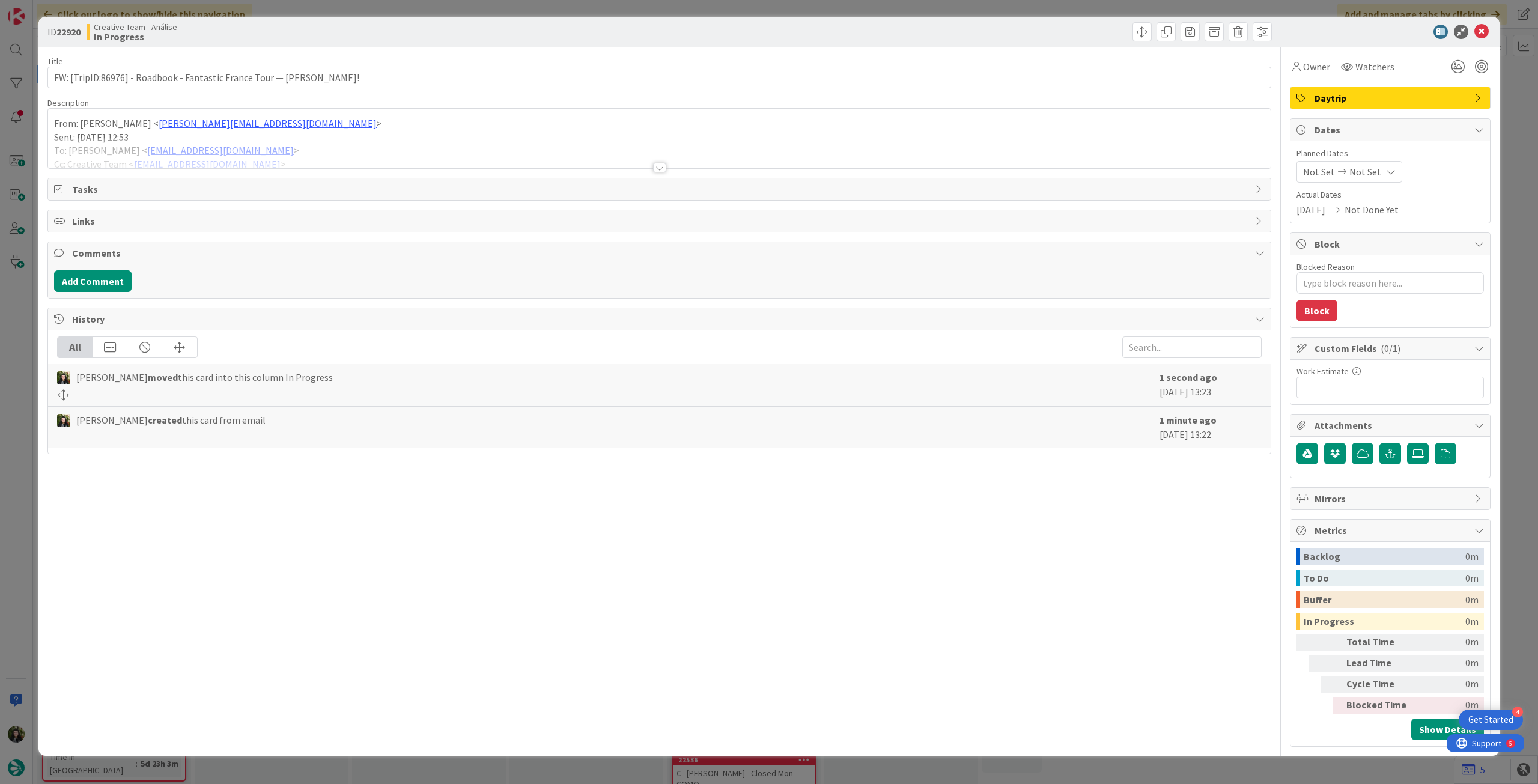
type textarea "x"
click at [292, 161] on div at bounding box center [660, 153] width 1223 height 31
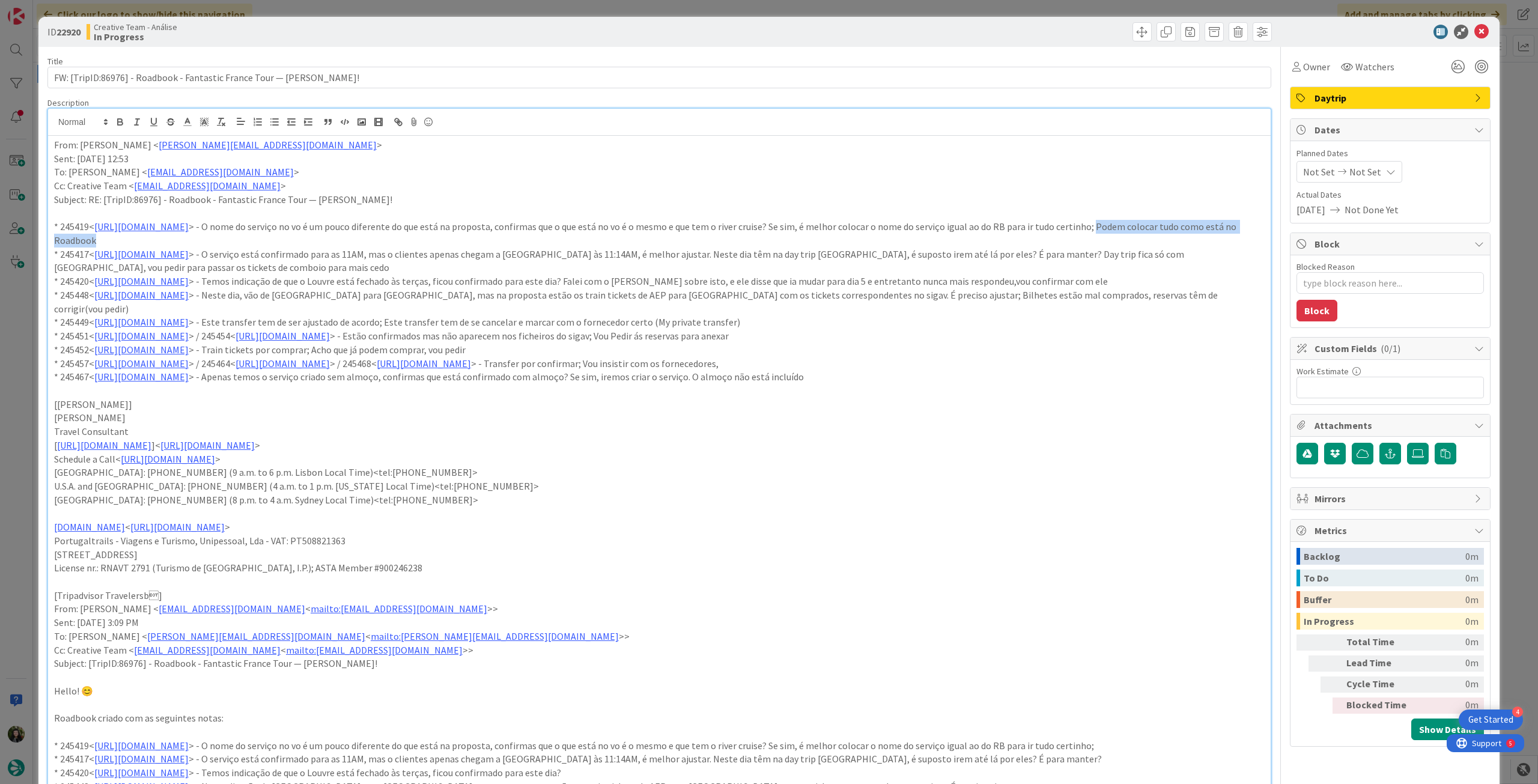
drag, startPoint x: 53, startPoint y: 243, endPoint x: 267, endPoint y: 240, distance: 214.0
click at [267, 240] on p "* 245419< https://appweb.tourtailors.com/sigav/#Voucher/view/253039 > - O nome …" at bounding box center [659, 234] width 1211 height 27
drag, startPoint x: 665, startPoint y: 553, endPoint x: 663, endPoint y: 653, distance: 100.0
click at [667, 554] on p "Rua das Lapas, Centro Comercial da Charneca, Loja 13, Charneca, 2750-772 Cascai…" at bounding box center [659, 555] width 1211 height 14
drag, startPoint x: 1111, startPoint y: 256, endPoint x: 1120, endPoint y: 266, distance: 13.5
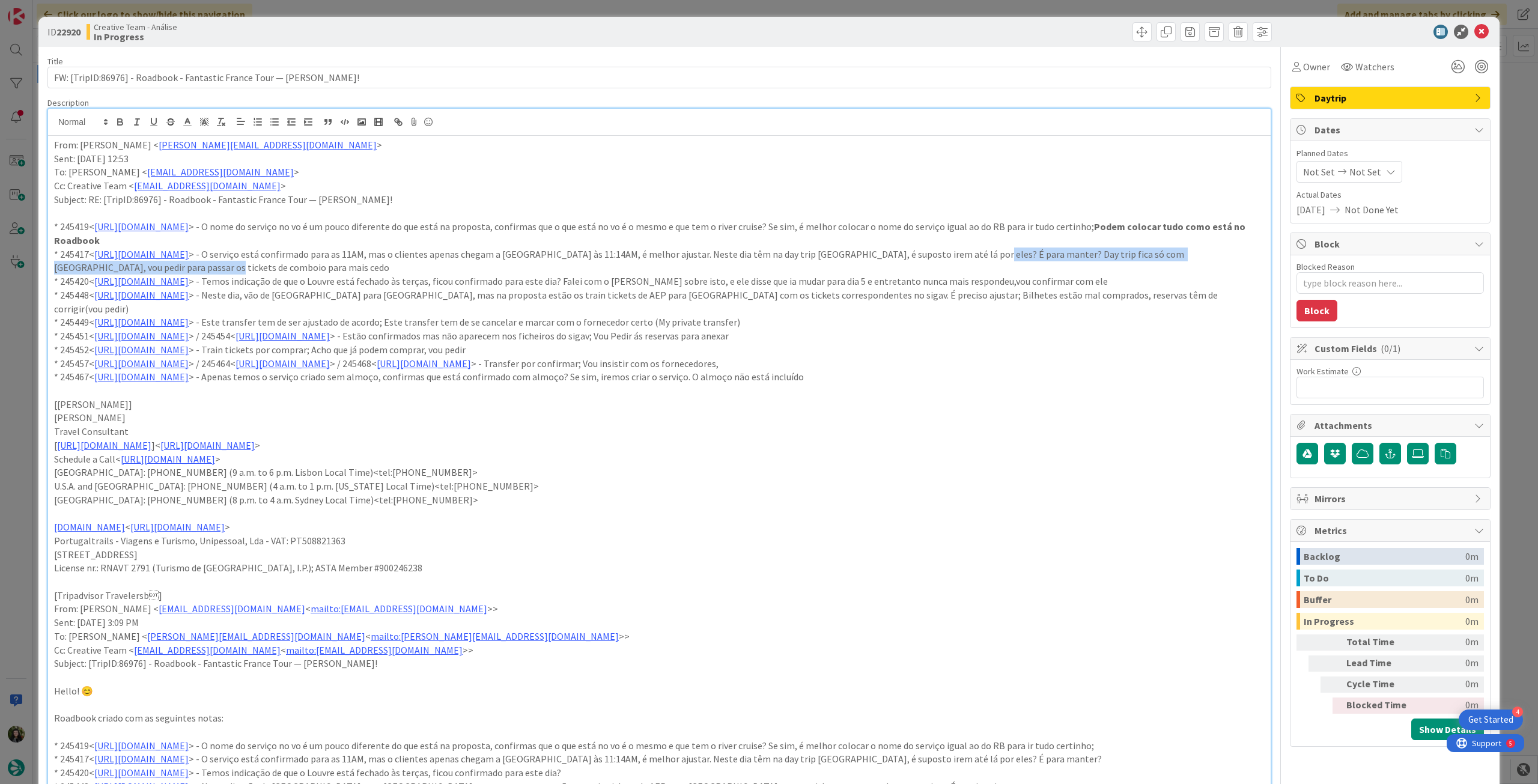
click at [1120, 266] on p "* 245417< https://appweb.tourtailors.com/sigav/#Voucher/view/253037 > - O servi…" at bounding box center [659, 261] width 1211 height 27
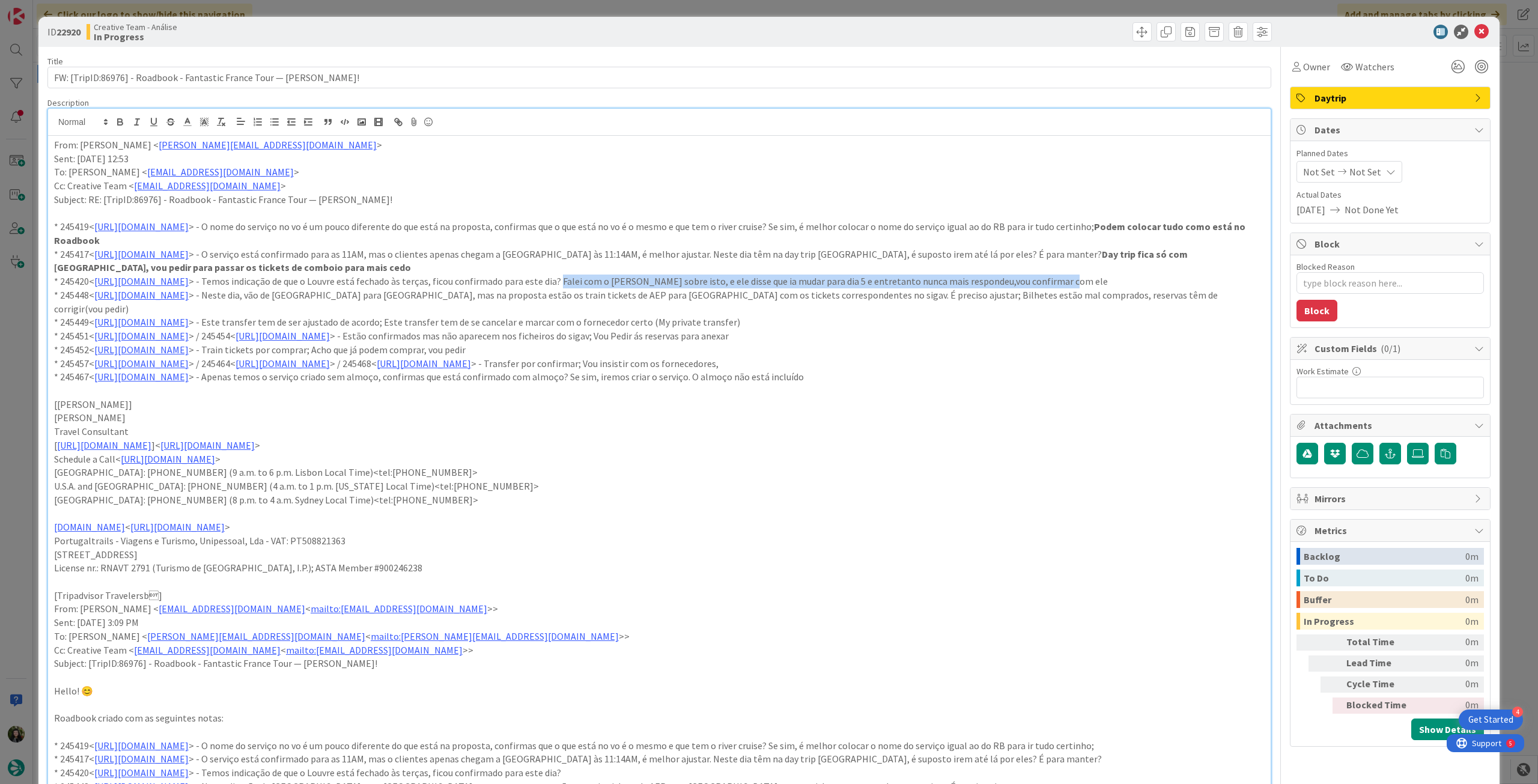
drag, startPoint x: 705, startPoint y: 280, endPoint x: 1210, endPoint y: 286, distance: 505.0
click at [1210, 286] on p "* 245420< https://appweb.tourtailors.com/sigav/#Voucher/view/253040 > - Temos i…" at bounding box center [659, 282] width 1211 height 14
drag, startPoint x: 1004, startPoint y: 298, endPoint x: 1021, endPoint y: 304, distance: 18.0
click at [1021, 304] on p "* 245448< https://appweb.tourtailors.com/sigav/#Voucher/view/253068 > - Neste d…" at bounding box center [659, 302] width 1211 height 27
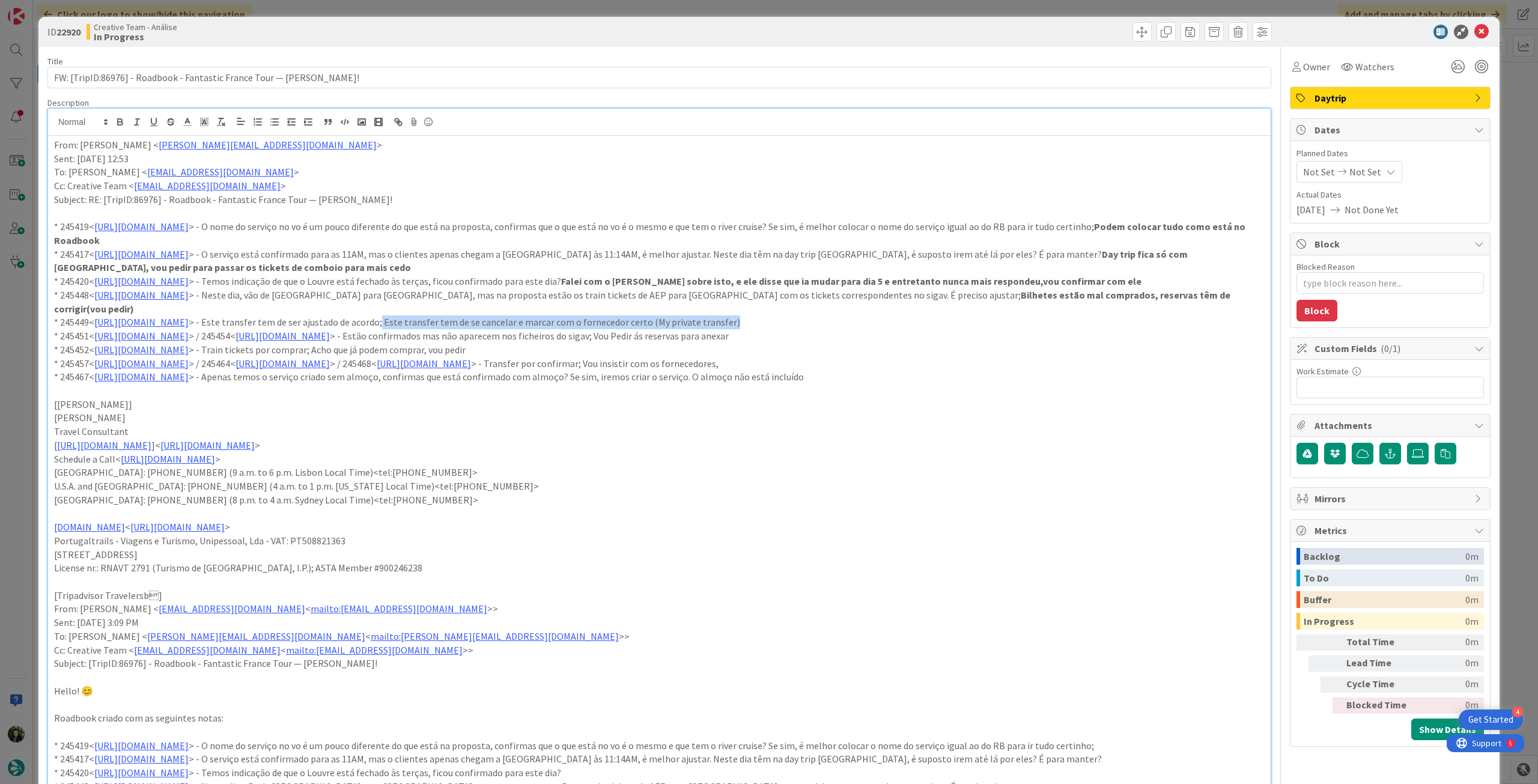
drag, startPoint x: 526, startPoint y: 319, endPoint x: 884, endPoint y: 321, distance: 358.0
click at [884, 321] on p "* 245449< https://appweb.tourtailors.com/sigav/#Voucher/view/253069 > - Este tr…" at bounding box center [659, 323] width 1211 height 14
click at [818, 336] on p "* 245451< https://appweb.tourtailors.com/sigav/#Voucher/view/253071 > / 245454<…" at bounding box center [659, 336] width 1211 height 14
drag, startPoint x: 885, startPoint y: 337, endPoint x: 1057, endPoint y: 332, distance: 172.1
click at [1057, 332] on p "* 245451< https://appweb.tourtailors.com/sigav/#Voucher/view/253071 > / 245454<…" at bounding box center [659, 336] width 1211 height 14
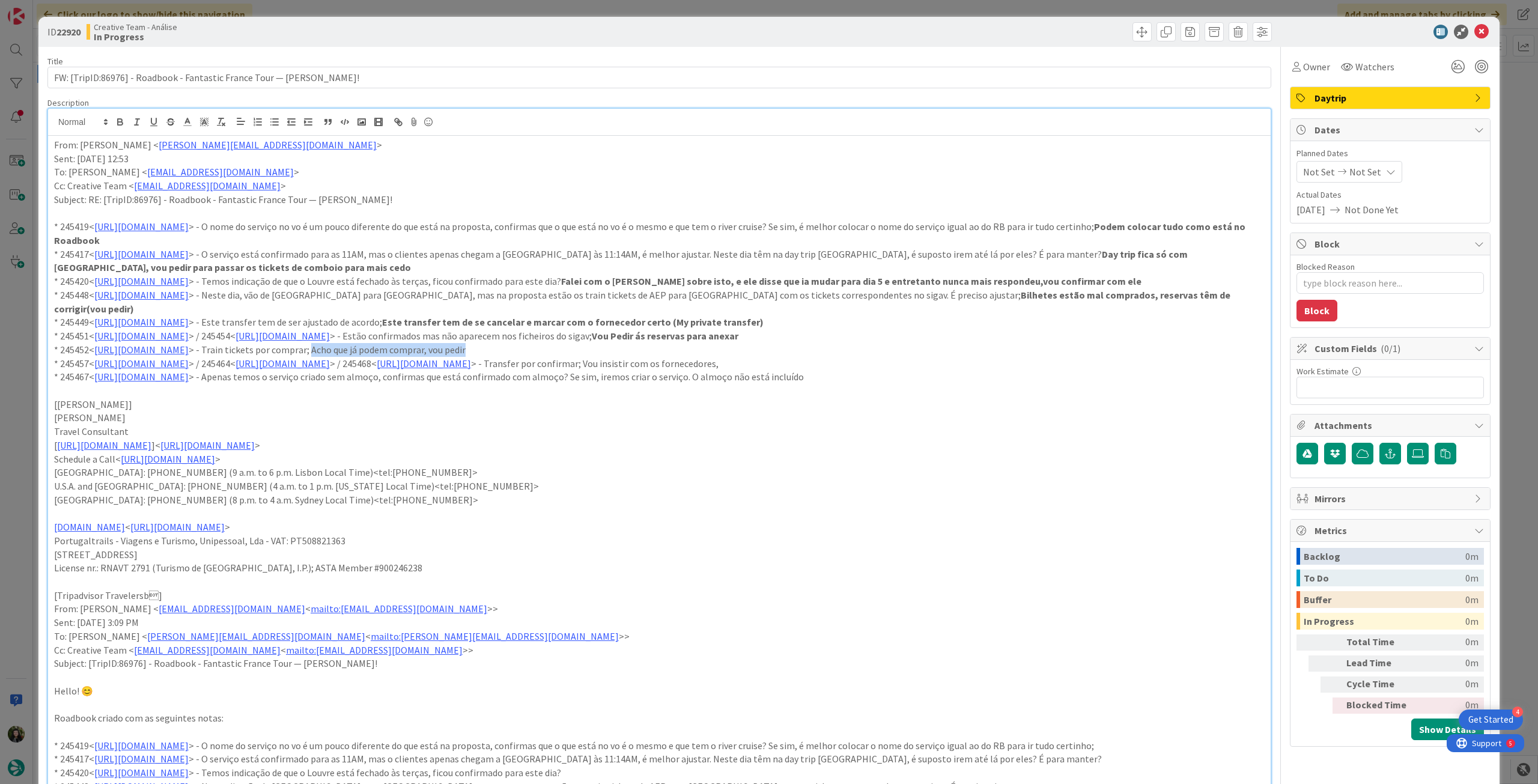
drag, startPoint x: 457, startPoint y: 350, endPoint x: 640, endPoint y: 351, distance: 183.0
click at [640, 351] on p "* 245452< https://appweb.tourtailors.com/sigav/#Voucher/view/253072 > - Train t…" at bounding box center [659, 350] width 1211 height 14
drag, startPoint x: 1025, startPoint y: 364, endPoint x: 1164, endPoint y: 368, distance: 139.1
click at [1164, 368] on p "* 245457< https://appweb.tourtailors.com/sigav/#Voucher/view/253077 > / 245464<…" at bounding box center [659, 364] width 1211 height 14
drag, startPoint x: 828, startPoint y: 376, endPoint x: 952, endPoint y: 380, distance: 124.1
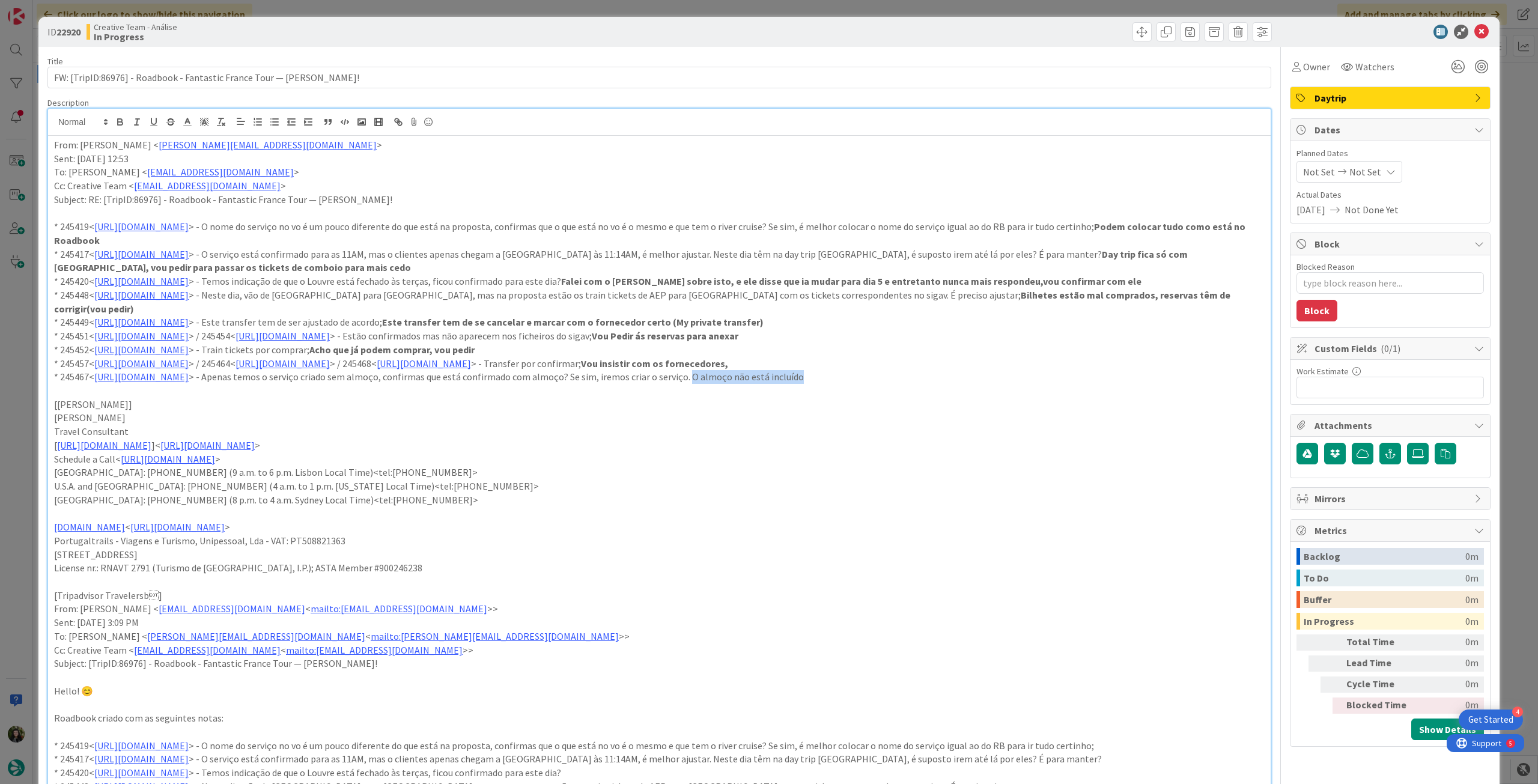
click at [952, 380] on p "* 245467< https://appweb.tourtailors.com/sigav/#Voucher/view/253087 > - Apenas …" at bounding box center [659, 377] width 1211 height 14
drag, startPoint x: 715, startPoint y: 572, endPoint x: 823, endPoint y: 710, distance: 175.2
click at [715, 574] on p "License nr.: RNAVT 2791 (Turismo de Portugal, I.P.); ASTA Member #900246238" at bounding box center [659, 568] width 1211 height 14
click at [1474, 30] on icon at bounding box center [1482, 31] width 14 height 14
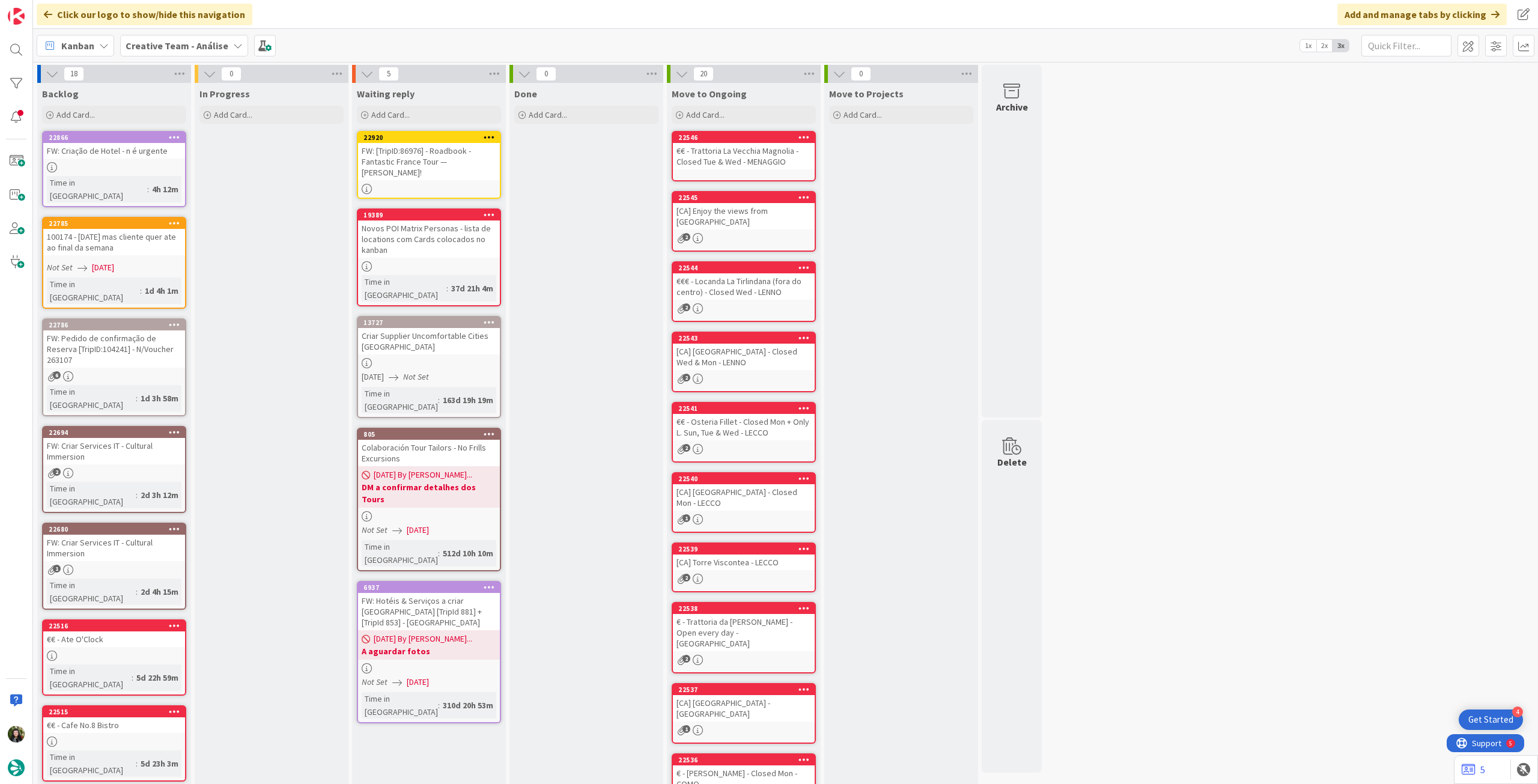
drag, startPoint x: 172, startPoint y: 36, endPoint x: 181, endPoint y: 55, distance: 21.0
click at [175, 38] on div "Creative Team - Análise" at bounding box center [184, 46] width 128 height 22
click at [191, 171] on h4 "Creative Team" at bounding box center [216, 171] width 164 height 12
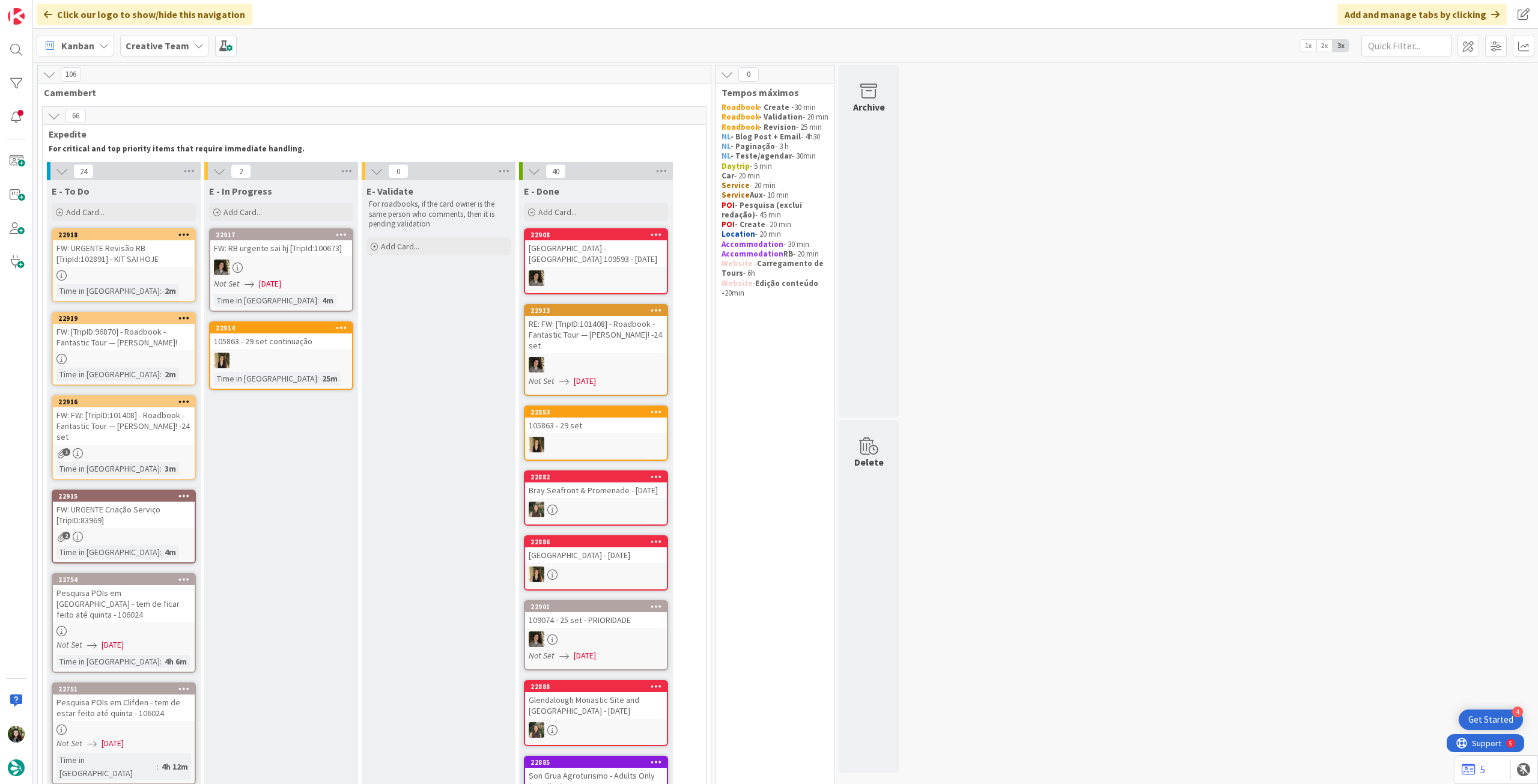
click at [140, 349] on div "FW: [TripID:96870] - Roadbook - Fantastic Tour — Laurelea Burritt!" at bounding box center [123, 337] width 142 height 26
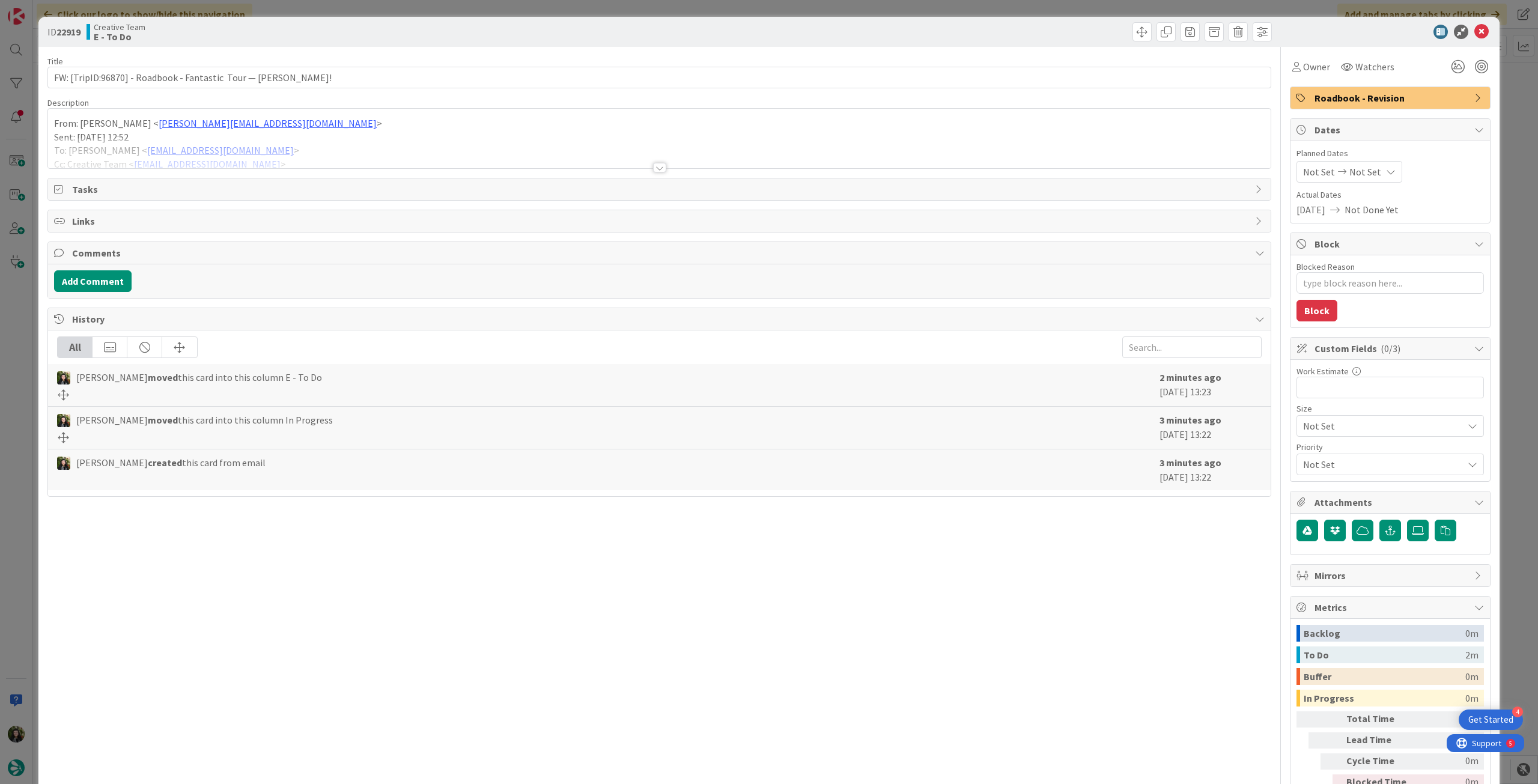
type textarea "x"
drag, startPoint x: 100, startPoint y: 74, endPoint x: 140, endPoint y: 76, distance: 40.0
click at [126, 74] on input "FW: [TripID:96870] - Roadbook - Fantastic Tour — Laurelea Burritt!" at bounding box center [660, 78] width 1224 height 22
click at [391, 73] on input "FW: [TripID:96870] - Roadbook - Fantastic Tour — Laurelea Burritt!" at bounding box center [660, 78] width 1224 height 22
type input "FW: [TripID:96870] - Roadbook - Fantastic Tour — Laurelea Burritt! - 2 oct"
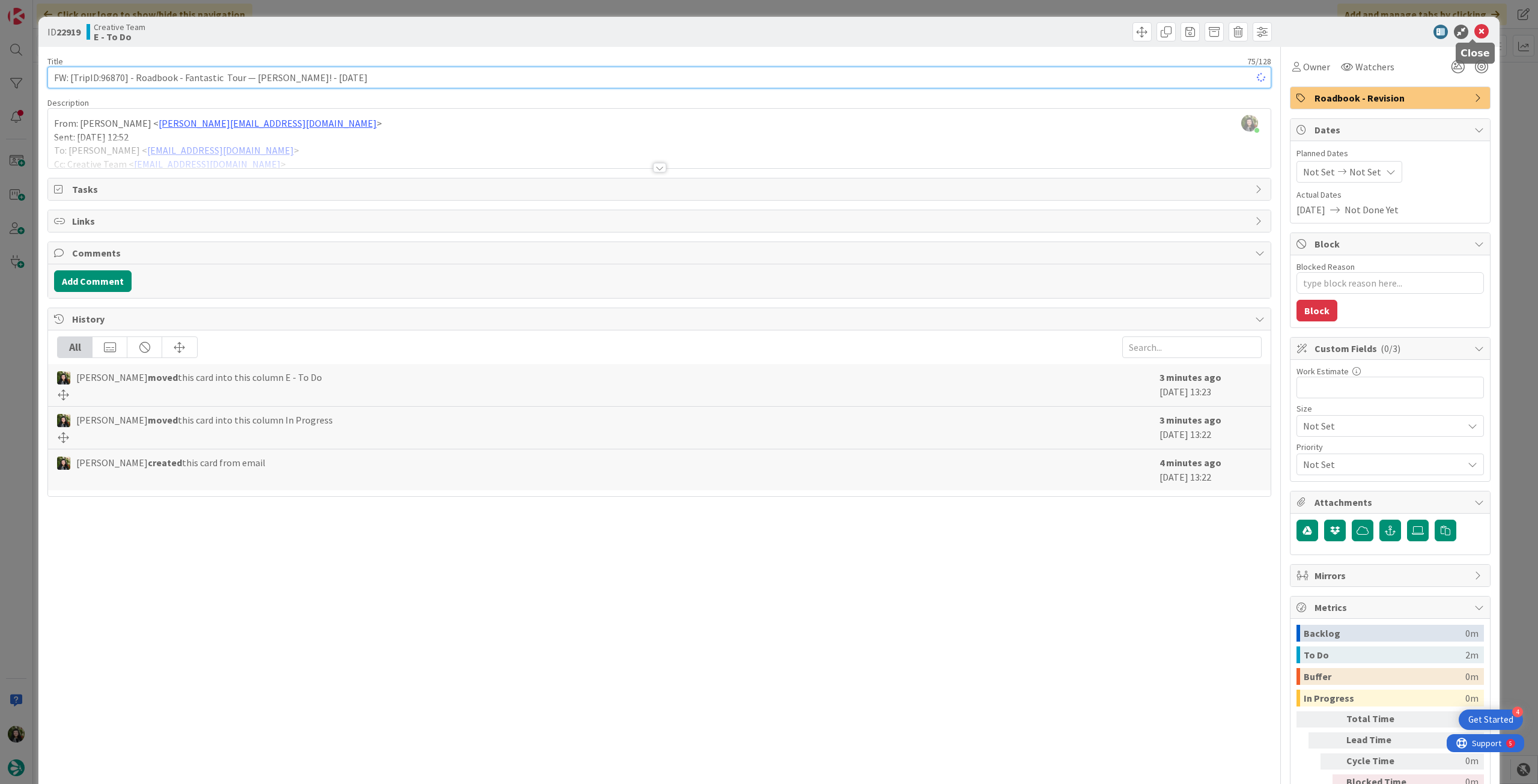
type textarea "x"
type input "FW: [TripID:96870] - Roadbook - Fantastic Tour — Laurelea Burritt! - 2 oct"
click at [1474, 30] on icon at bounding box center [1482, 31] width 14 height 14
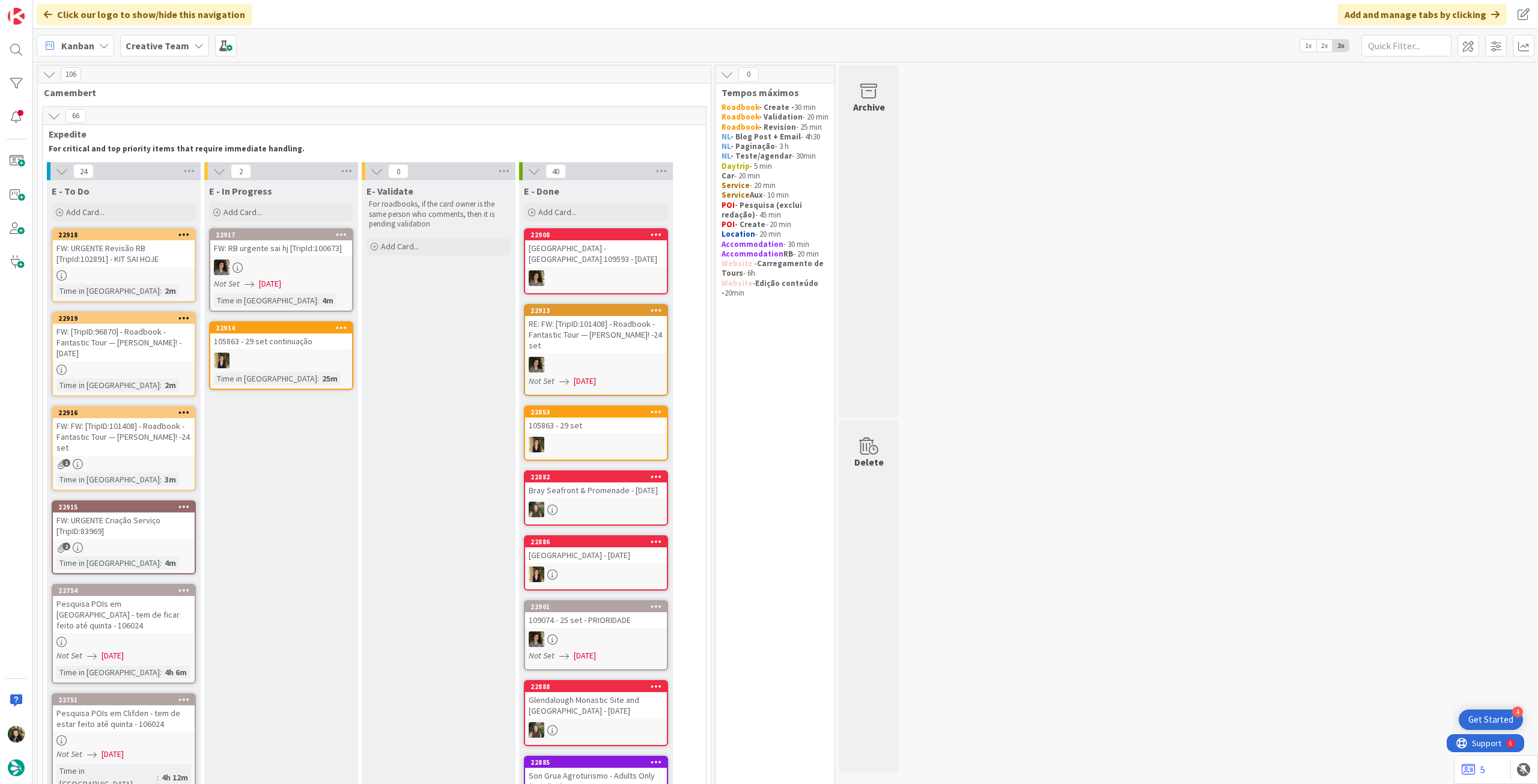
click at [144, 448] on div "FW: FW: [TripID:101408] - Roadbook - Fantastic Tour — Harold O Phelps! -24 set" at bounding box center [123, 437] width 142 height 37
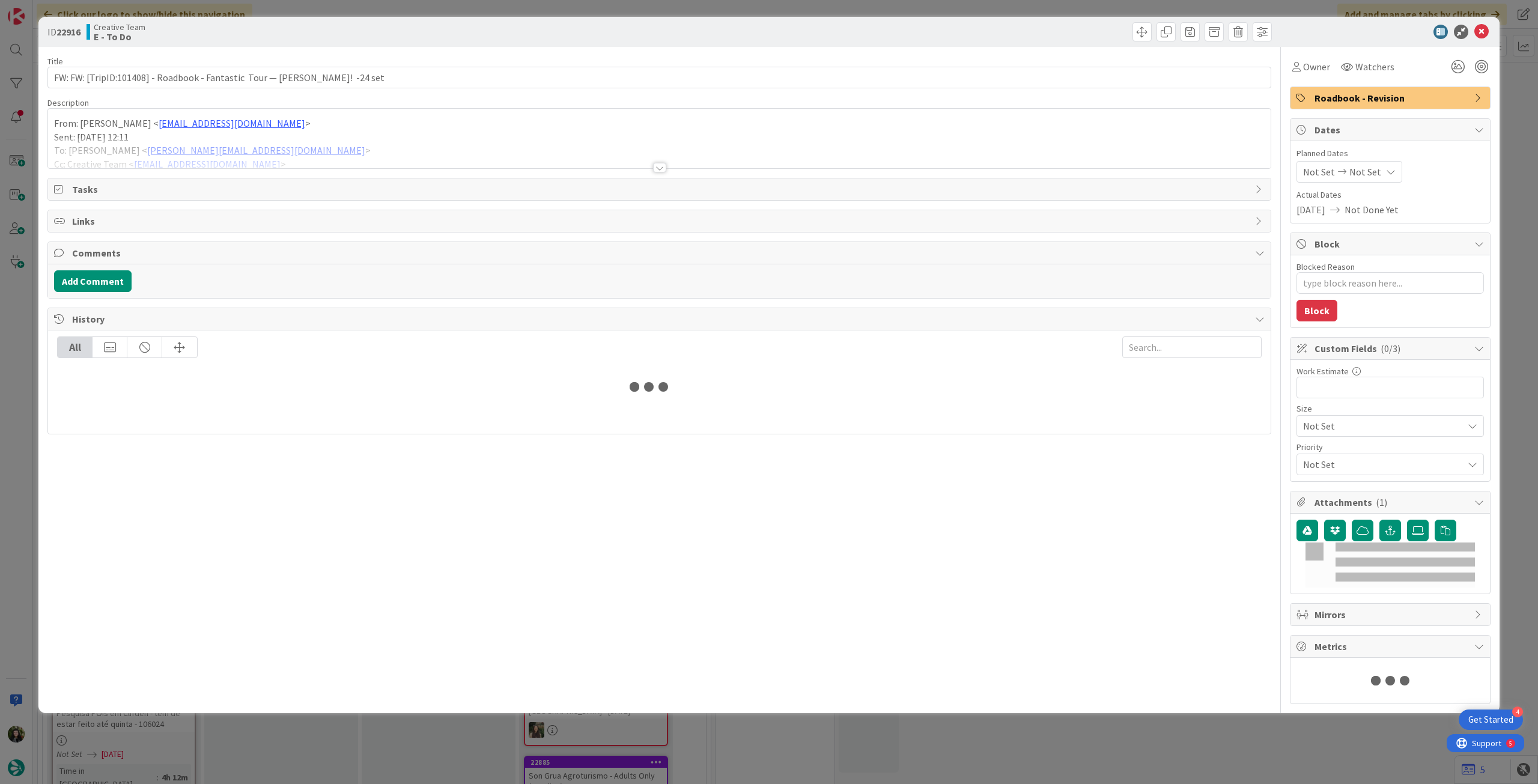
type textarea "x"
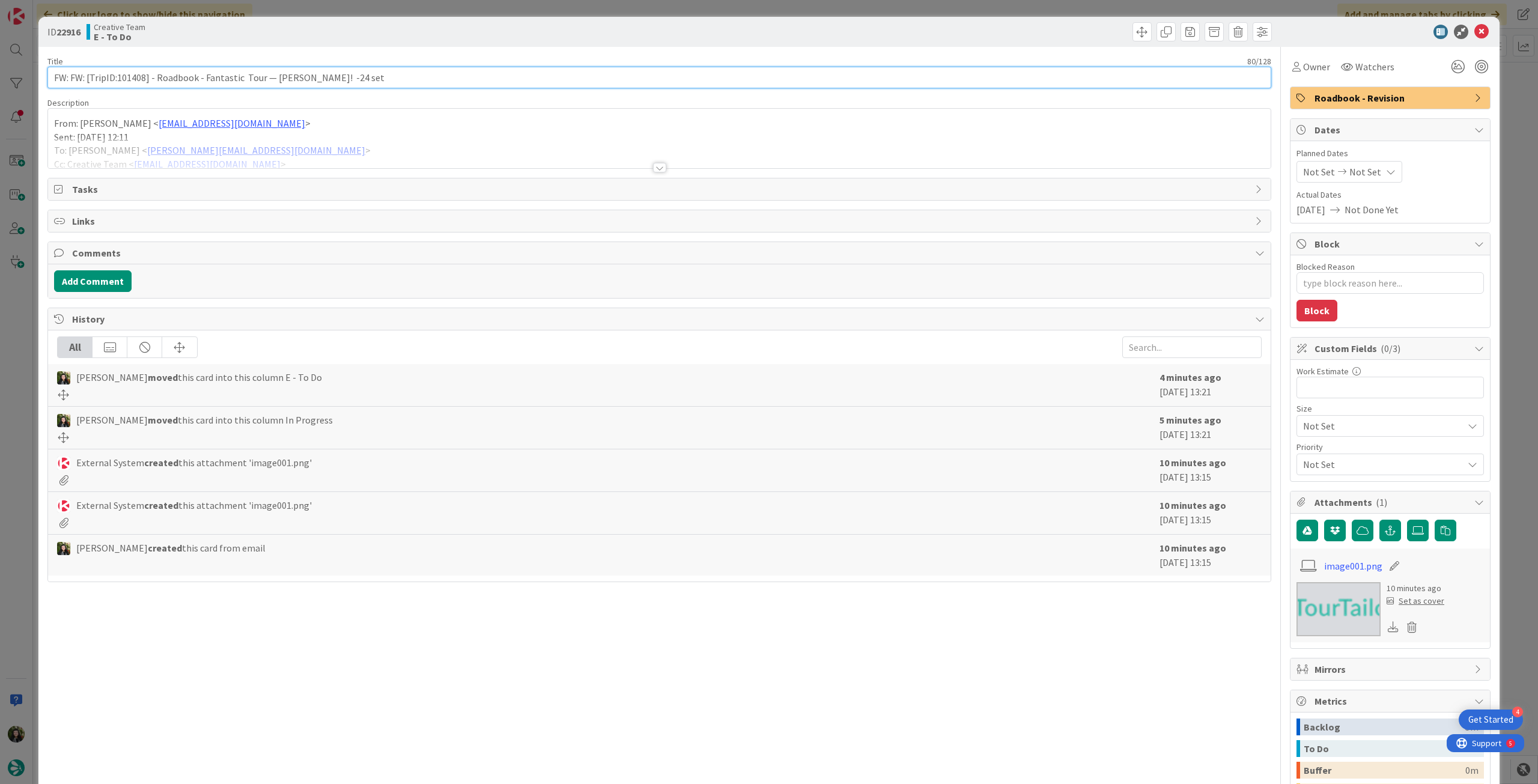
click at [348, 79] on input "FW: FW: [TripID:101408] - Roadbook - Fantastic Tour — Harold O Phelps! -24 set" at bounding box center [660, 78] width 1224 height 22
type input "FW: FW: [TripID:101408] - Roadbook - Fantastic Tour — Harold O Phelps! - 24 set"
type textarea "x"
type input "FW: FW: [TripID:101408] - Roadbook - Fantastic Tour — Harold O Phelps! - 24 set"
click at [1474, 33] on icon at bounding box center [1482, 31] width 14 height 14
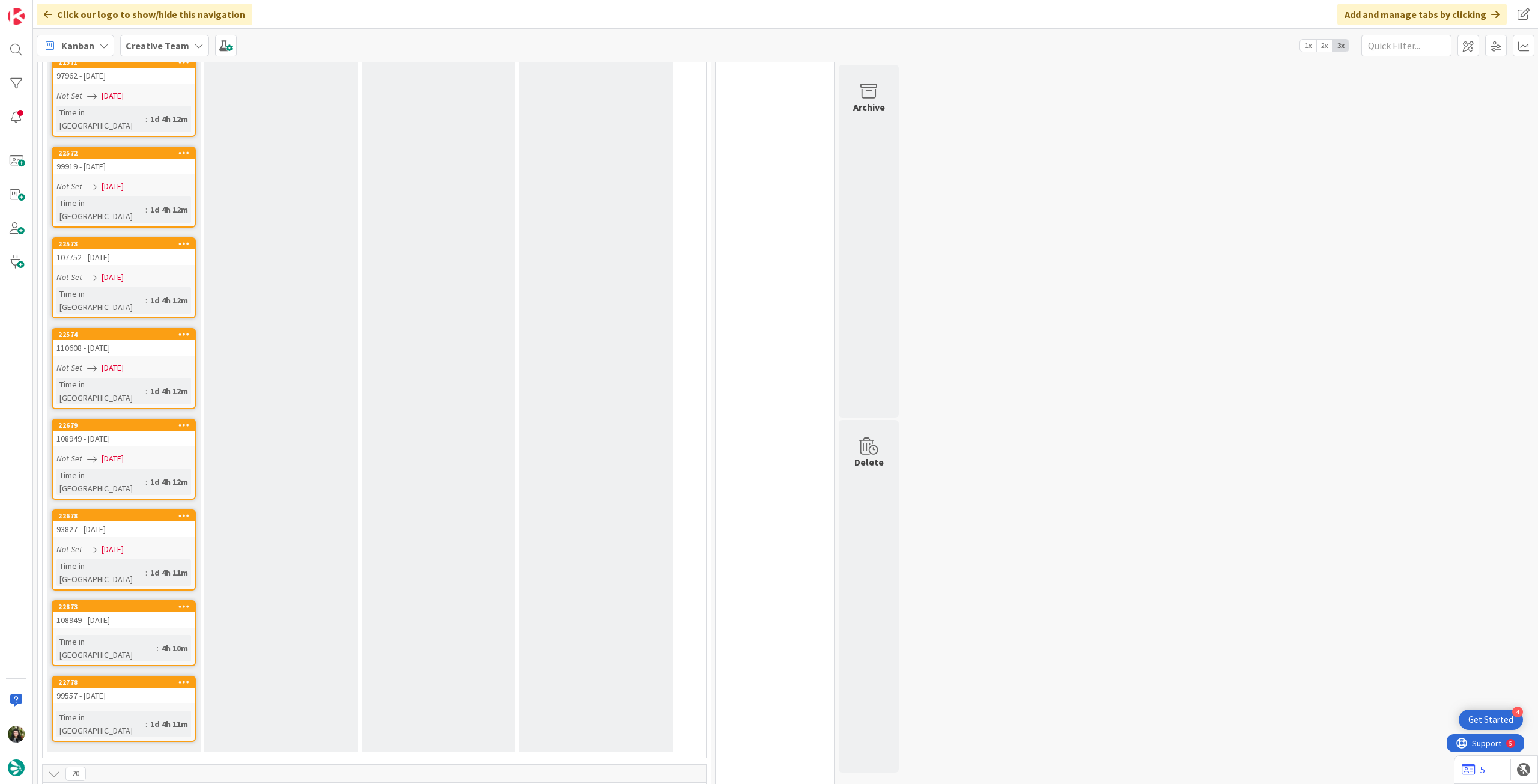
scroll to position [1528, 0]
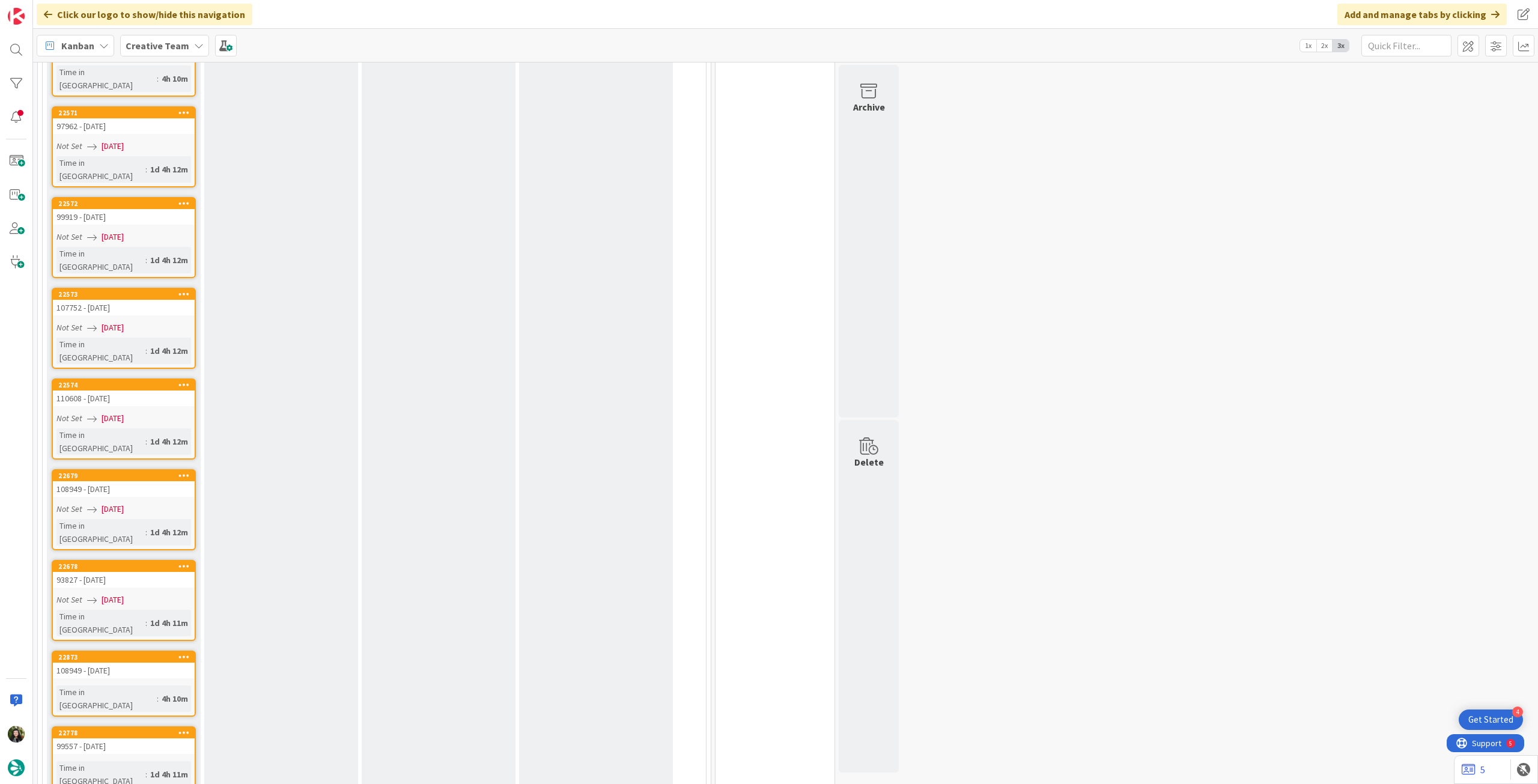
click at [194, 46] on icon at bounding box center [198, 46] width 10 height 10
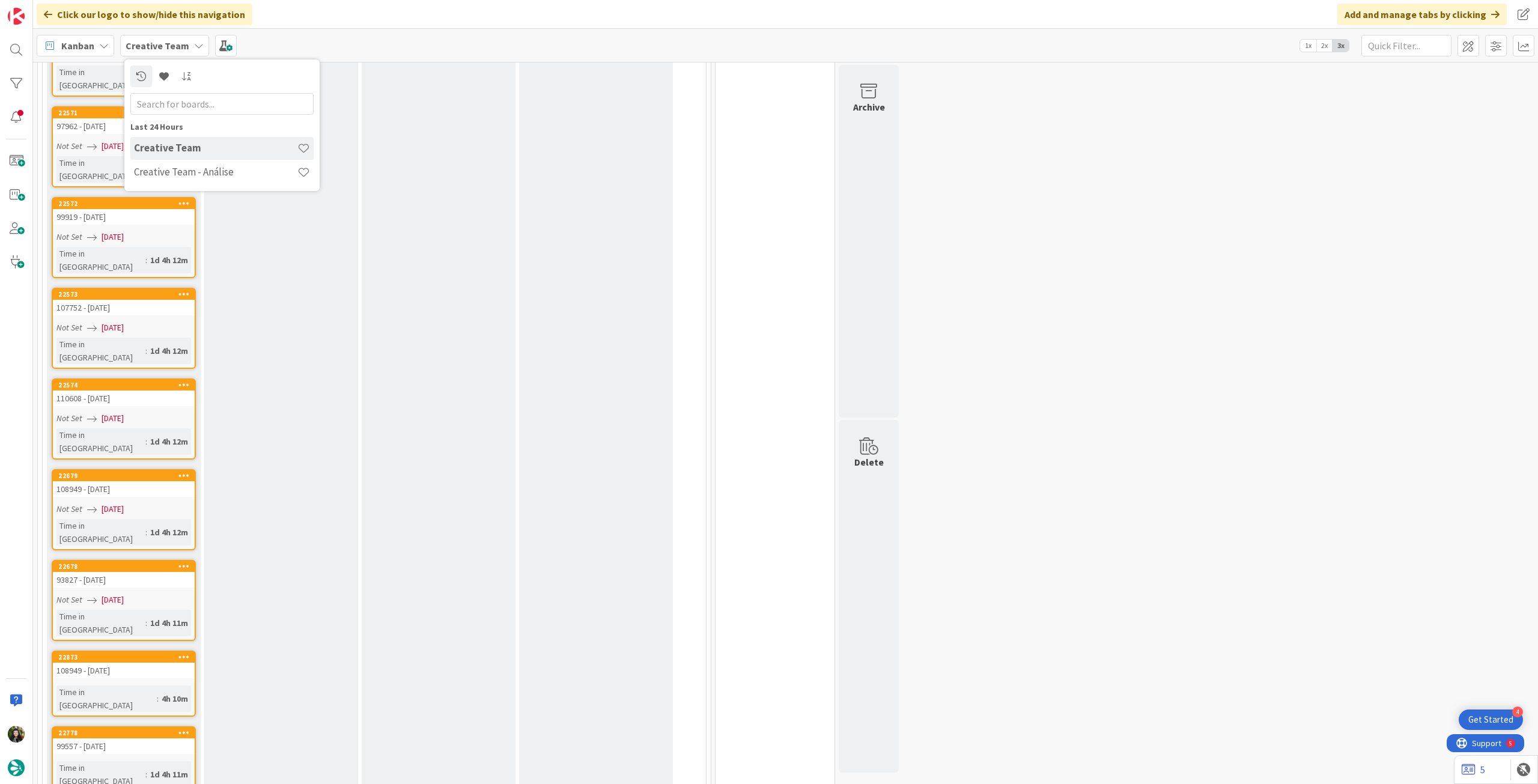
click at [179, 177] on h4 "Creative Team - Análise" at bounding box center [216, 171] width 164 height 12
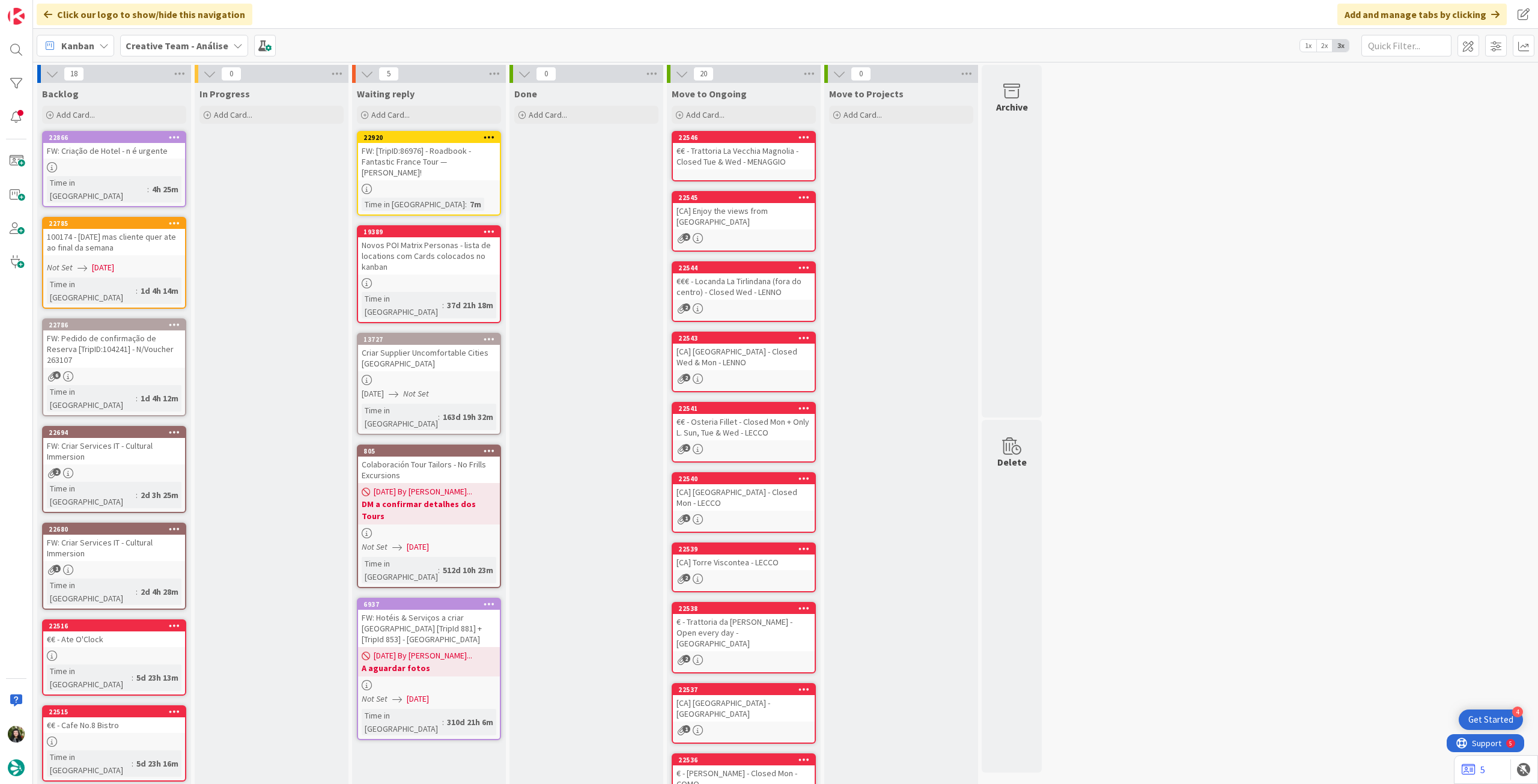
click at [490, 136] on icon at bounding box center [490, 137] width 12 height 8
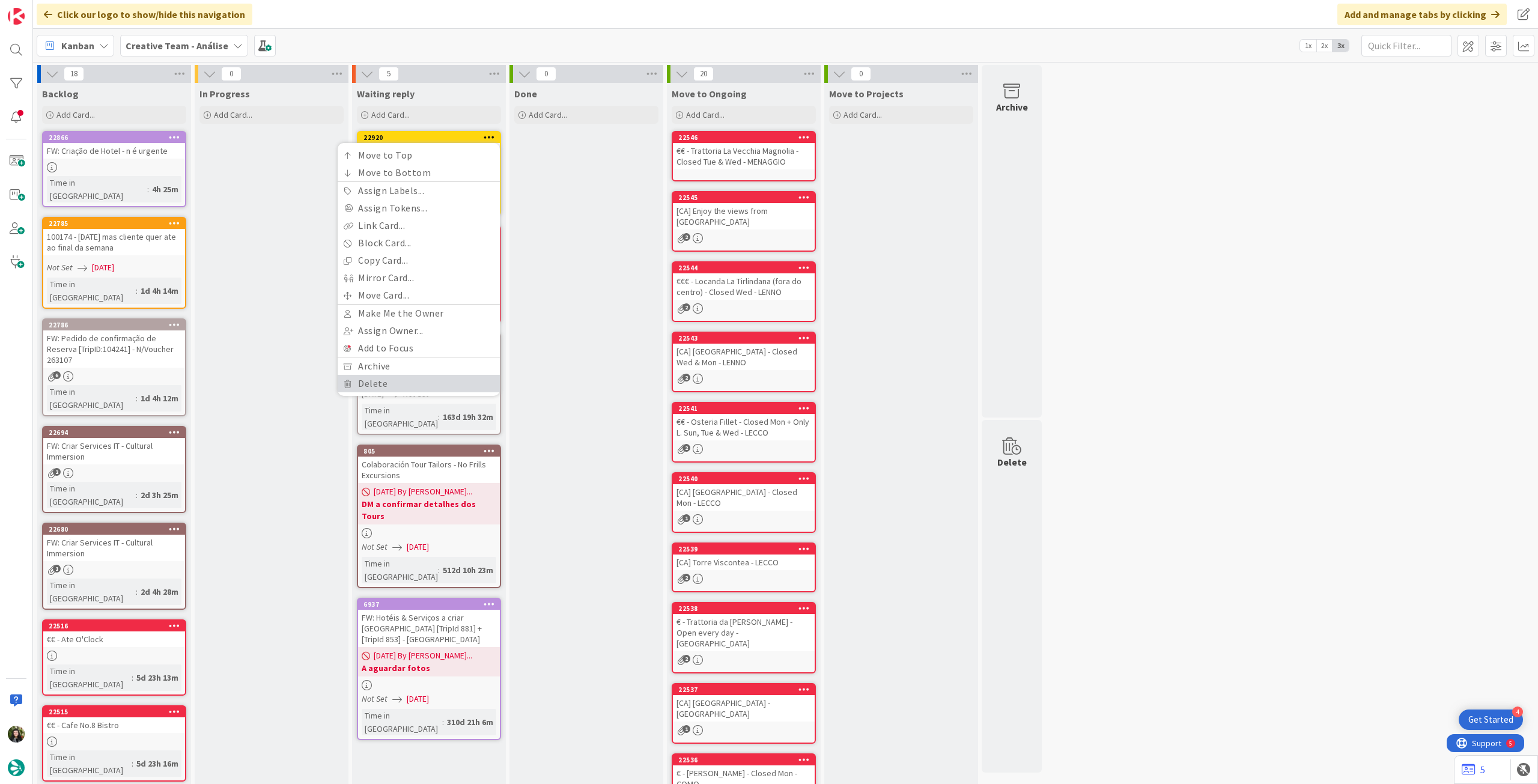
click at [386, 382] on link "Delete" at bounding box center [418, 383] width 162 height 17
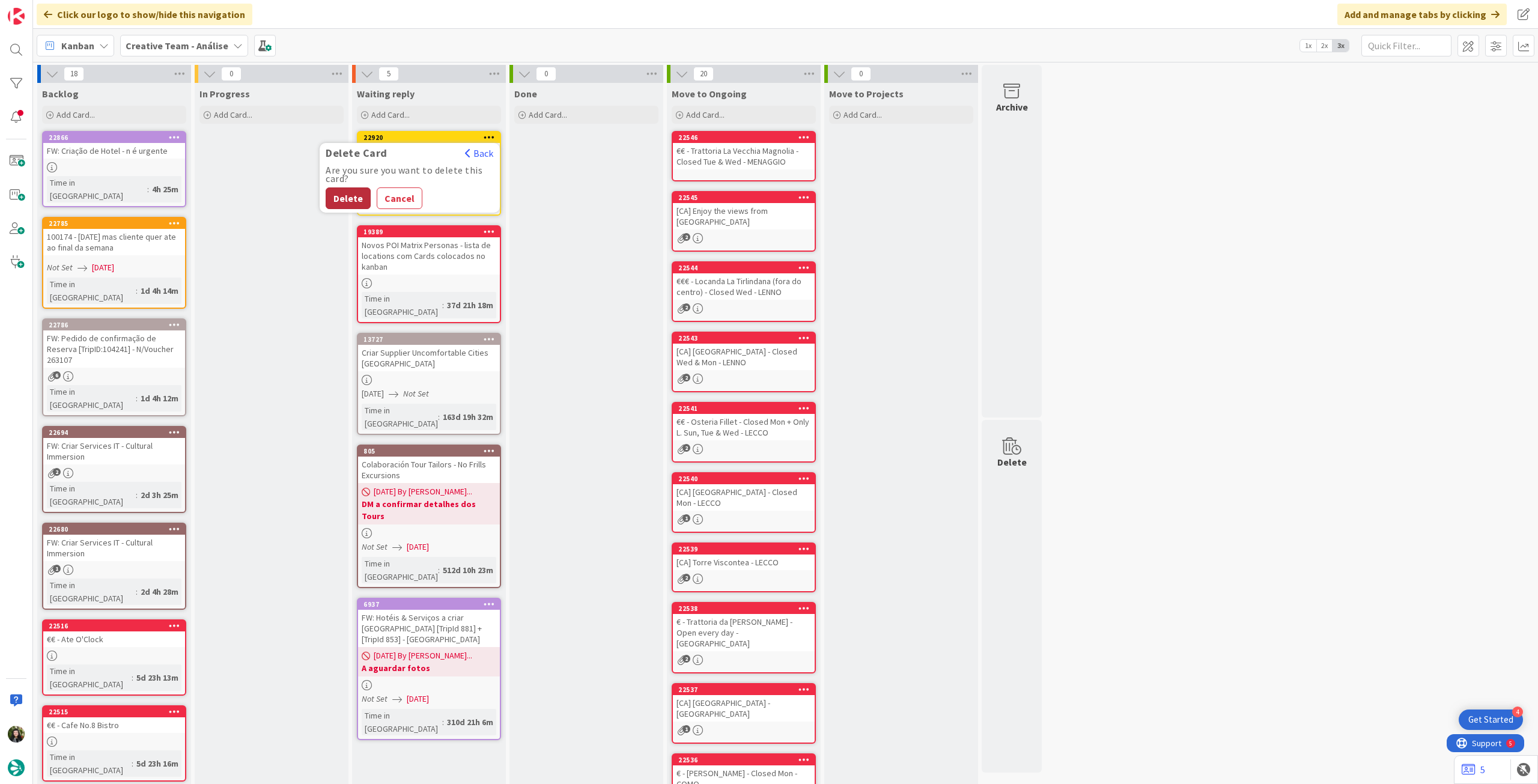
click at [359, 203] on button "Delete" at bounding box center [348, 198] width 45 height 22
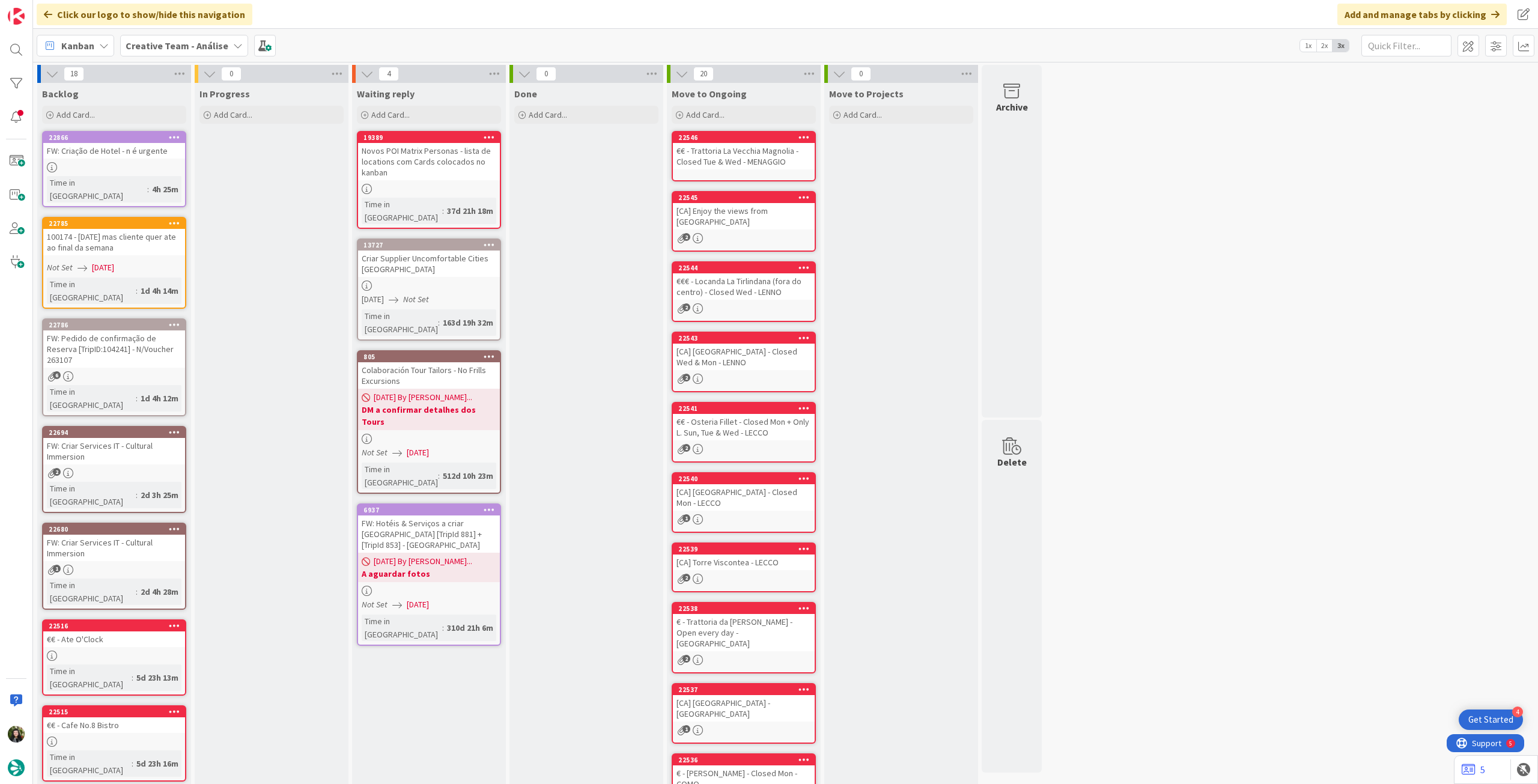
drag, startPoint x: 196, startPoint y: 42, endPoint x: 206, endPoint y: 60, distance: 20.6
click at [196, 42] on b "Creative Team - Análise" at bounding box center [177, 46] width 103 height 12
click at [192, 170] on h4 "Creative Team" at bounding box center [216, 171] width 164 height 12
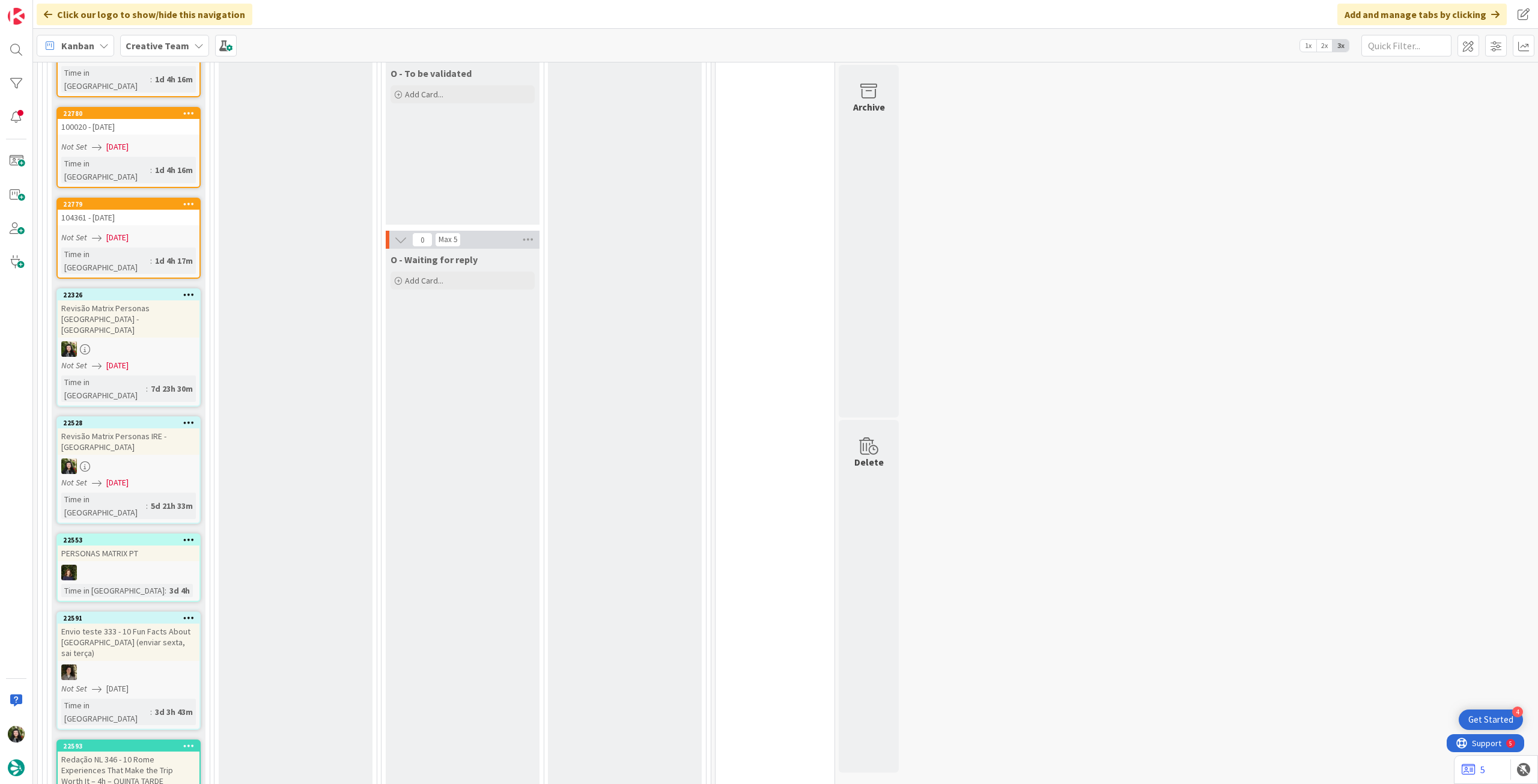
scroll to position [2723, 0]
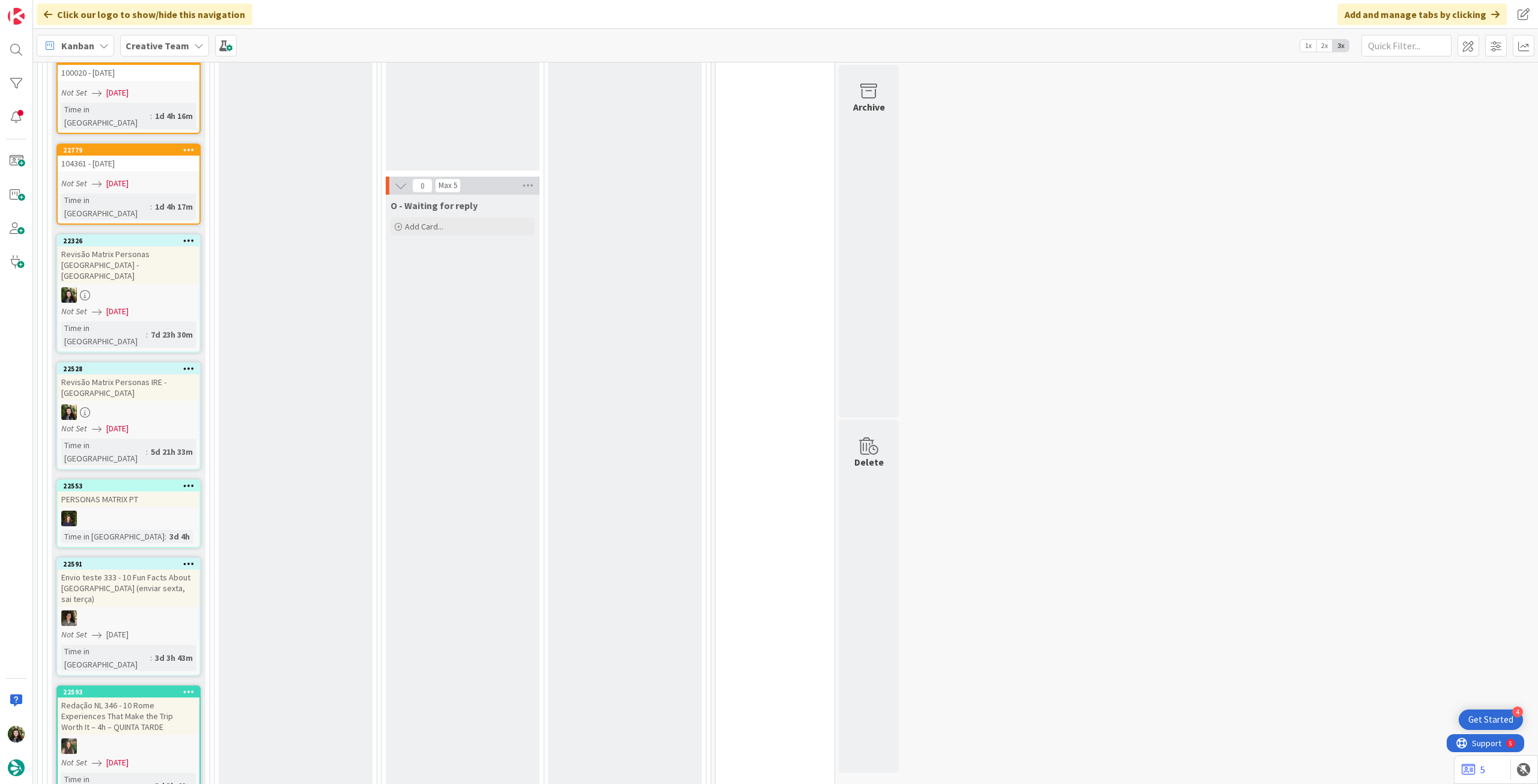
click at [187, 687] on icon at bounding box center [189, 691] width 12 height 8
click at [60, 742] on button "Delete" at bounding box center [47, 753] width 45 height 22
click at [190, 687] on icon at bounding box center [189, 691] width 12 height 8
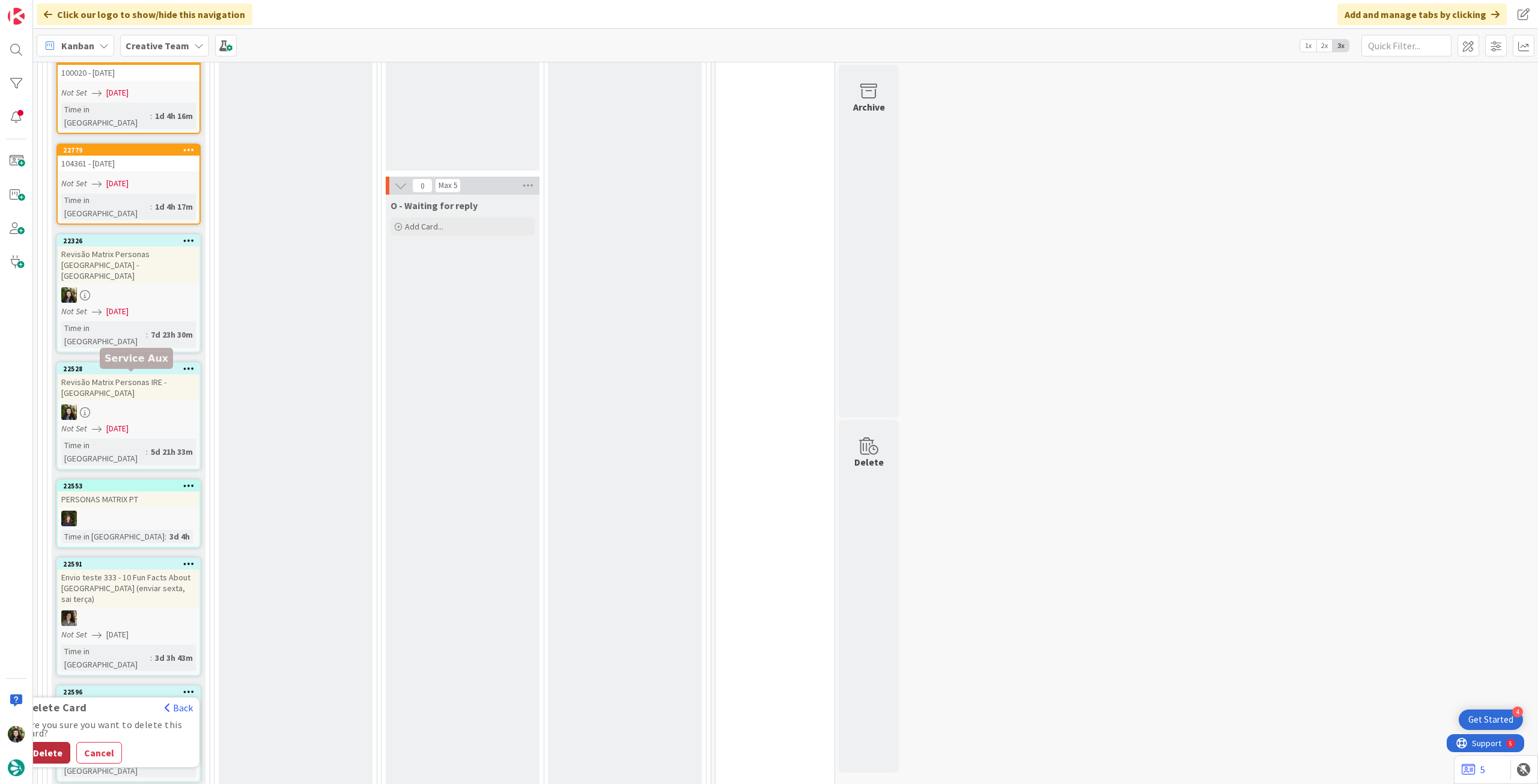
drag, startPoint x: 56, startPoint y: 344, endPoint x: 129, endPoint y: 345, distance: 73.0
click at [57, 742] on button "Delete" at bounding box center [47, 753] width 45 height 22
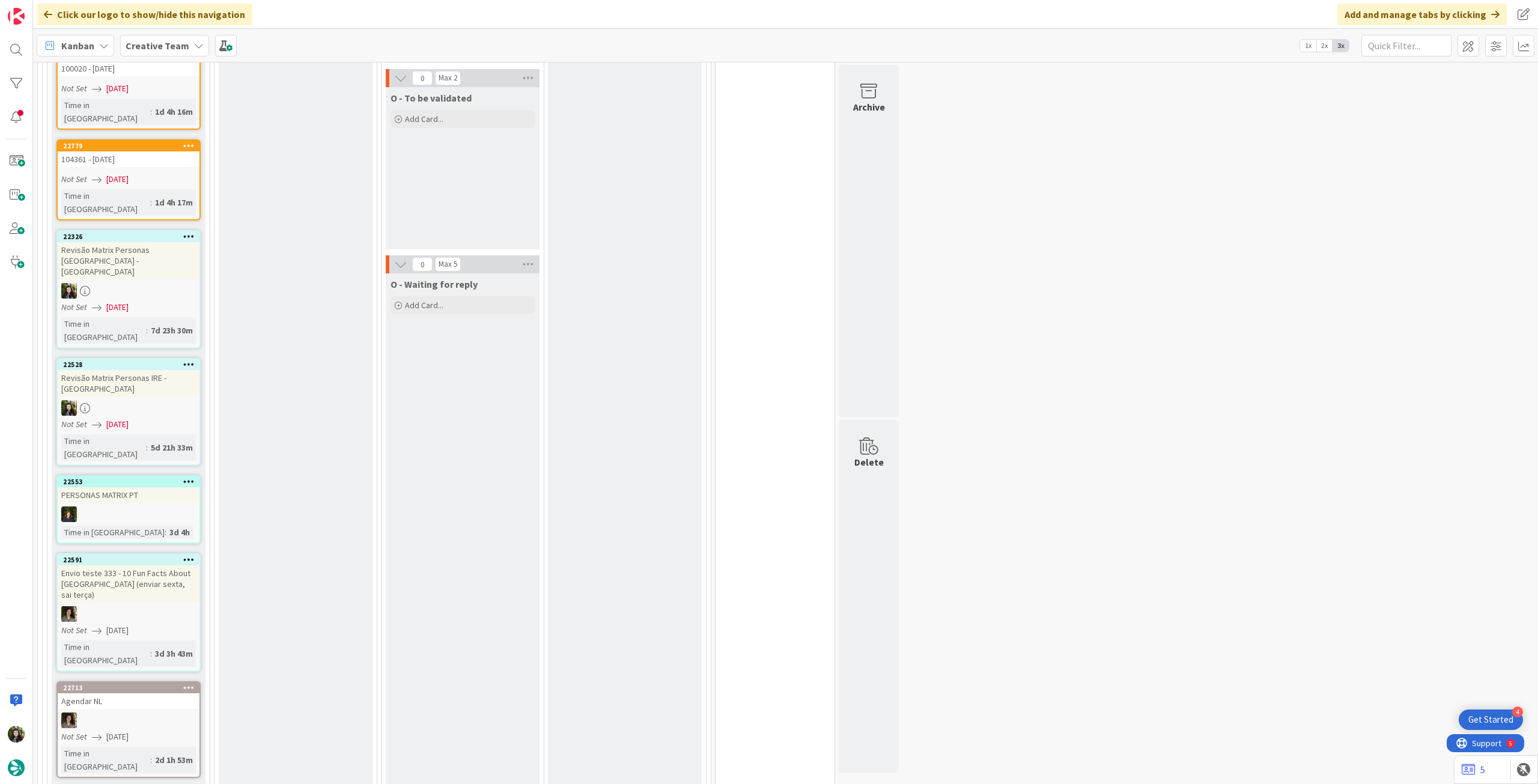
scroll to position [2621, 0]
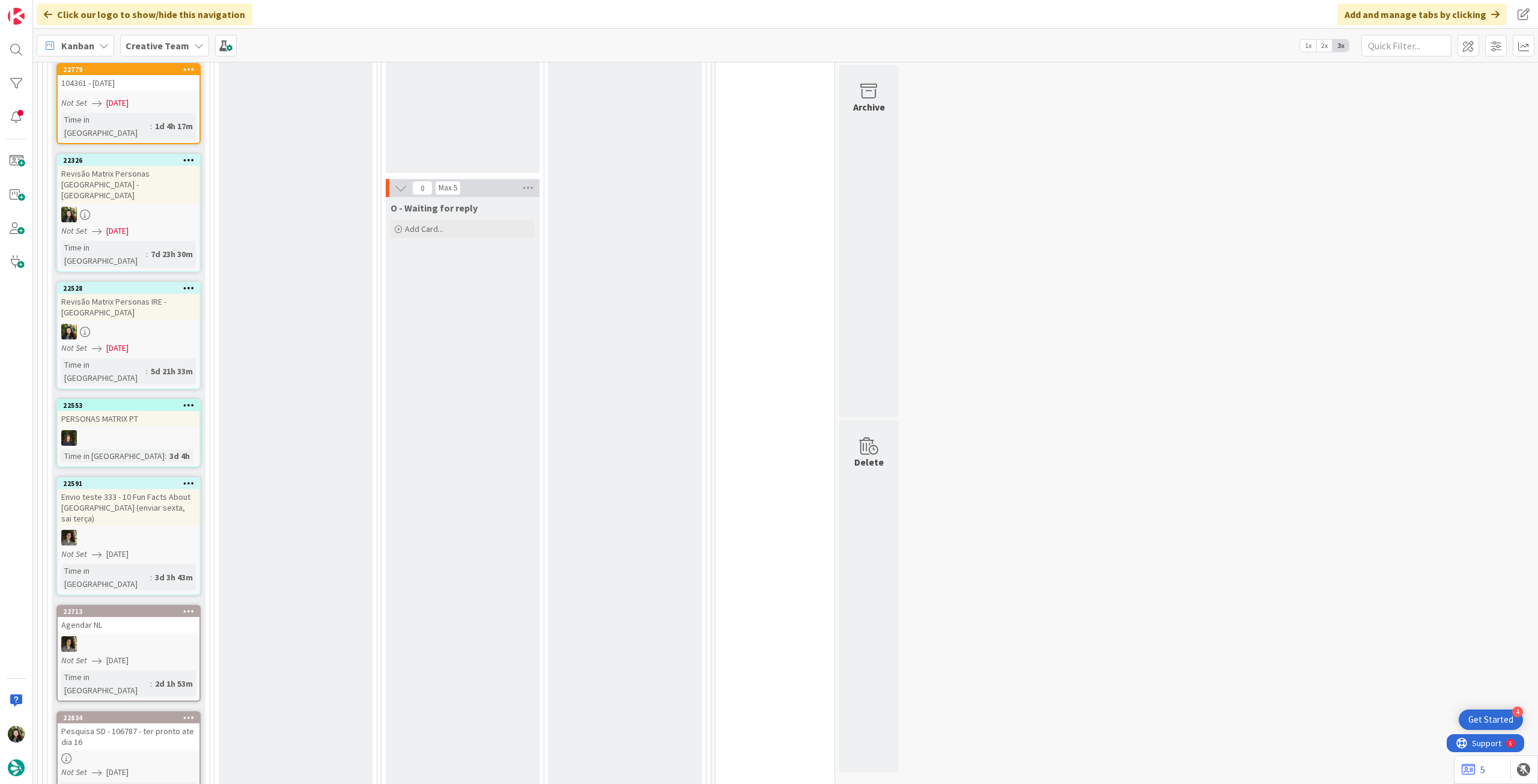
drag, startPoint x: 135, startPoint y: 645, endPoint x: 125, endPoint y: 591, distance: 54.9
drag, startPoint x: 52, startPoint y: 455, endPoint x: 88, endPoint y: 437, distance: 40.2
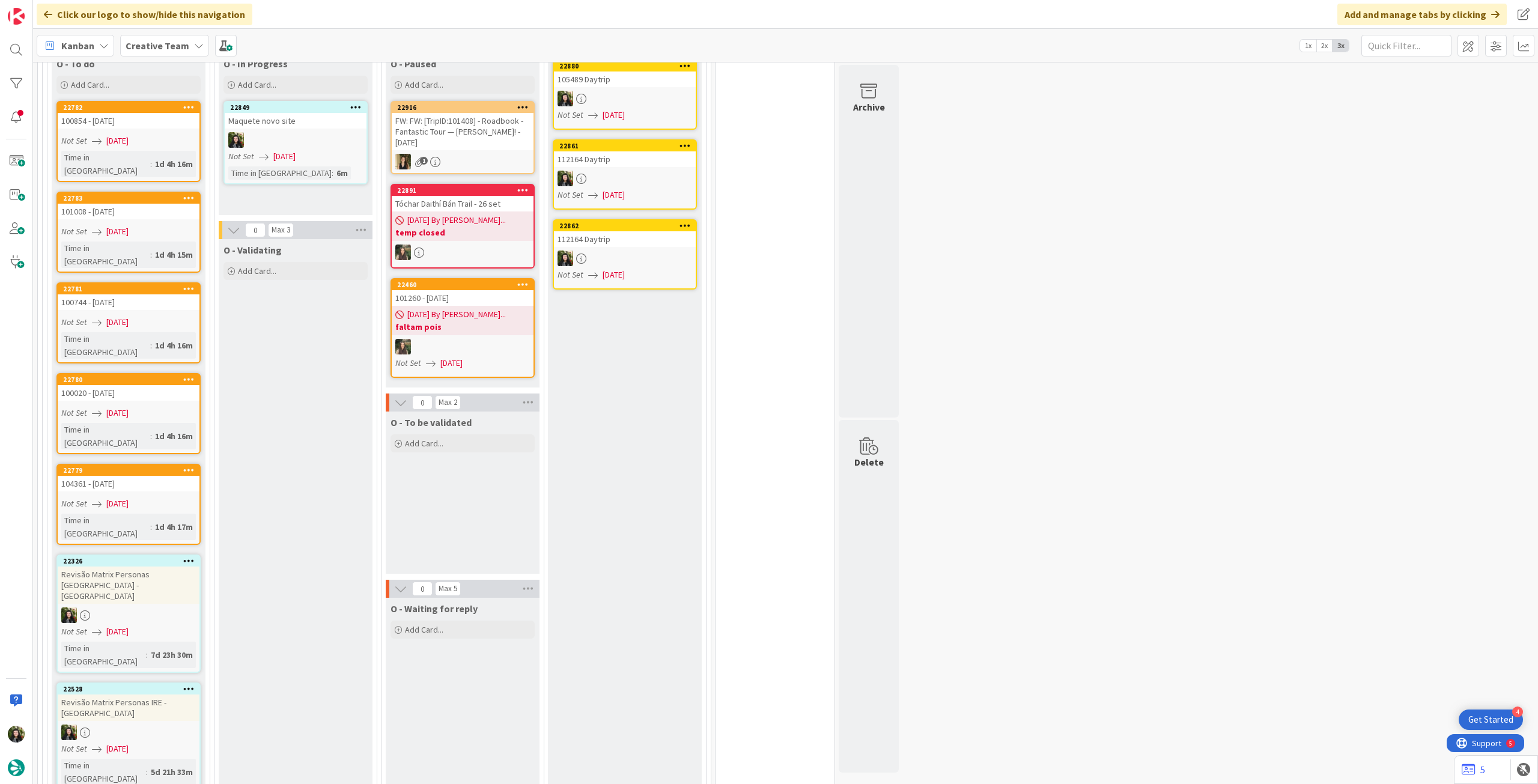
scroll to position [1980, 0]
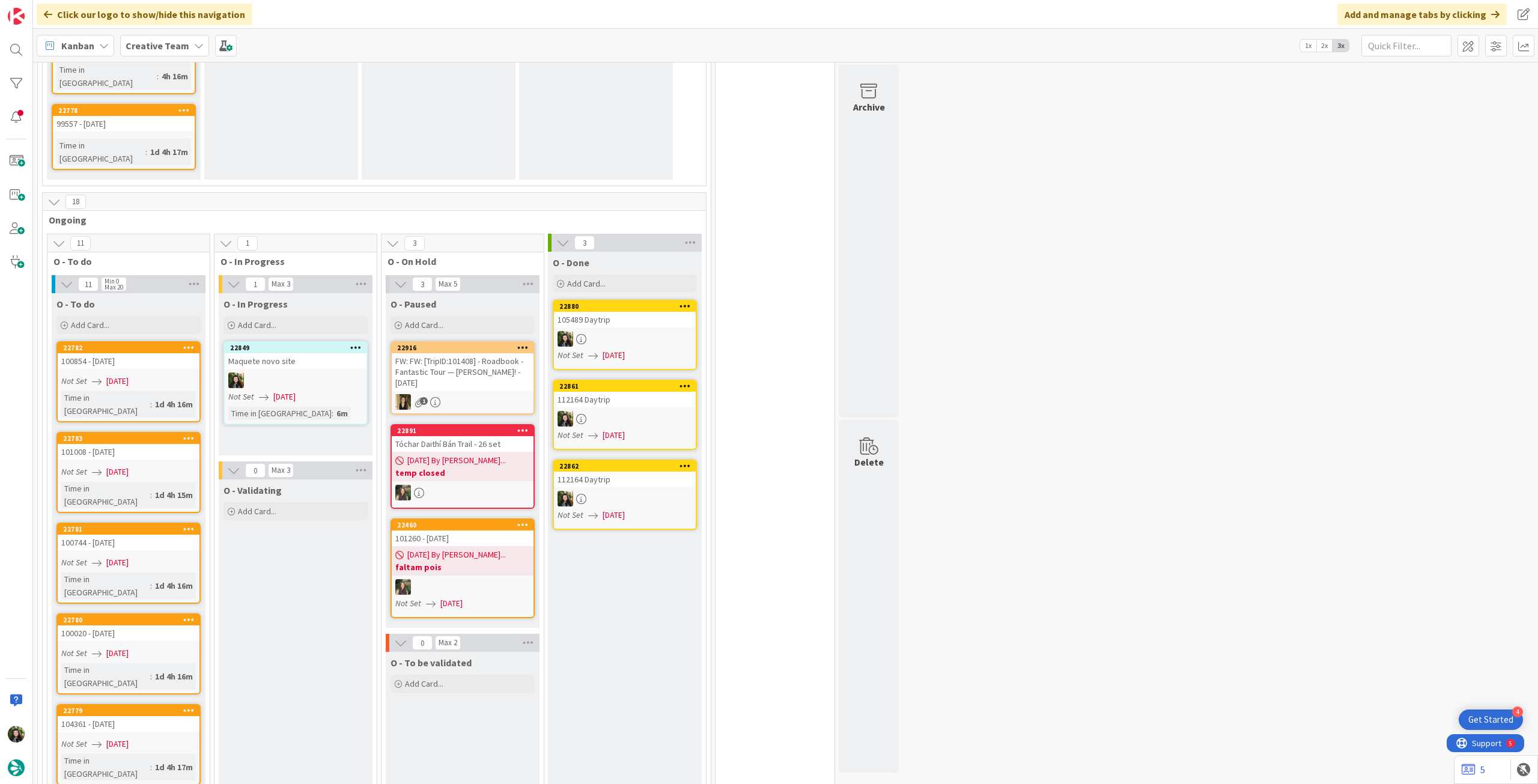
click at [323, 391] on div "Not Set 11/09/2025" at bounding box center [297, 397] width 138 height 13
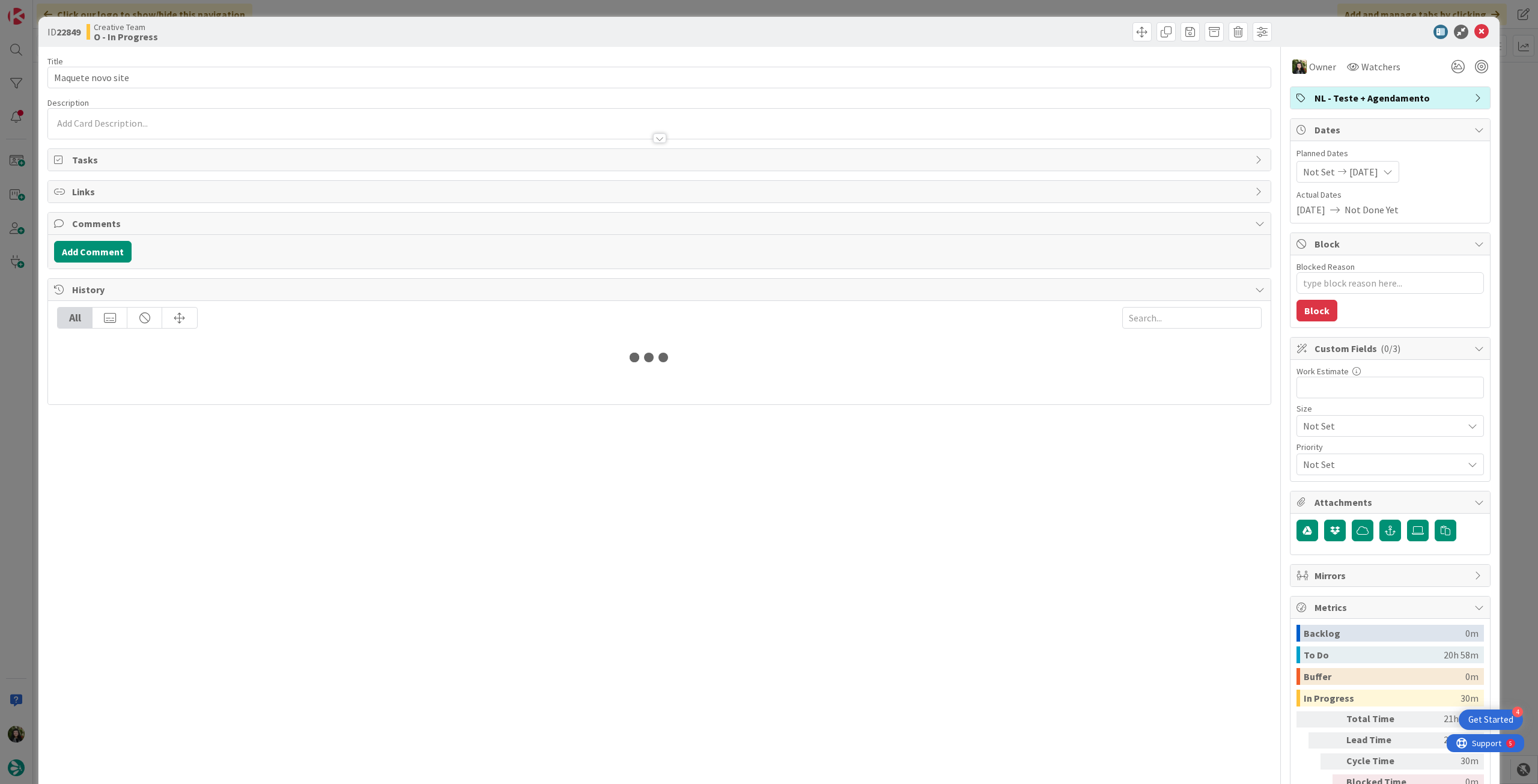
type textarea "x"
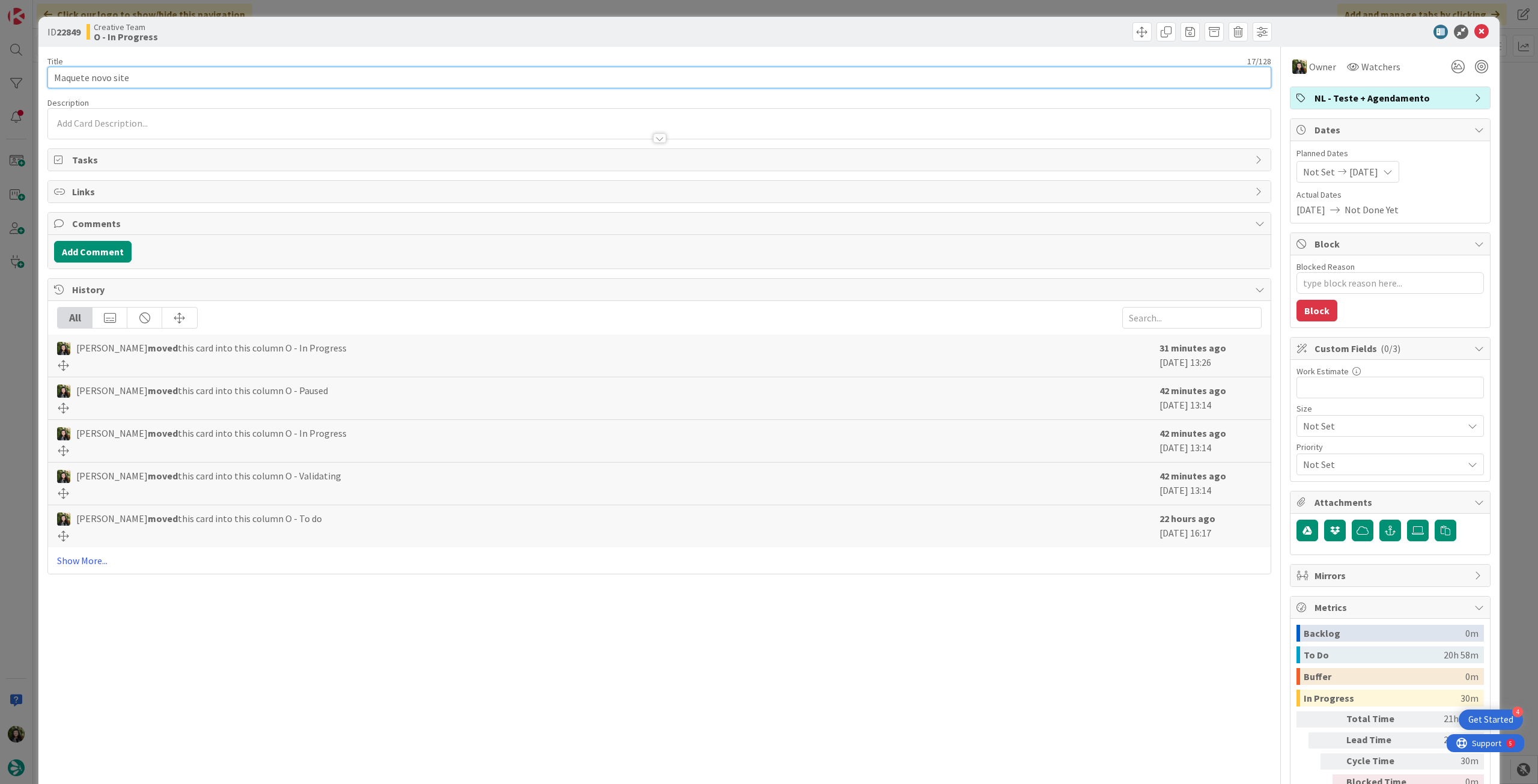
click at [250, 76] on input "Maquete novo site" at bounding box center [660, 78] width 1224 height 22
type input "Maquete novo site & Regio"
type textarea "x"
type input "Maquete novo site & Regioões"
type textarea "x"
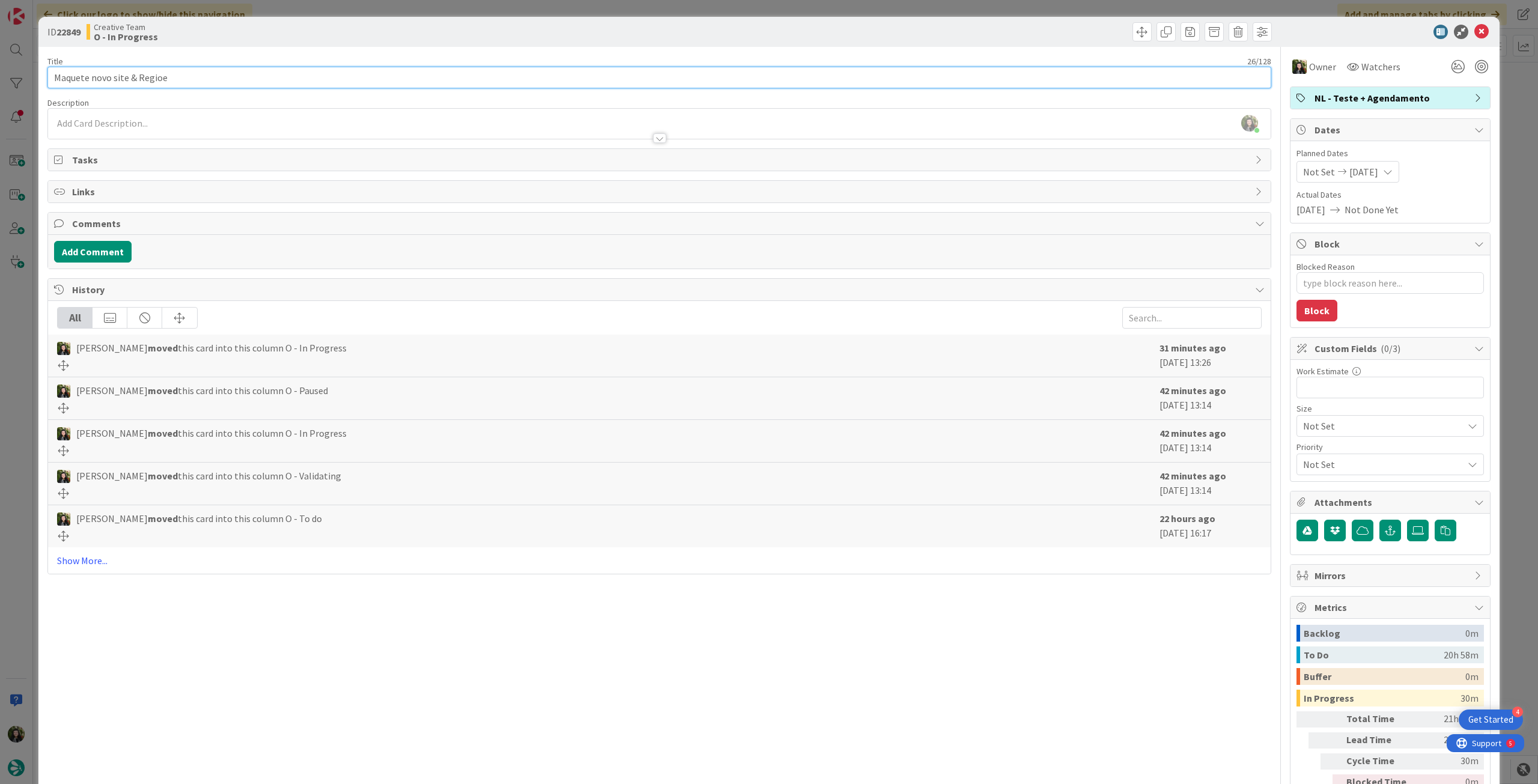
type input "Maquete novo site & Regioes"
type textarea "x"
type input "Maquete novo site & Regioes"
click at [1474, 31] on icon at bounding box center [1482, 31] width 14 height 14
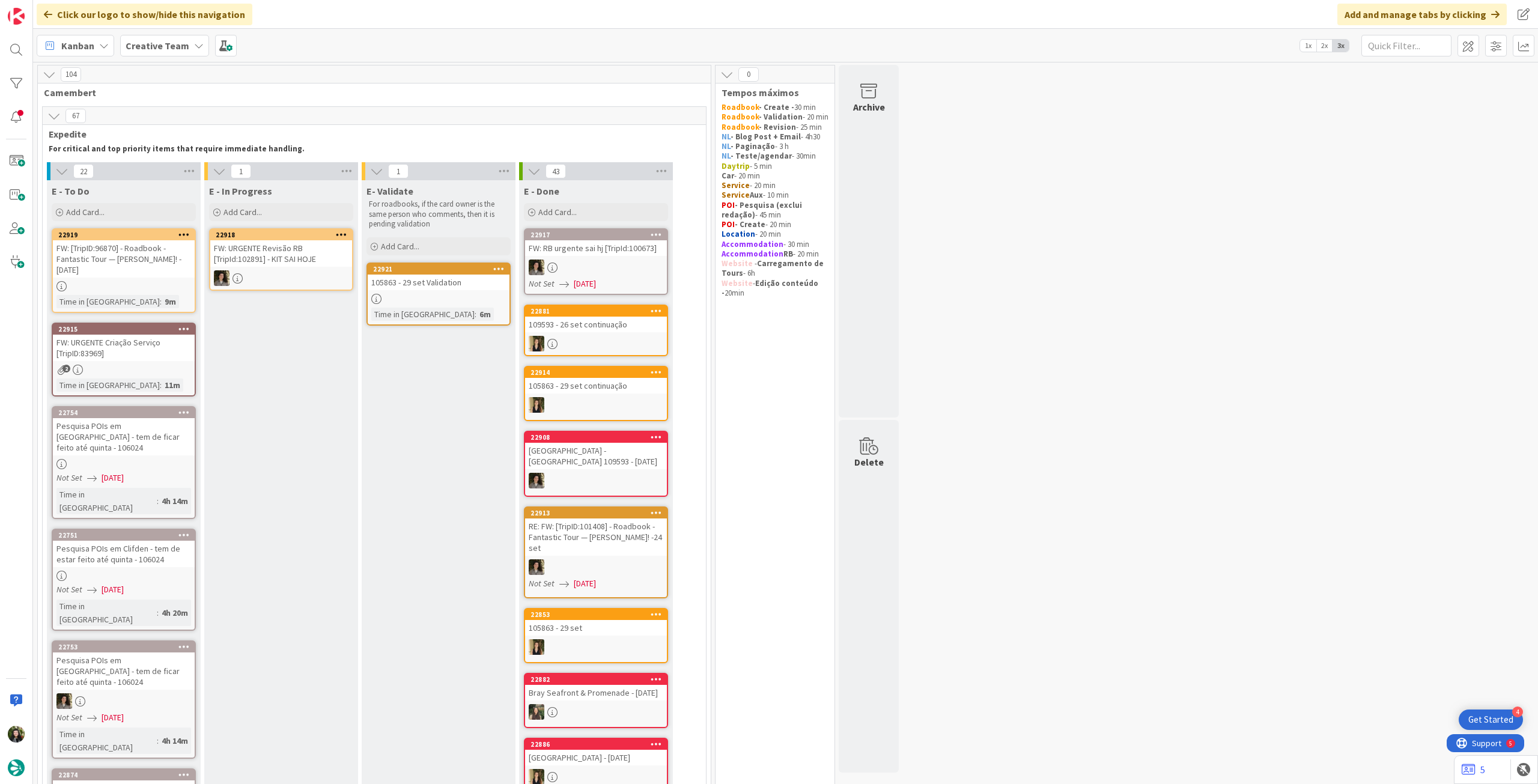
scroll to position [80, 0]
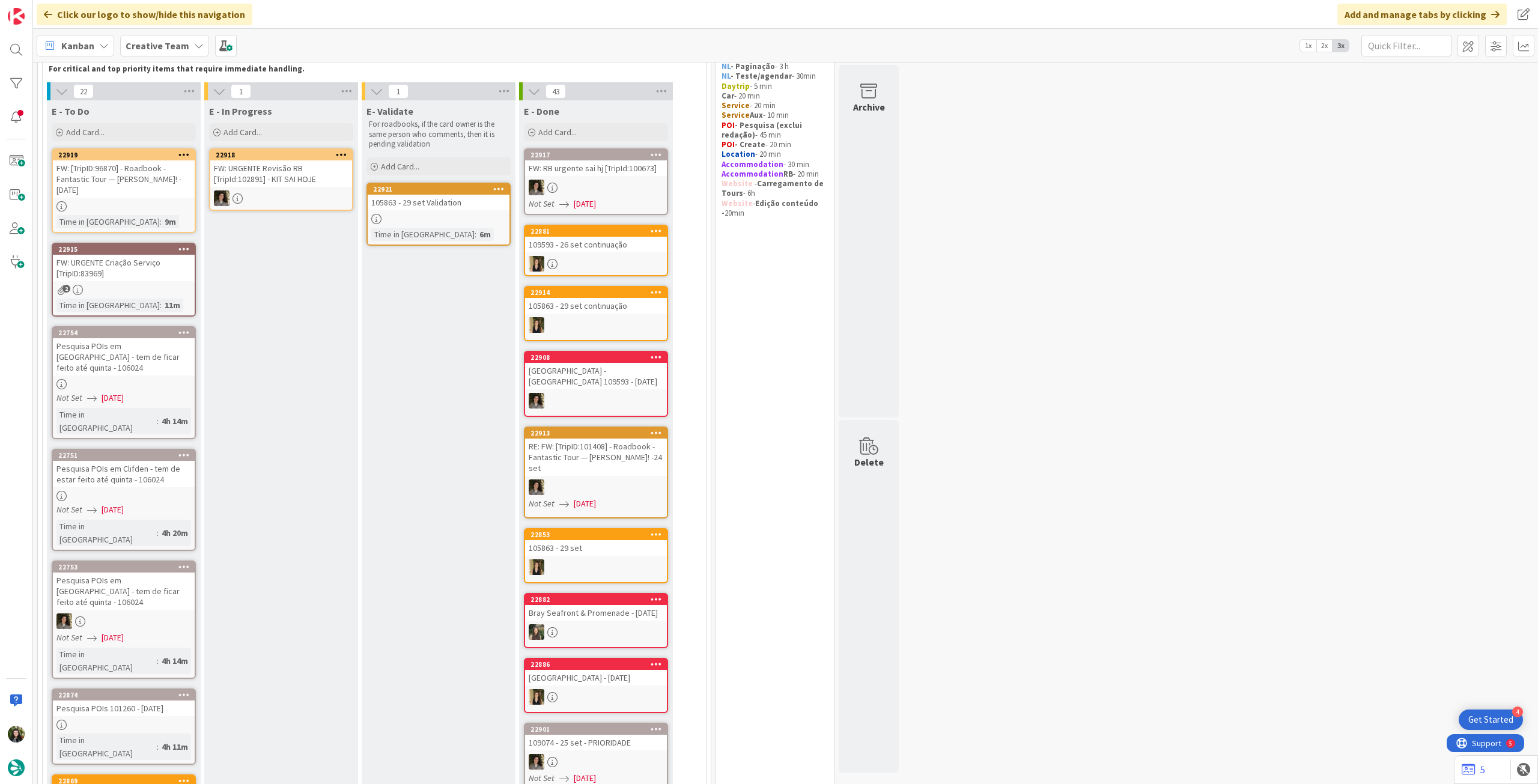
click at [136, 572] on div "Pesquisa POIs em [GEOGRAPHIC_DATA] - tem de ficar feito até quinta - 106024" at bounding box center [123, 591] width 142 height 37
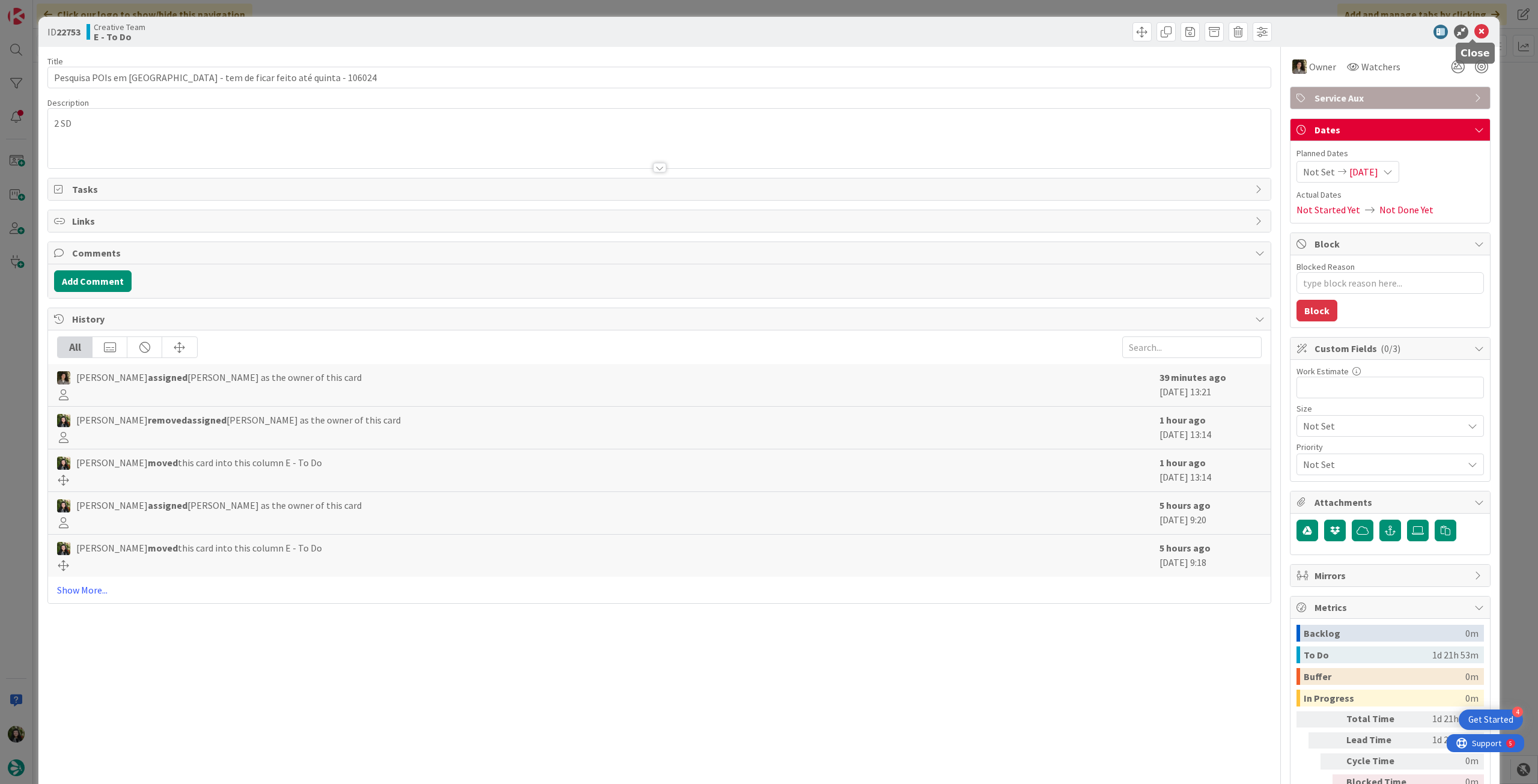
click at [1474, 33] on icon at bounding box center [1482, 31] width 14 height 14
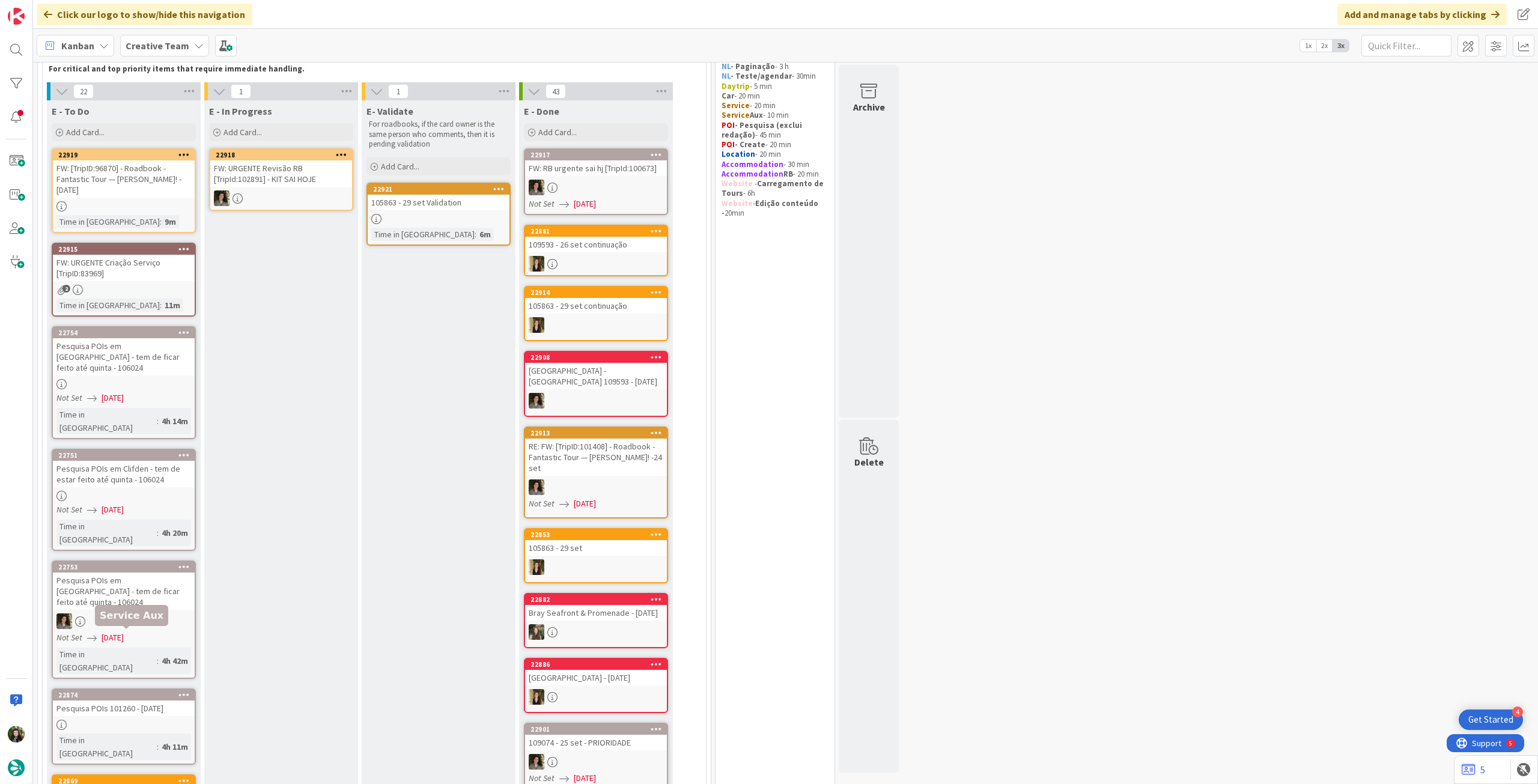
click at [147, 690] on div "22874 Pesquisa POIs 101260 - 7oct" at bounding box center [123, 703] width 142 height 26
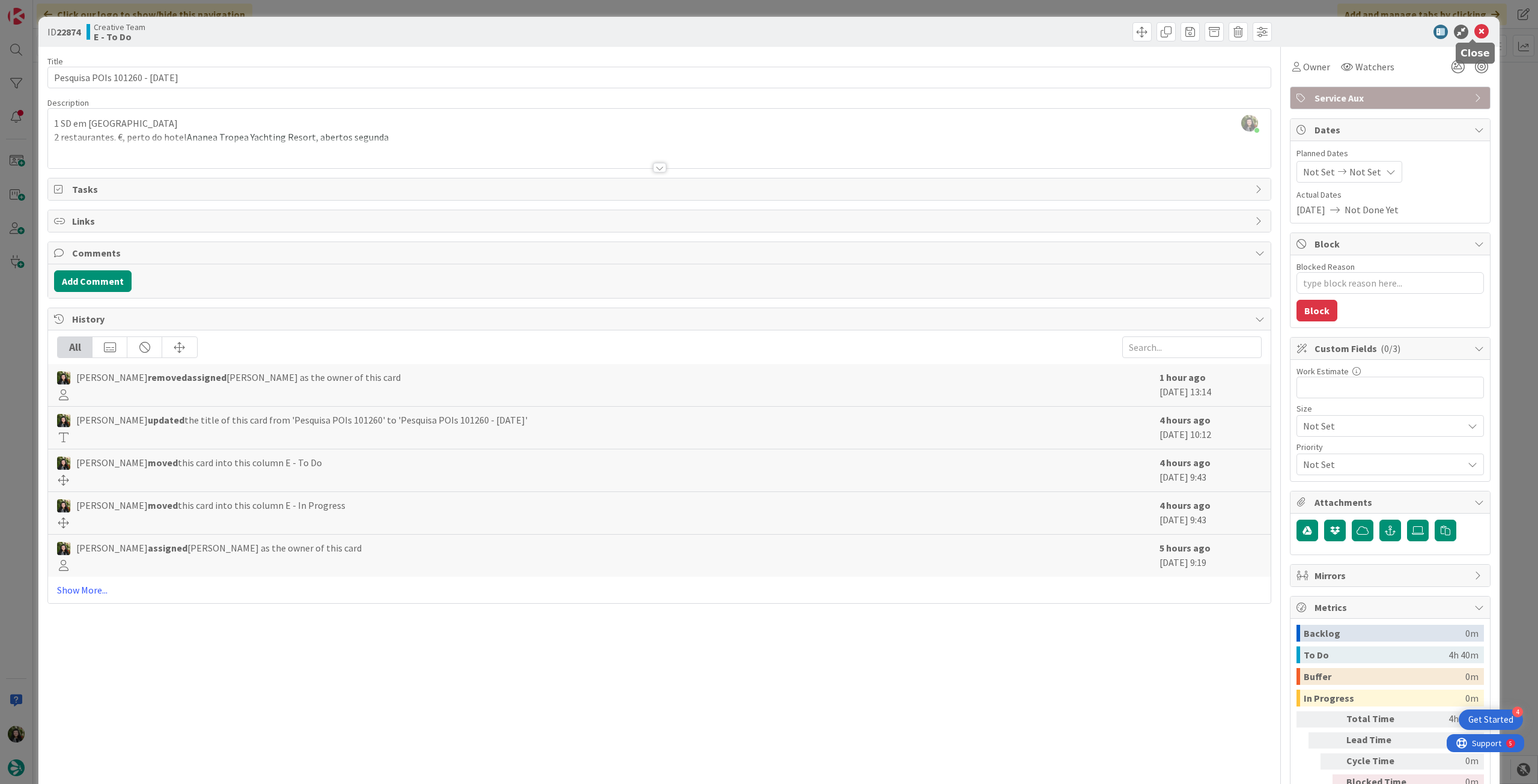
click at [1474, 29] on icon at bounding box center [1482, 31] width 14 height 14
type textarea "x"
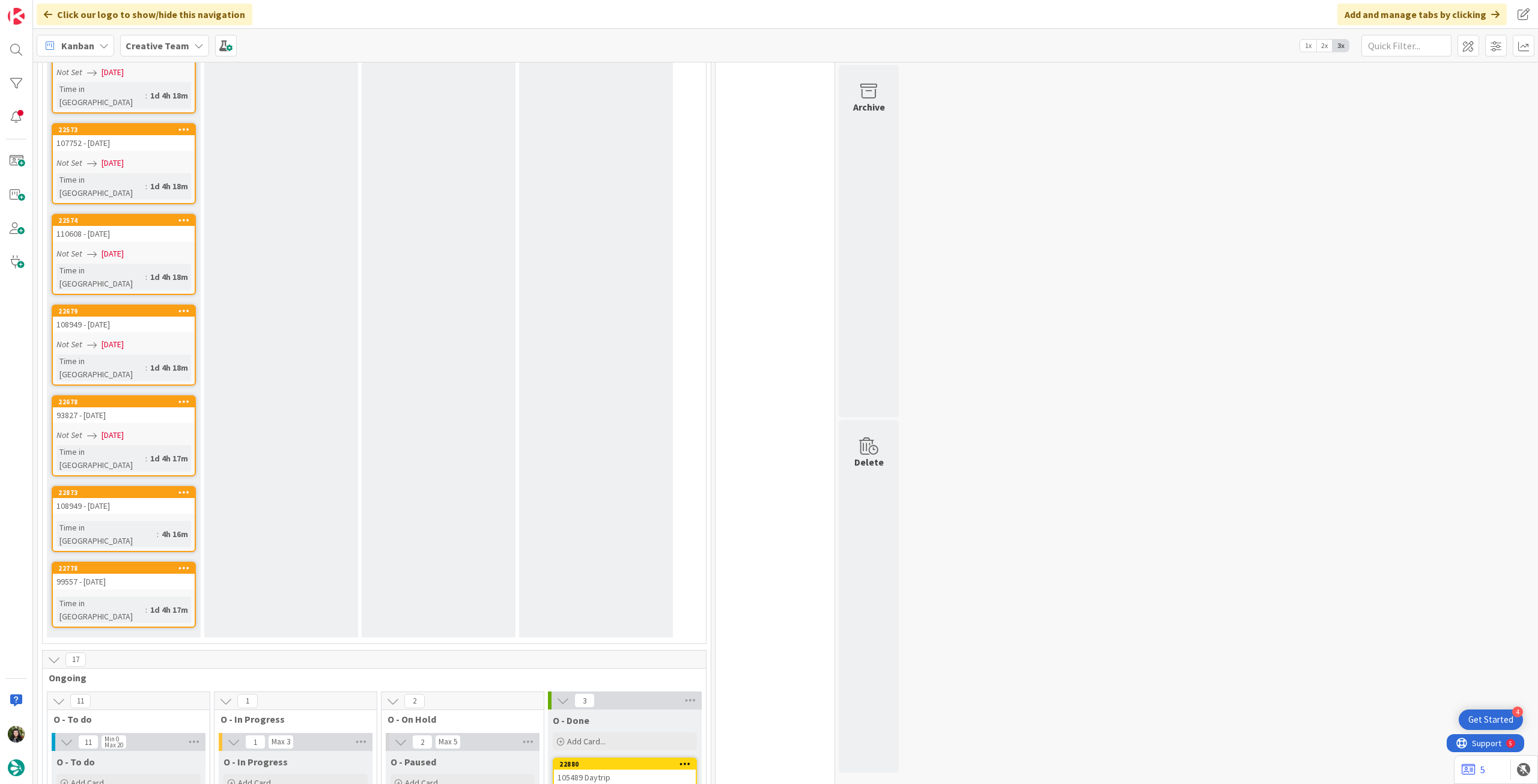
scroll to position [1843, 0]
